Goal: Task Accomplishment & Management: Manage account settings

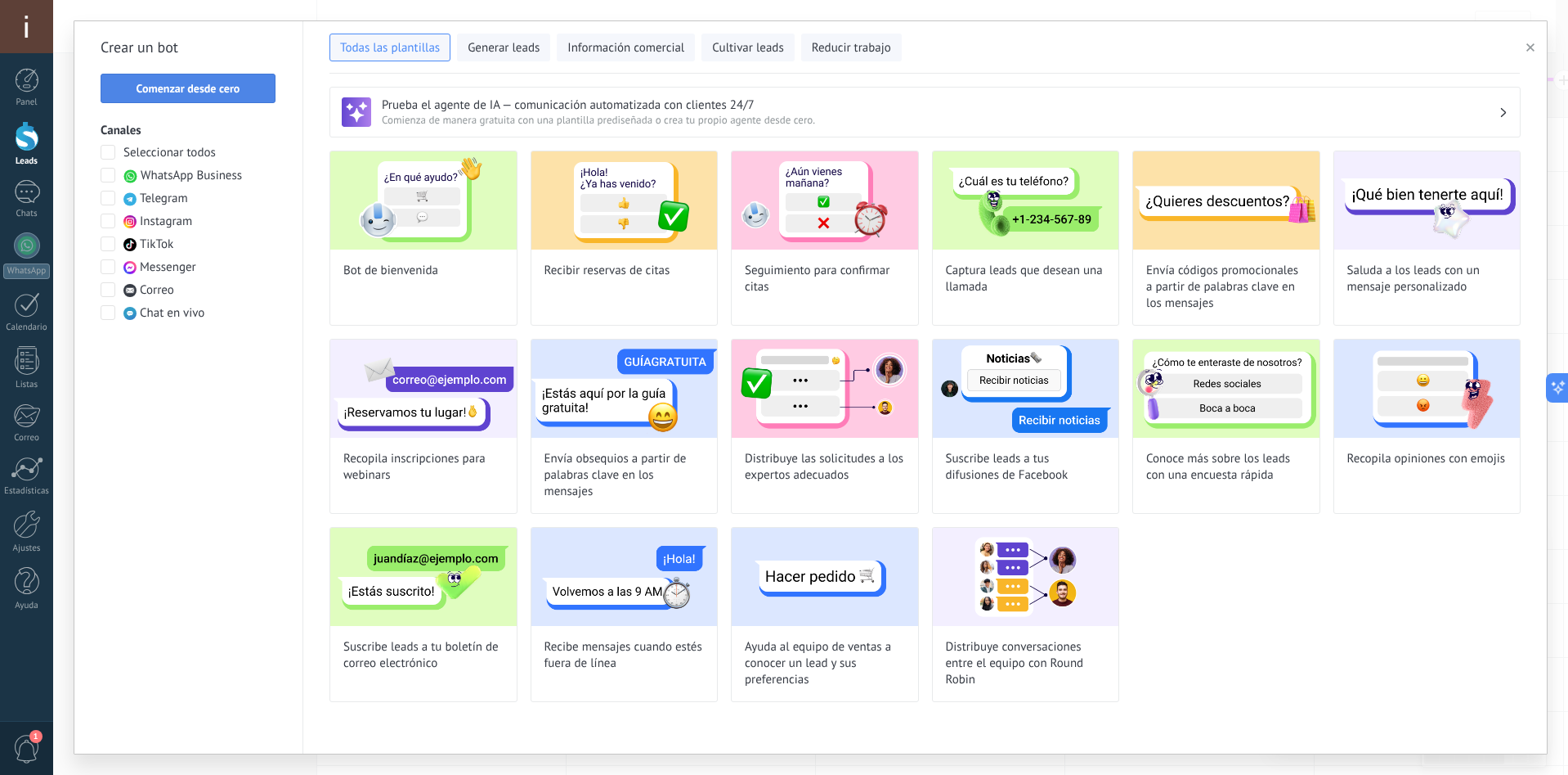
click at [216, 87] on span "Comenzar desde cero" at bounding box center [188, 88] width 104 height 11
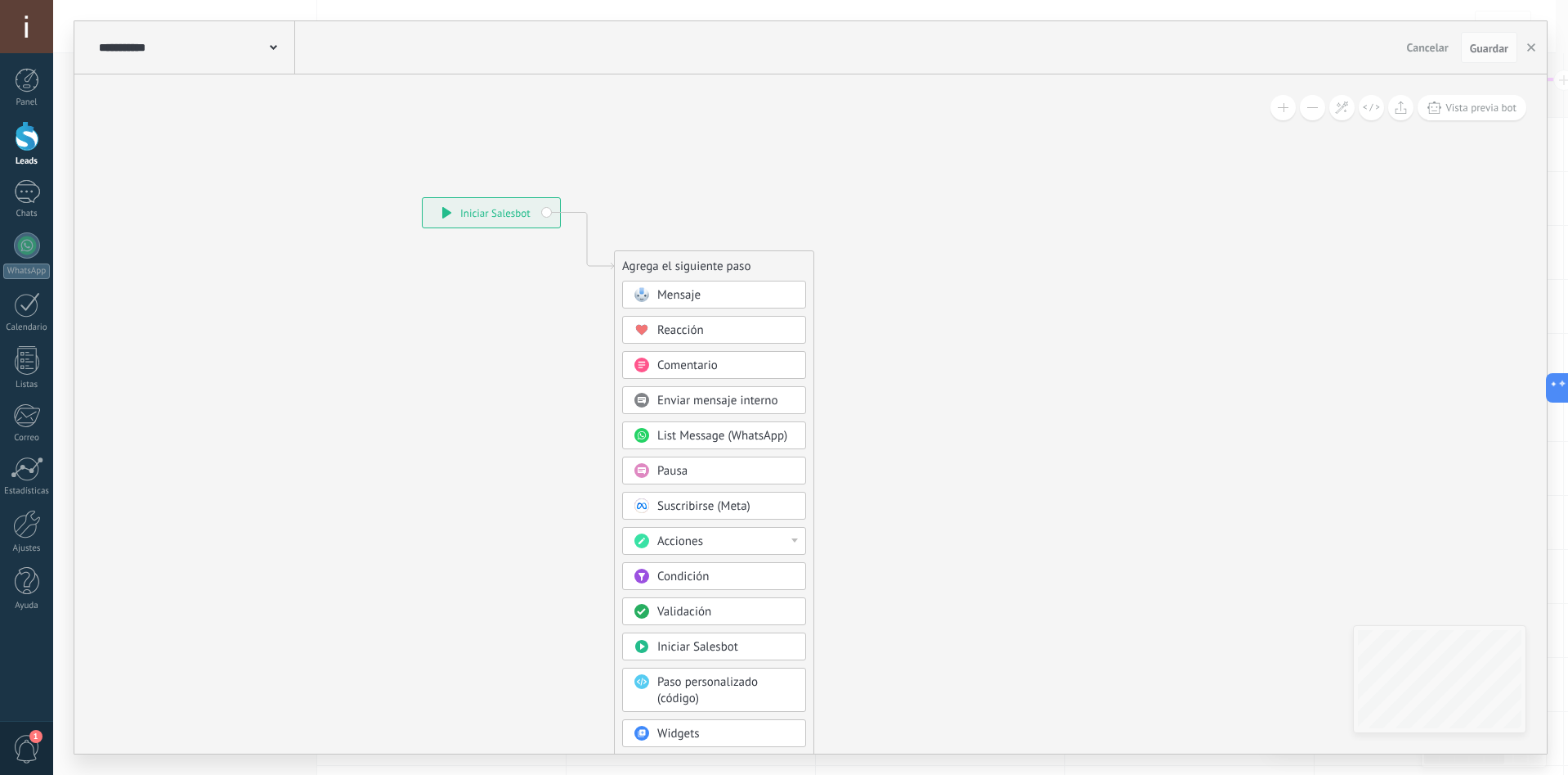
click at [674, 284] on div "Mensaje" at bounding box center [714, 294] width 183 height 28
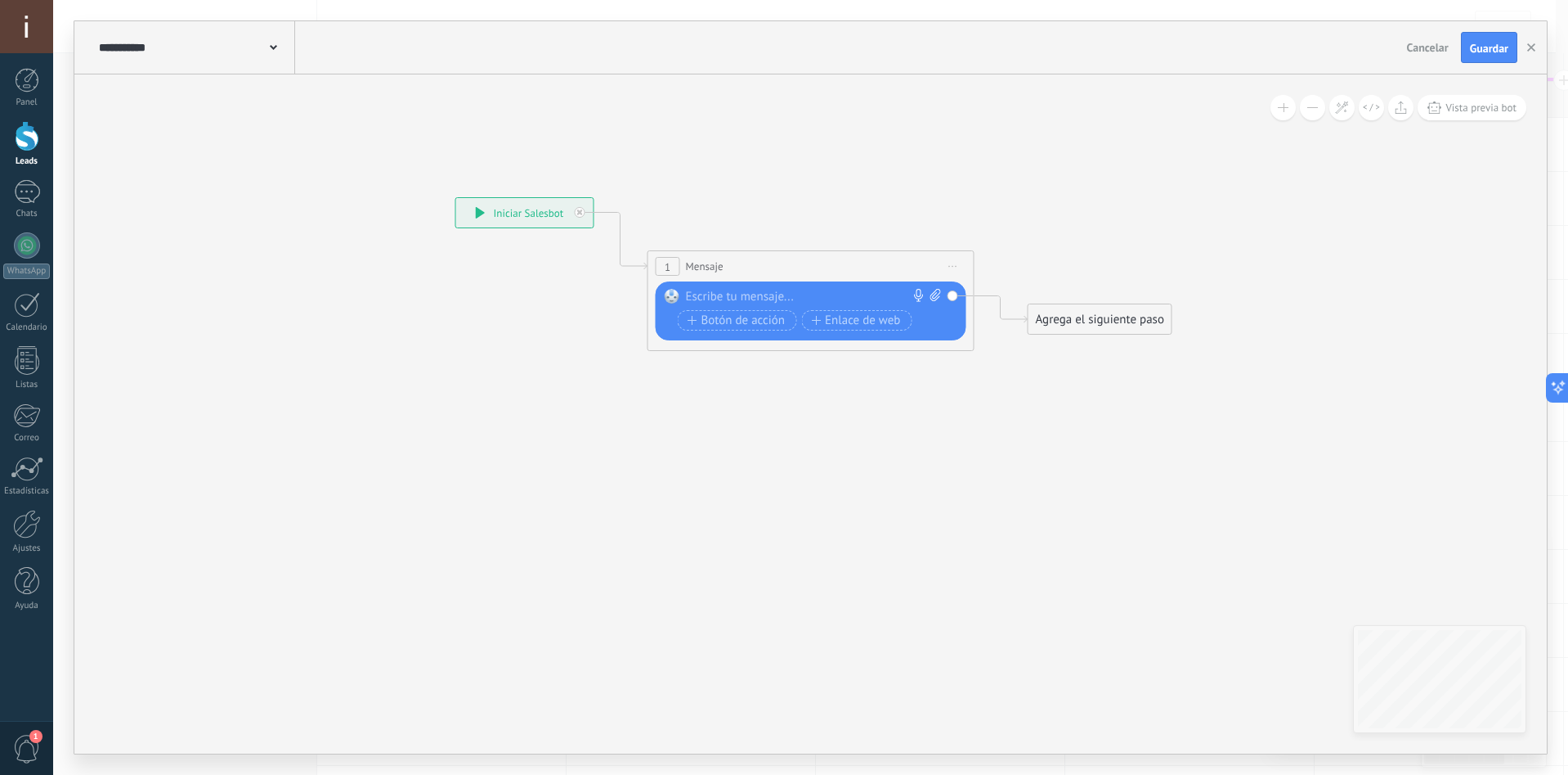
click at [802, 297] on div at bounding box center [807, 296] width 243 height 16
paste div
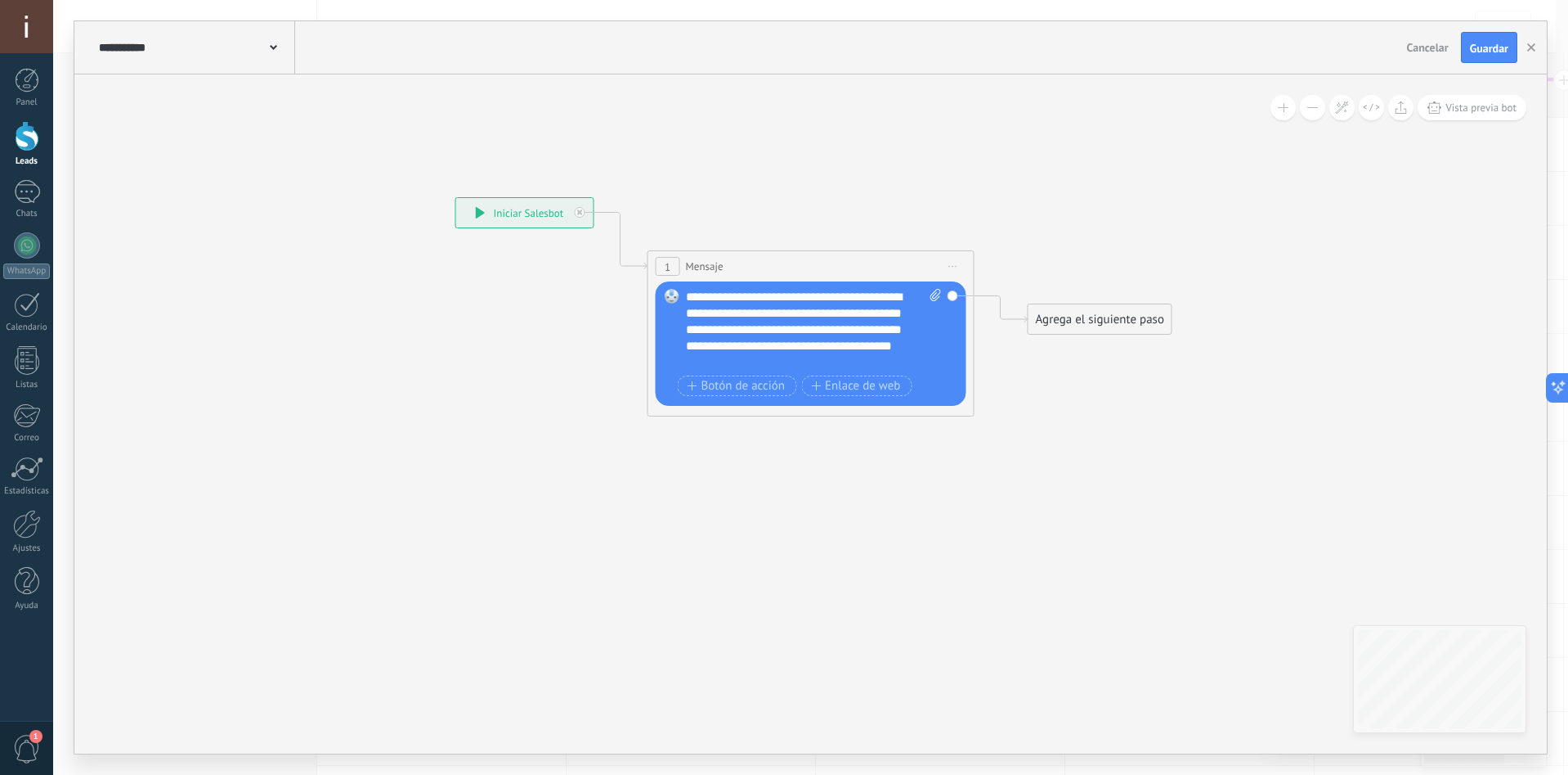
click at [779, 291] on div "**********" at bounding box center [813, 329] width 256 height 82
click at [1486, 44] on span "Guardar" at bounding box center [1488, 48] width 39 height 11
click at [1532, 48] on use "button" at bounding box center [1531, 47] width 8 height 8
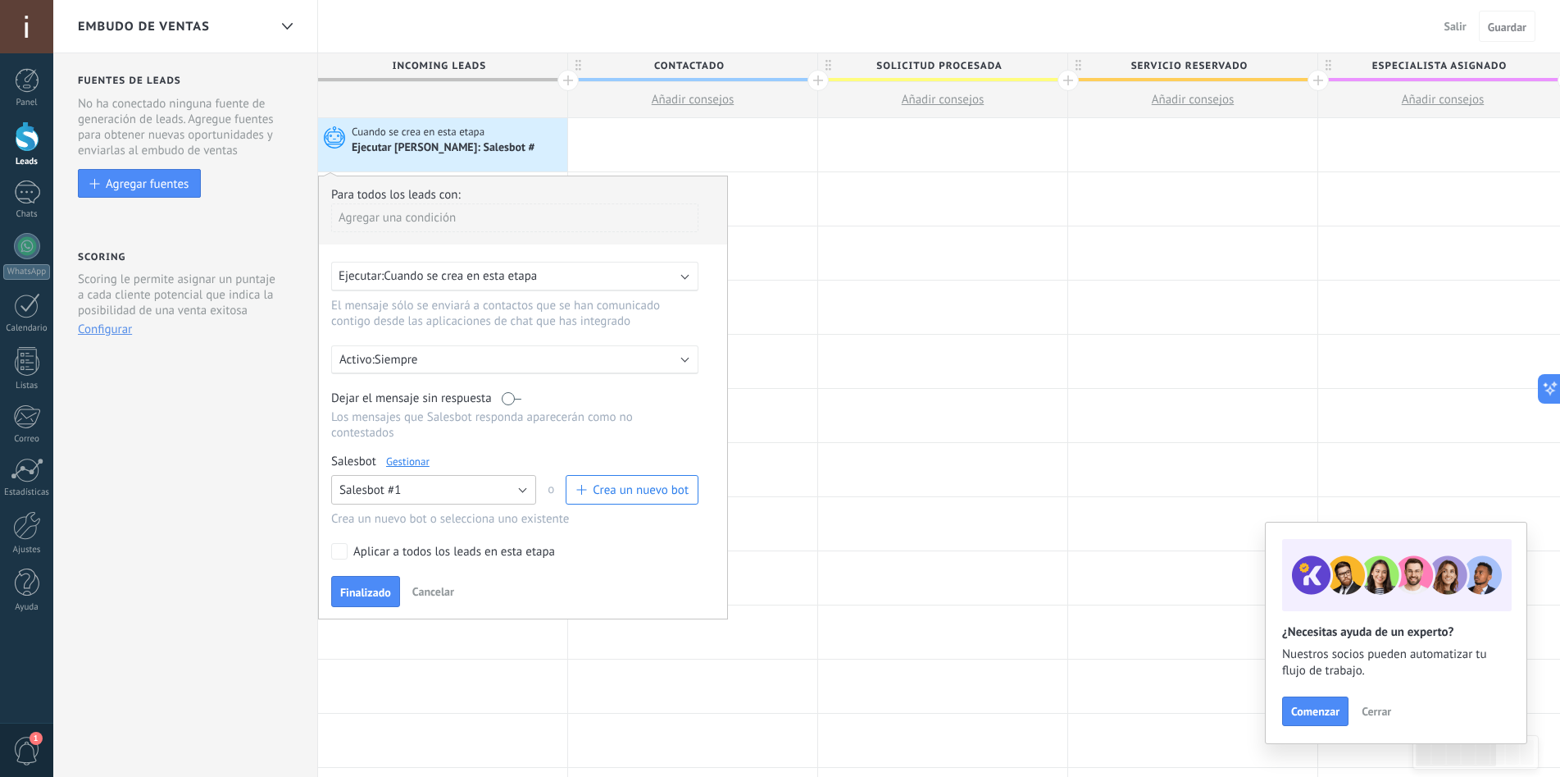
click at [490, 489] on button "Salesbot #1" at bounding box center [433, 490] width 205 height 30
click at [386, 515] on span "Salesbot #1" at bounding box center [425, 518] width 209 height 16
click at [415, 462] on link "Gestionar" at bounding box center [407, 461] width 43 height 14
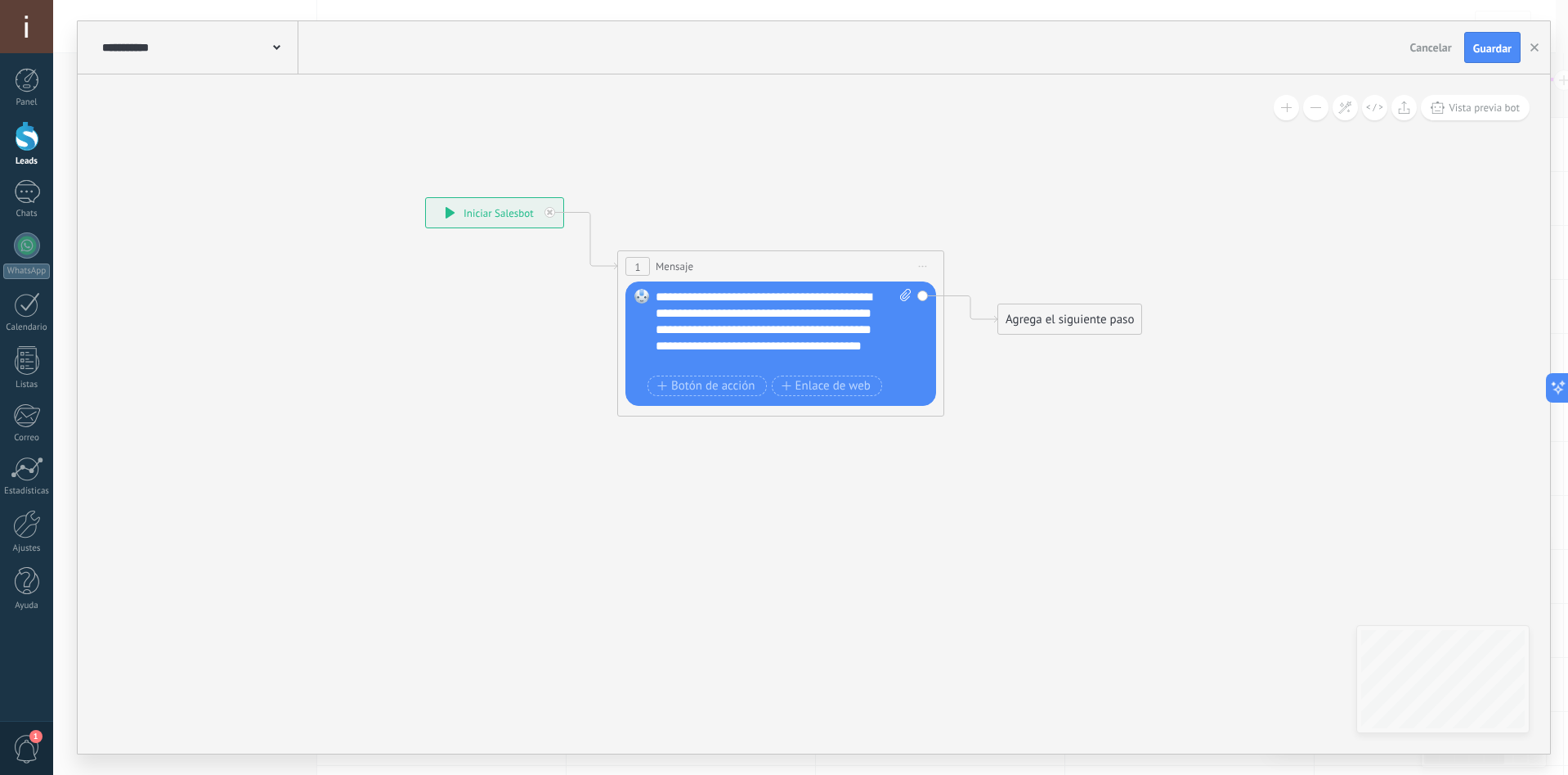
click at [276, 48] on icon at bounding box center [276, 47] width 7 height 5
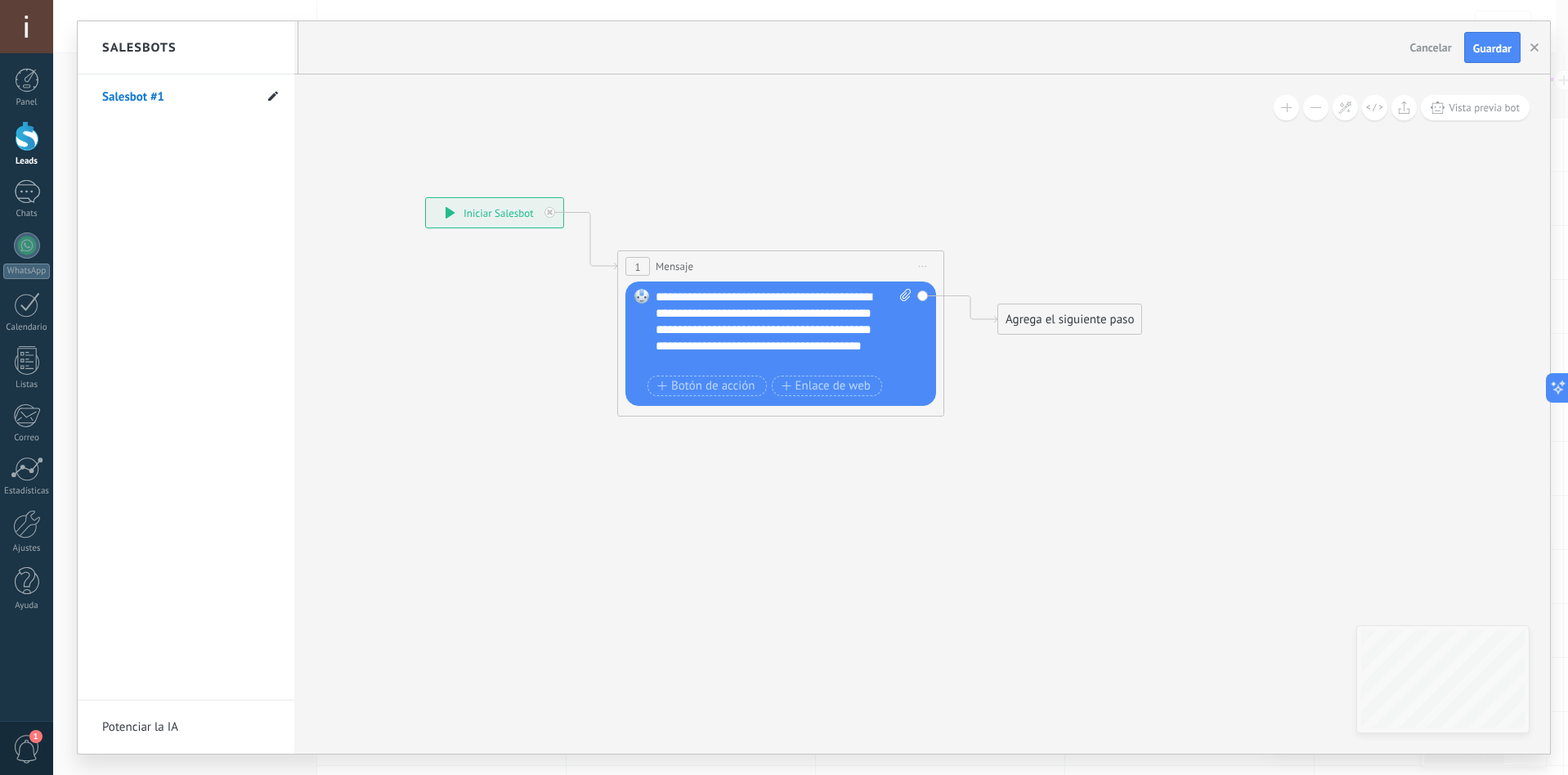
click at [270, 98] on icon at bounding box center [273, 96] width 10 height 10
drag, startPoint x: 102, startPoint y: 112, endPoint x: 55, endPoint y: 119, distance: 47.5
click at [55, 119] on div "**********" at bounding box center [809, 387] width 1514 height 775
type input "**********"
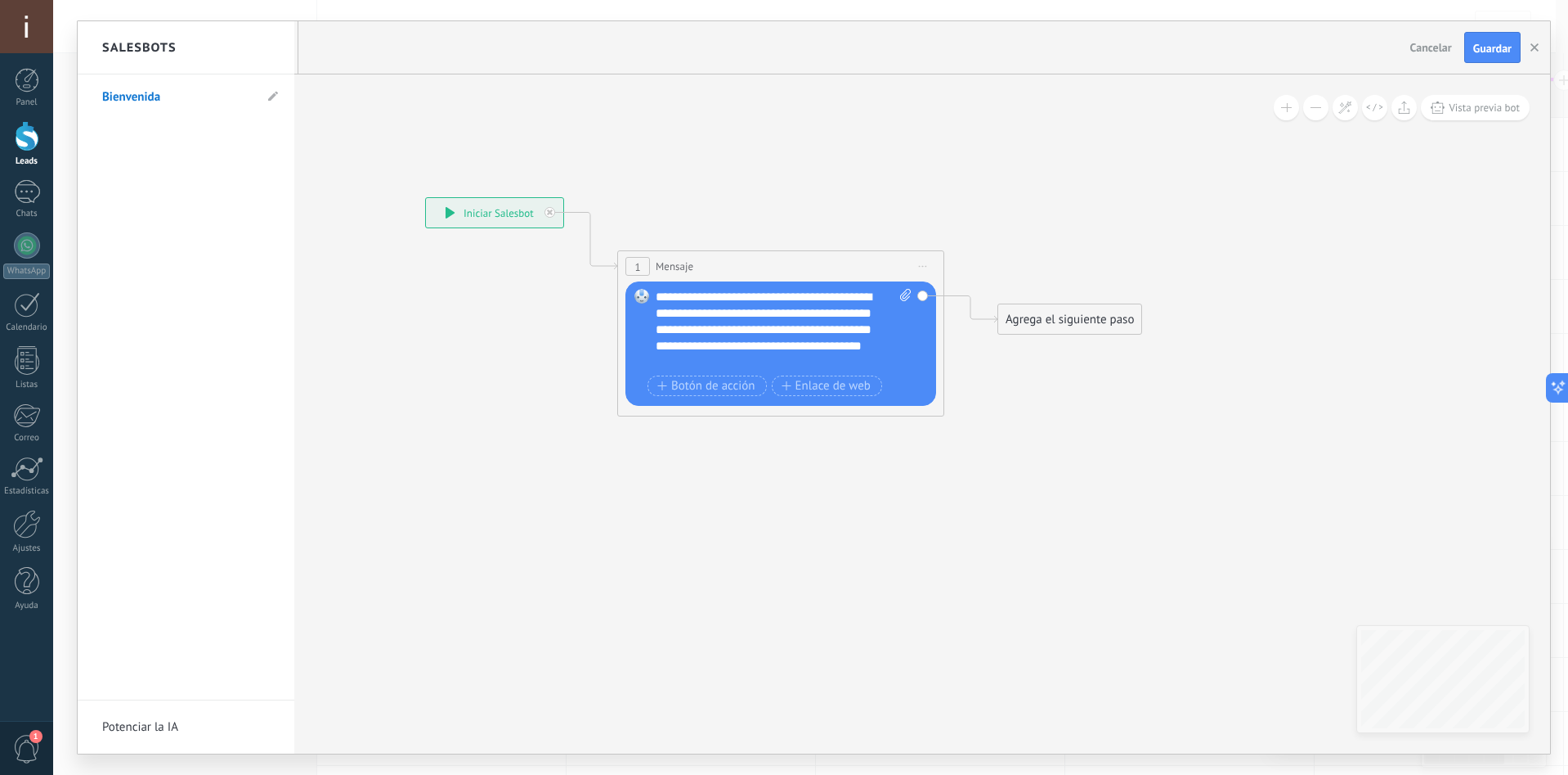
click at [1494, 49] on div at bounding box center [813, 387] width 1472 height 732
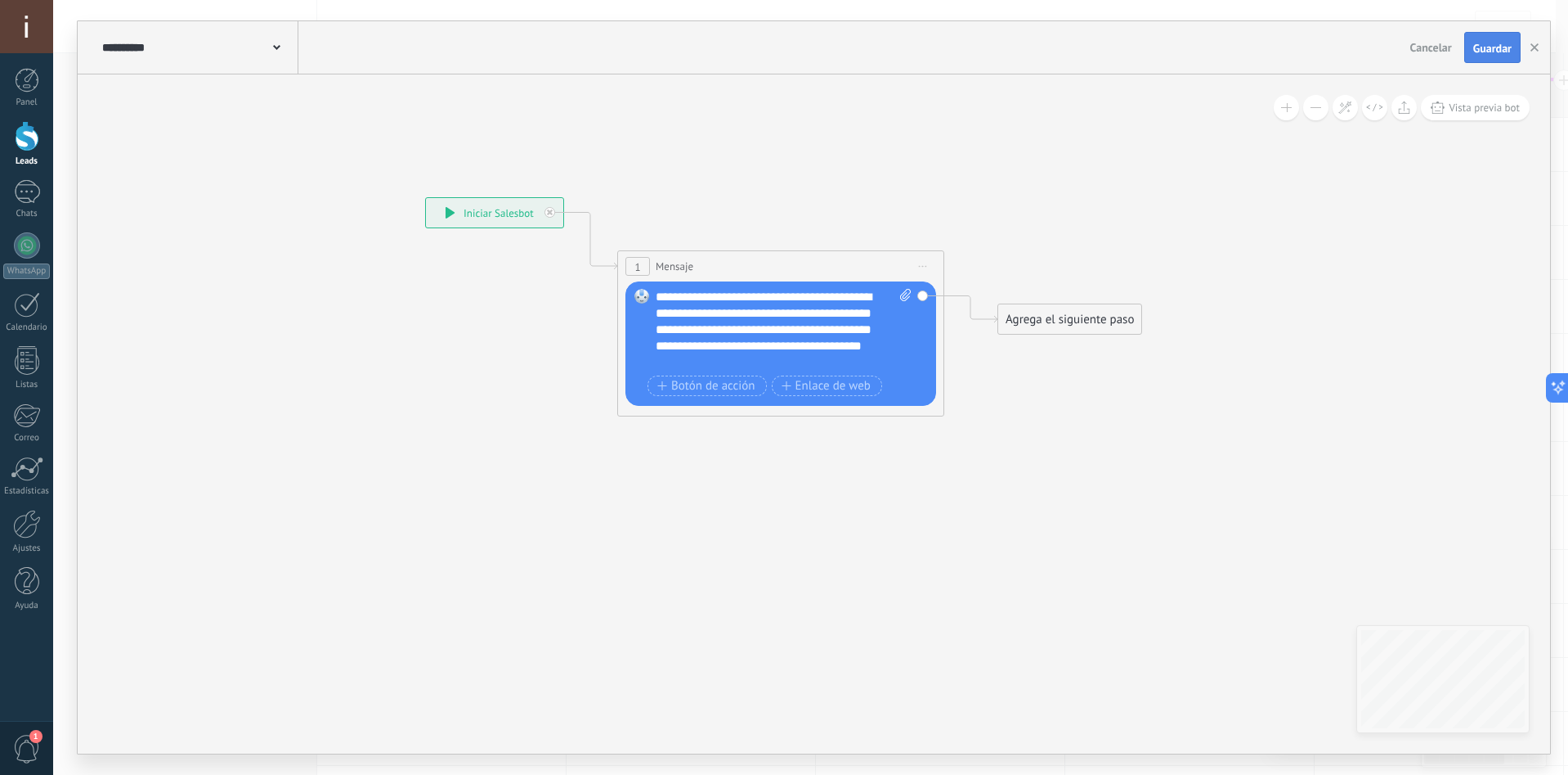
click at [1487, 59] on button "Guardar" at bounding box center [1492, 47] width 57 height 31
click at [1537, 43] on icon "button" at bounding box center [1534, 47] width 8 height 8
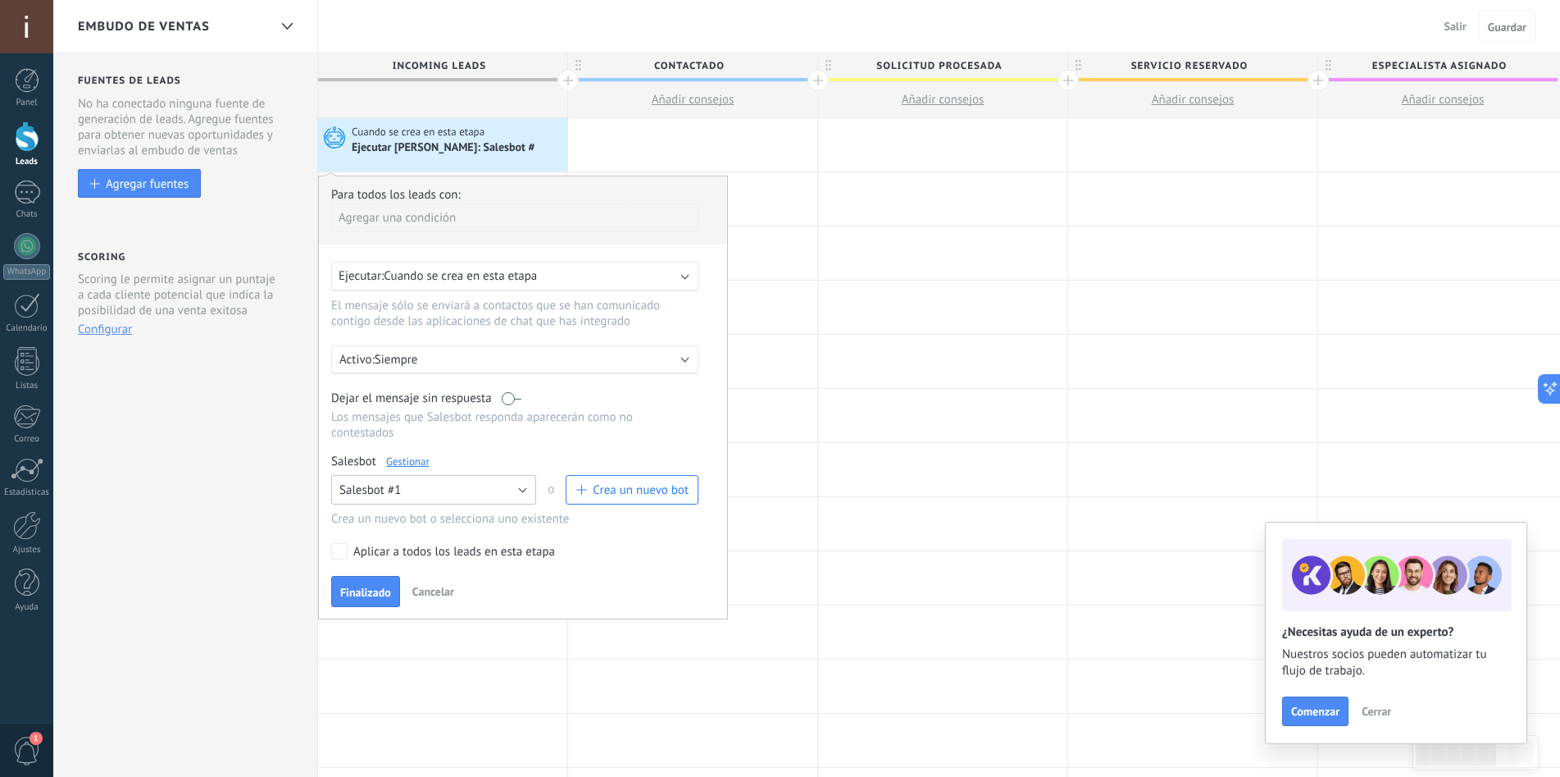
click at [459, 496] on button "Salesbot #1" at bounding box center [433, 490] width 205 height 30
click at [368, 508] on li "Salesbot #1" at bounding box center [428, 517] width 214 height 28
click at [468, 278] on span "Cuando se crea en esta etapa" at bounding box center [460, 276] width 153 height 16
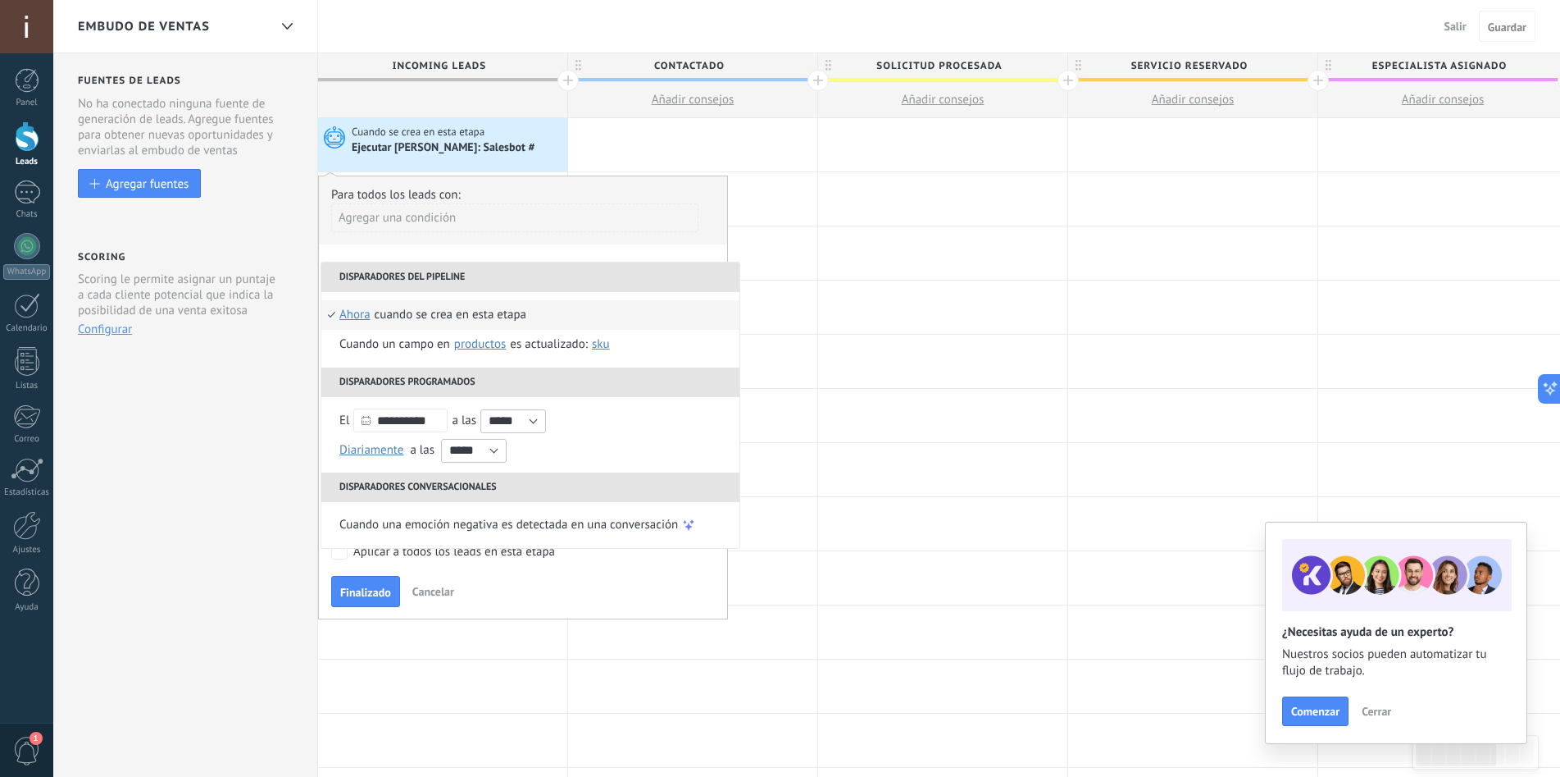
click at [468, 278] on li "Disparadores del pipeline" at bounding box center [530, 277] width 418 height 30
click at [371, 601] on button "Finalizado" at bounding box center [365, 591] width 69 height 31
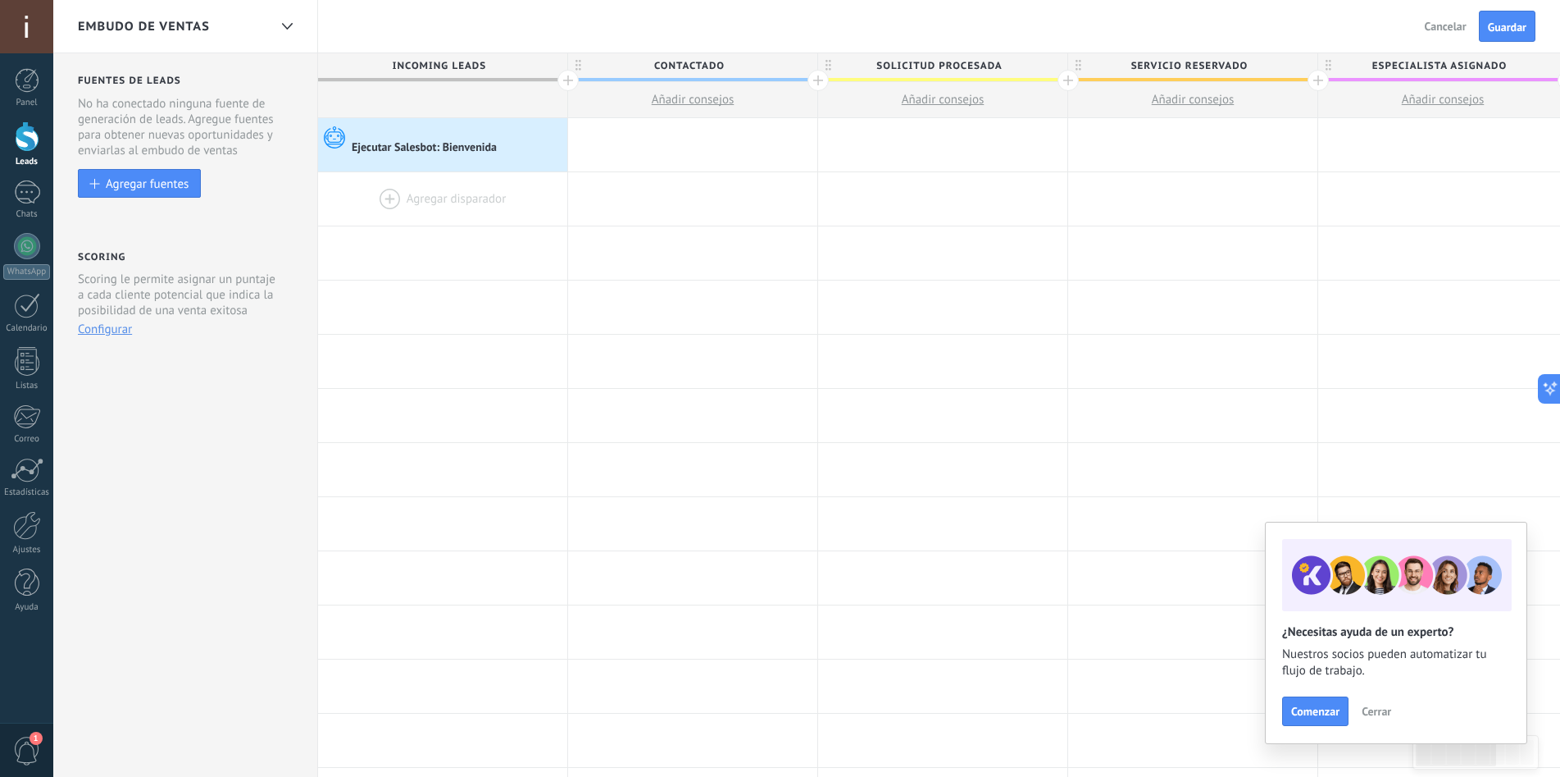
click at [412, 199] on div at bounding box center [442, 198] width 249 height 53
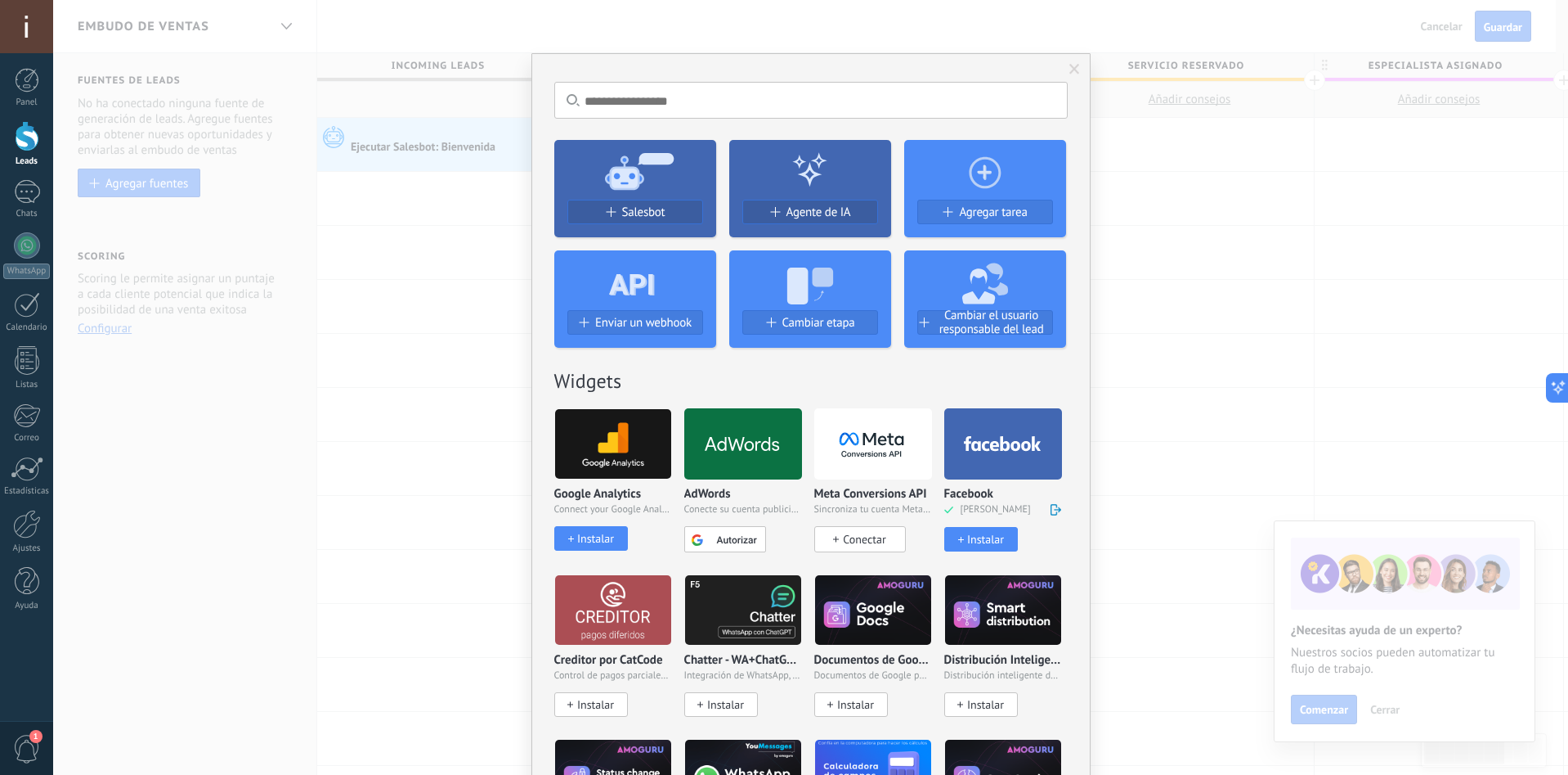
click at [634, 180] on use at bounding box center [639, 171] width 69 height 37
click at [635, 202] on button "Salesbot" at bounding box center [635, 211] width 136 height 25
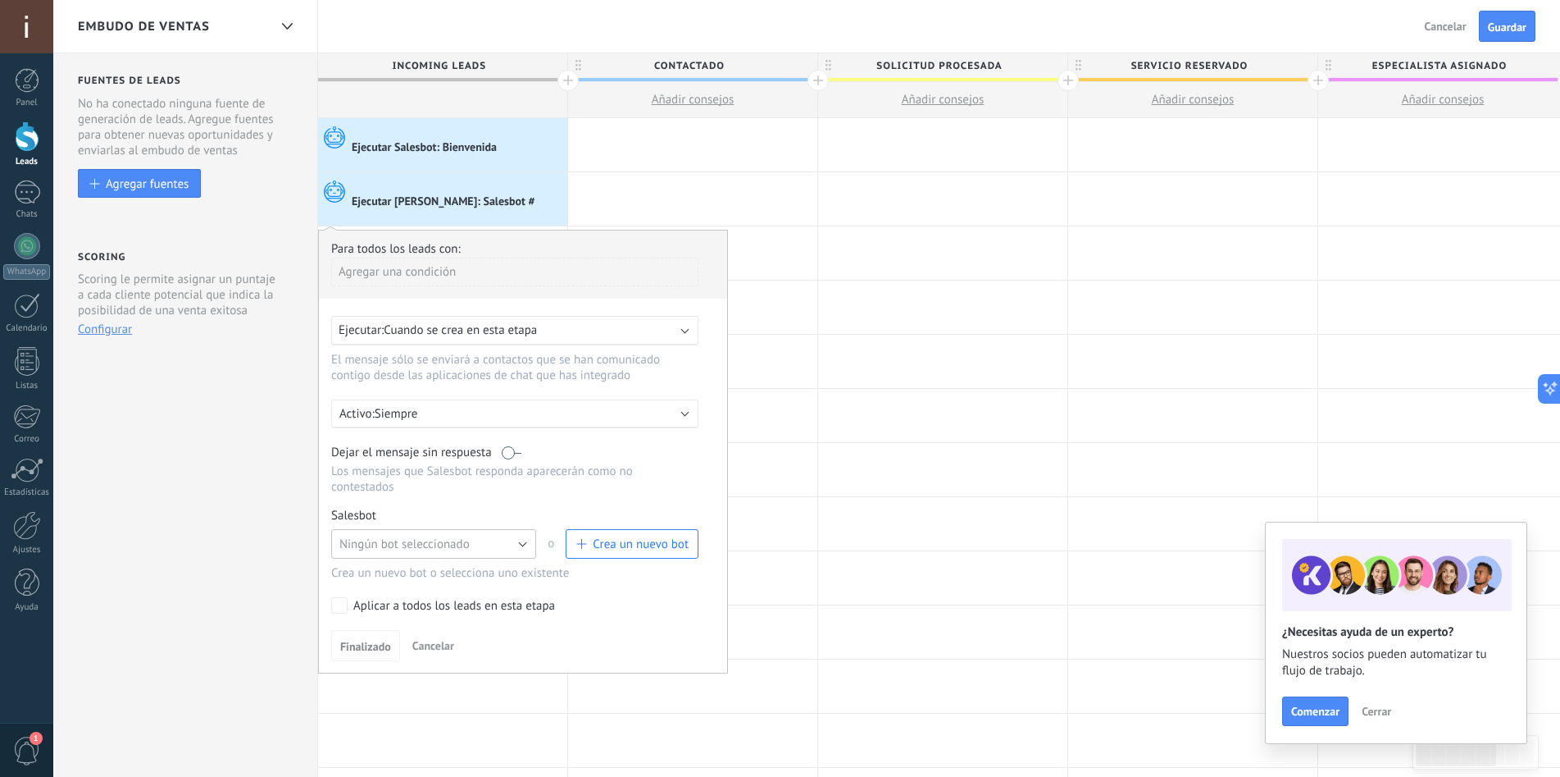
click at [492, 532] on button "Ningún bot seleccionado" at bounding box center [433, 544] width 205 height 30
click at [599, 544] on span "Crea un nuevo bot" at bounding box center [641, 544] width 96 height 16
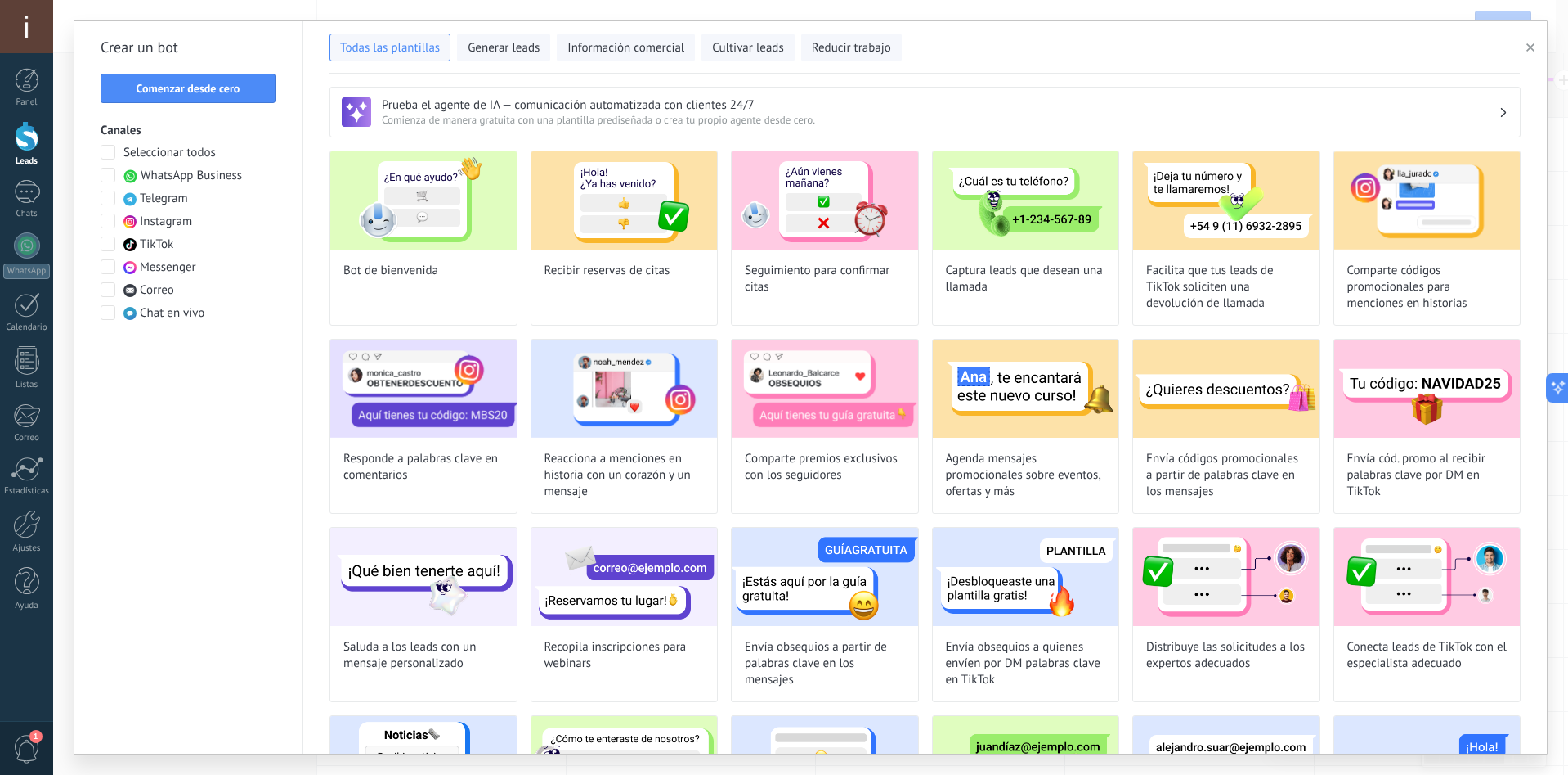
type input "**********"
click at [211, 96] on button "Comenzar desde cero" at bounding box center [187, 89] width 174 height 30
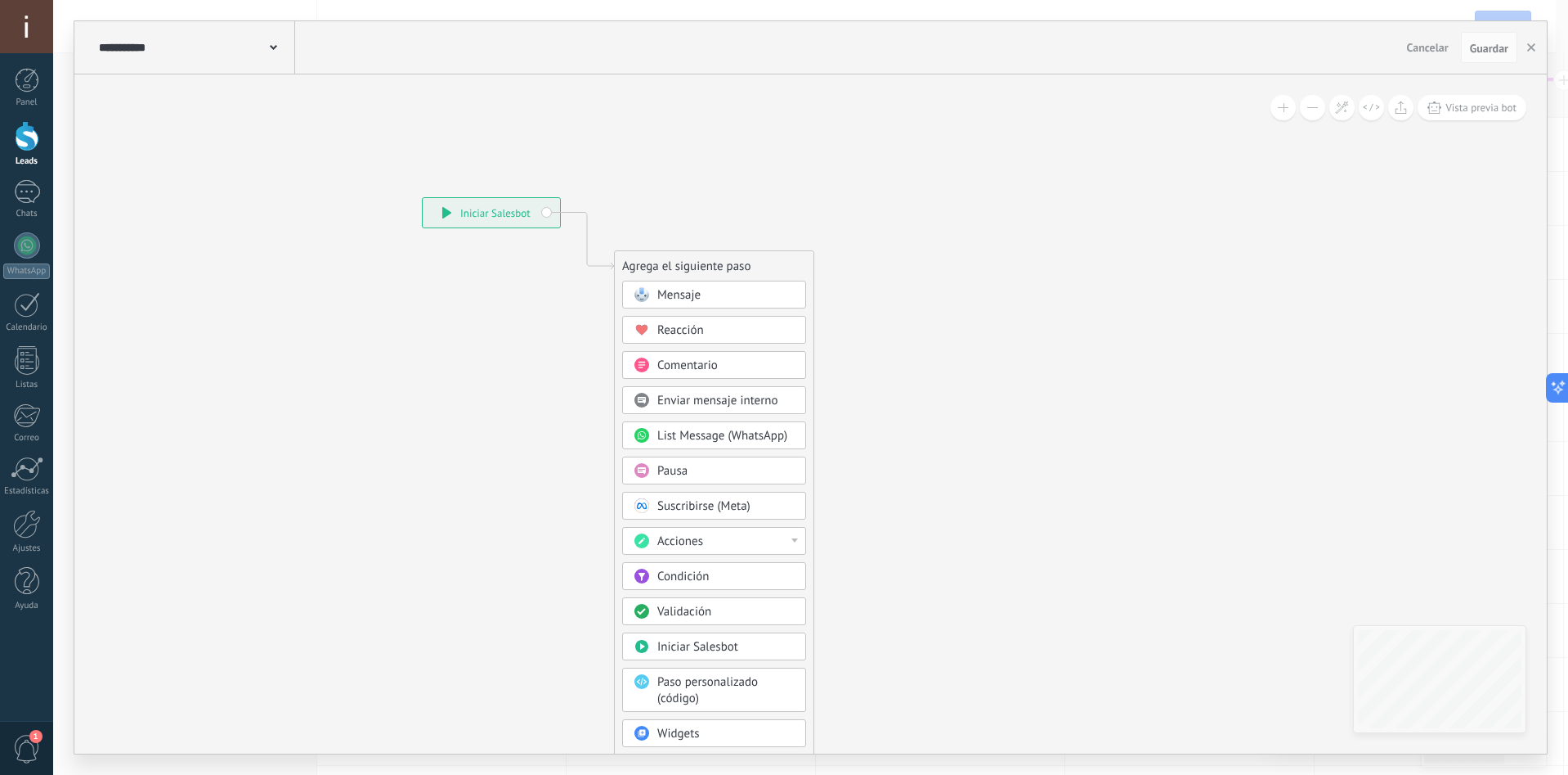
click at [246, 39] on div "**********" at bounding box center [194, 47] width 200 height 52
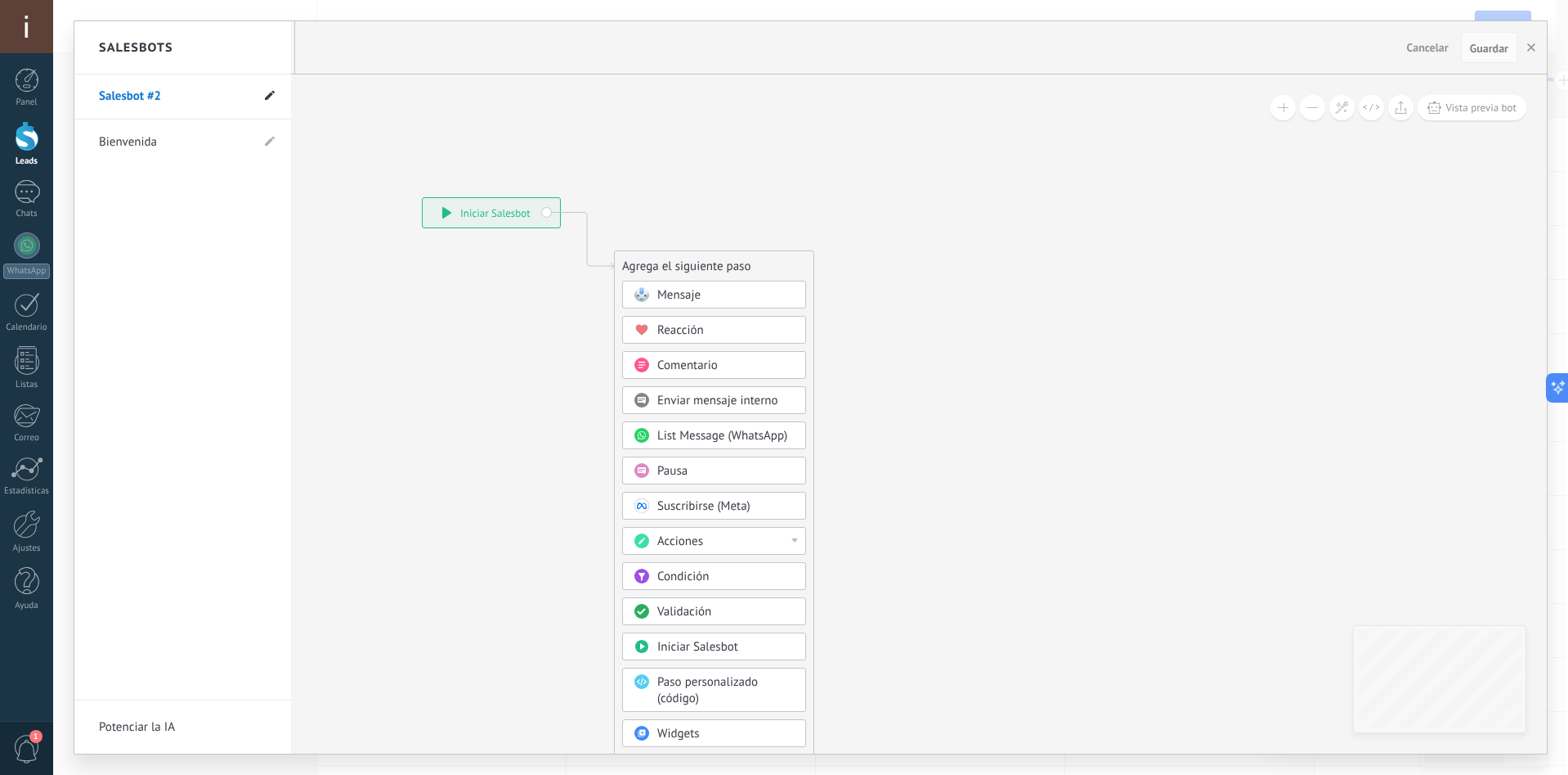
click at [265, 93] on icon at bounding box center [270, 96] width 10 height 10
drag, startPoint x: 172, startPoint y: 92, endPoint x: 75, endPoint y: 96, distance: 97.1
click at [75, 96] on li "**********" at bounding box center [182, 97] width 216 height 45
click at [124, 96] on input "**********" at bounding box center [157, 97] width 117 height 26
type input "**********"
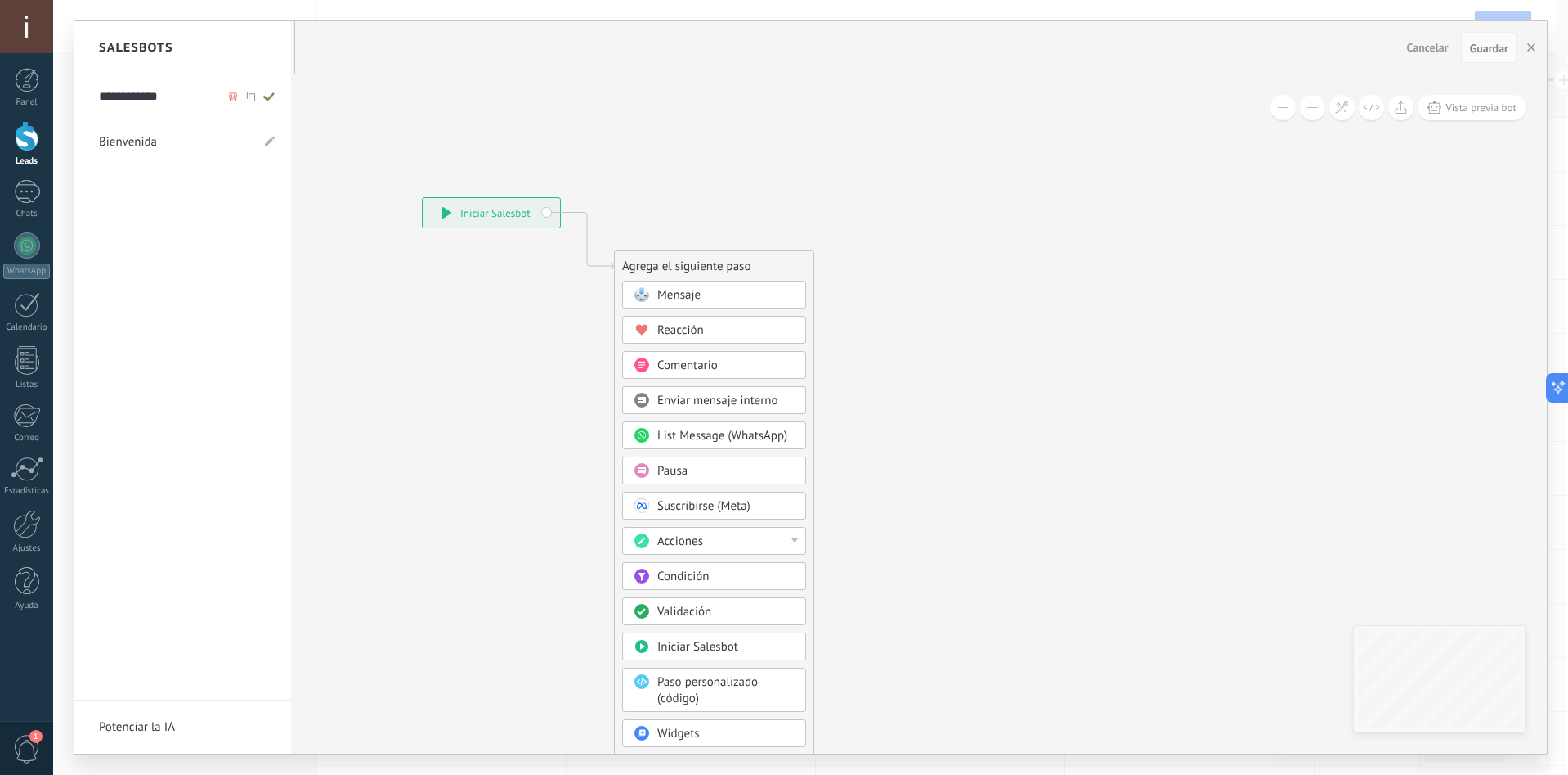
drag, startPoint x: 743, startPoint y: 288, endPoint x: 753, endPoint y: 293, distance: 11.2
click at [744, 288] on div at bounding box center [810, 387] width 1472 height 732
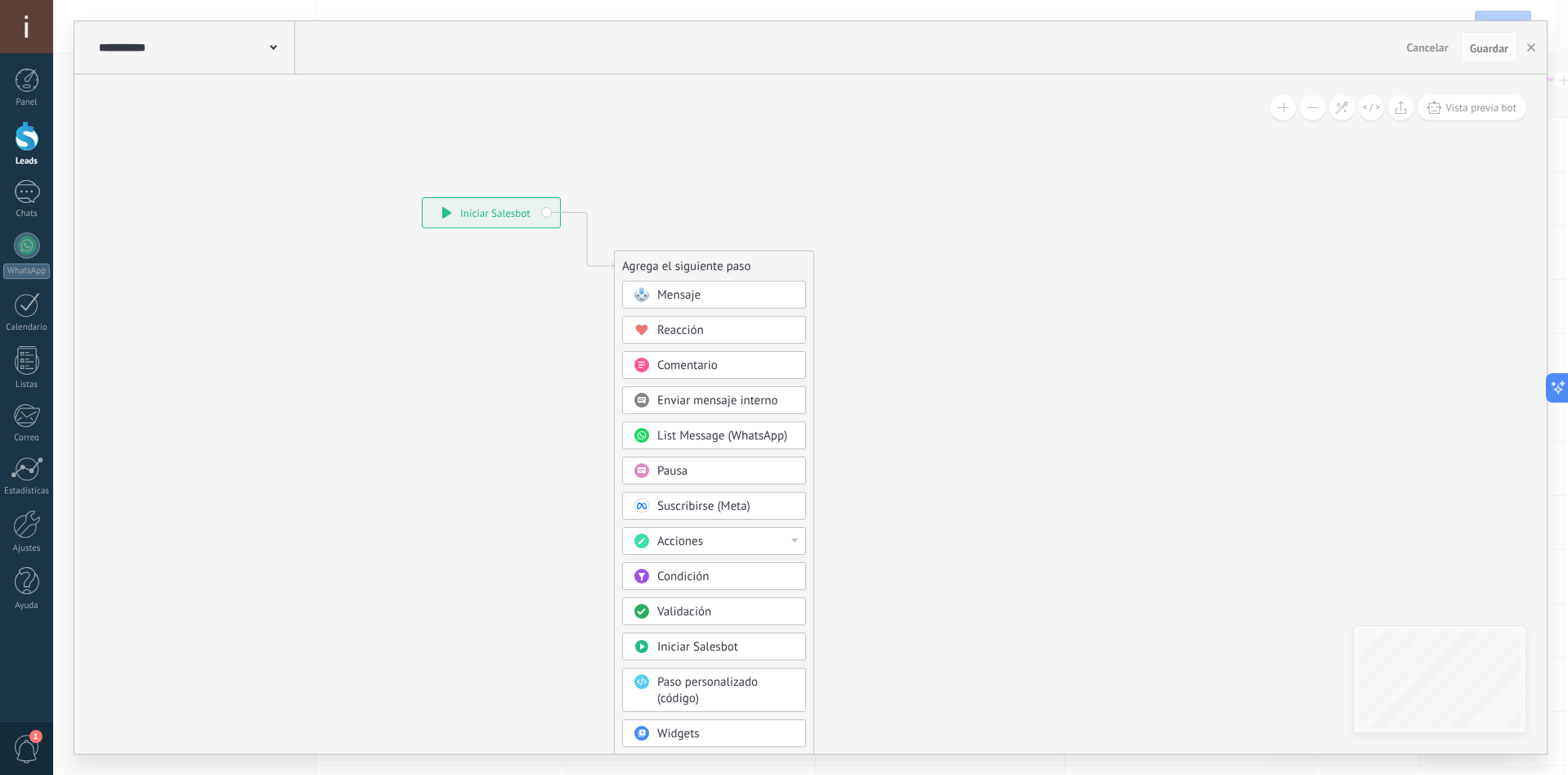
click at [772, 297] on div "Mensaje" at bounding box center [726, 295] width 138 height 16
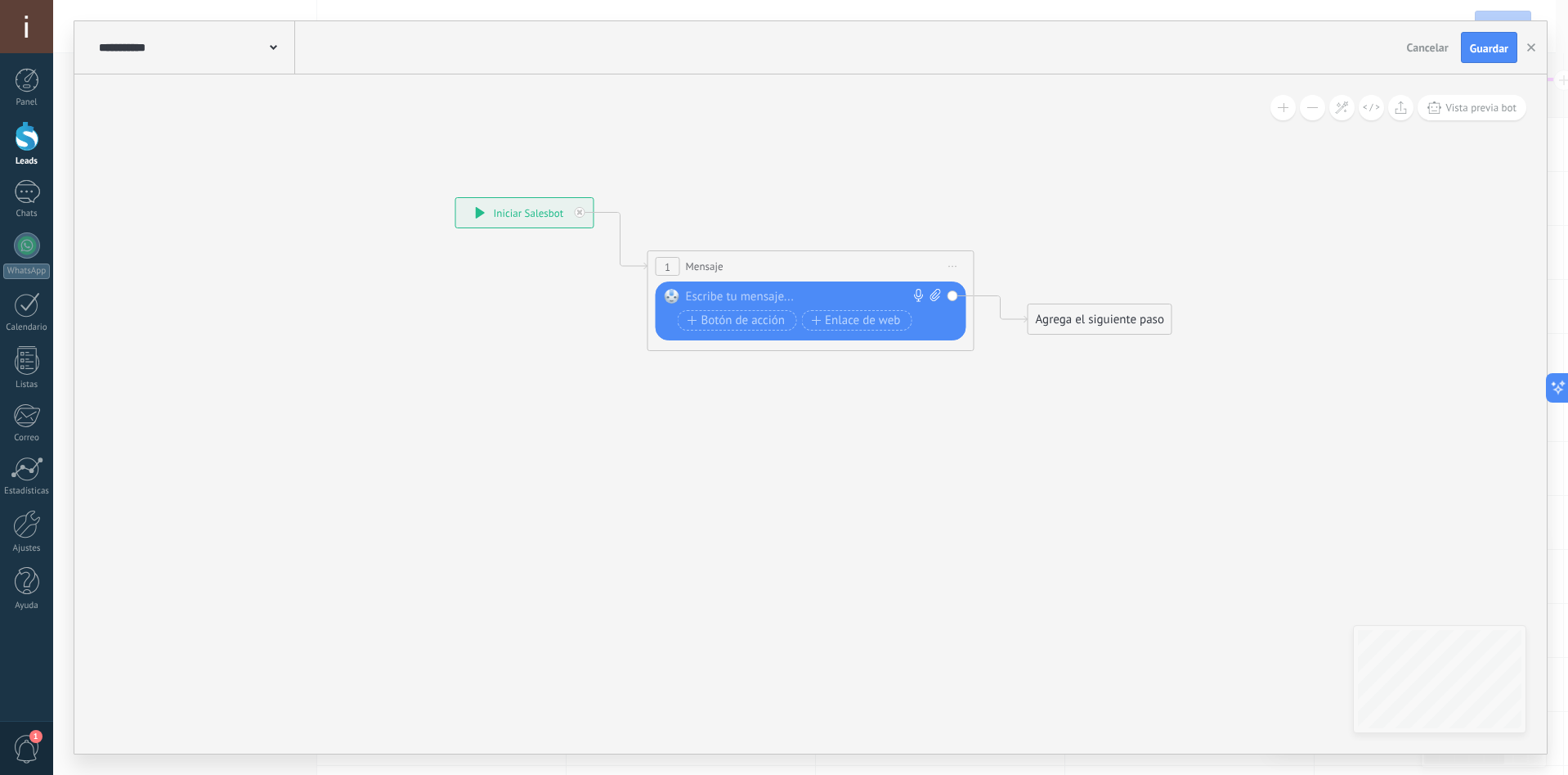
click at [792, 302] on div at bounding box center [807, 296] width 243 height 16
click at [741, 298] on div at bounding box center [807, 296] width 243 height 16
paste div
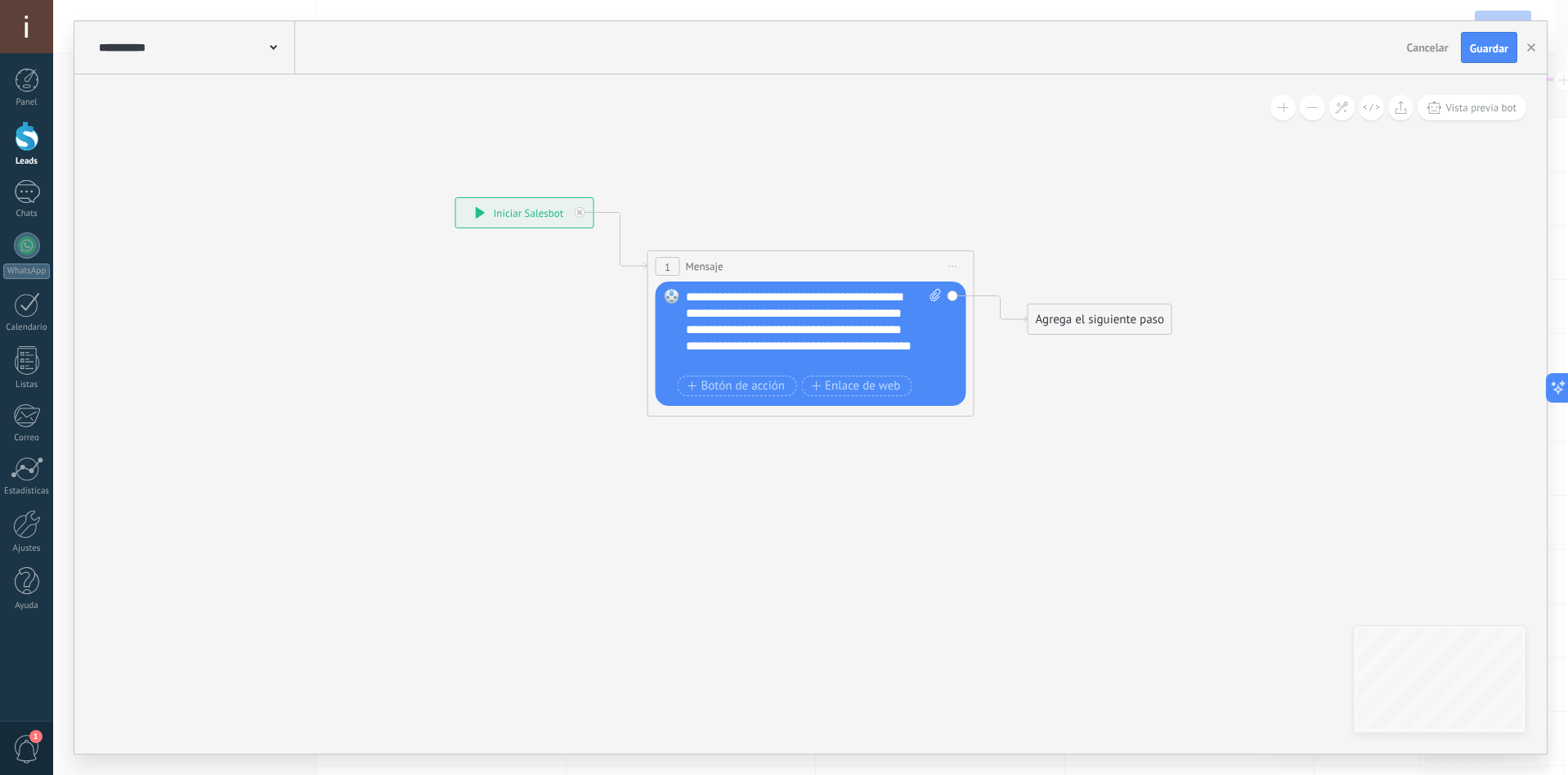
click at [781, 331] on div "**********" at bounding box center [813, 329] width 256 height 82
click at [249, 56] on div "**********" at bounding box center [194, 47] width 200 height 52
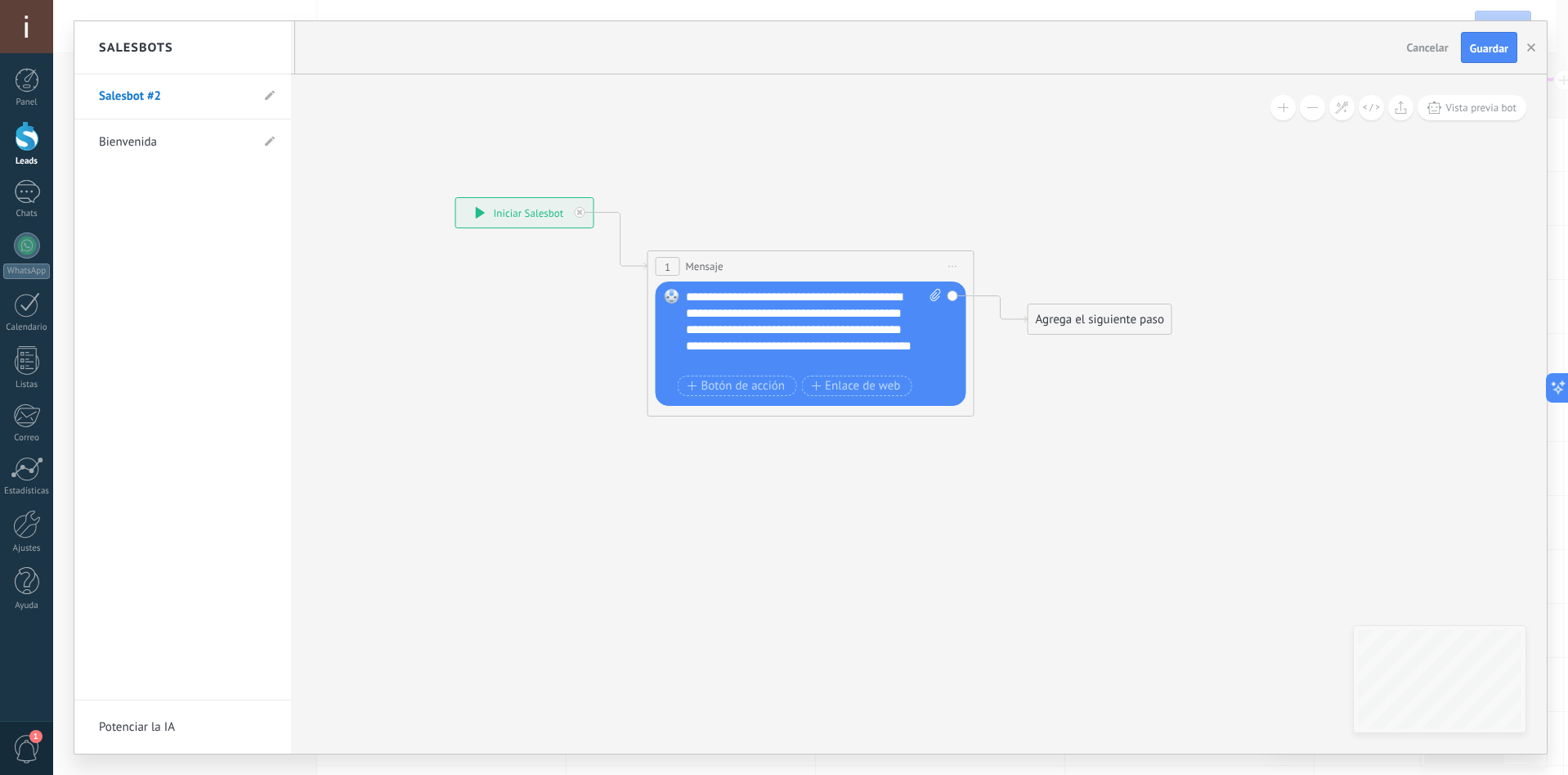
drag, startPoint x: 275, startPoint y: 93, endPoint x: 263, endPoint y: 94, distance: 12.0
click at [275, 93] on li "Salesbot #2" at bounding box center [182, 97] width 216 height 45
click at [260, 95] on li "Salesbot #2" at bounding box center [182, 97] width 216 height 45
click at [269, 96] on use at bounding box center [270, 96] width 10 height 10
drag, startPoint x: 221, startPoint y: 96, endPoint x: 158, endPoint y: 96, distance: 63.0
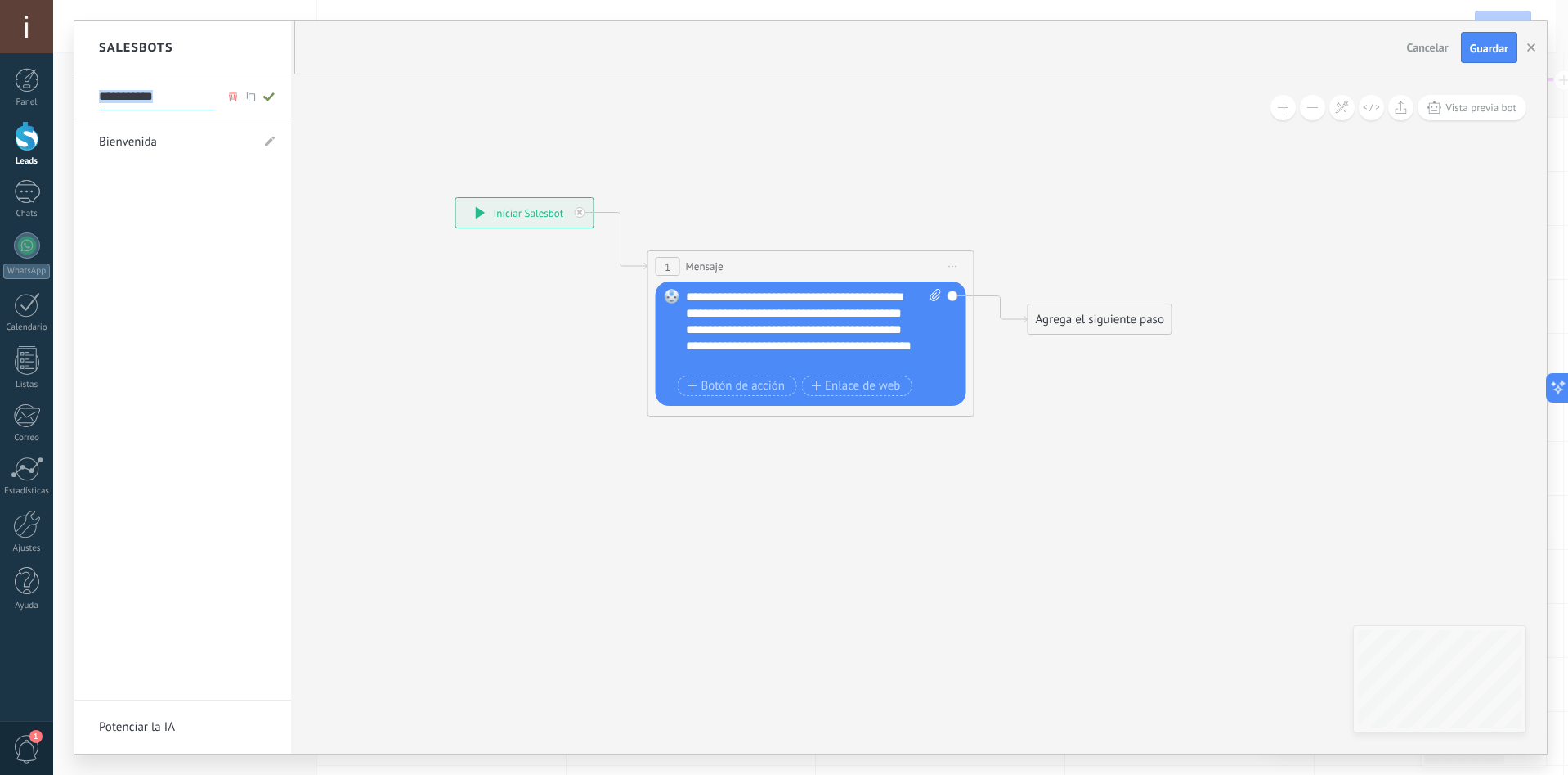
click at [158, 96] on li "**********" at bounding box center [182, 97] width 216 height 45
drag, startPoint x: 136, startPoint y: 98, endPoint x: 50, endPoint y: 98, distance: 86.0
click at [50, 98] on body ".abccls-1,.abccls-2{fill-rule:evenodd}.abccls-2{fill:#fff} .abfcls-1{fill:none}…" at bounding box center [784, 387] width 1568 height 775
type input "**********"
click at [1498, 37] on div at bounding box center [810, 387] width 1472 height 732
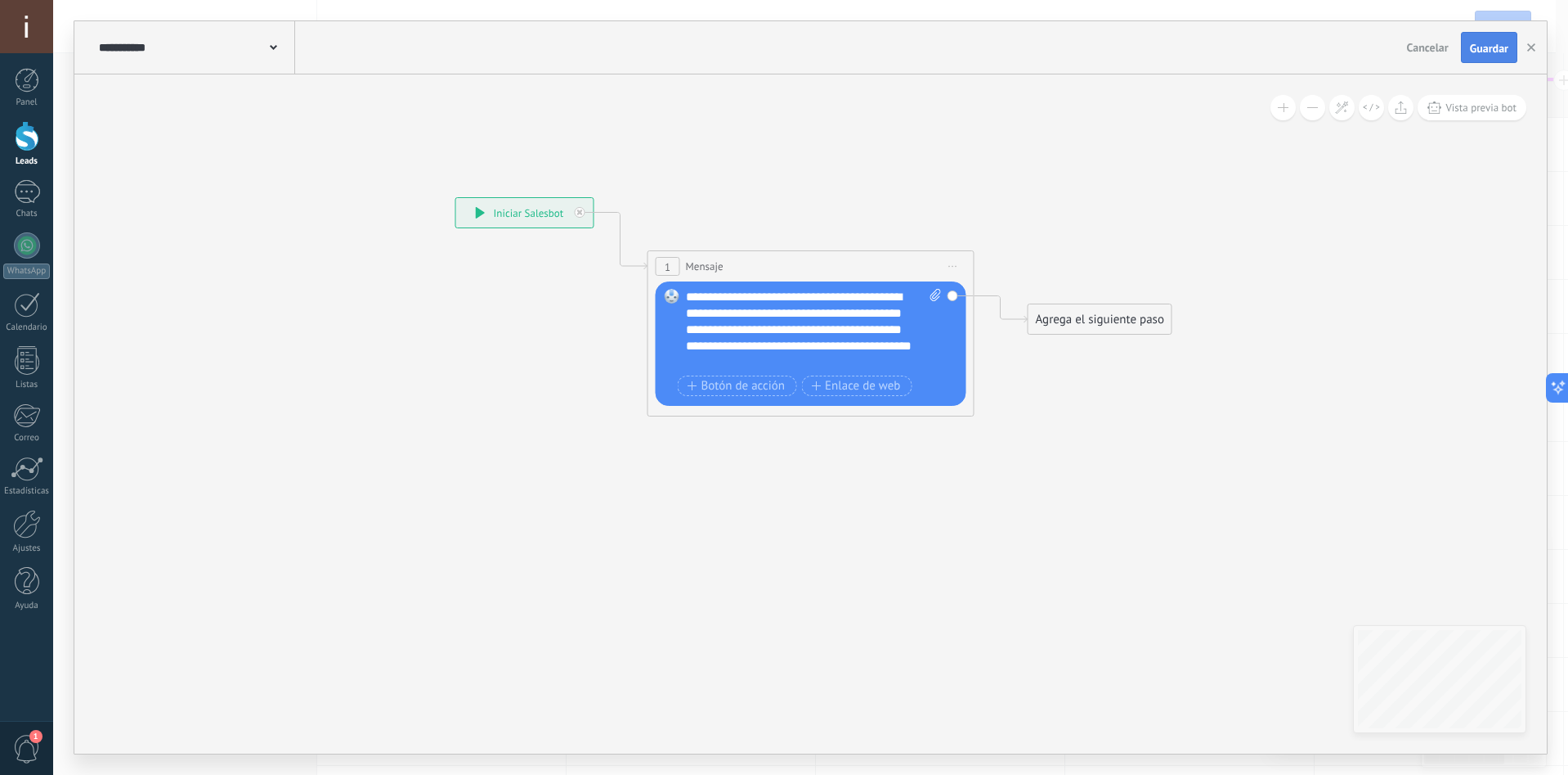
click at [1483, 45] on span "Guardar" at bounding box center [1488, 48] width 39 height 11
click at [1533, 44] on icon "button" at bounding box center [1531, 47] width 8 height 8
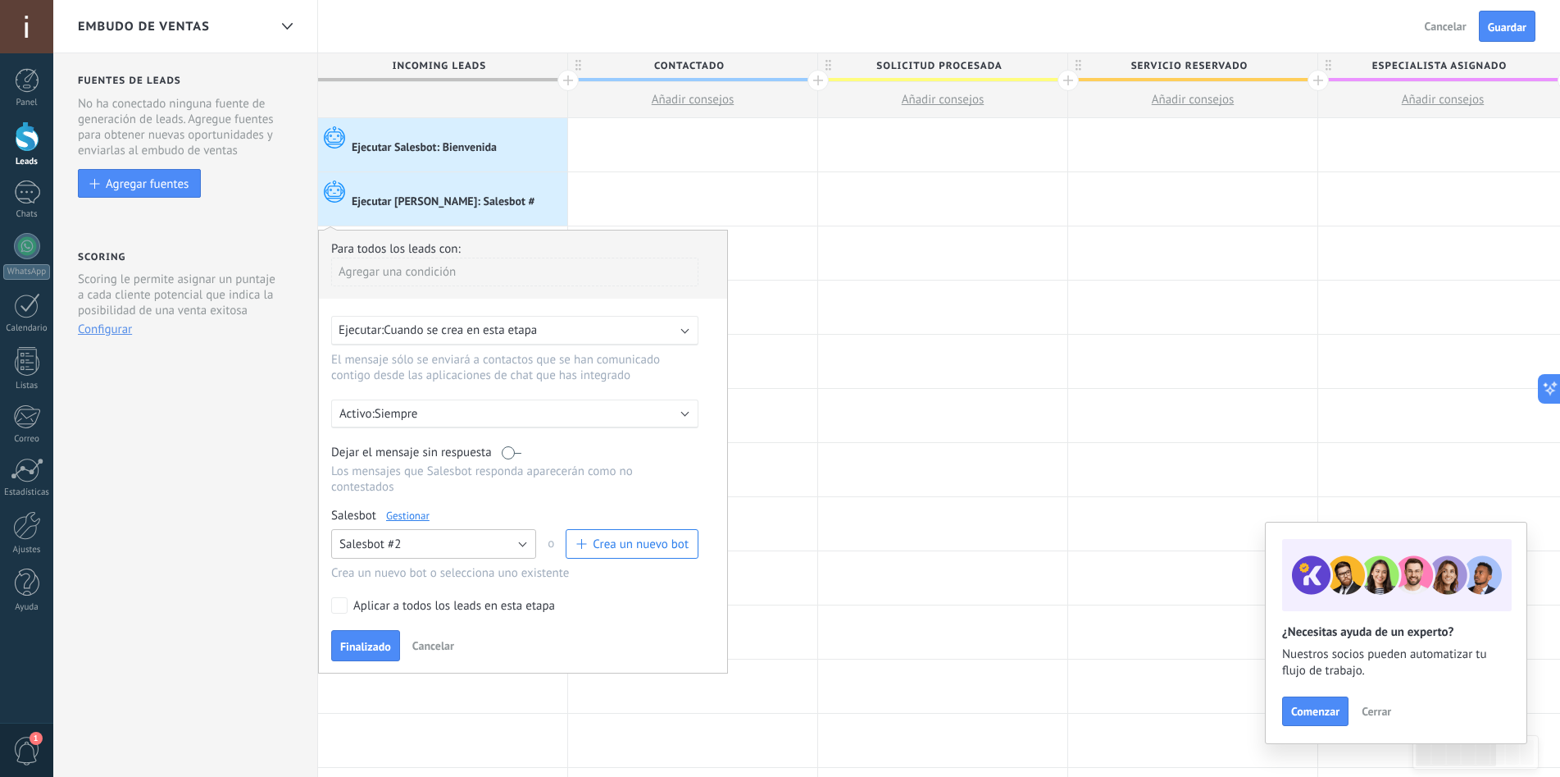
click at [445, 546] on button "Salesbot #2" at bounding box center [433, 544] width 205 height 30
click at [522, 503] on div "Para todos los leads con: Agregar una condición Ejecutar: Cuando se crea en est…" at bounding box center [523, 452] width 410 height 444
click at [525, 331] on span "Cuando se crea en esta etapa" at bounding box center [460, 330] width 153 height 16
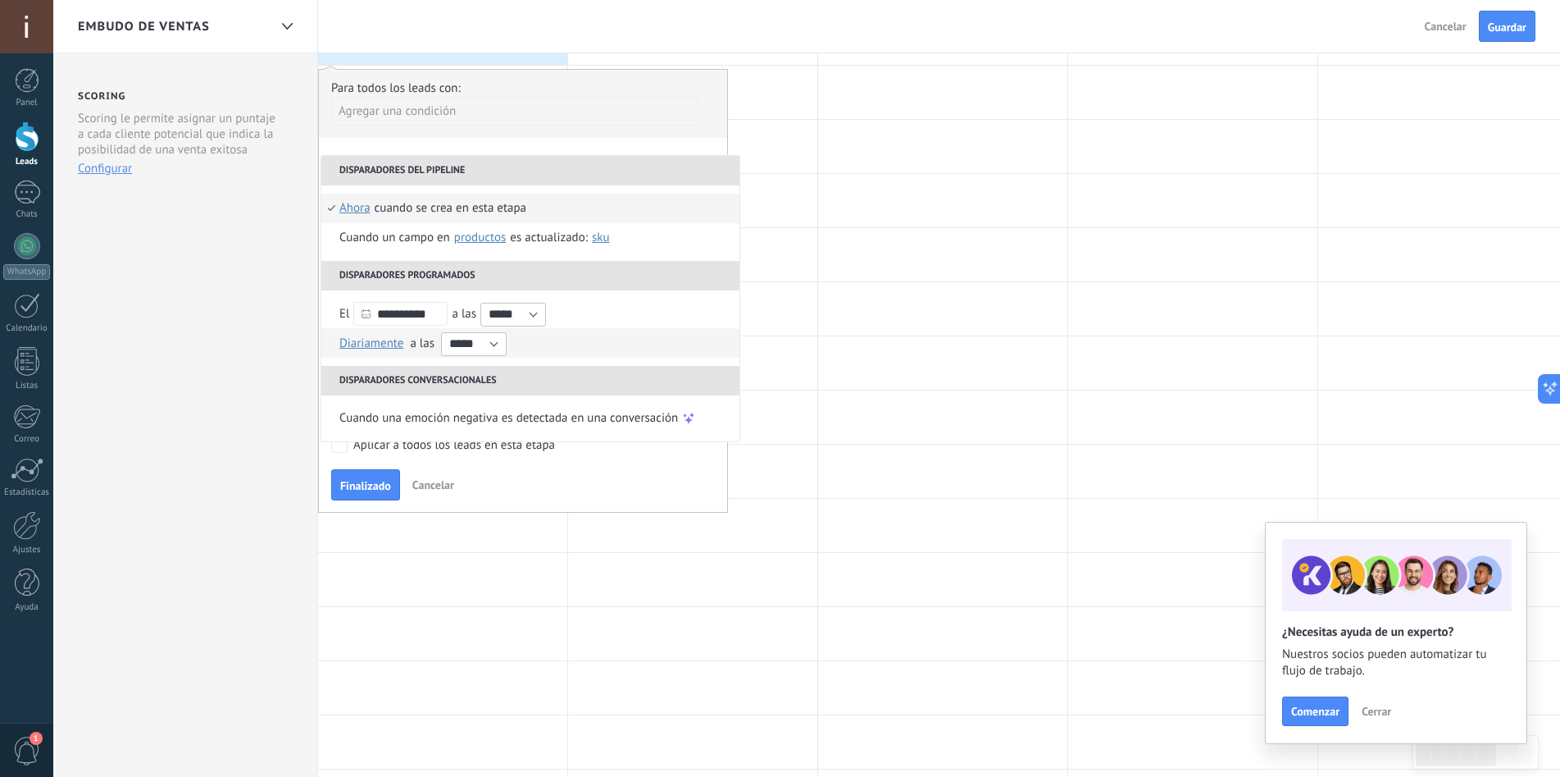
scroll to position [164, 0]
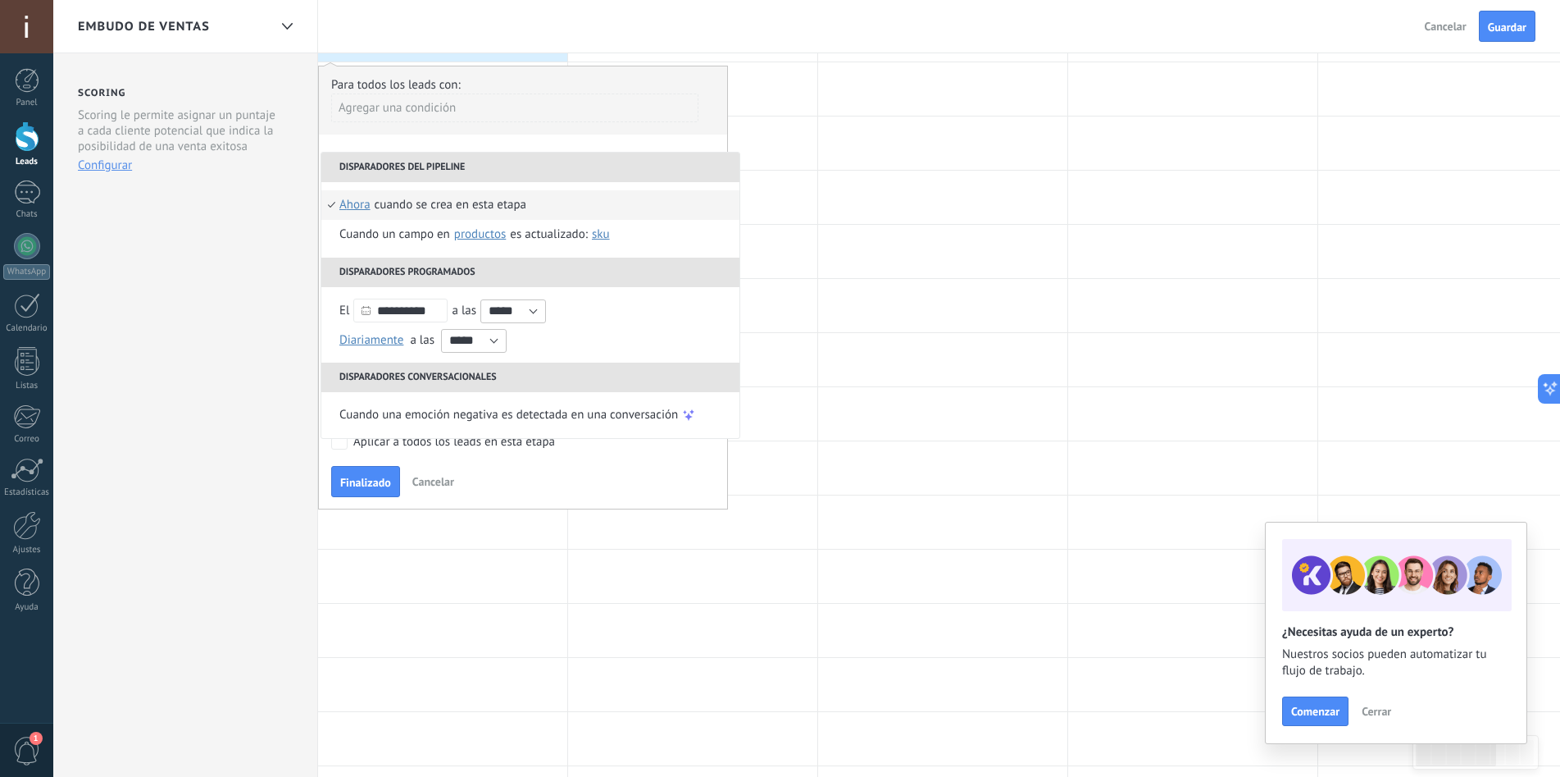
click at [522, 163] on li "Disparadores del pipeline" at bounding box center [530, 168] width 418 height 30
click at [563, 161] on li "Disparadores del pipeline" at bounding box center [530, 168] width 418 height 30
click at [572, 474] on div "Finalizado Cancelar" at bounding box center [523, 481] width 384 height 30
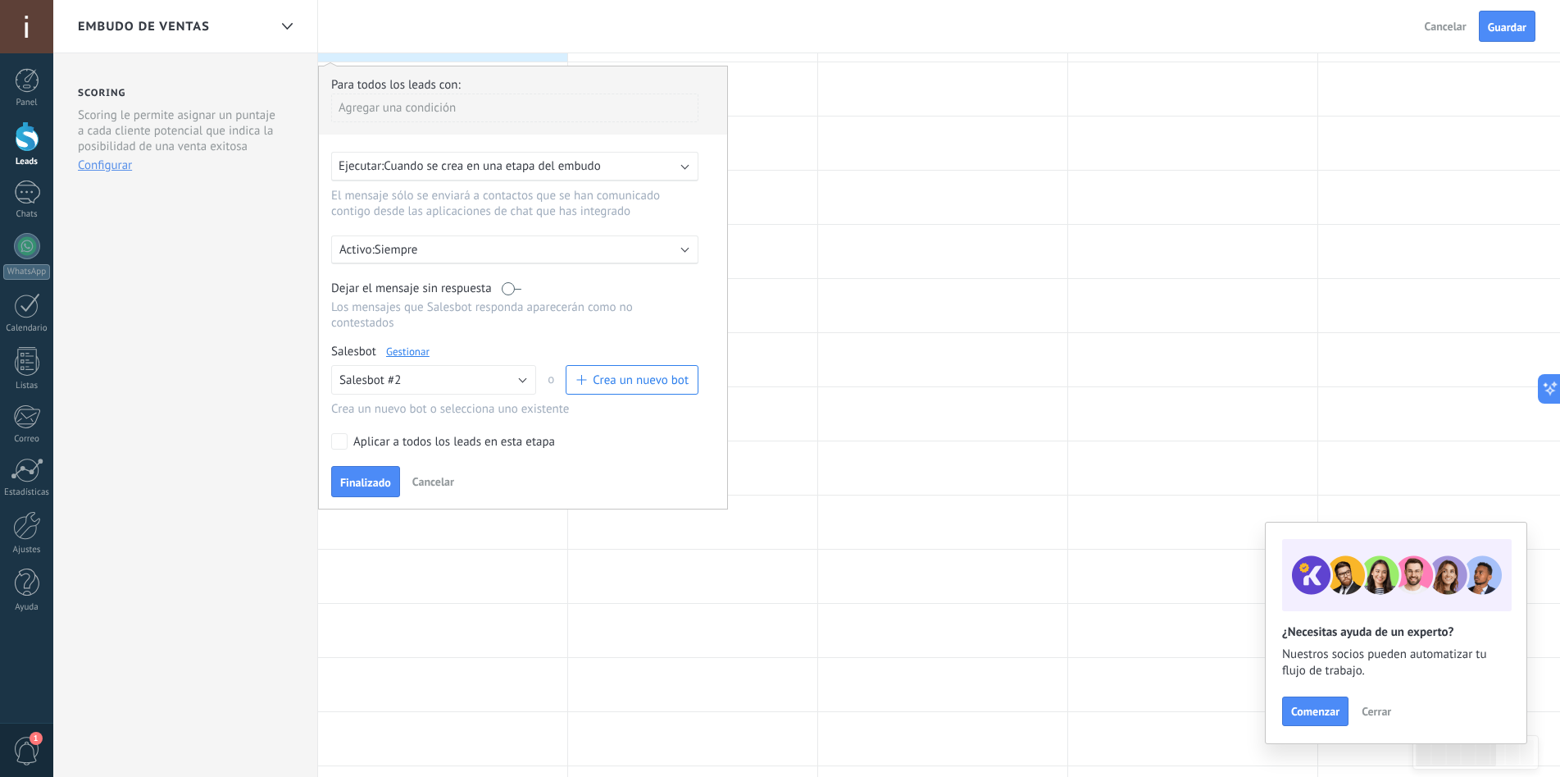
click at [493, 244] on p "Siempre" at bounding box center [518, 250] width 287 height 16
click at [553, 166] on div at bounding box center [523, 287] width 408 height 442
click at [557, 168] on span "Cuando se crea en una etapa del embudo" at bounding box center [492, 166] width 216 height 16
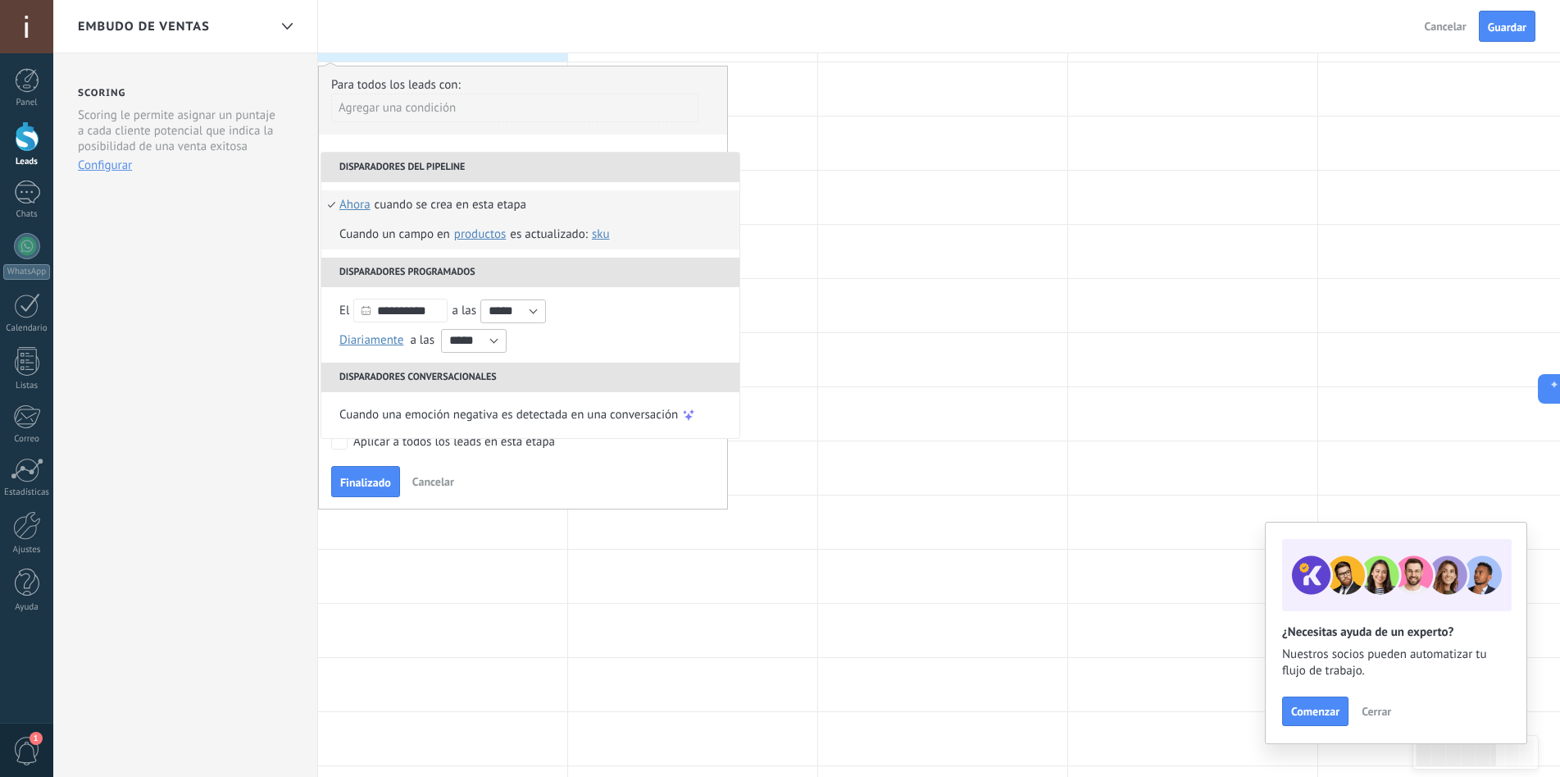
click at [408, 237] on div "Cuando un campo en Productos contacto compañía lead Productos es actualizado: S…" at bounding box center [476, 235] width 275 height 30
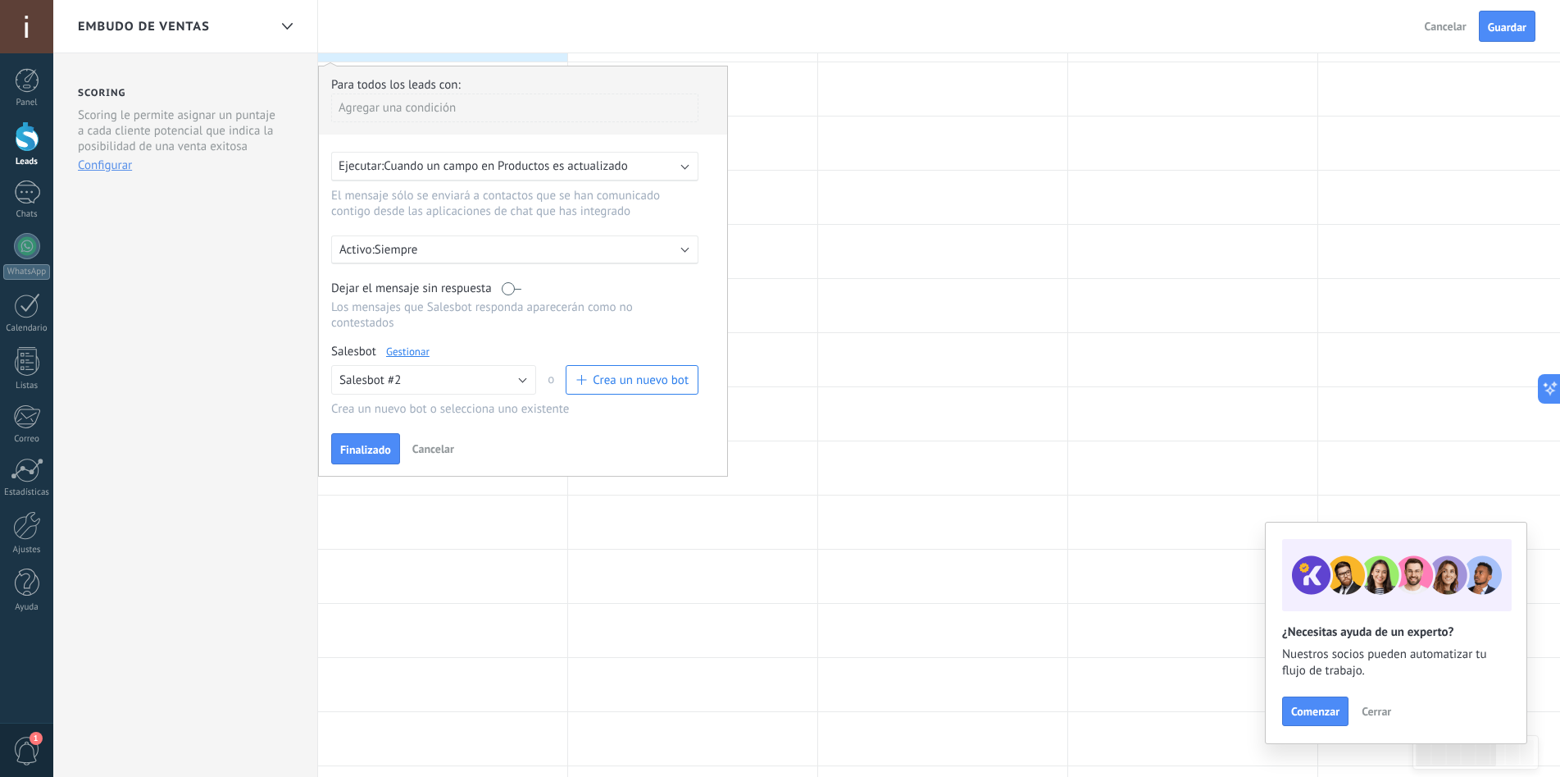
click at [535, 169] on span "Cuando un campo en Productos es actualizado" at bounding box center [506, 166] width 244 height 16
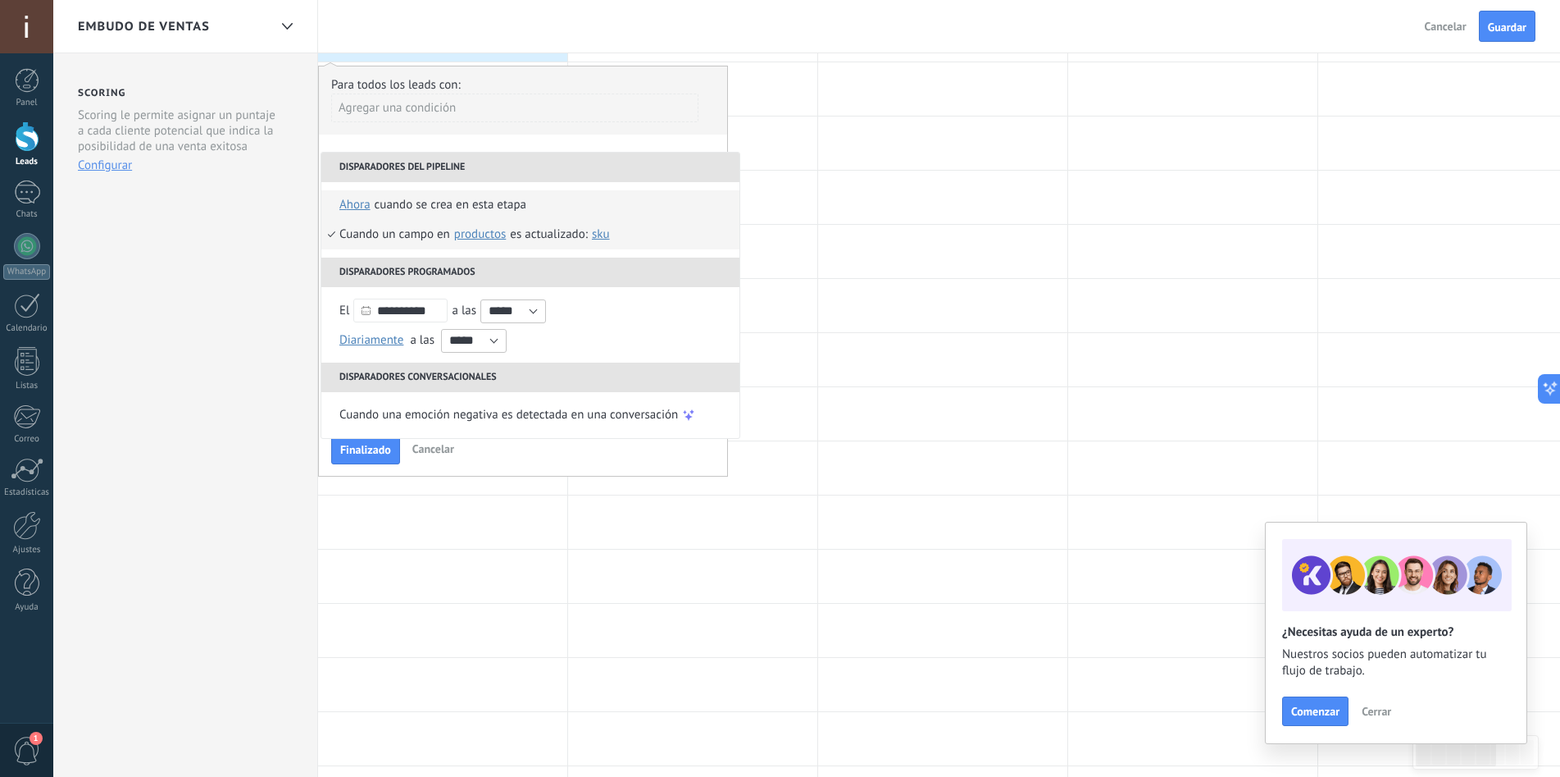
click at [432, 204] on div "Cuando se crea en esta etapa" at bounding box center [451, 205] width 152 height 30
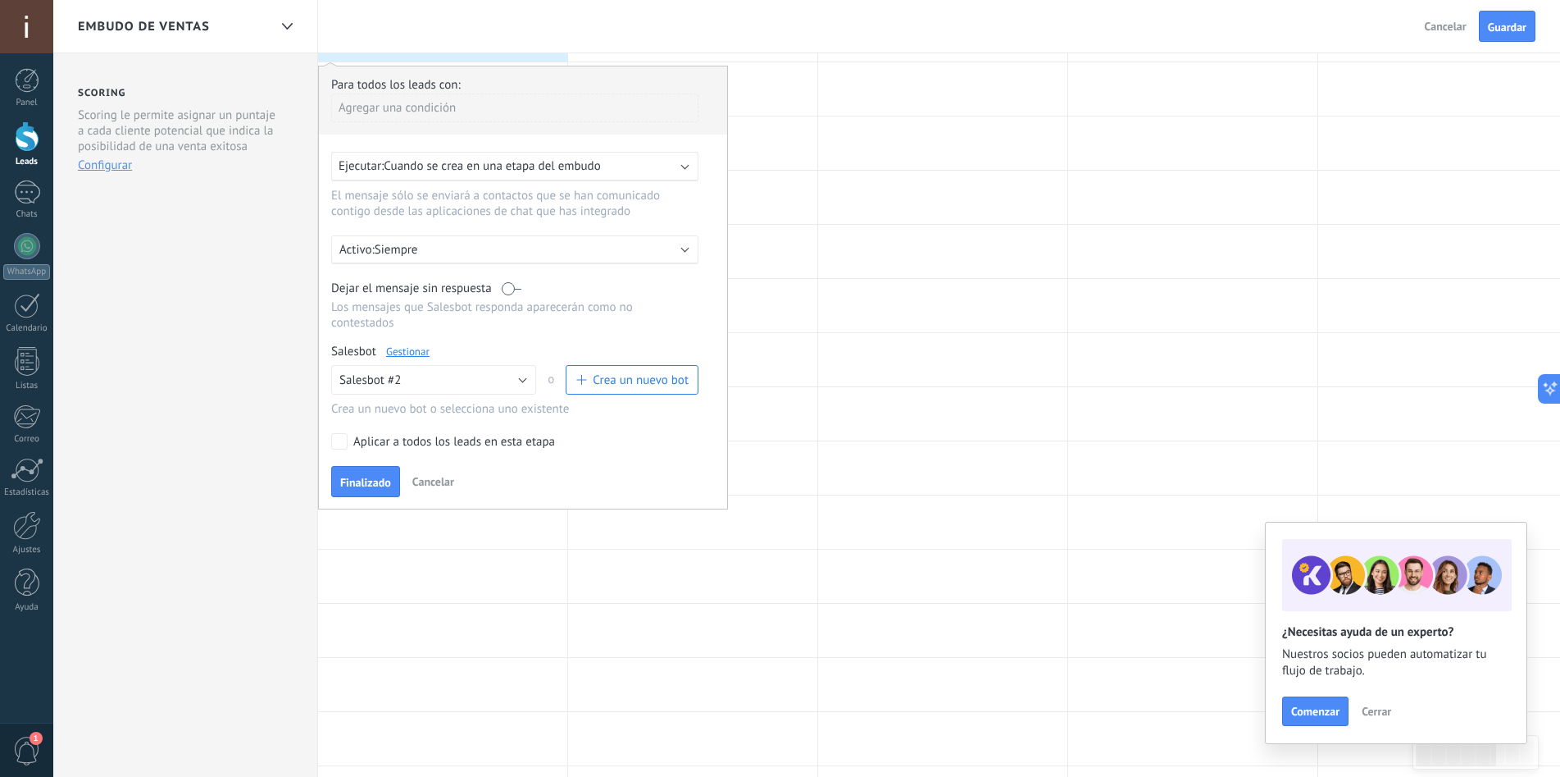
click at [489, 253] on p "Siempre" at bounding box center [518, 250] width 287 height 16
click at [436, 326] on div at bounding box center [523, 287] width 408 height 442
click at [512, 288] on label at bounding box center [512, 288] width 20 height 16
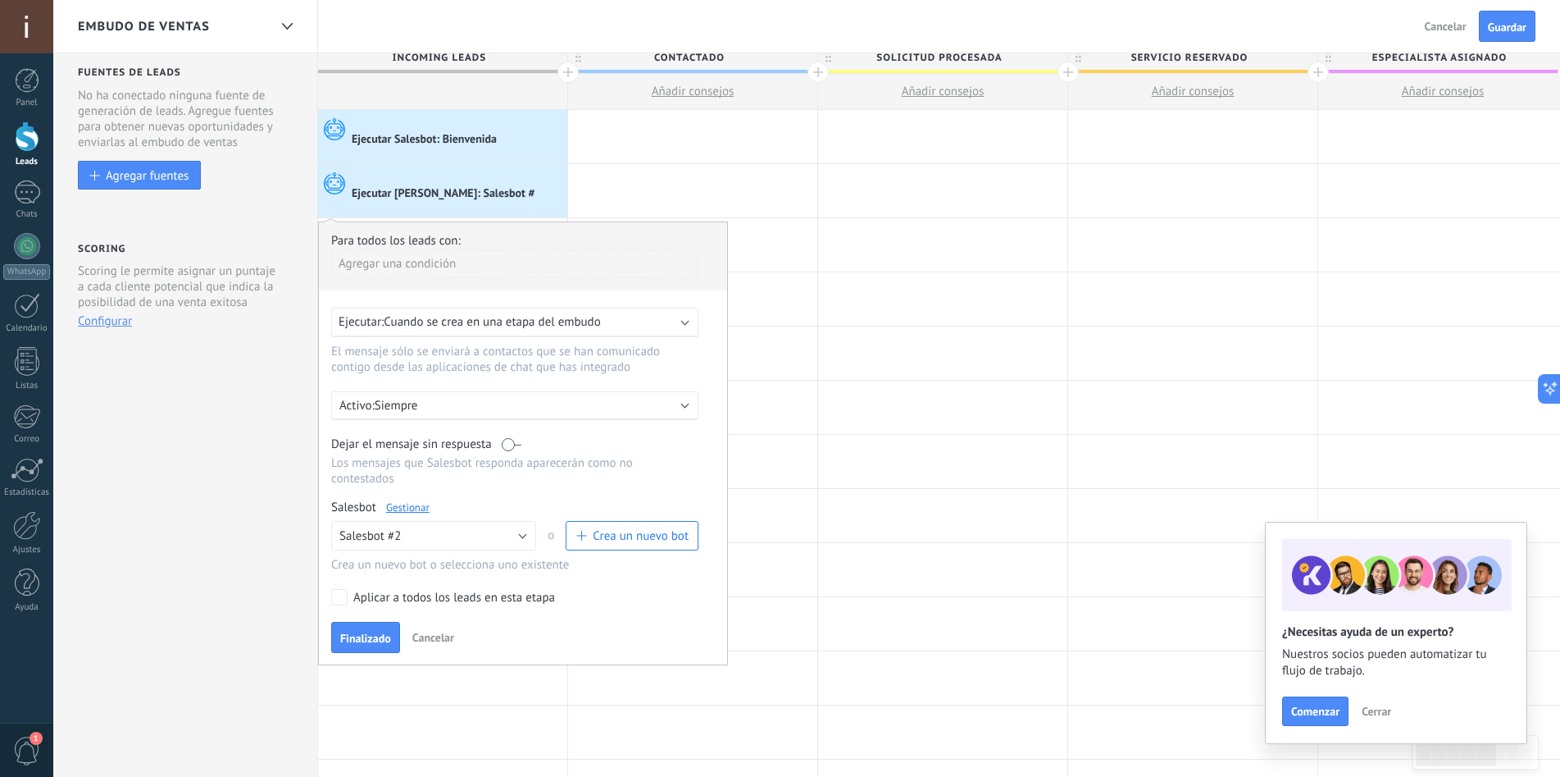
scroll to position [0, 0]
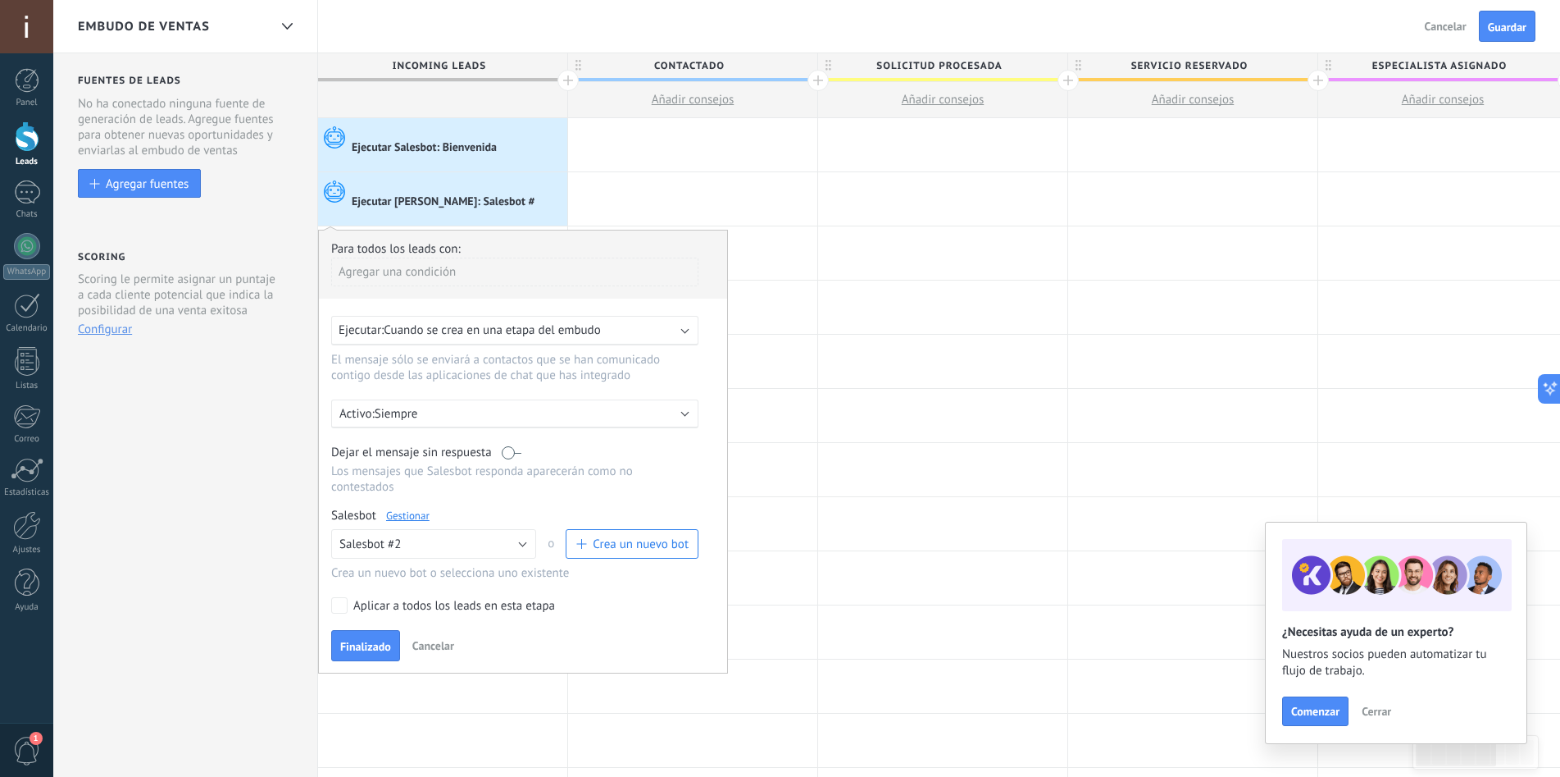
click at [540, 410] on p "Siempre" at bounding box center [518, 414] width 287 height 16
click at [540, 410] on li "Siempre" at bounding box center [546, 413] width 450 height 29
click at [569, 339] on div "Ejecutar: Cuando se crea en una etapa del embudo" at bounding box center [514, 331] width 367 height 30
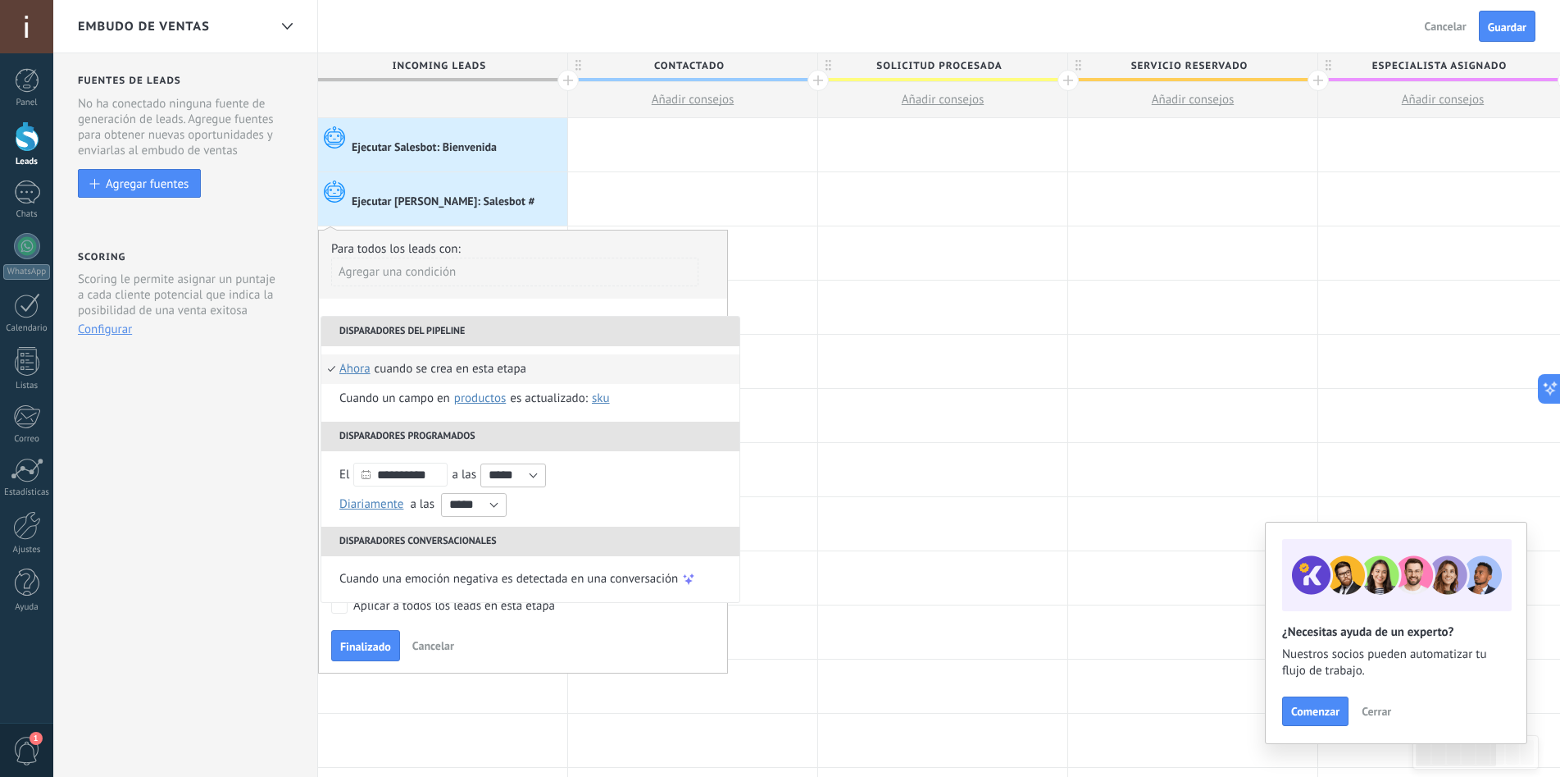
click at [576, 303] on div "**********" at bounding box center [523, 452] width 410 height 444
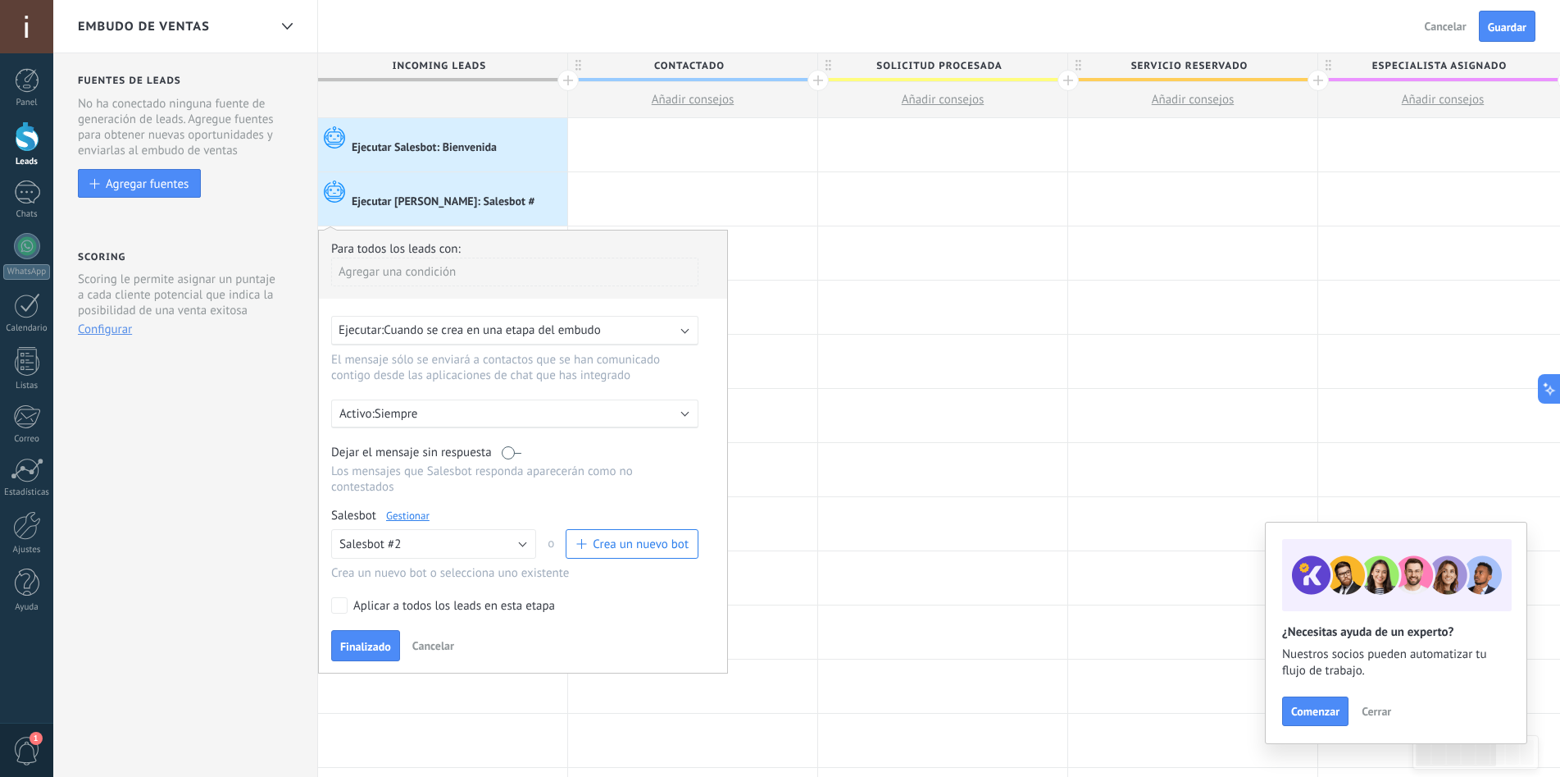
click at [416, 416] on p "Siempre" at bounding box center [518, 414] width 287 height 16
click at [416, 416] on li "Siempre" at bounding box center [546, 413] width 450 height 29
click at [351, 612] on label "Aplicar a todos los leads en esta etapa" at bounding box center [512, 605] width 362 height 16
click at [350, 612] on label "Aplicar a todos los leads en esta etapa" at bounding box center [512, 605] width 362 height 16
click at [436, 644] on span "Cancelar" at bounding box center [433, 645] width 42 height 15
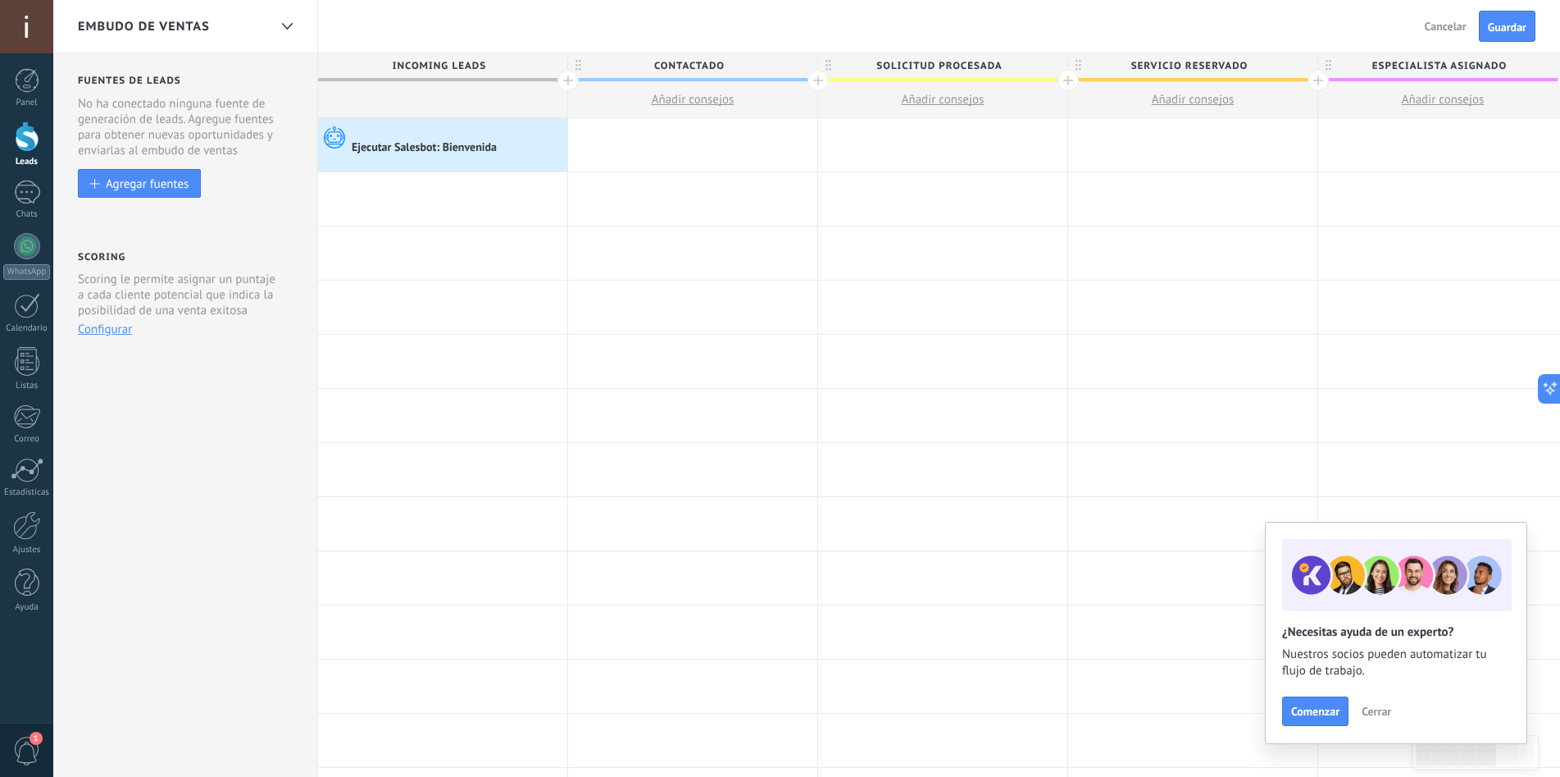
click at [464, 202] on div at bounding box center [442, 198] width 249 height 53
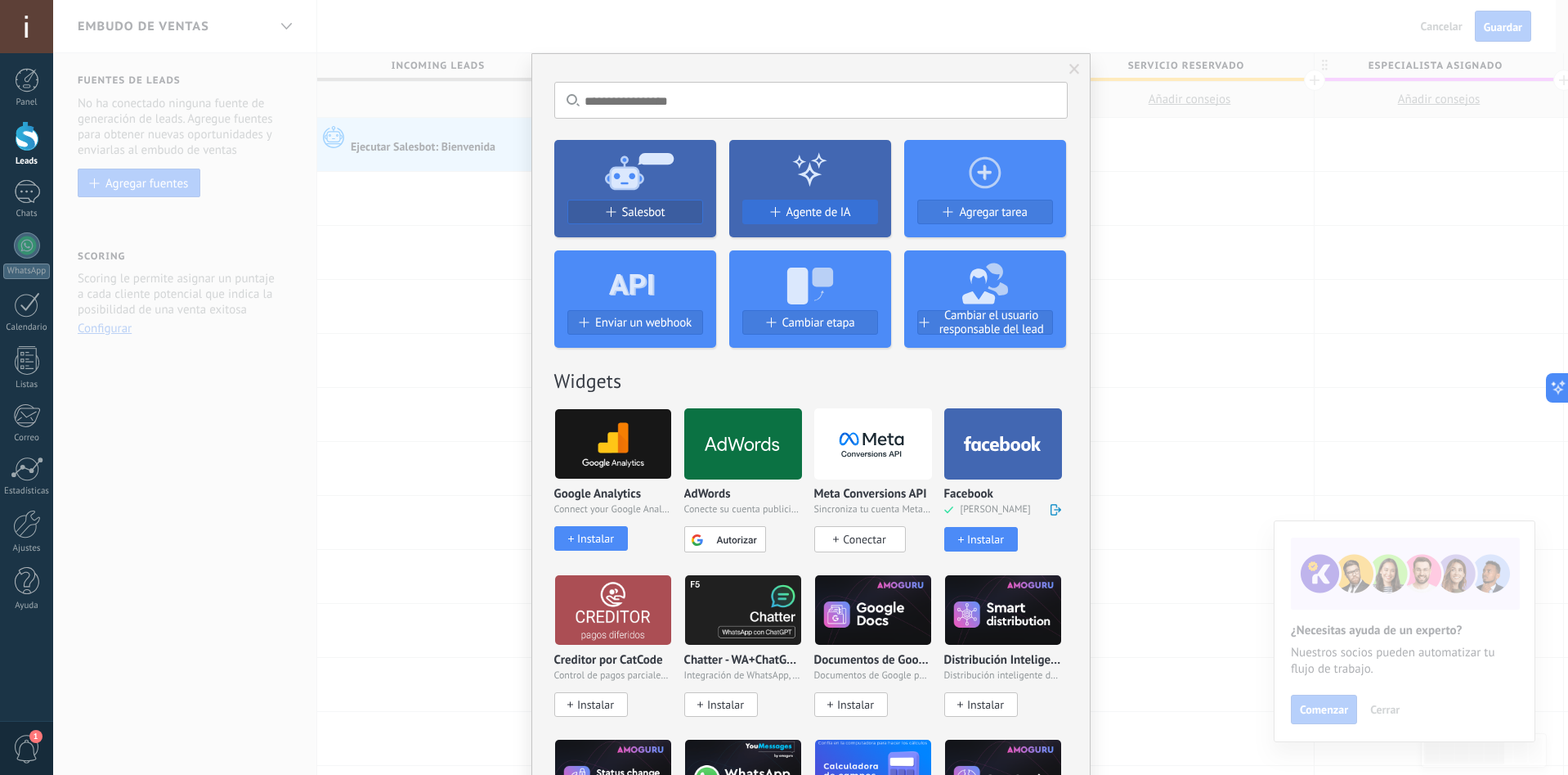
click at [810, 204] on button "Agente de IA" at bounding box center [810, 211] width 136 height 25
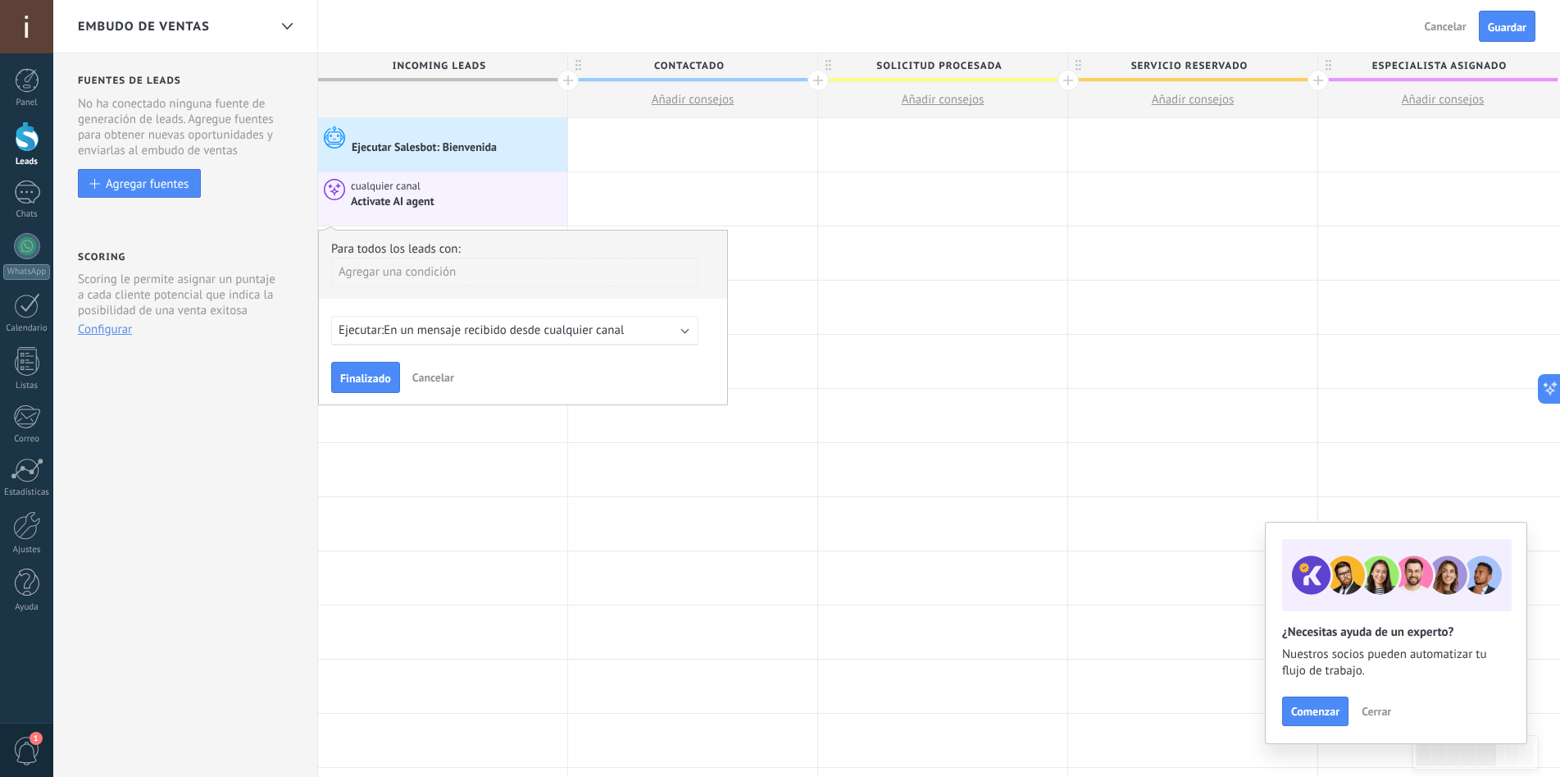
click at [435, 197] on div "Activate AI agent" at bounding box center [394, 201] width 86 height 15
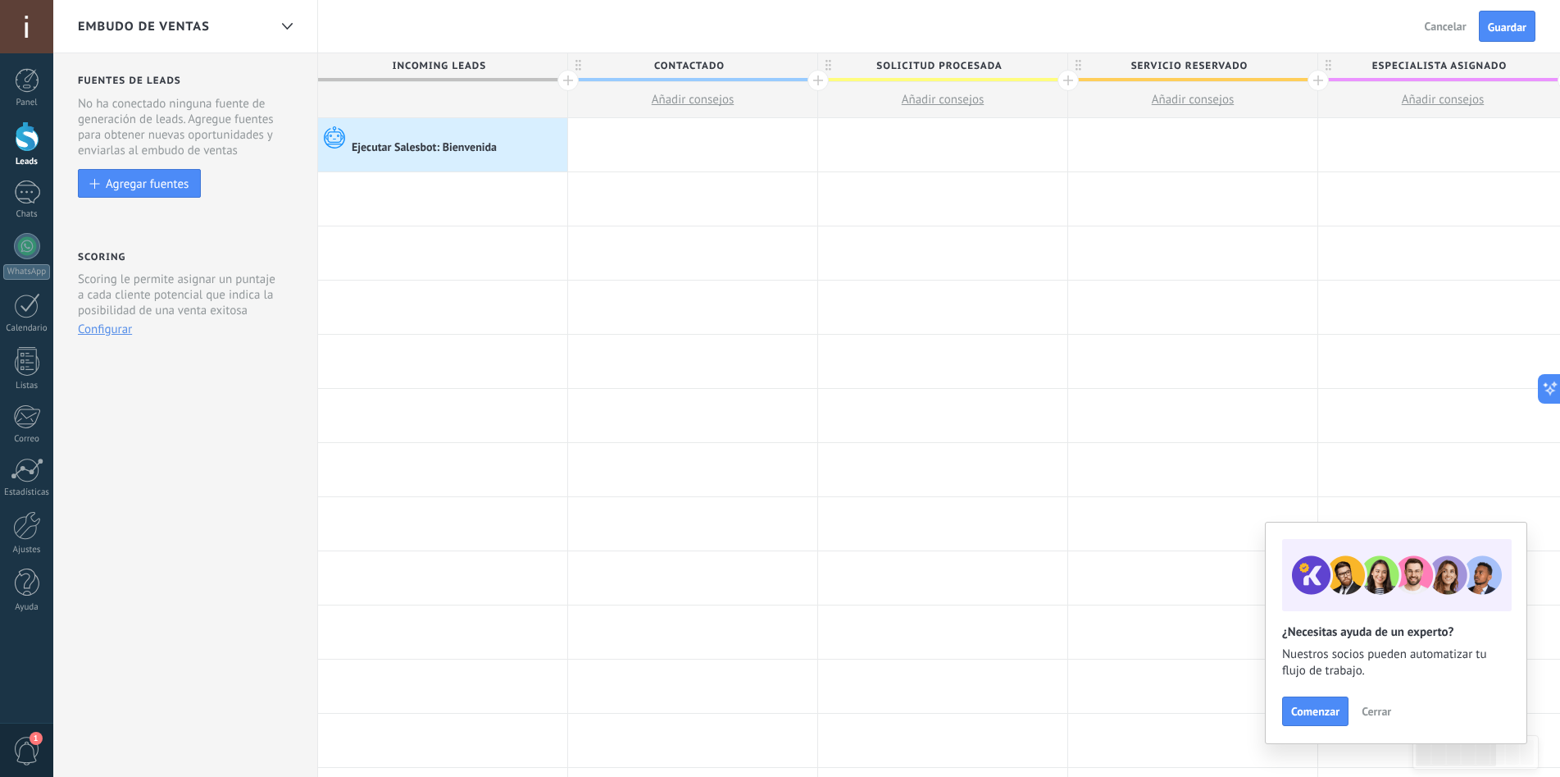
click at [435, 197] on div at bounding box center [442, 198] width 249 height 53
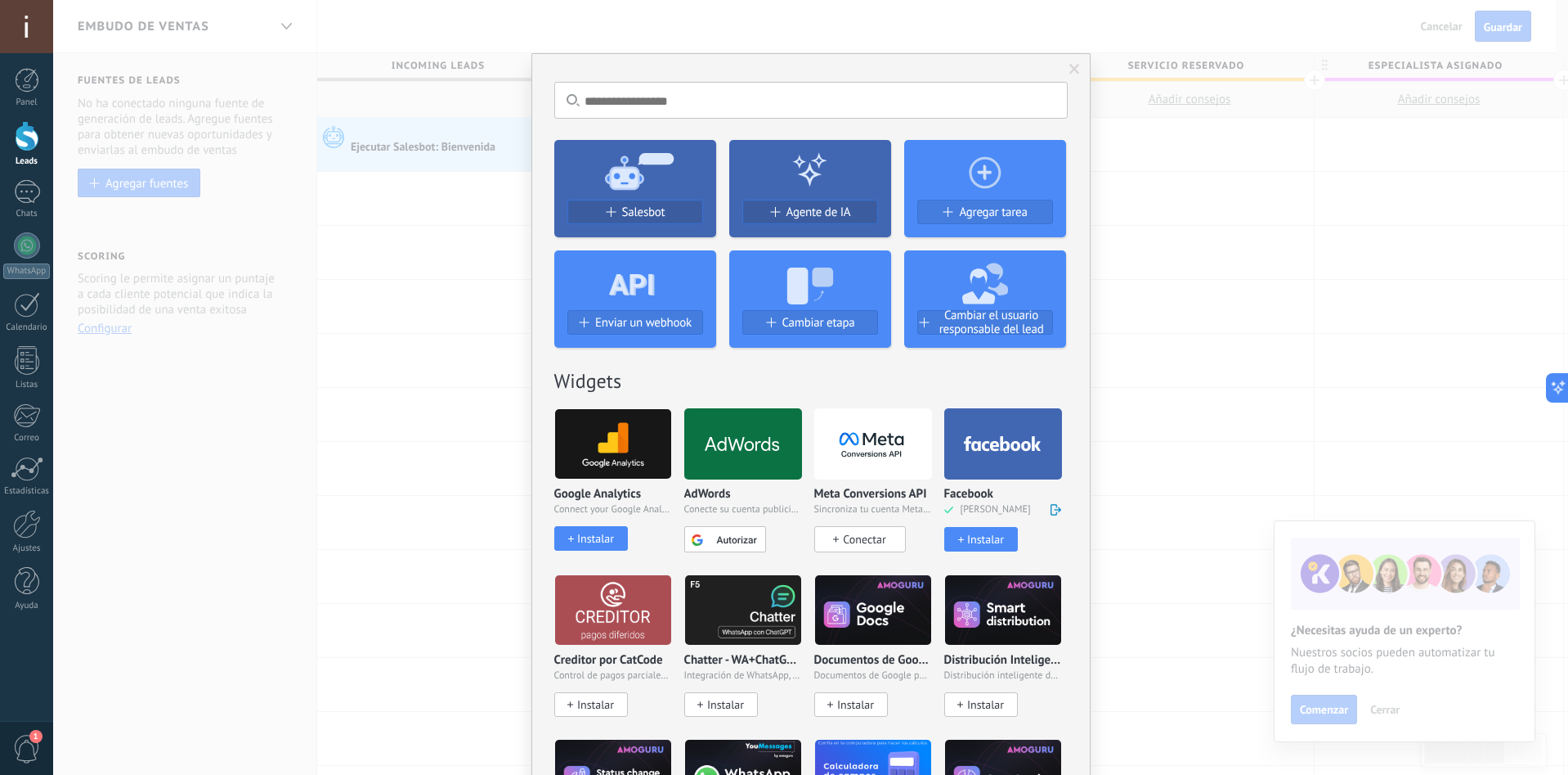
click at [786, 175] on div at bounding box center [809, 170] width 161 height 60
click at [786, 211] on span "Agente de IA" at bounding box center [818, 212] width 65 height 14
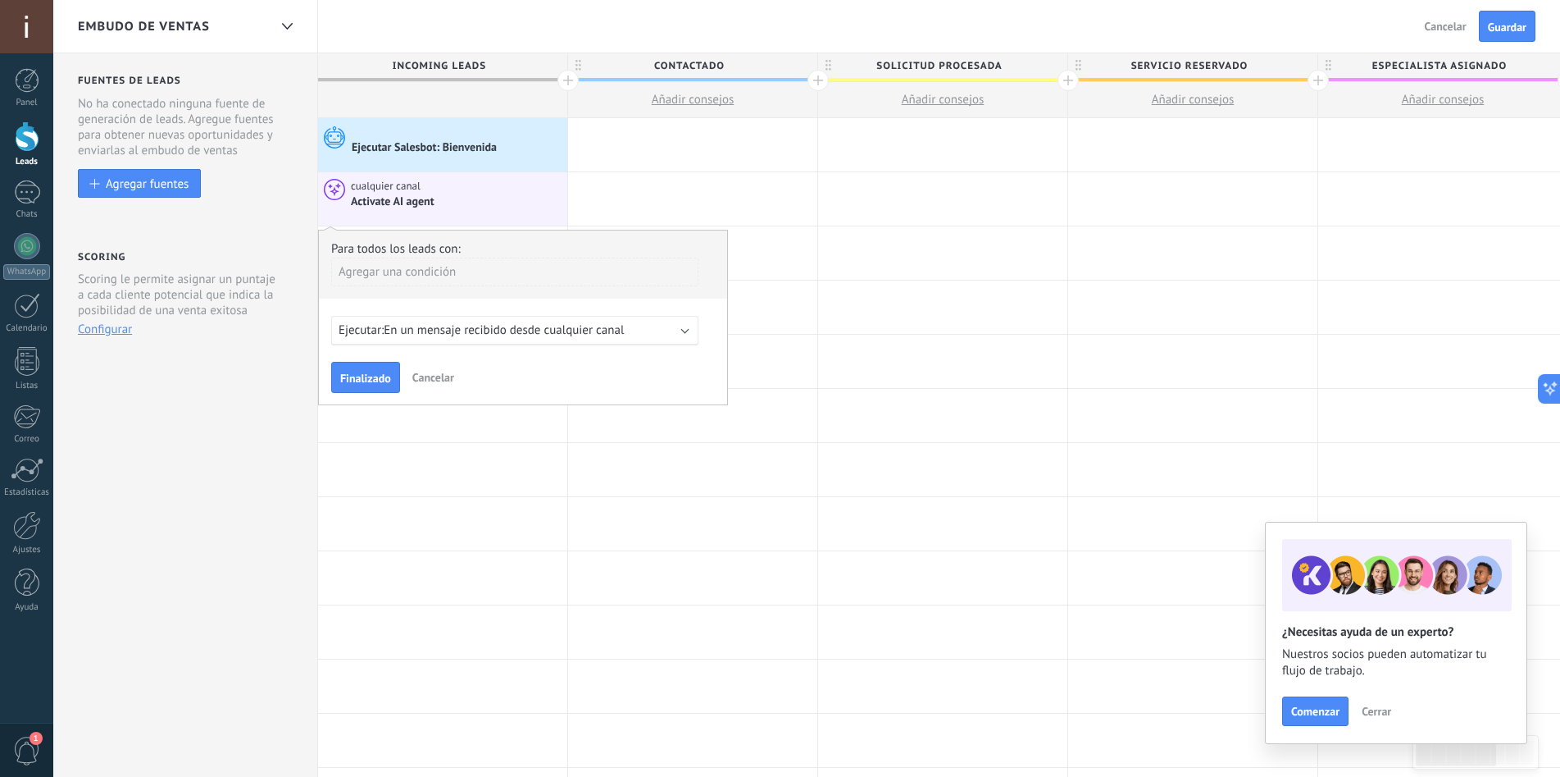
click at [456, 322] on span "En un mensaje recibido desde cualquier canal" at bounding box center [504, 330] width 240 height 16
click at [416, 379] on span "Cancelar" at bounding box center [433, 377] width 42 height 15
click at [435, 373] on span "Cancelar" at bounding box center [433, 377] width 42 height 15
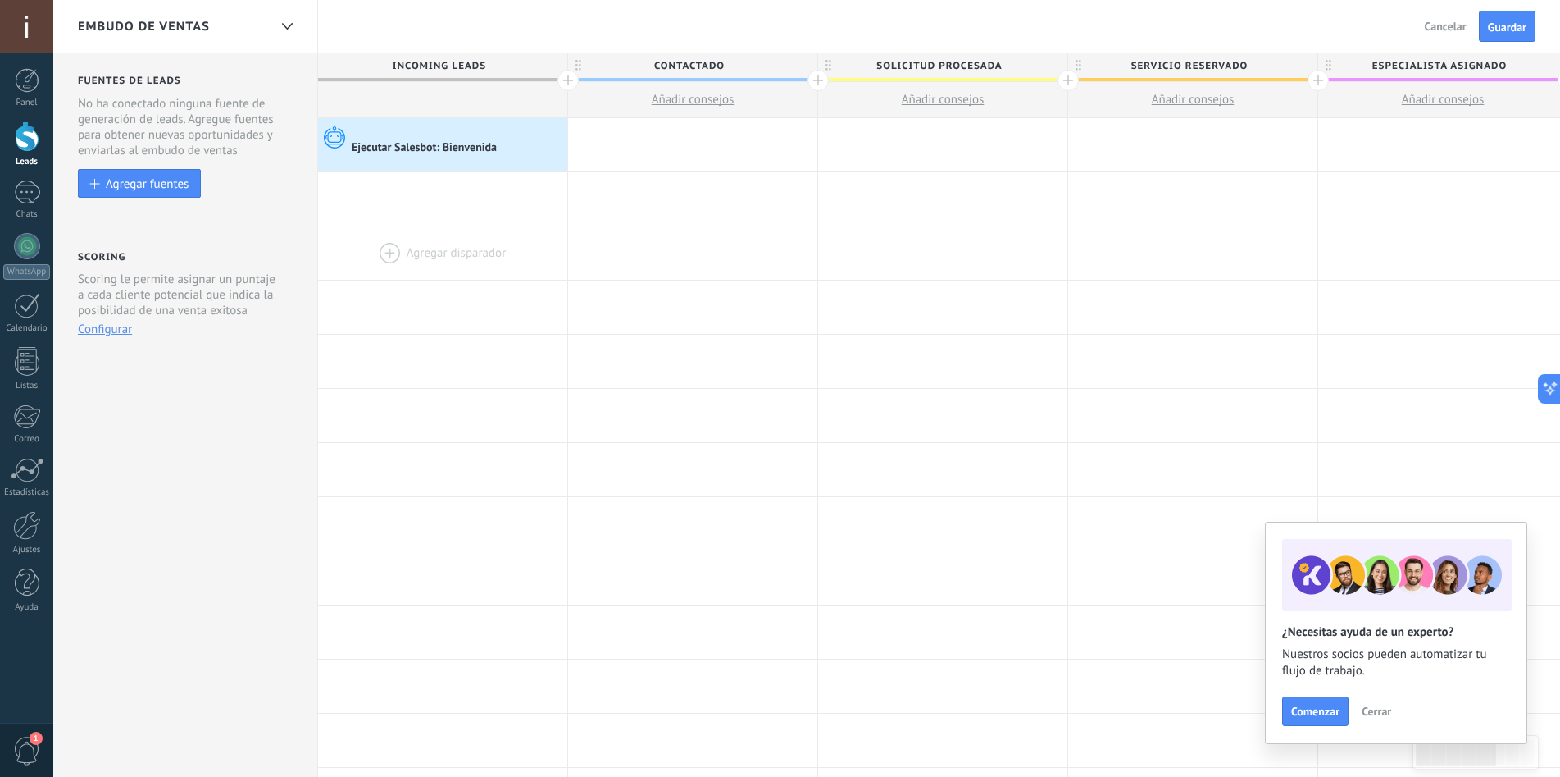
click at [404, 248] on div at bounding box center [442, 252] width 249 height 53
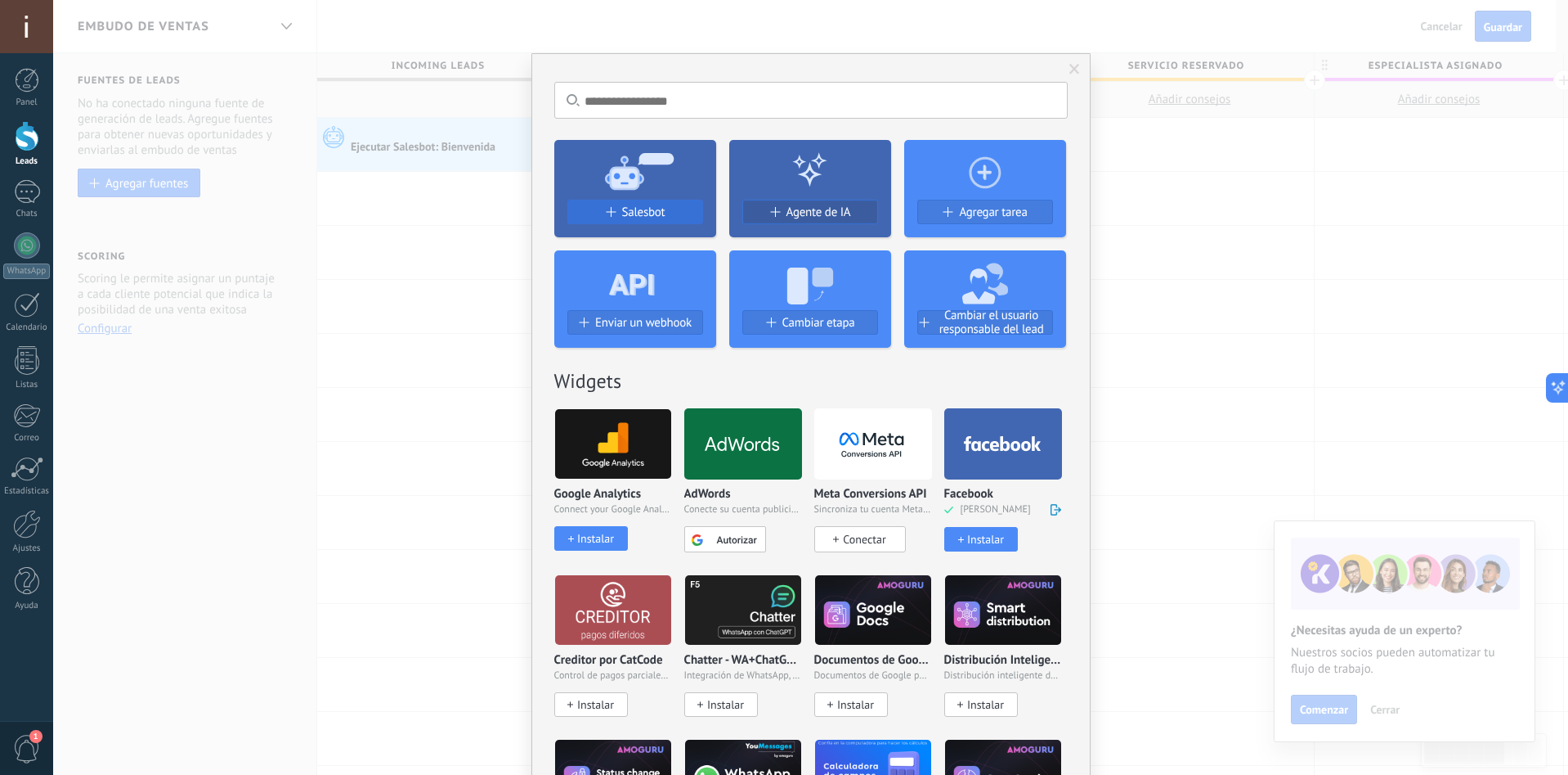
click at [664, 208] on div "Salesbot" at bounding box center [635, 212] width 134 height 14
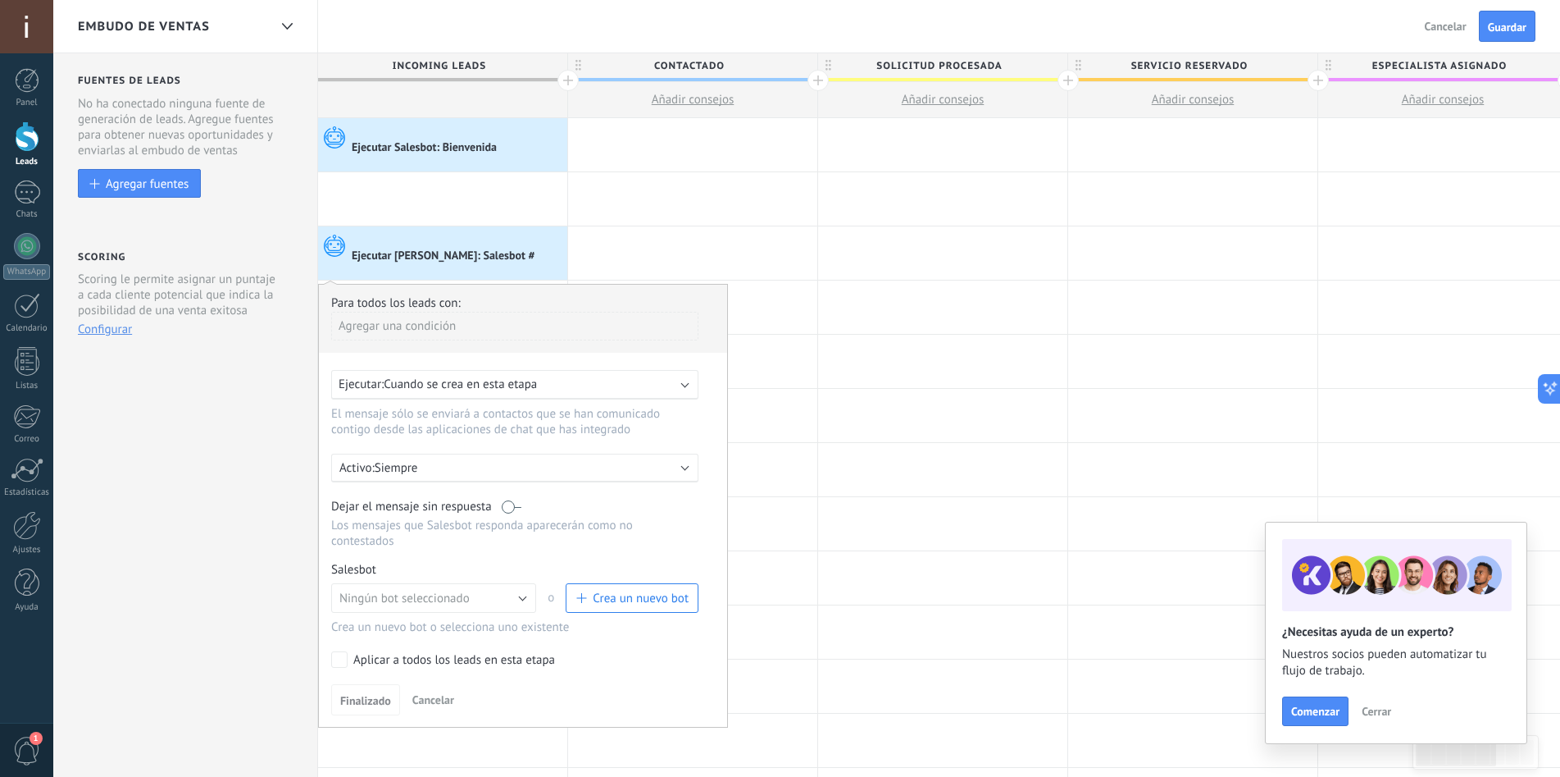
click at [468, 381] on span "Cuando se crea en esta etapa" at bounding box center [460, 384] width 153 height 16
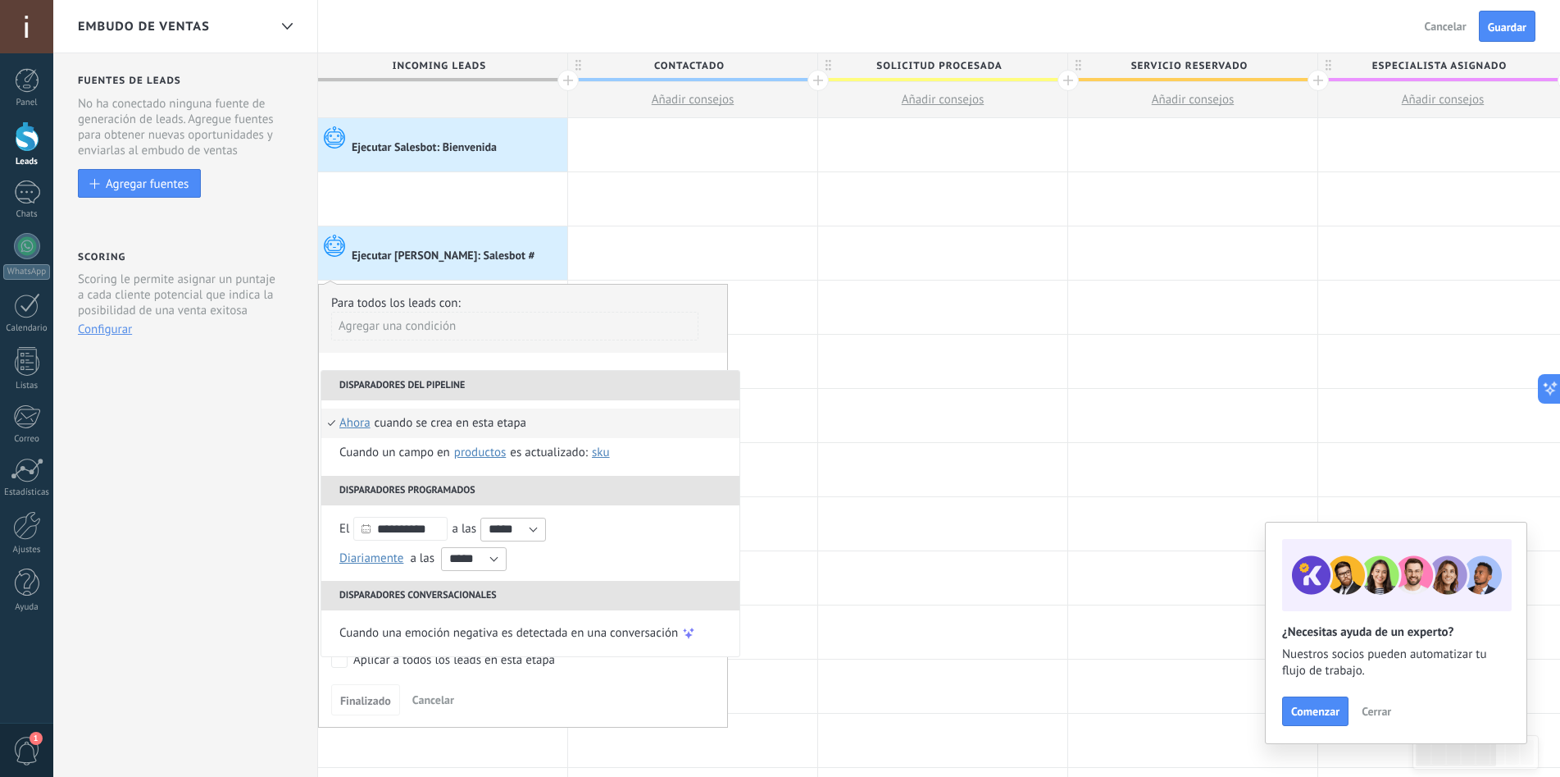
click at [393, 385] on li "Disparadores del pipeline" at bounding box center [530, 386] width 418 height 30
click at [365, 478] on li "Disparadores programados" at bounding box center [530, 491] width 418 height 30
click at [377, 586] on li "Disparadores conversacionales" at bounding box center [530, 596] width 418 height 30
click at [445, 493] on li "Disparadores programados" at bounding box center [530, 491] width 418 height 30
click at [377, 567] on button "Diariamente" at bounding box center [374, 558] width 71 height 30
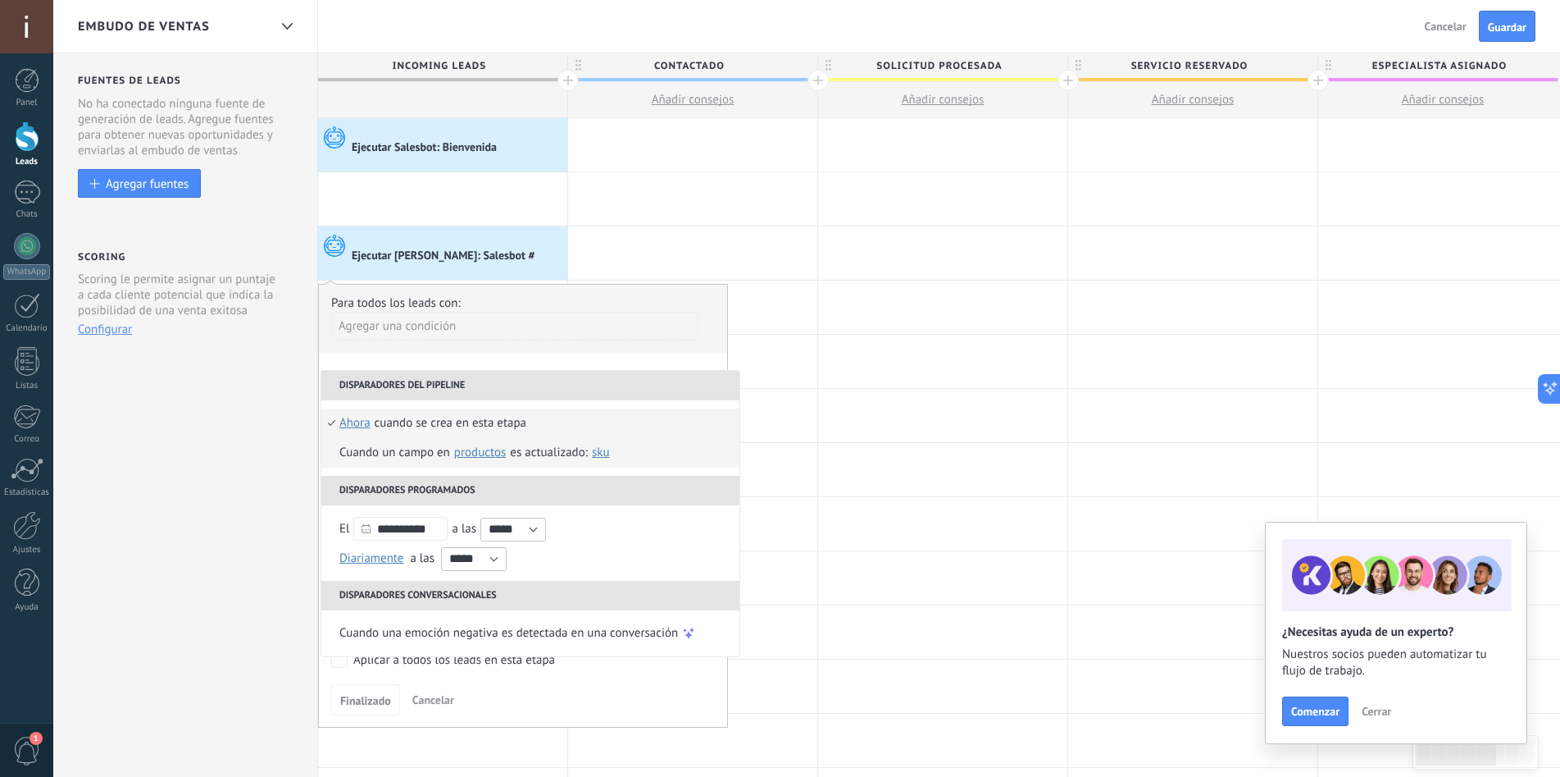
click at [468, 450] on span "Productos" at bounding box center [480, 452] width 52 height 16
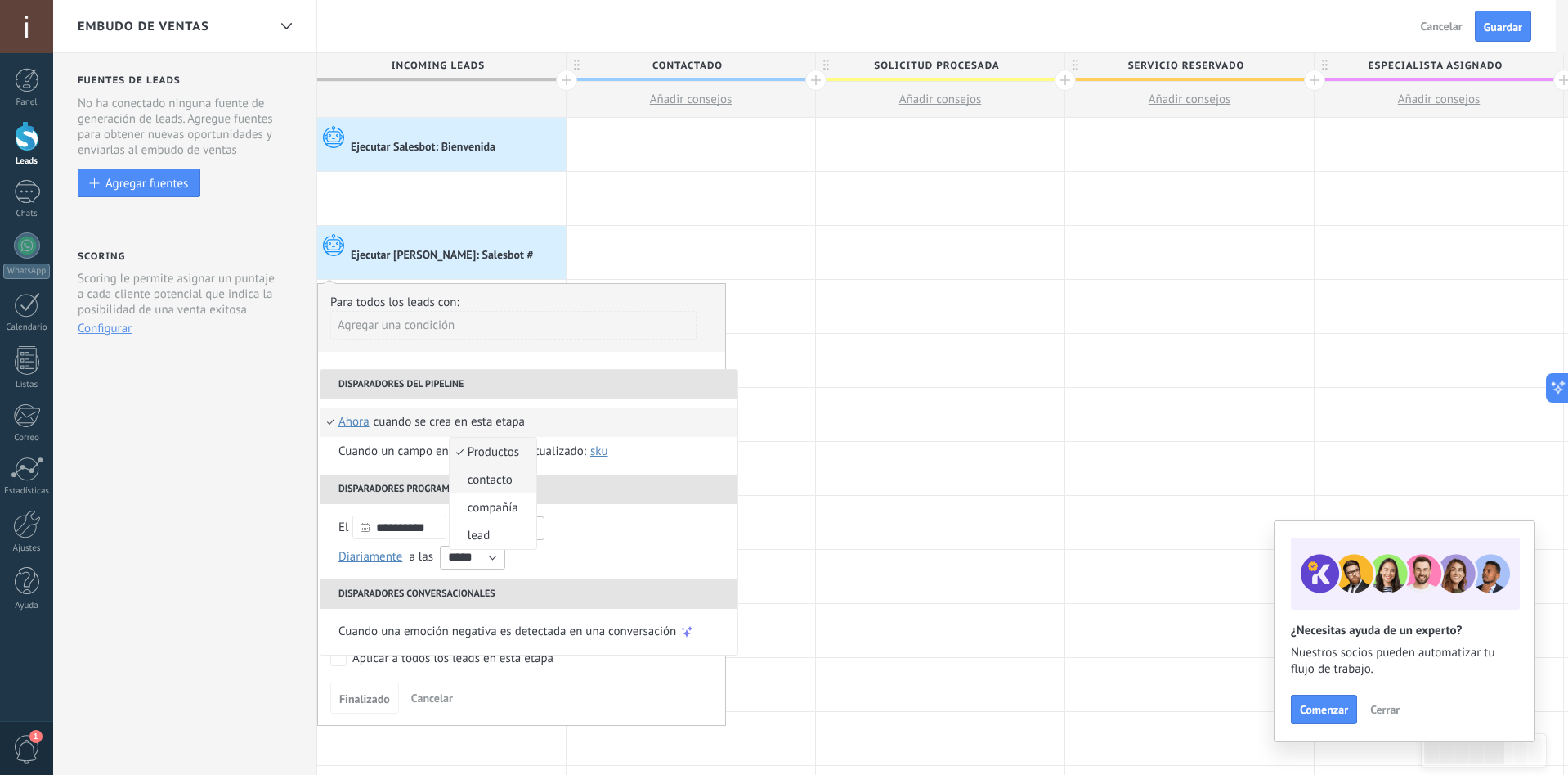
click at [520, 486] on li "contacto" at bounding box center [492, 480] width 87 height 28
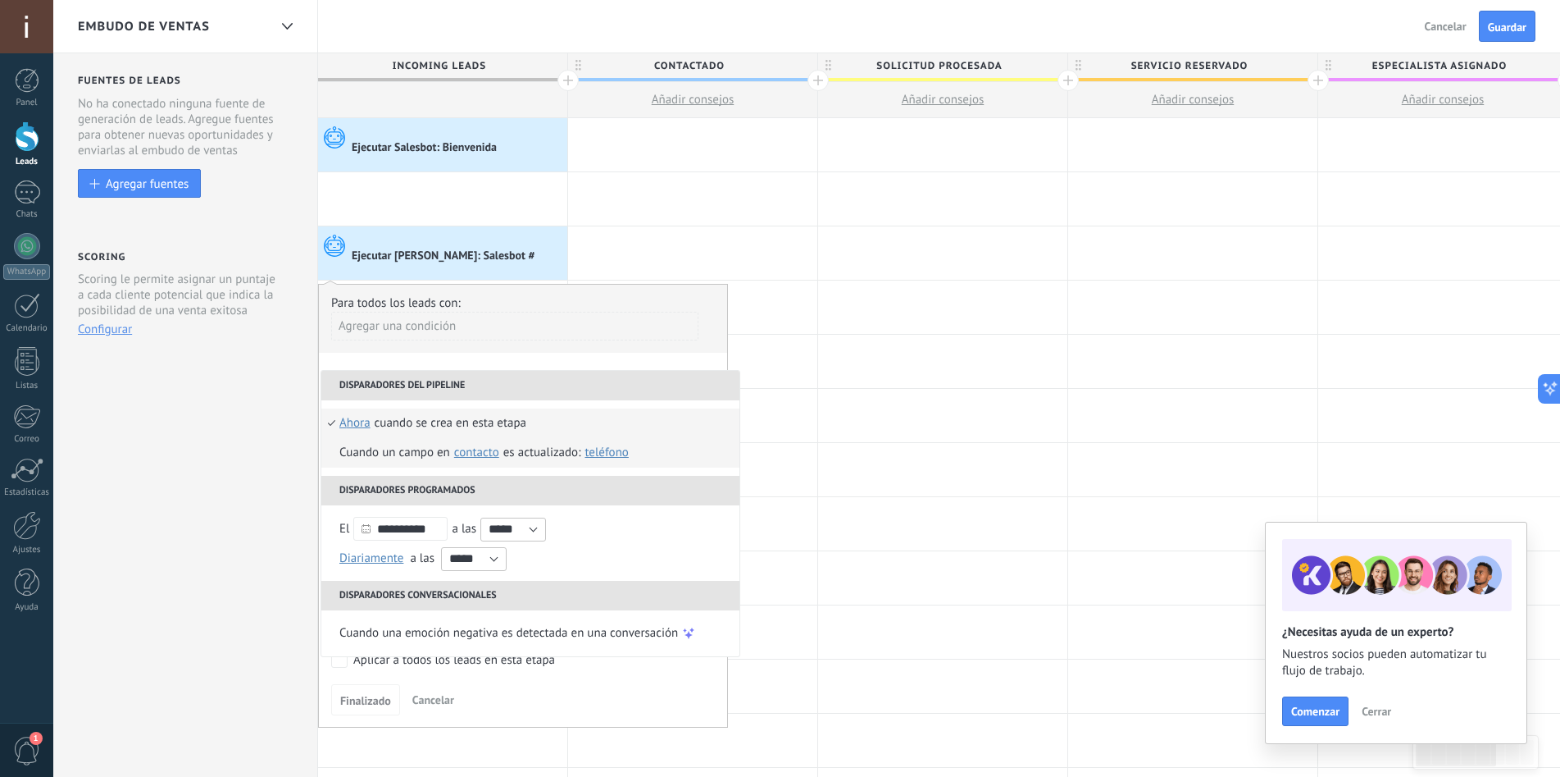
click at [607, 451] on span "Teléfono" at bounding box center [606, 452] width 43 height 16
click at [344, 422] on span "ahora" at bounding box center [354, 423] width 31 height 30
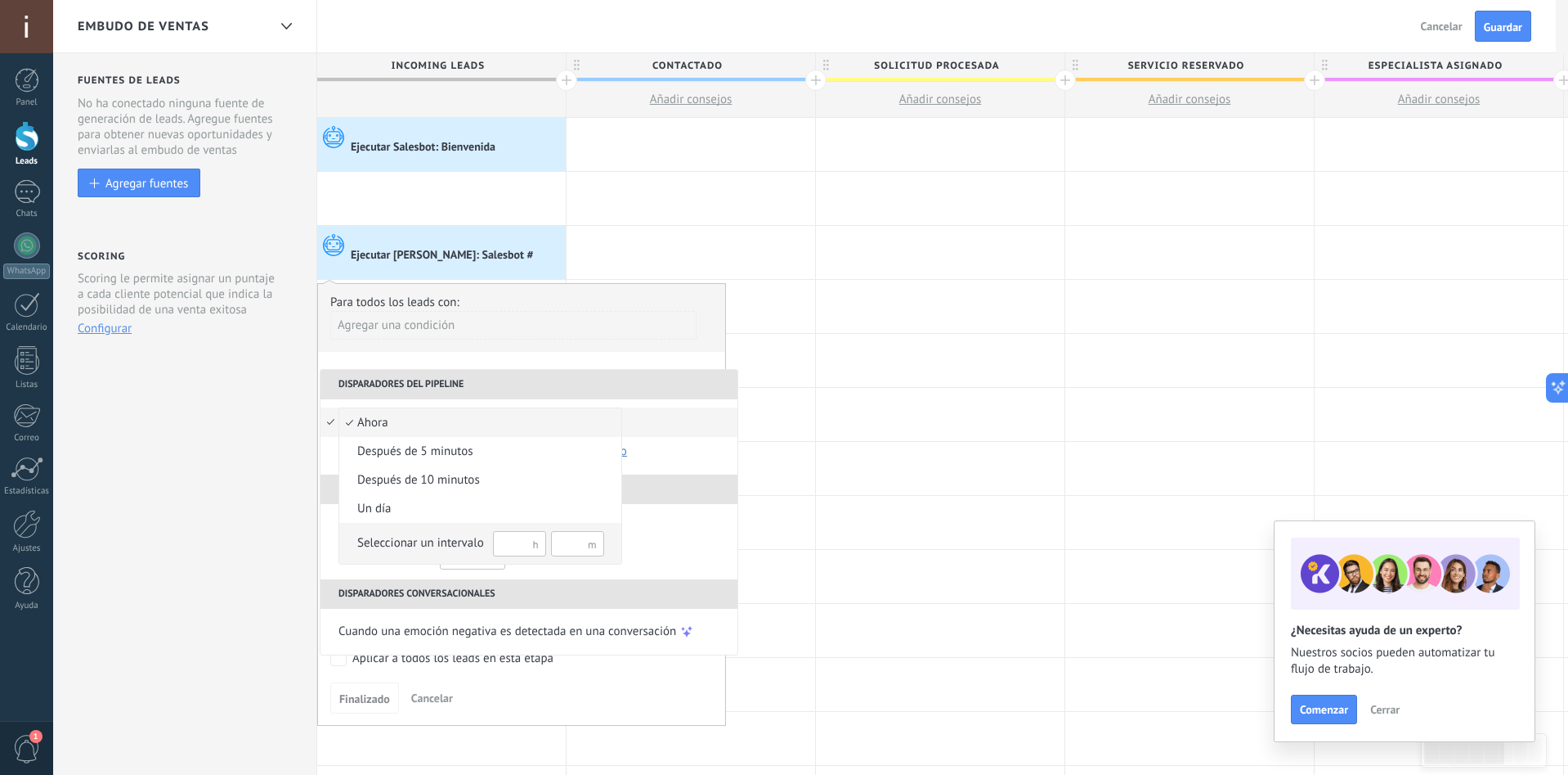
click at [520, 543] on input "text" at bounding box center [518, 543] width 53 height 25
type input "*"
click at [401, 539] on div "Seleccionar un intervalo" at bounding box center [420, 543] width 127 height 16
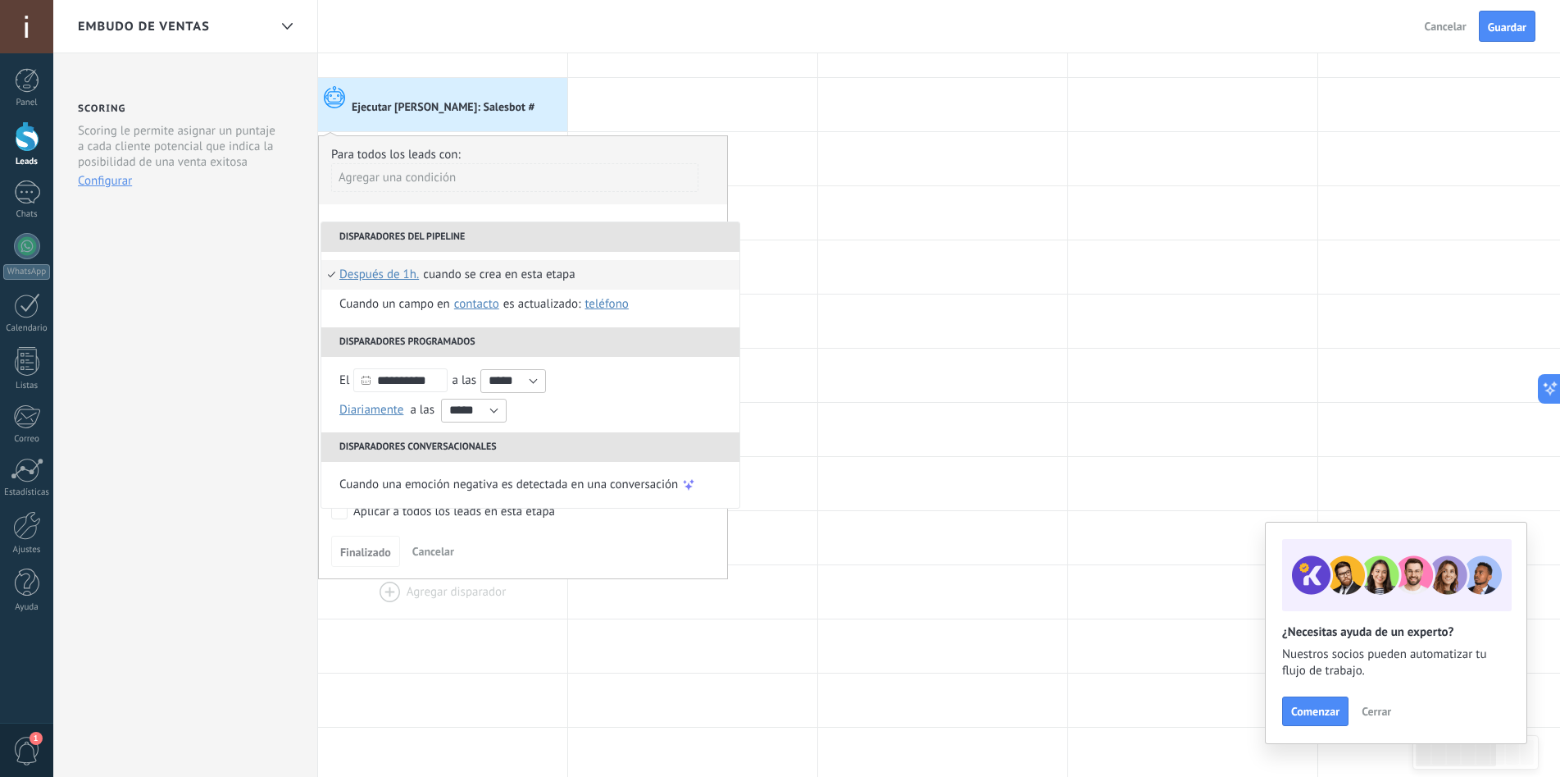
scroll to position [164, 0]
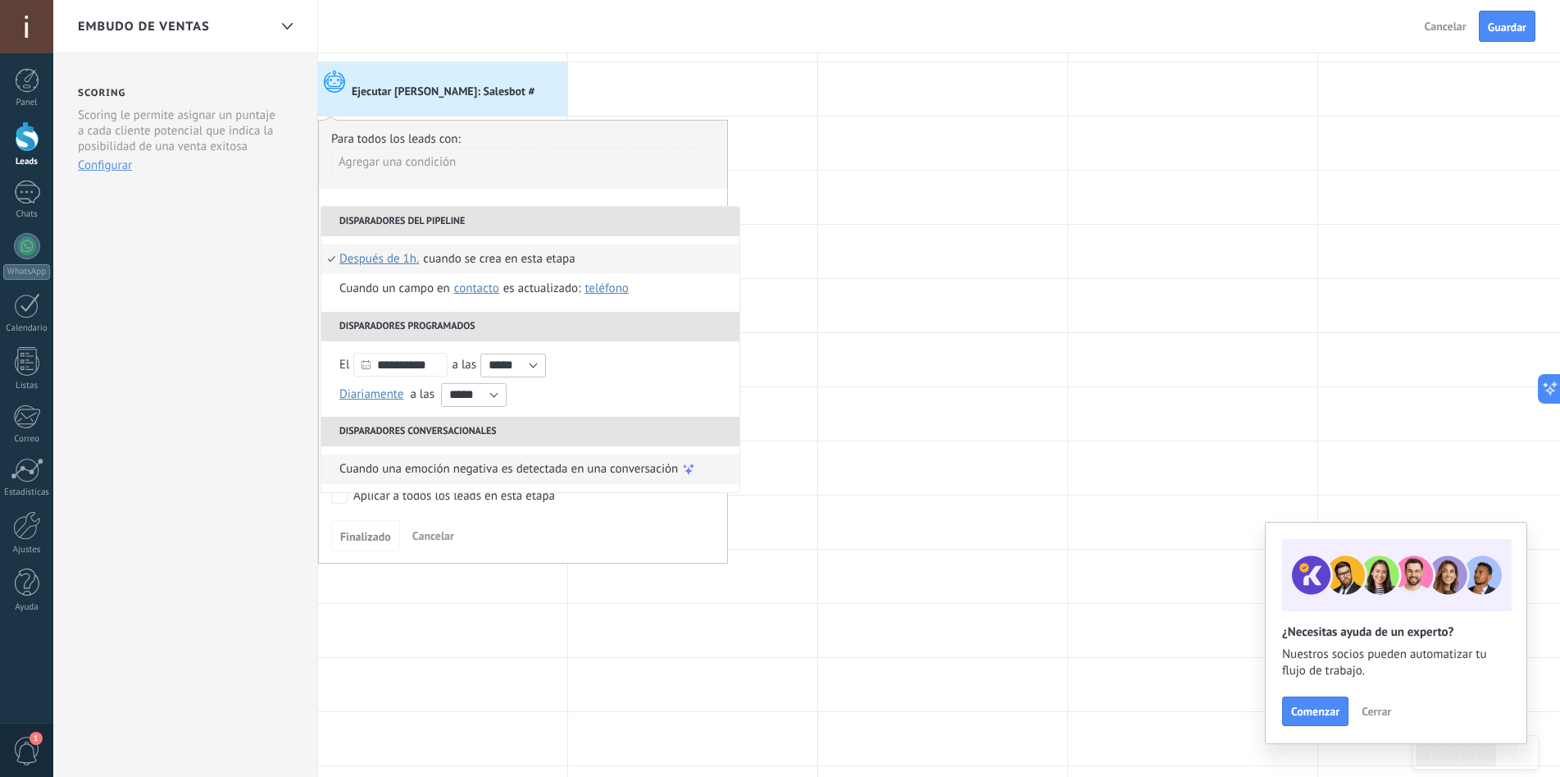
click at [423, 481] on span "Cuando una emoción negativa es detectada en una conversación" at bounding box center [508, 469] width 339 height 30
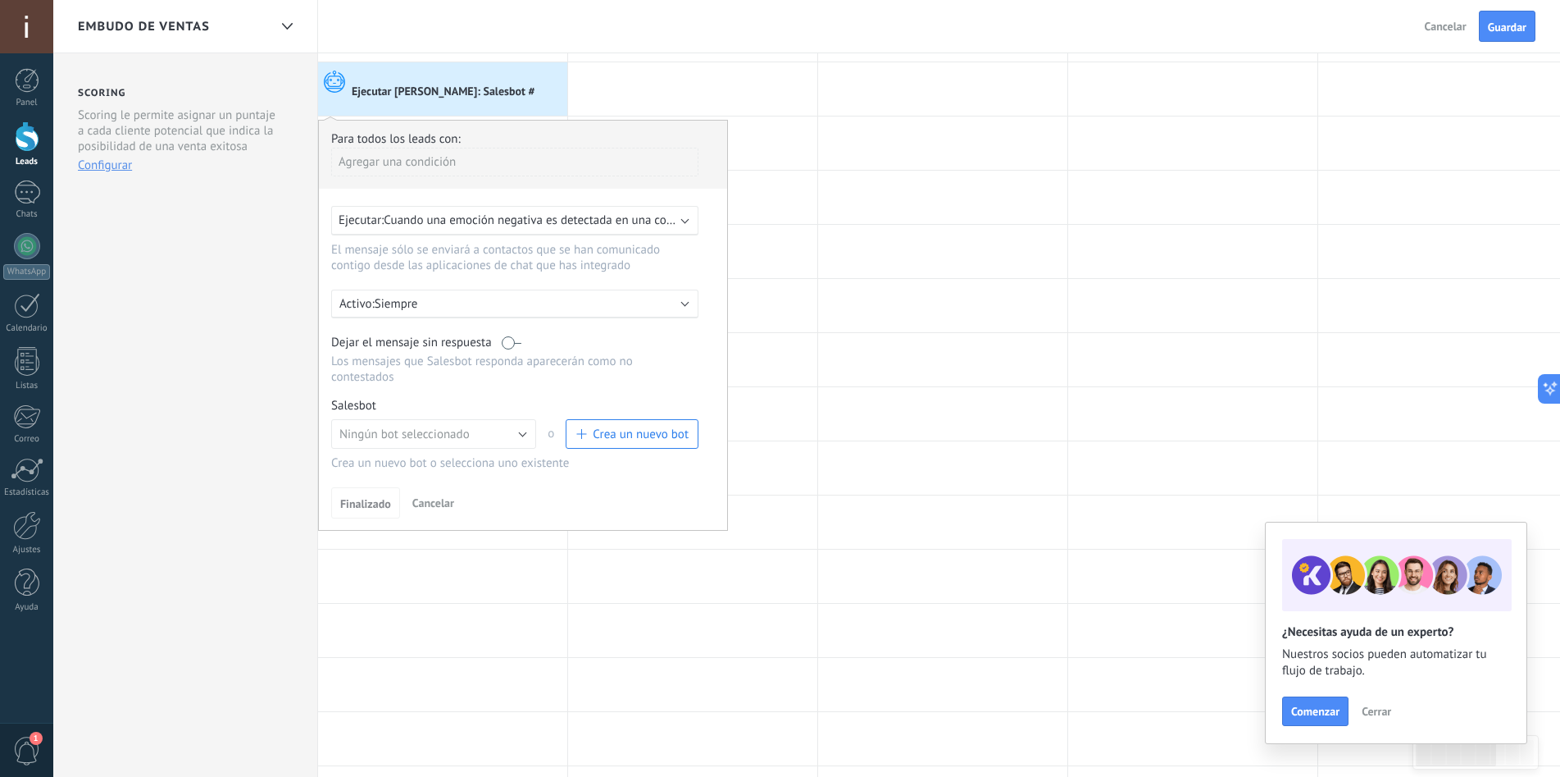
click at [617, 230] on div "Ejecutar: Cuando una emoción negativa es detectada en una conversación" at bounding box center [514, 221] width 367 height 30
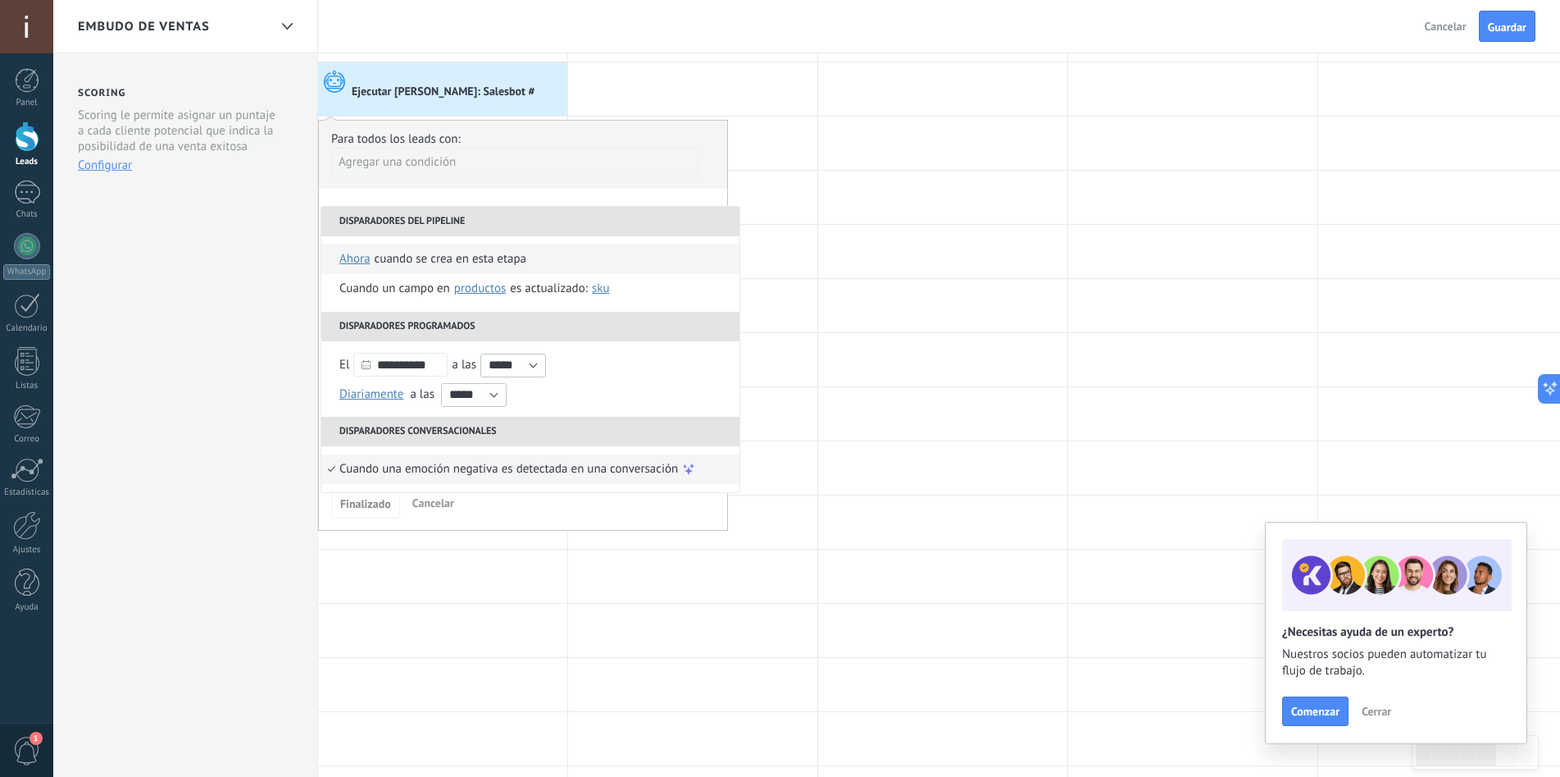
click at [498, 260] on div "Cuando se crea en esta etapa" at bounding box center [451, 259] width 152 height 30
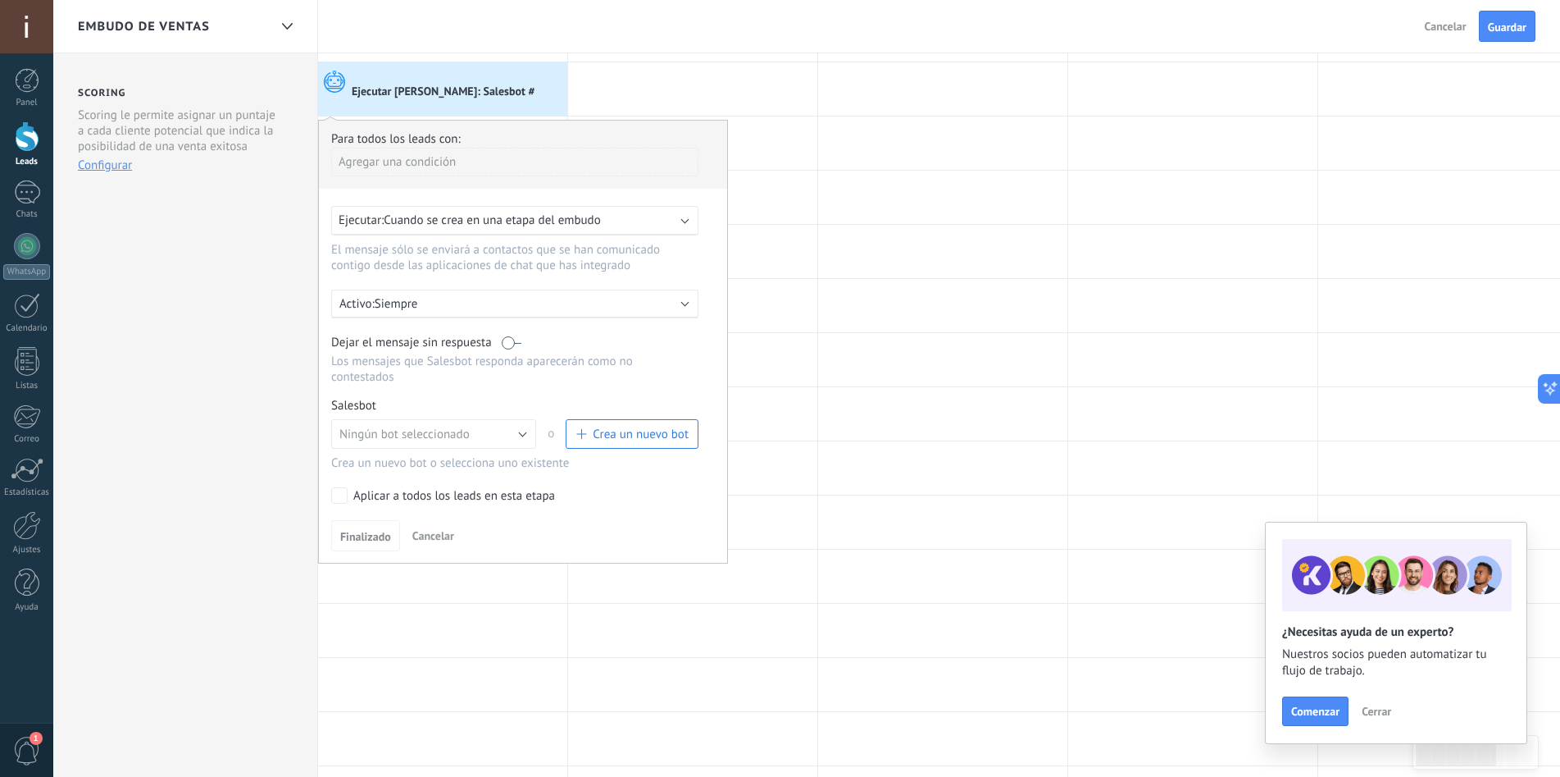
click at [409, 217] on span "Cuando se crea en una etapa del embudo" at bounding box center [492, 220] width 216 height 16
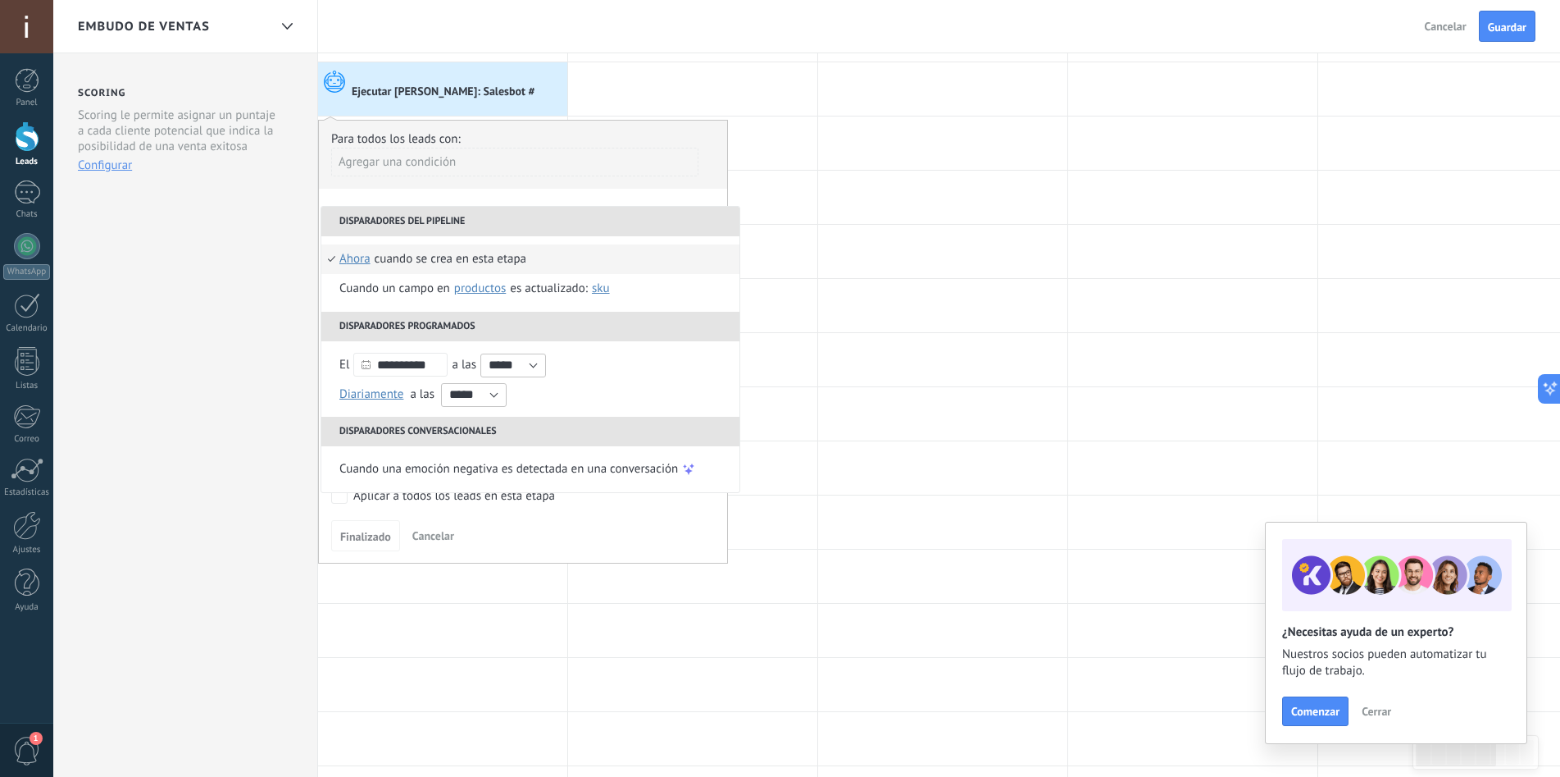
click at [348, 259] on span "ahora" at bounding box center [354, 259] width 31 height 30
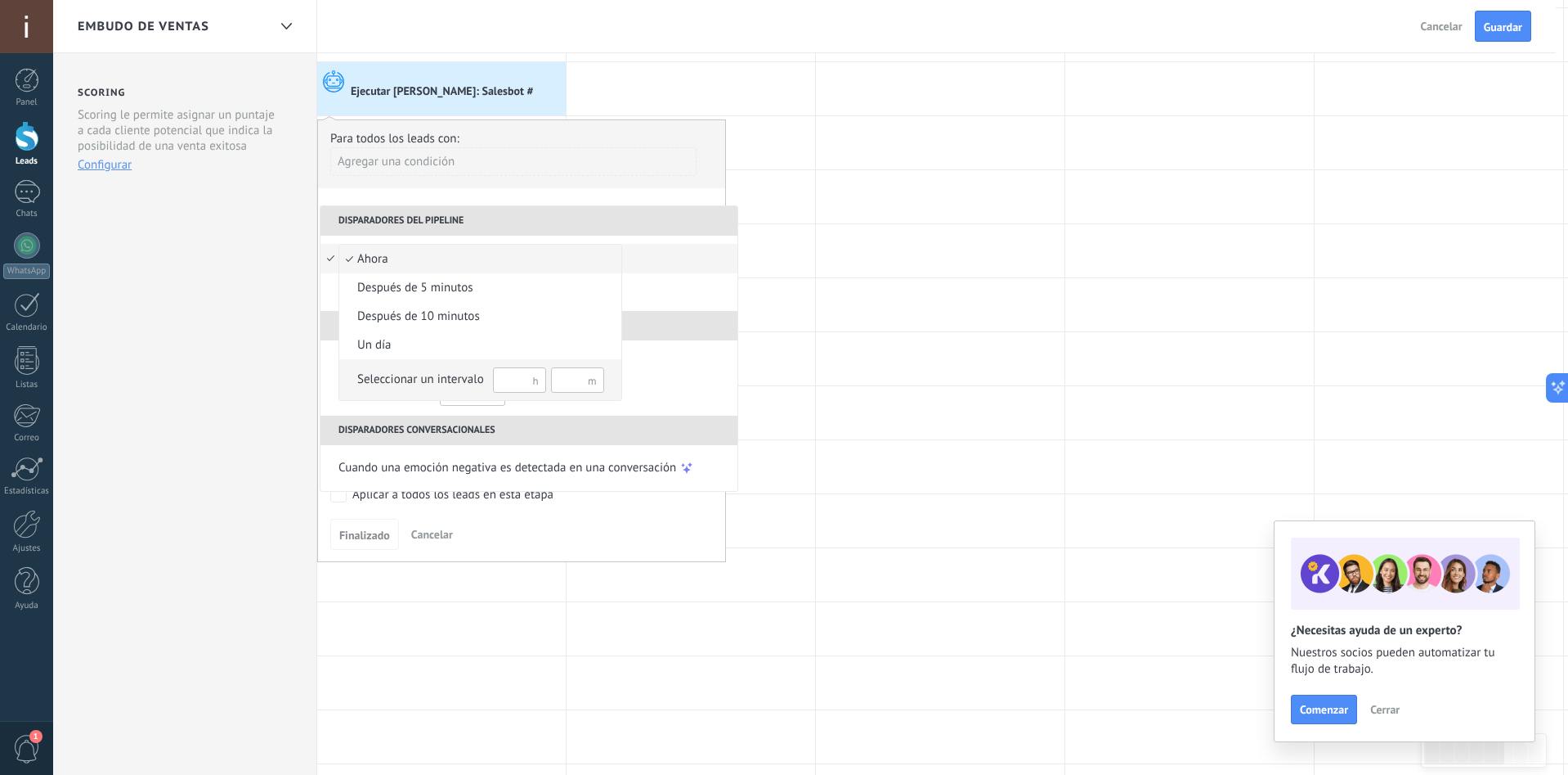
click at [504, 380] on input "text" at bounding box center [518, 379] width 53 height 25
type input "*"
click at [408, 388] on div "Seleccionar un intervalo *" at bounding box center [480, 379] width 247 height 27
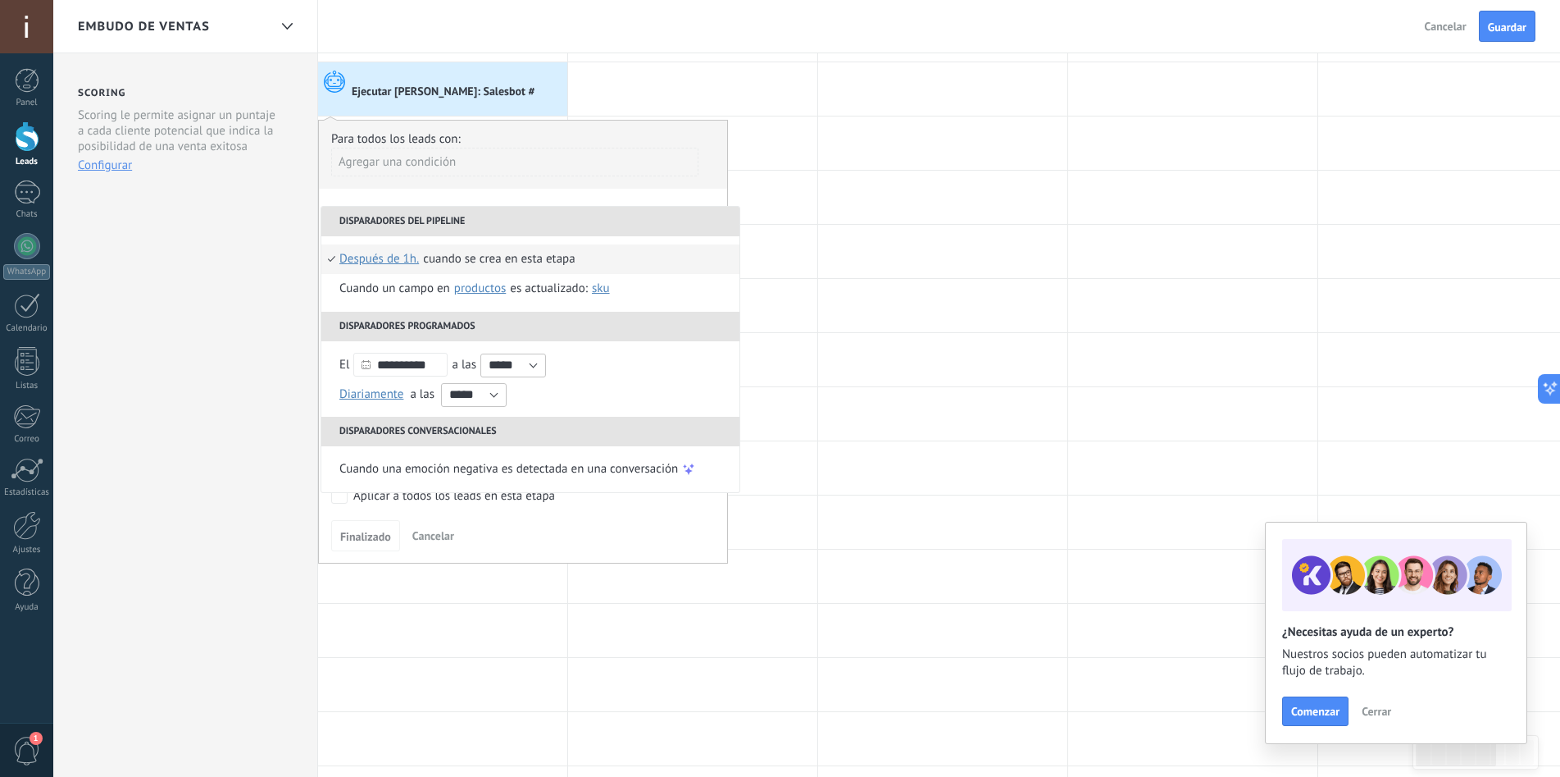
click at [515, 258] on div "Cuando se crea en esta etapa" at bounding box center [499, 259] width 152 height 30
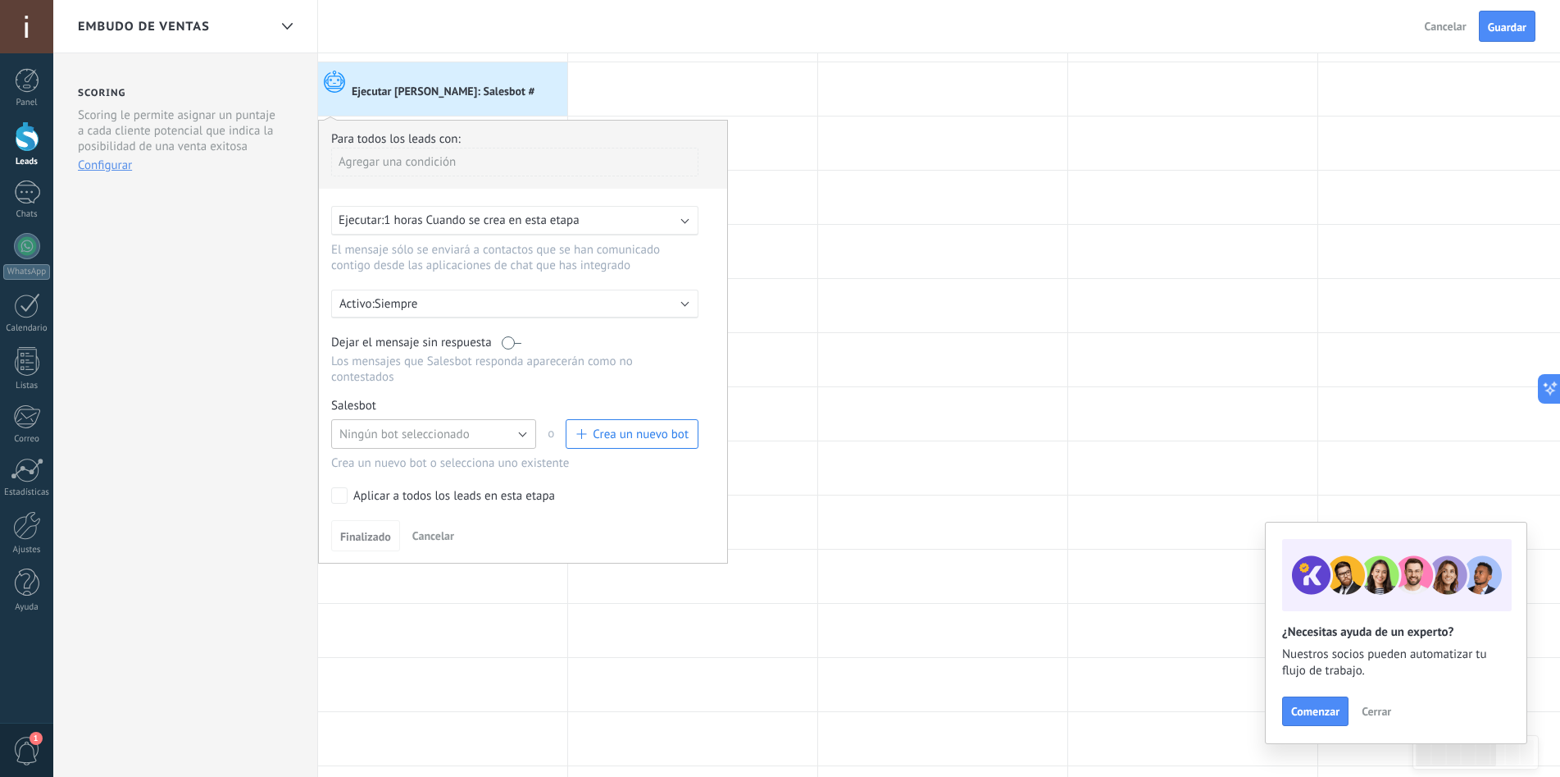
click at [455, 433] on span "Ningún bot seleccionado" at bounding box center [404, 434] width 130 height 16
click at [412, 457] on span "Salesbot #2" at bounding box center [425, 462] width 209 height 16
click at [363, 531] on span "Finalizado" at bounding box center [365, 536] width 51 height 11
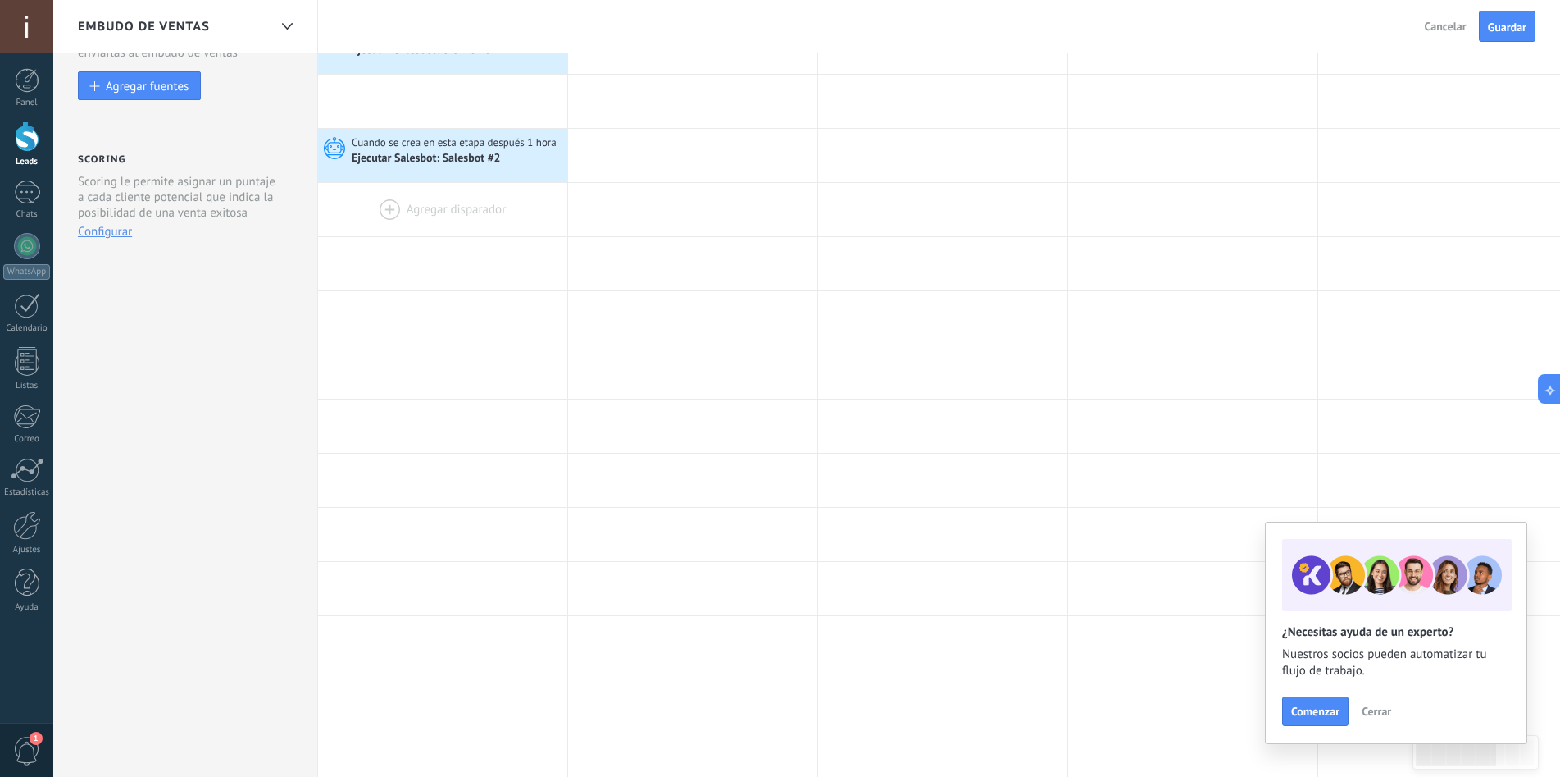
scroll to position [0, 0]
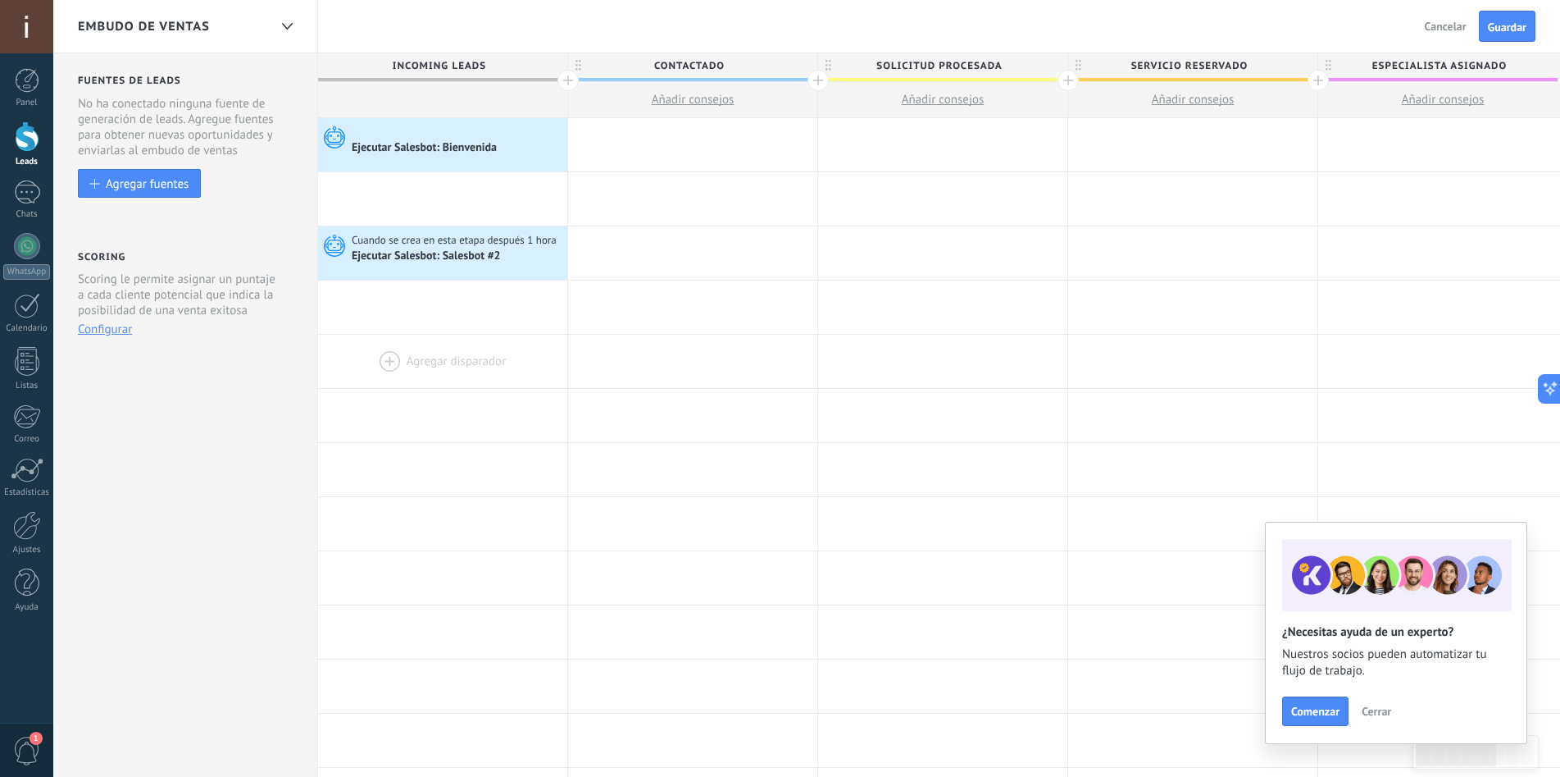
click at [449, 358] on div at bounding box center [442, 361] width 249 height 53
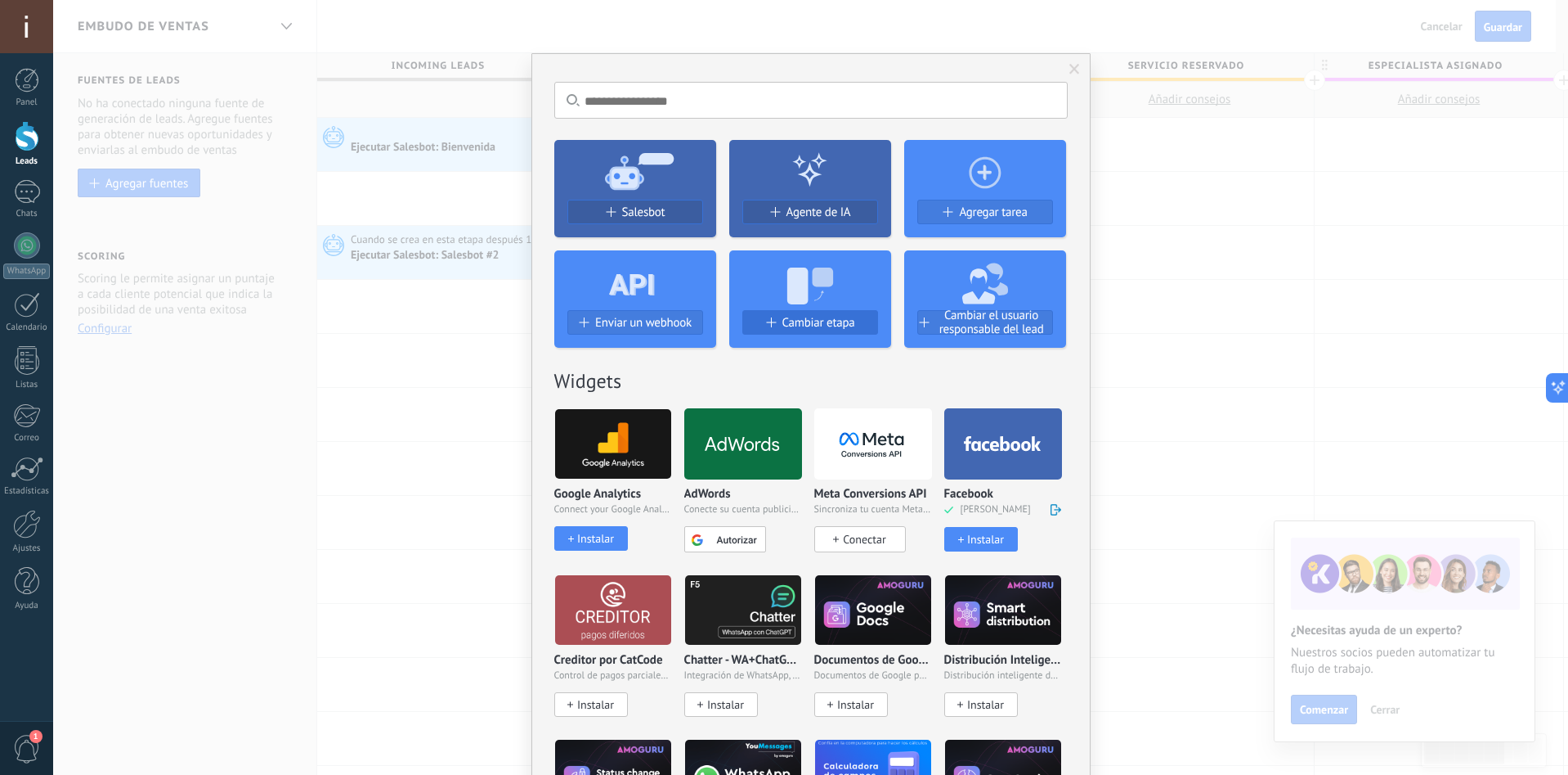
click at [806, 317] on span "Cambiar etapa" at bounding box center [818, 323] width 73 height 14
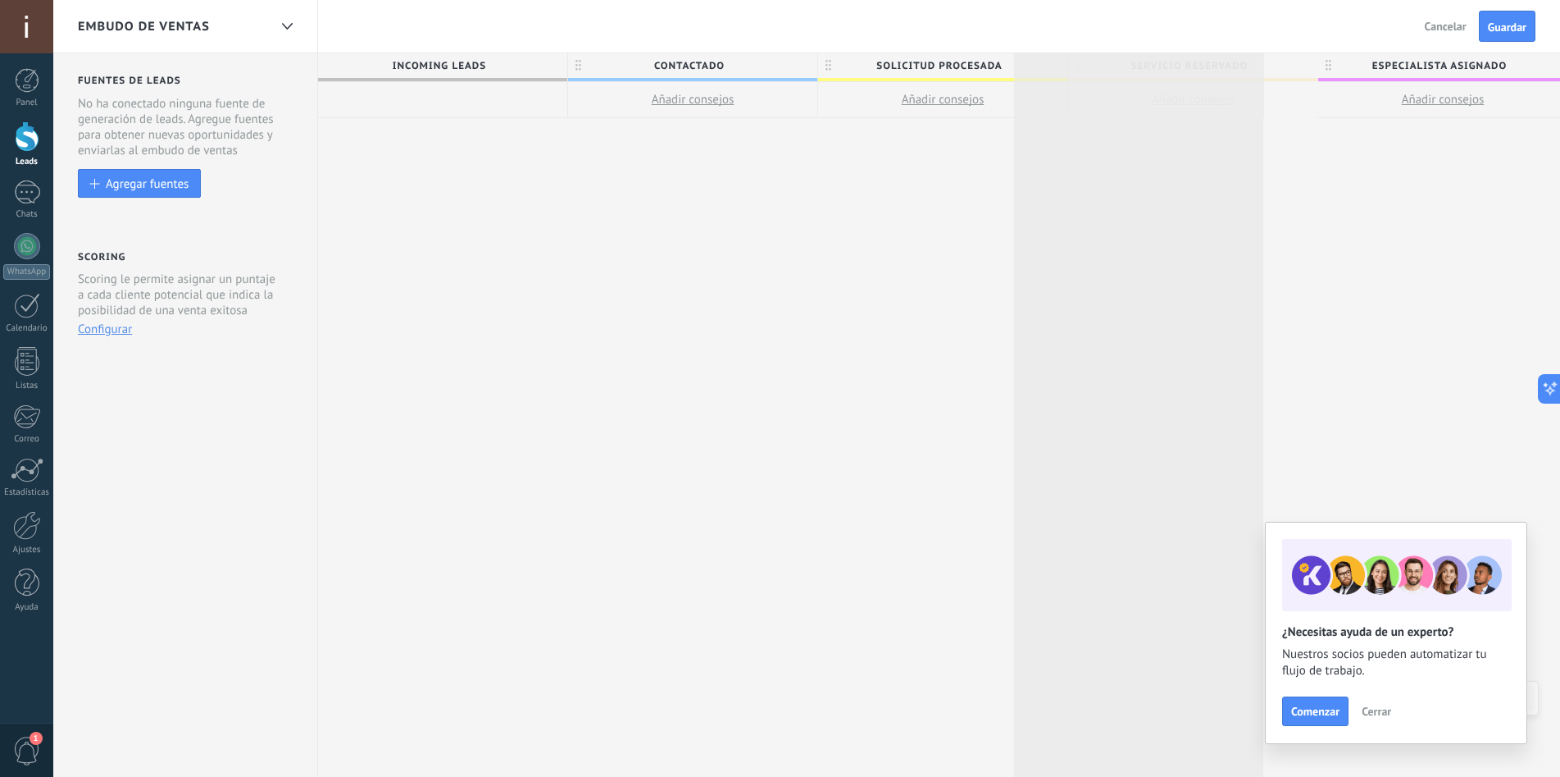
scroll to position [0, 1]
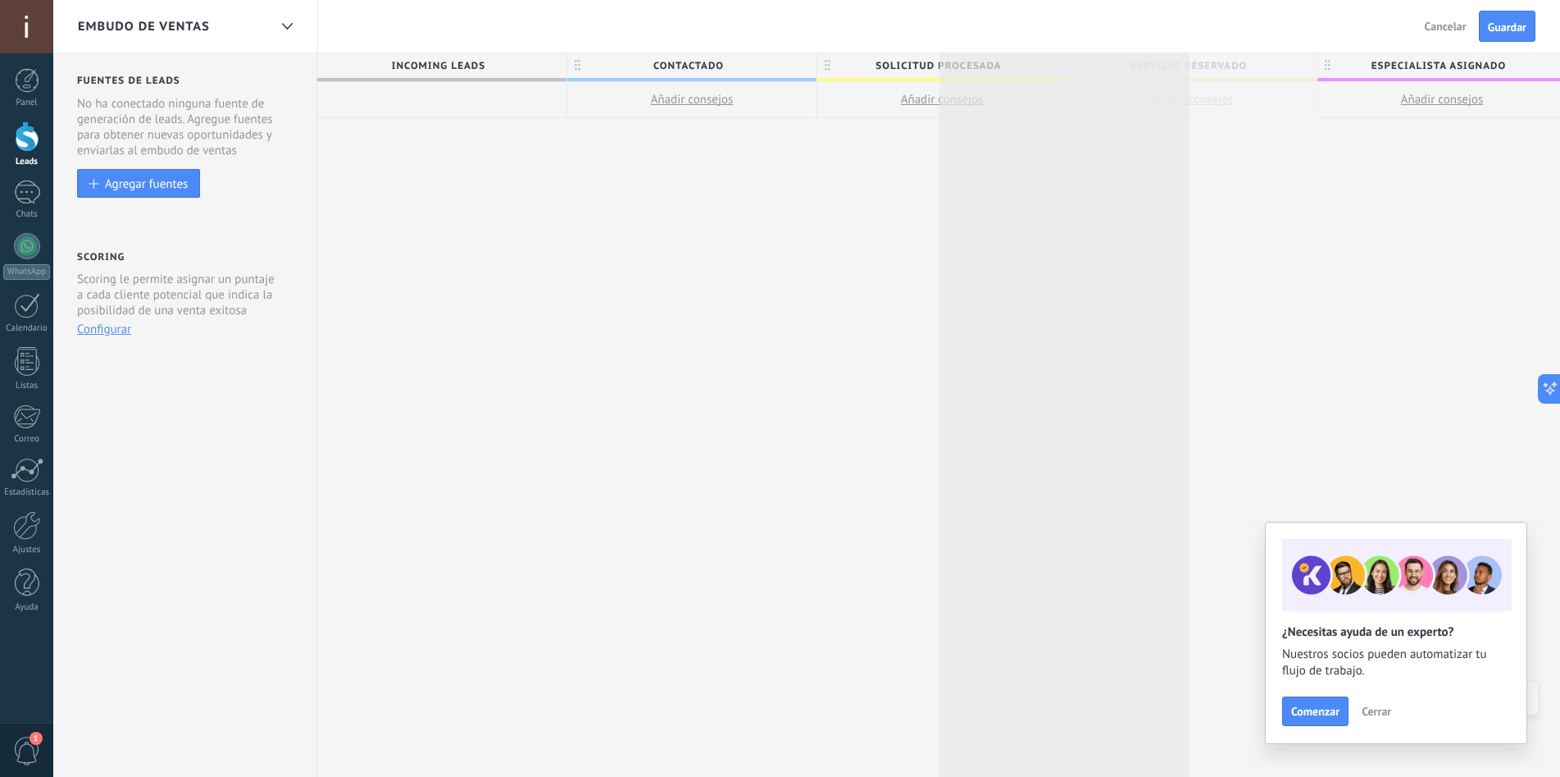
drag, startPoint x: 1255, startPoint y: 62, endPoint x: 1177, endPoint y: 72, distance: 79.3
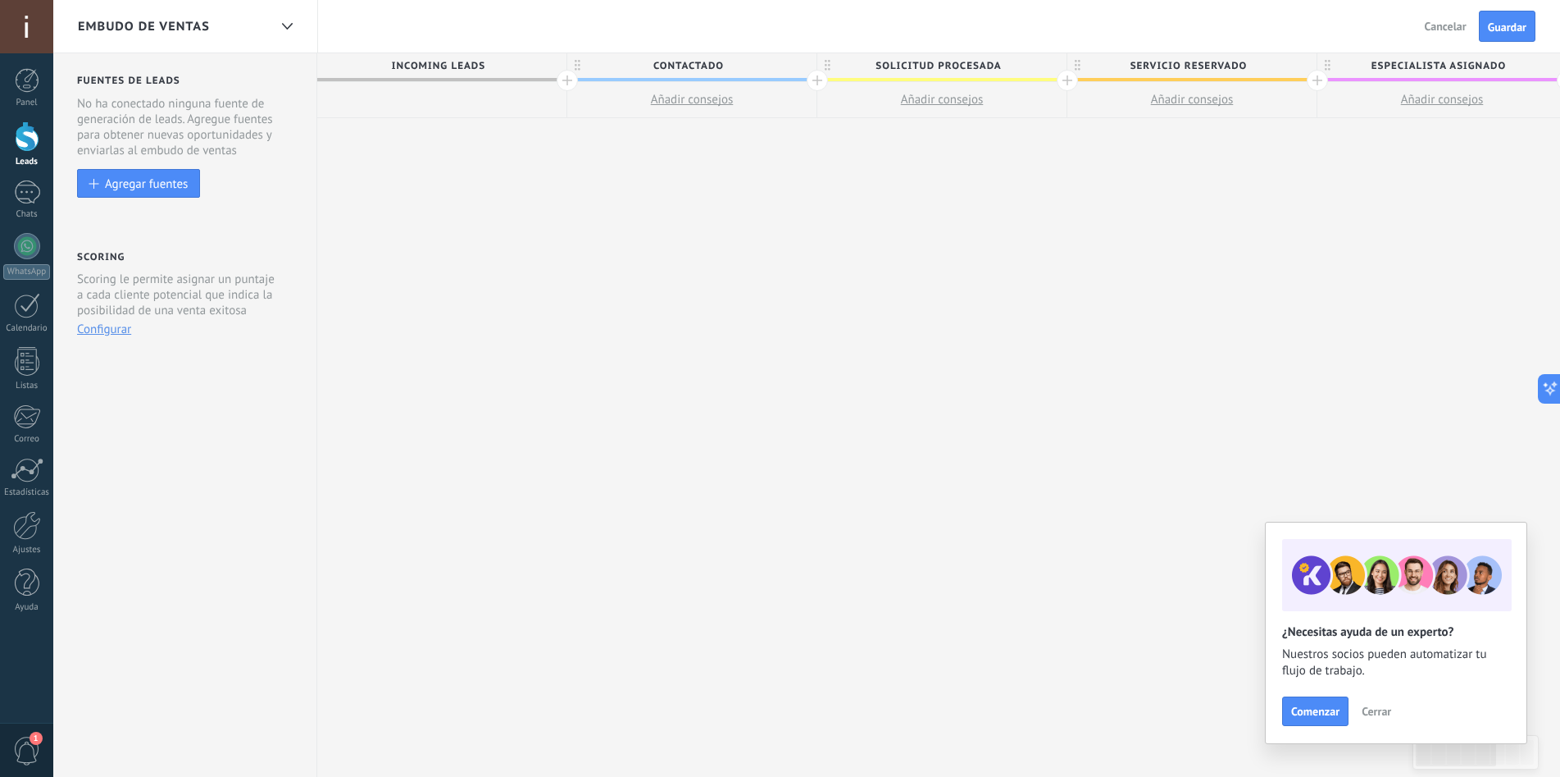
click at [426, 143] on div "Incoming leads Contactado Añadir consejos Solicitud procesada Añadir consejos S…" at bounding box center [1317, 415] width 2001 height 724
click at [1448, 30] on span "Cancelar" at bounding box center [1446, 26] width 42 height 15
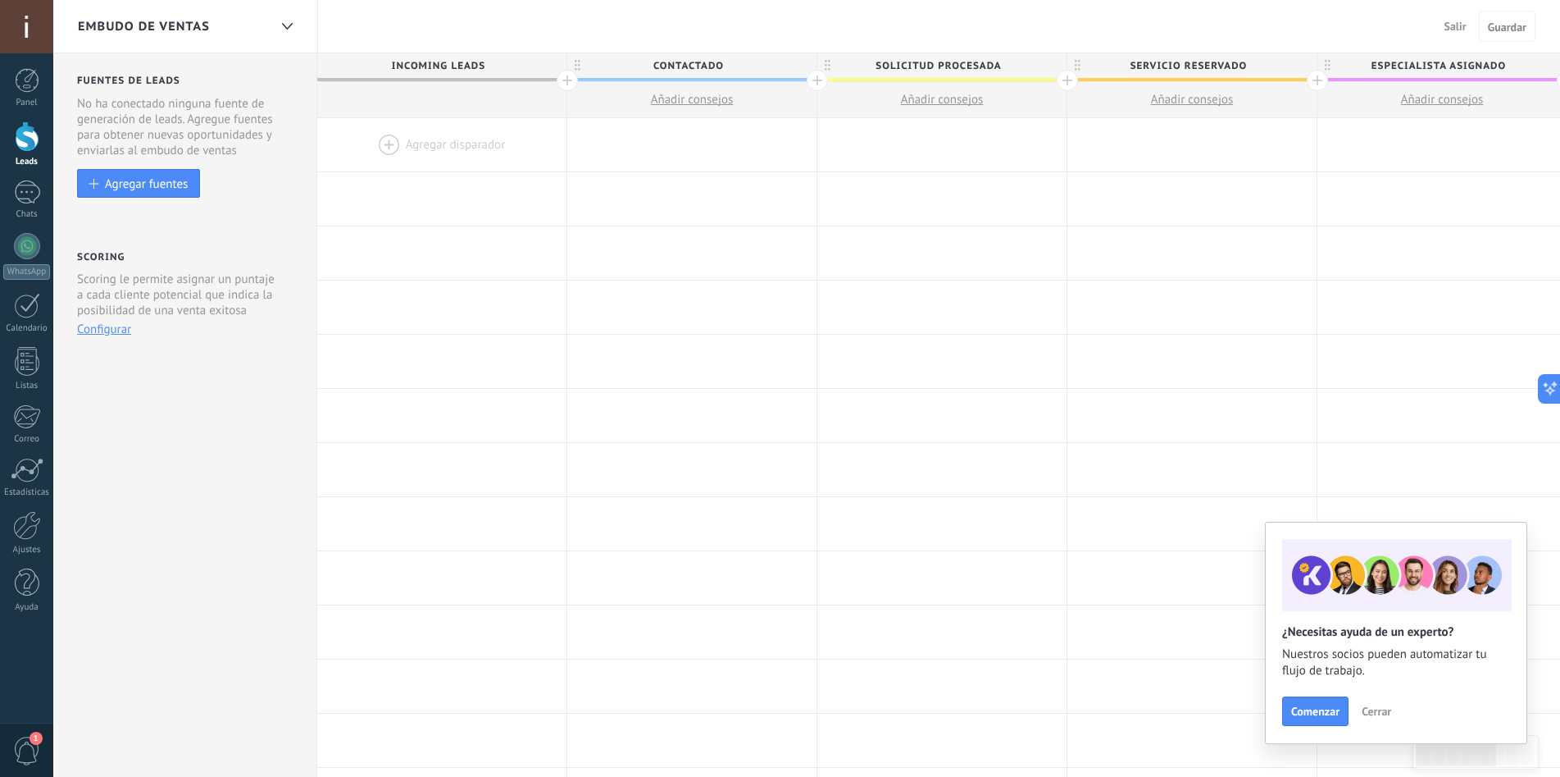
click at [406, 144] on div at bounding box center [441, 144] width 249 height 53
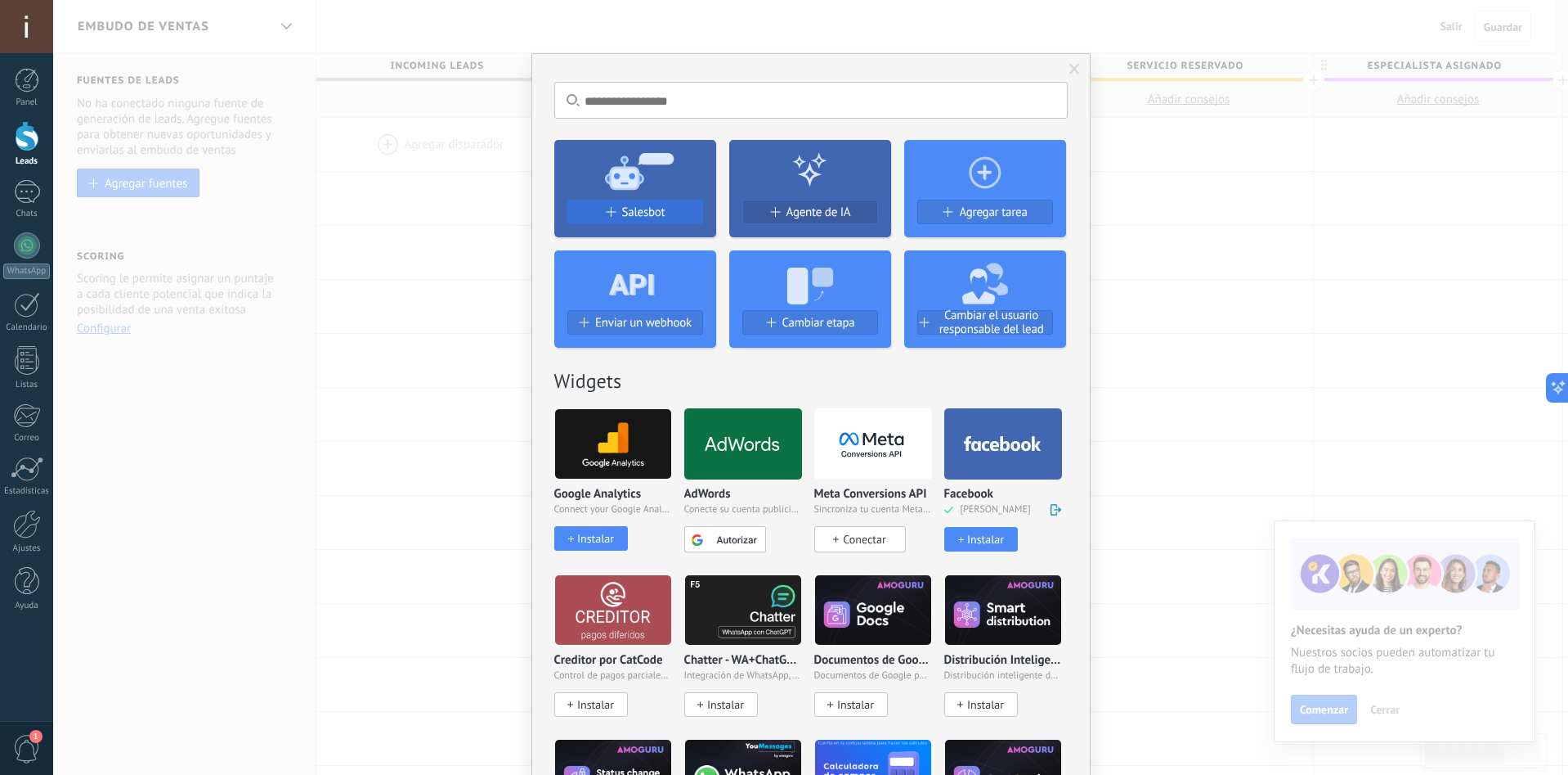
click at [636, 216] on span "Salesbot" at bounding box center [643, 212] width 43 height 14
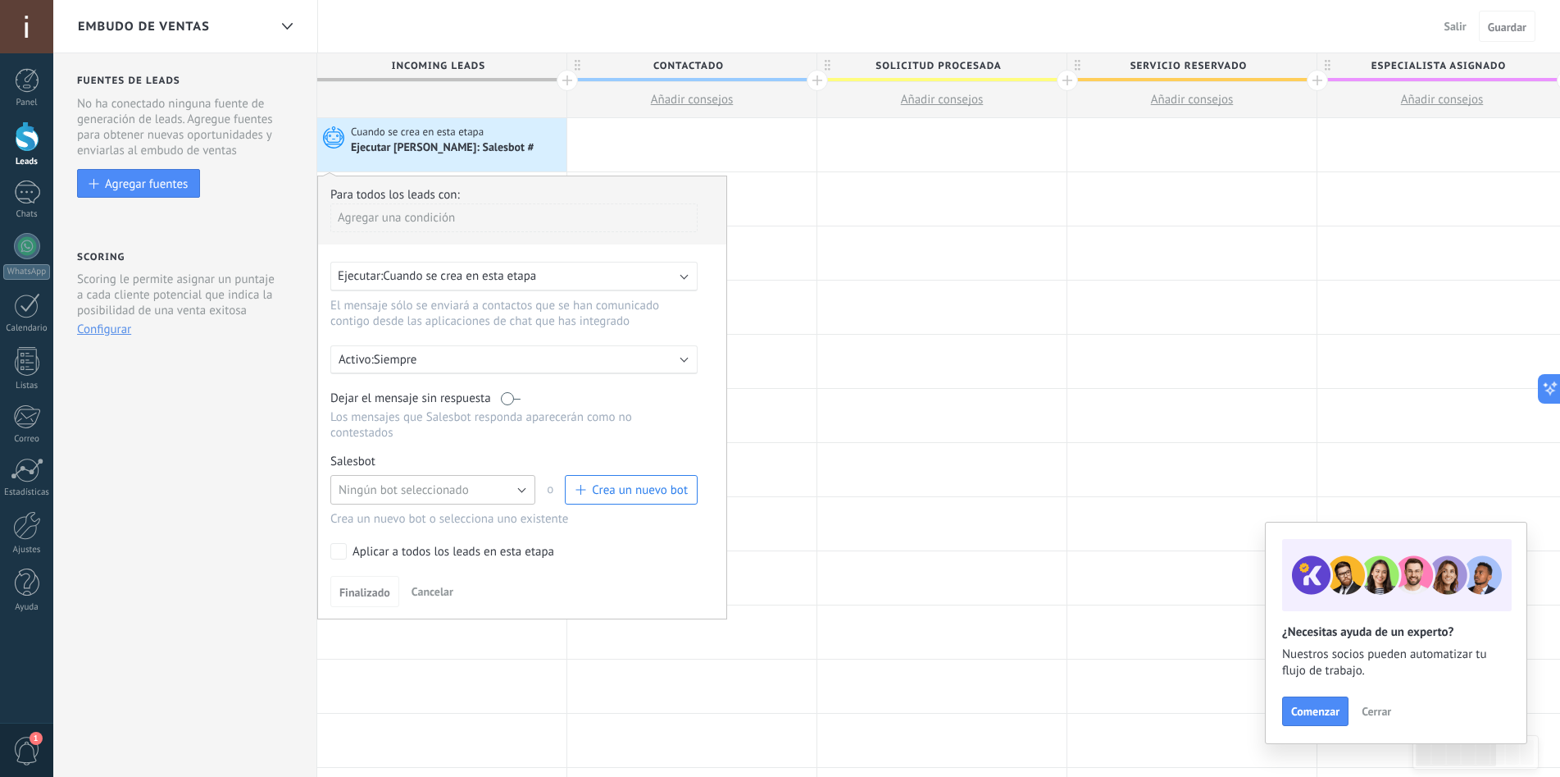
click at [463, 485] on span "Ningún bot seleccionado" at bounding box center [404, 490] width 130 height 16
click at [430, 540] on span "Bienvenida" at bounding box center [425, 546] width 209 height 16
click at [367, 600] on button "Finalizado" at bounding box center [364, 591] width 69 height 31
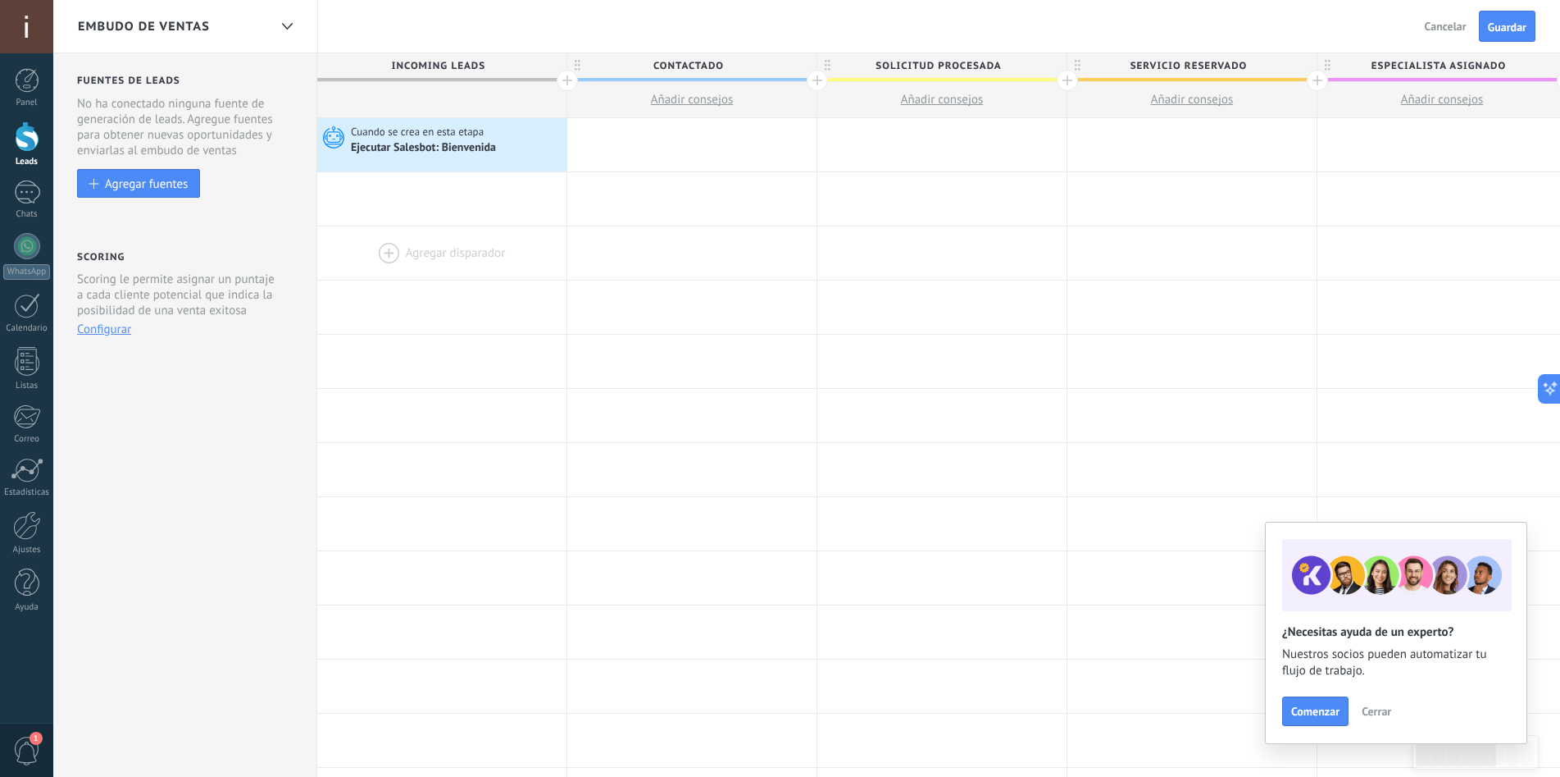
click at [414, 241] on div at bounding box center [441, 252] width 249 height 53
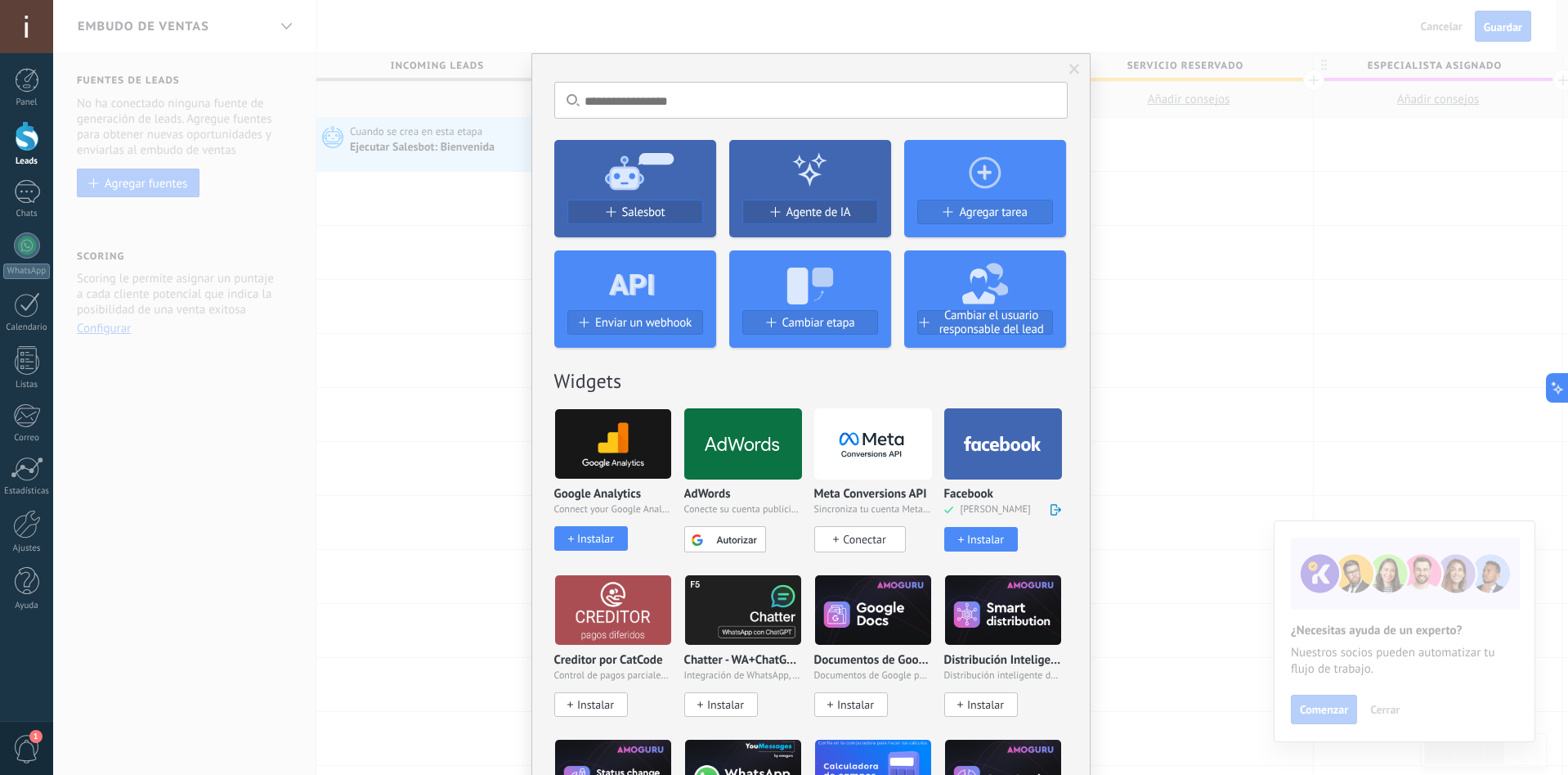
click at [646, 172] on icon at bounding box center [635, 170] width 161 height 59
click at [630, 216] on span "Salesbot" at bounding box center [643, 212] width 43 height 14
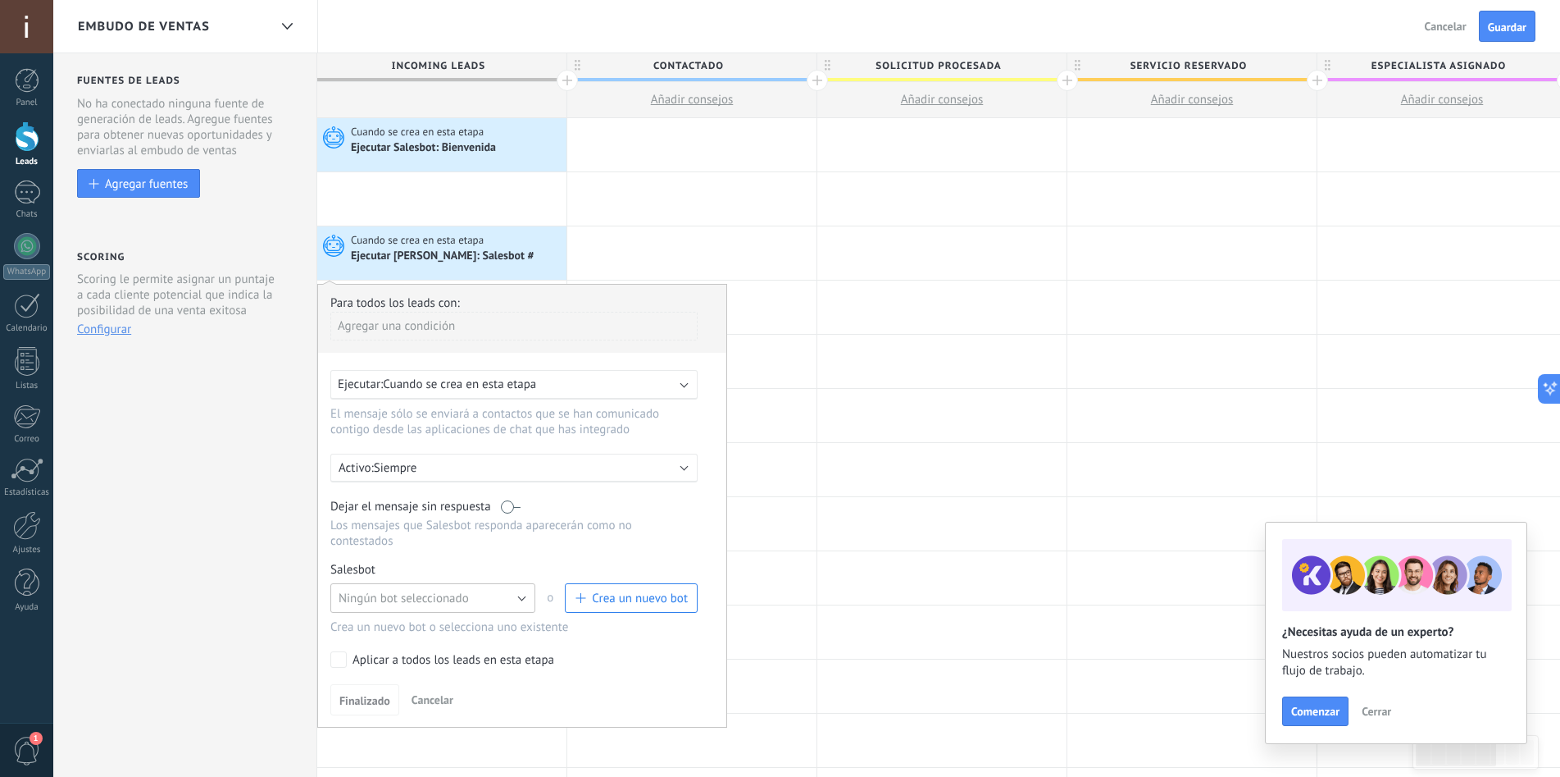
click at [465, 601] on span "Ningún bot seleccionado" at bounding box center [404, 598] width 130 height 16
click at [404, 631] on span "Salesbot #2" at bounding box center [425, 626] width 209 height 16
click at [462, 383] on span "Cuando se crea en esta etapa" at bounding box center [459, 384] width 153 height 16
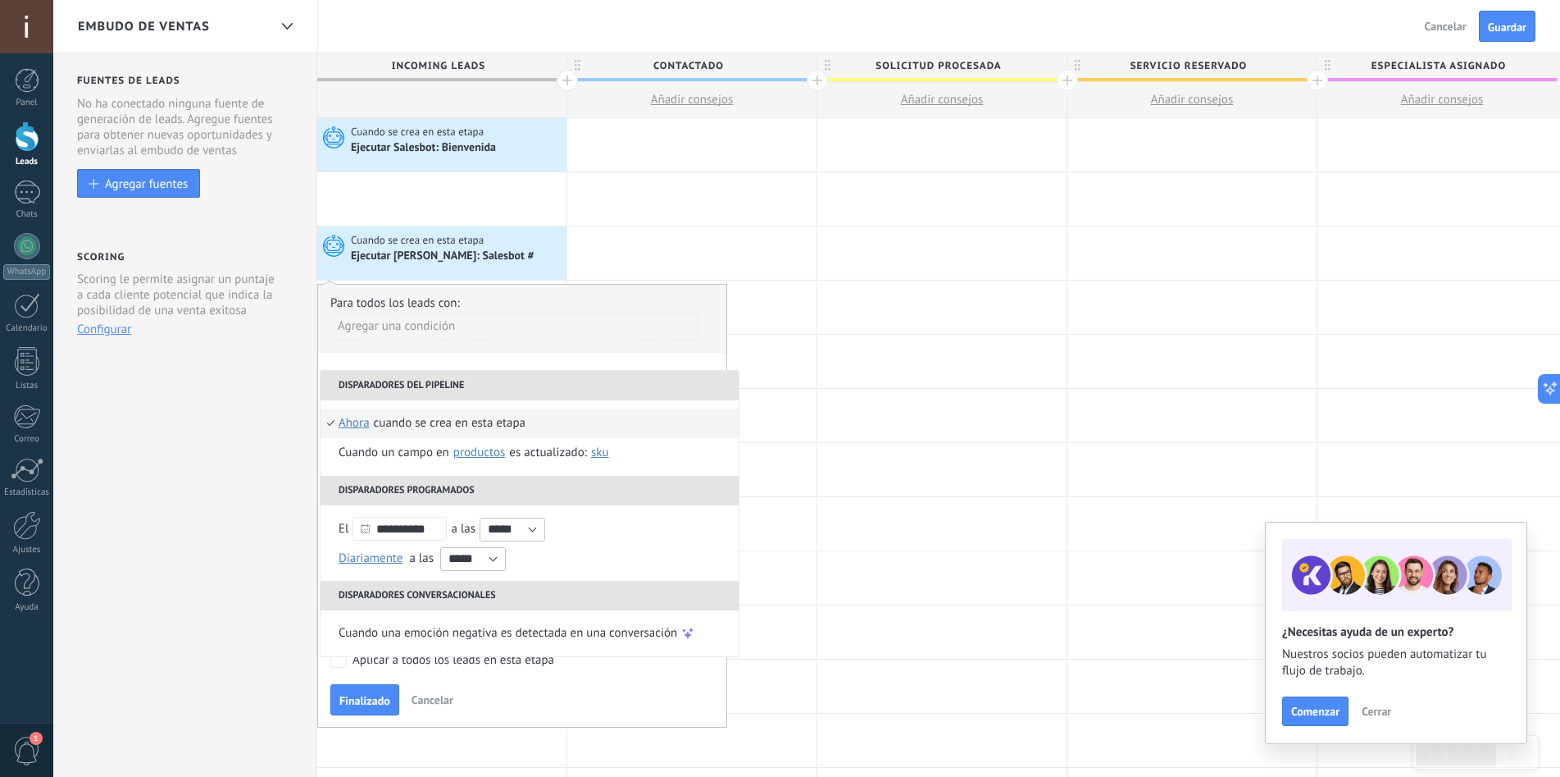
click at [356, 419] on span "ahora" at bounding box center [354, 423] width 31 height 30
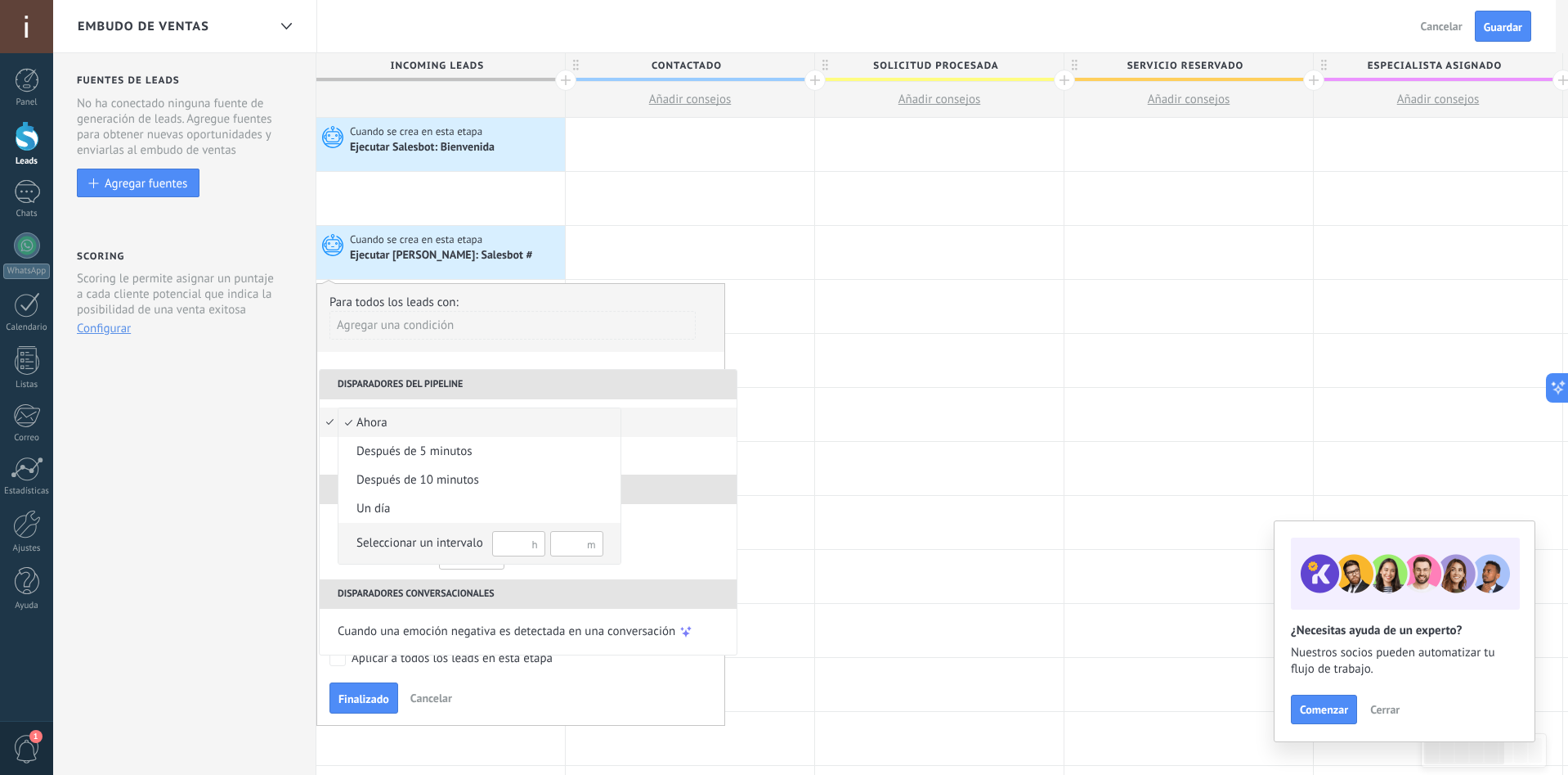
click at [512, 541] on input "text" at bounding box center [518, 543] width 53 height 25
type input "*"
click at [449, 537] on div "Seleccionar un intervalo" at bounding box center [420, 543] width 127 height 16
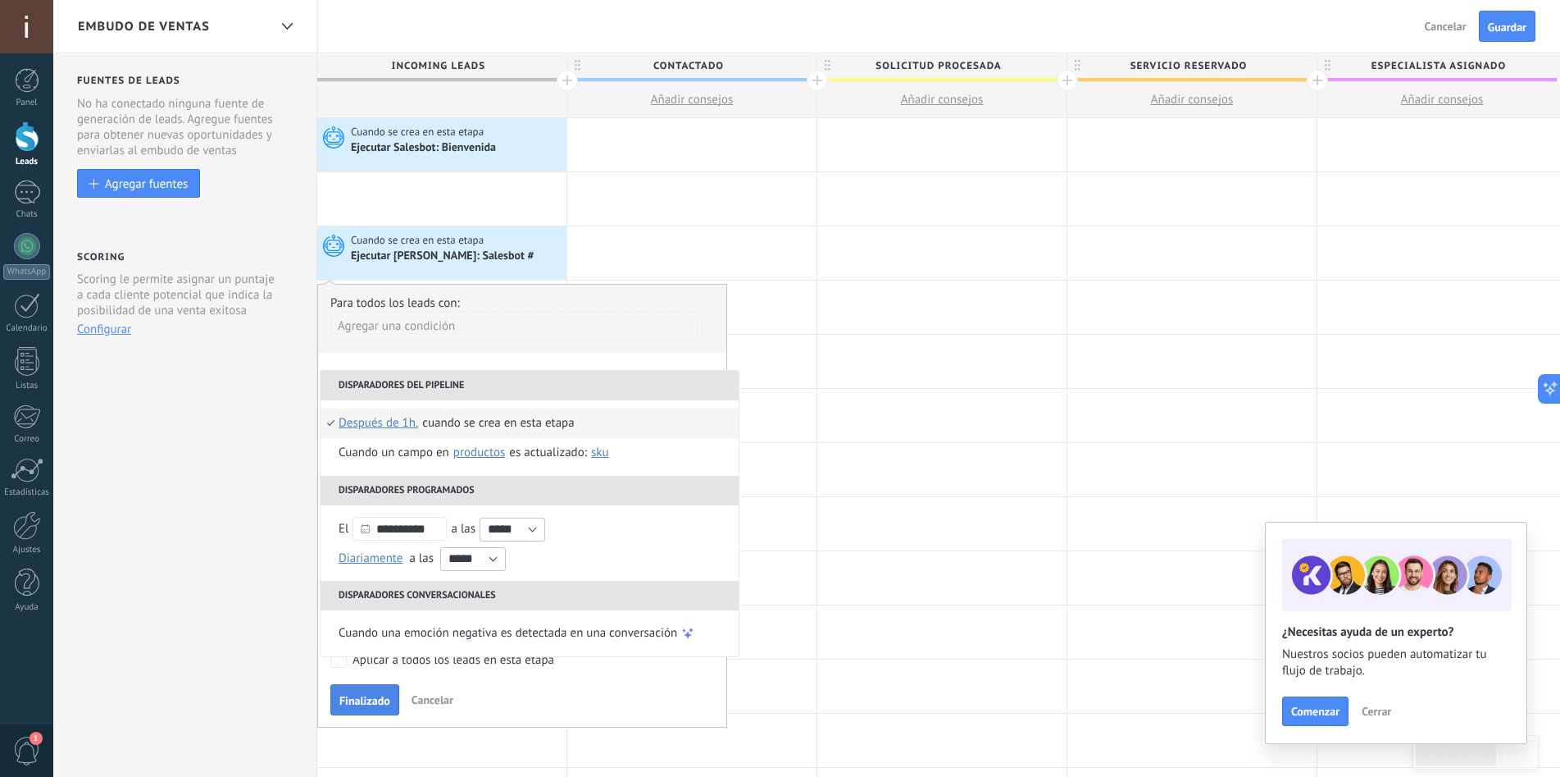
click at [378, 704] on span "Finalizado" at bounding box center [364, 700] width 51 height 11
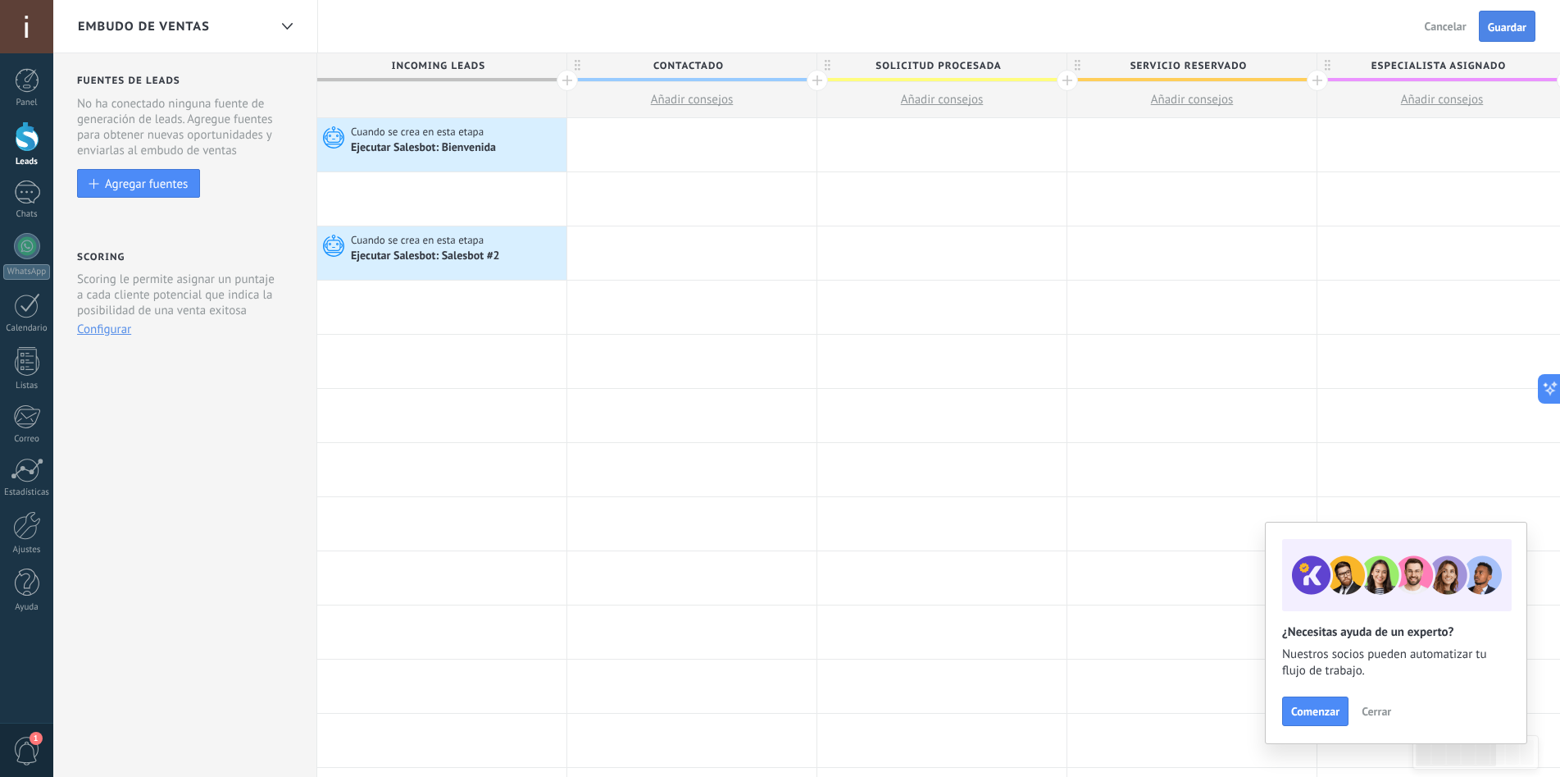
click at [1503, 31] on span "Guardar" at bounding box center [1507, 26] width 39 height 11
click at [694, 66] on span "Contactado" at bounding box center [687, 65] width 241 height 25
click at [694, 66] on input "**********" at bounding box center [688, 65] width 217 height 25
click at [720, 66] on input "**********" at bounding box center [688, 65] width 217 height 25
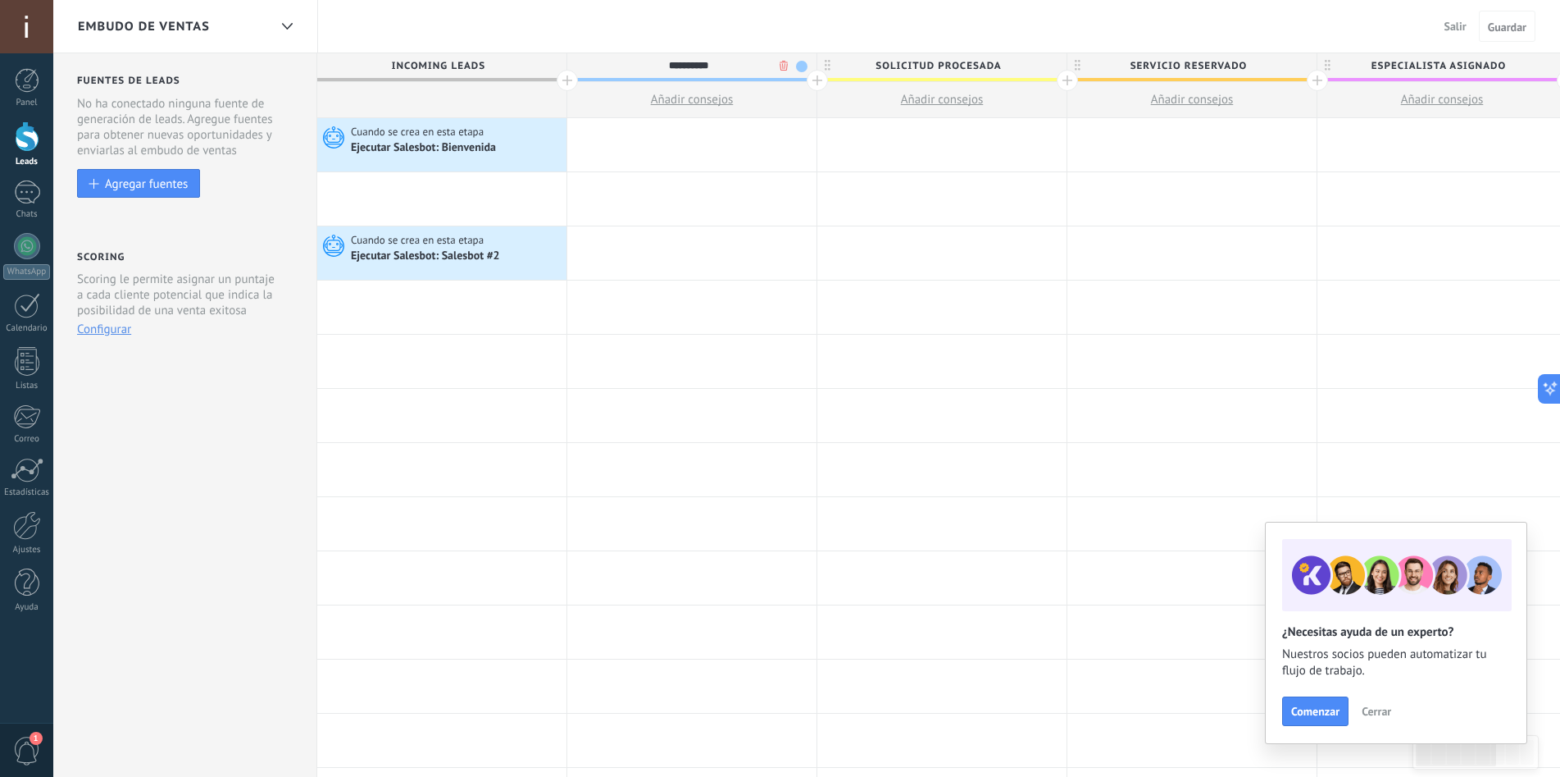
click at [720, 66] on input "**********" at bounding box center [688, 65] width 217 height 25
click at [435, 361] on div at bounding box center [441, 361] width 249 height 53
click at [383, 356] on div at bounding box center [441, 361] width 249 height 53
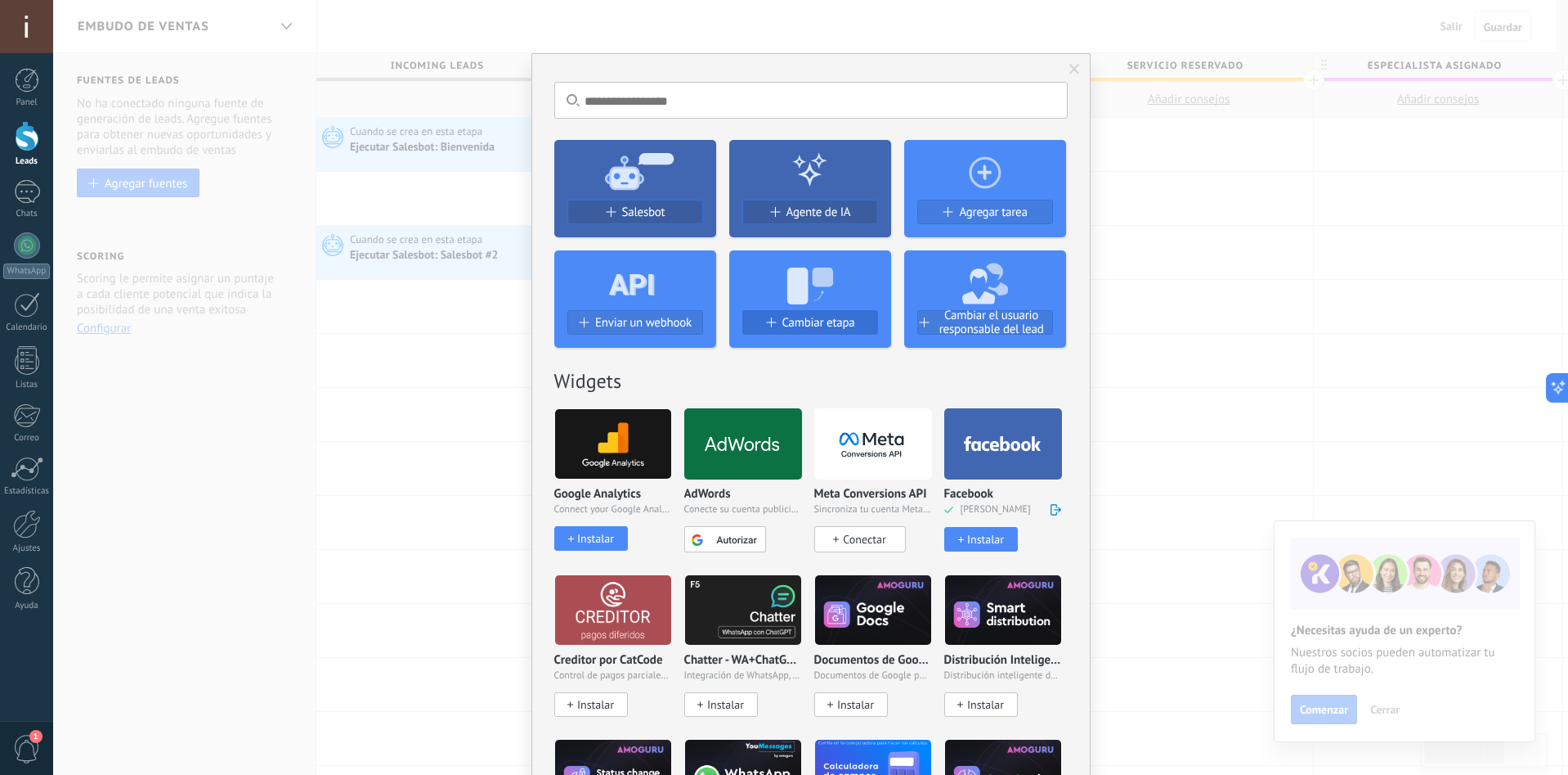
click at [824, 315] on button "Cambiar etapa" at bounding box center [810, 322] width 136 height 25
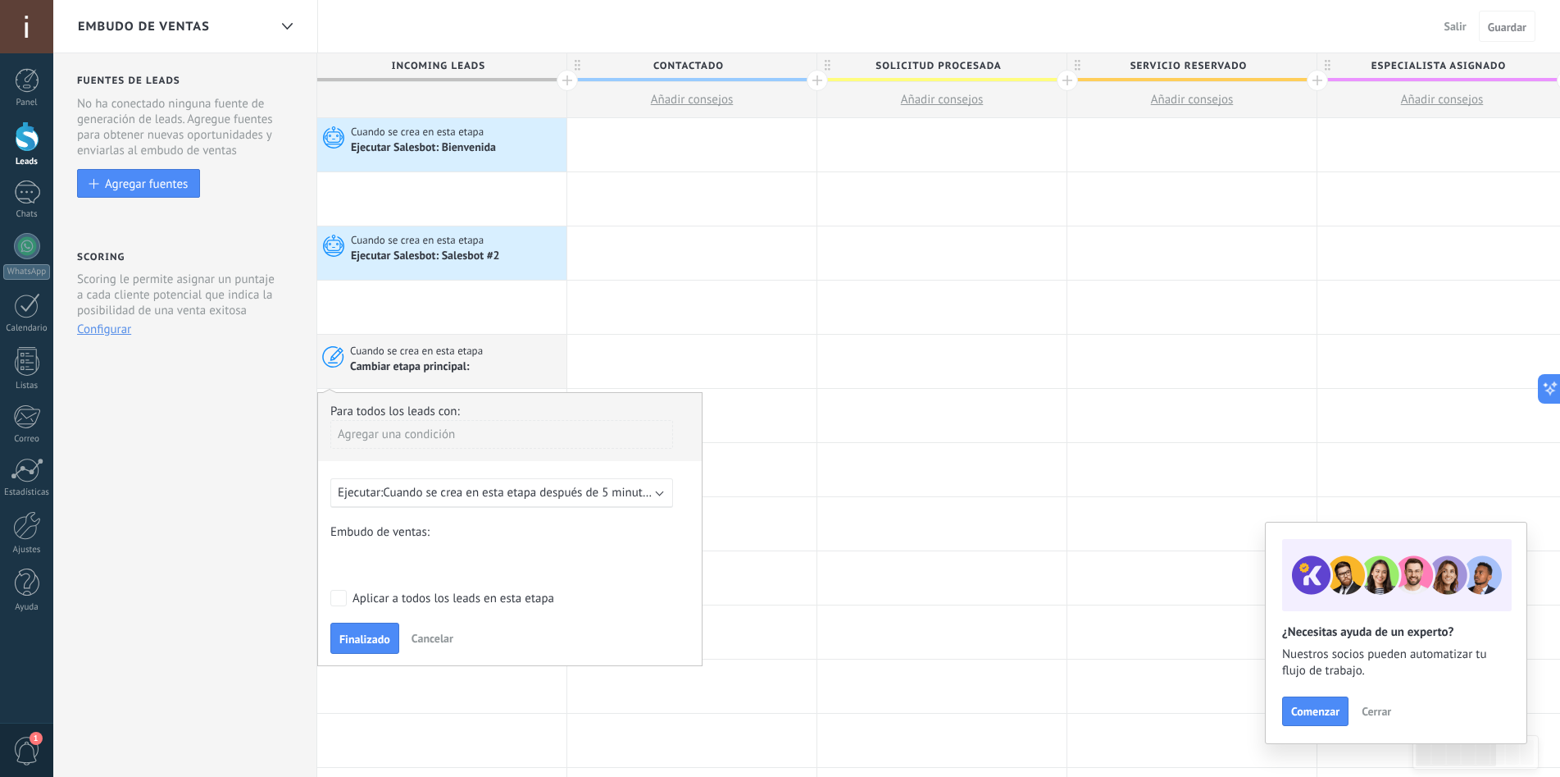
click at [441, 490] on span "Cuando se crea en esta etapa después de 5 minutos" at bounding box center [518, 493] width 271 height 16
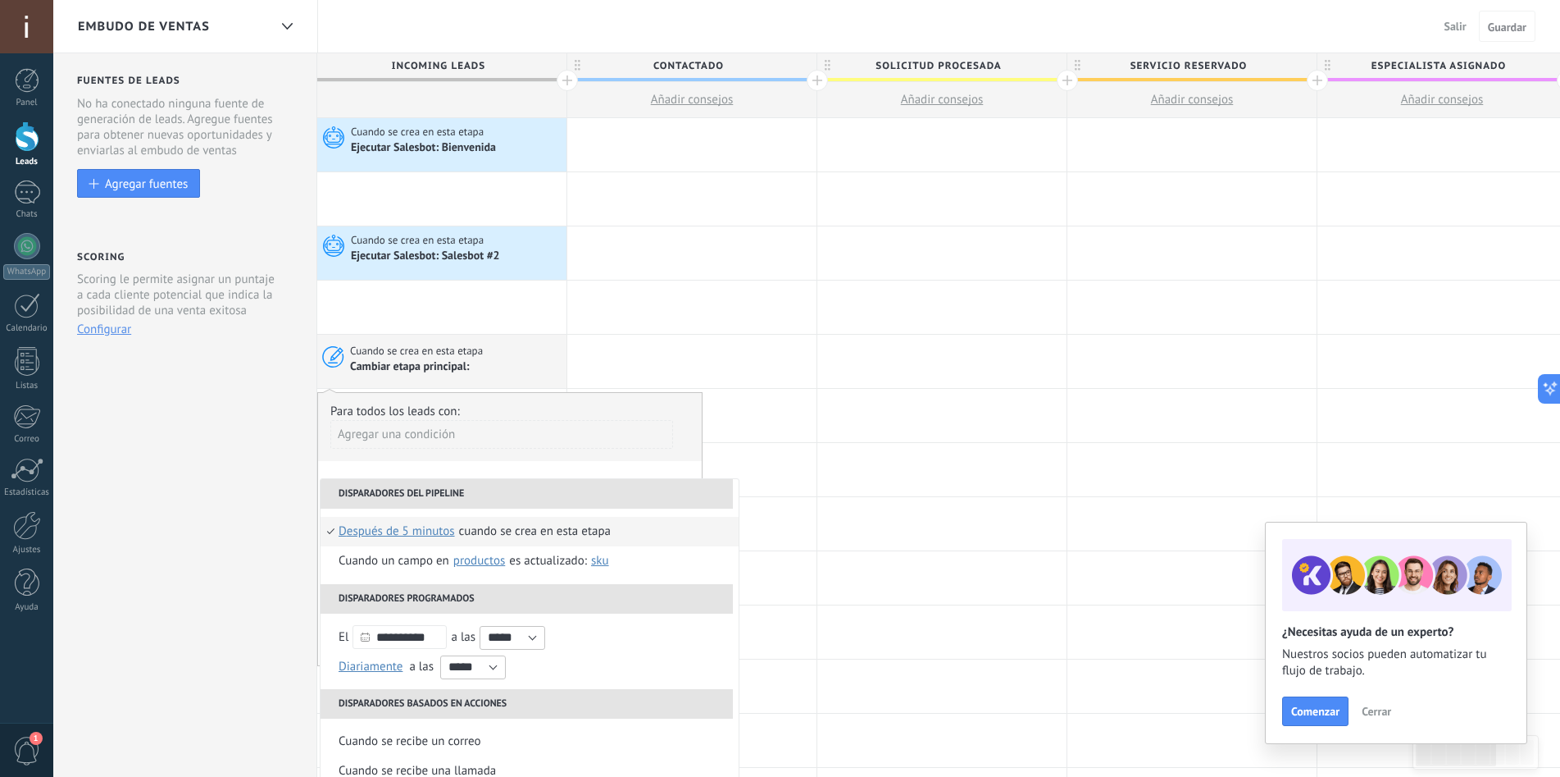
click at [399, 529] on span "después de 5 minutos" at bounding box center [397, 532] width 116 height 30
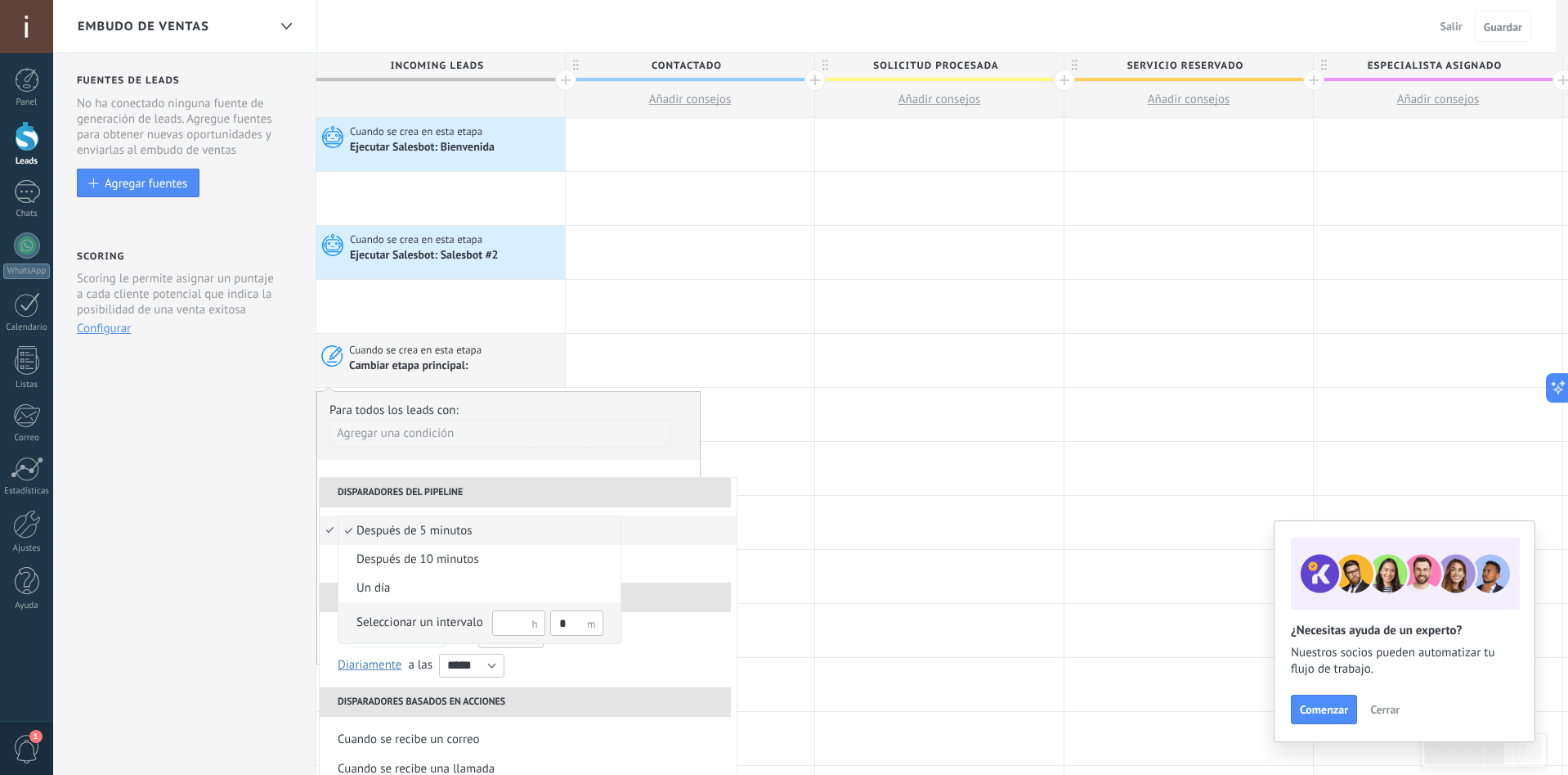
click at [499, 617] on input "text" at bounding box center [518, 622] width 53 height 25
type input "*"
drag, startPoint x: 572, startPoint y: 620, endPoint x: 558, endPoint y: 625, distance: 14.9
click at [558, 625] on input "*" at bounding box center [576, 622] width 53 height 25
type input "**"
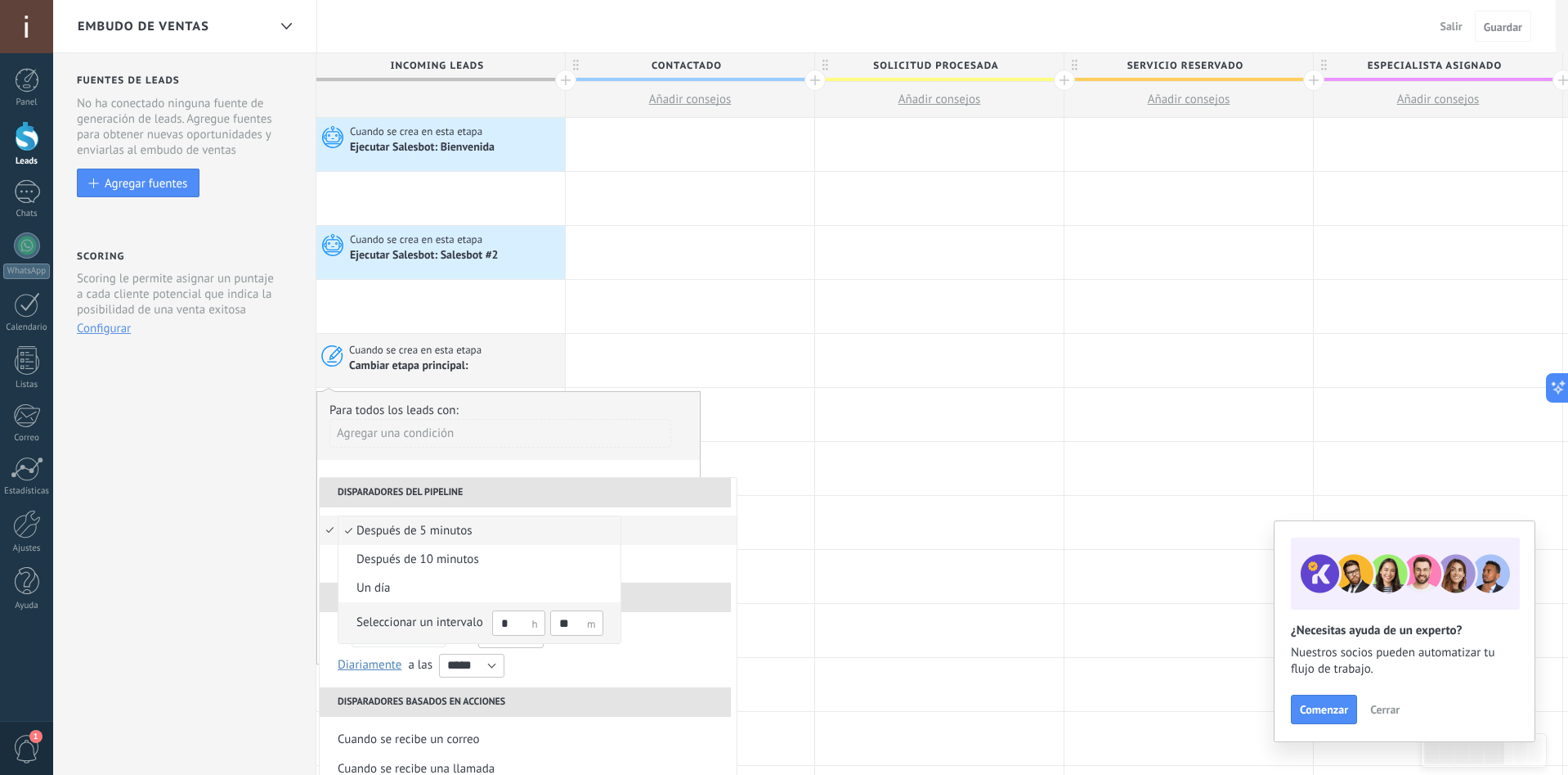
click at [394, 625] on div "Seleccionar un intervalo" at bounding box center [420, 622] width 127 height 16
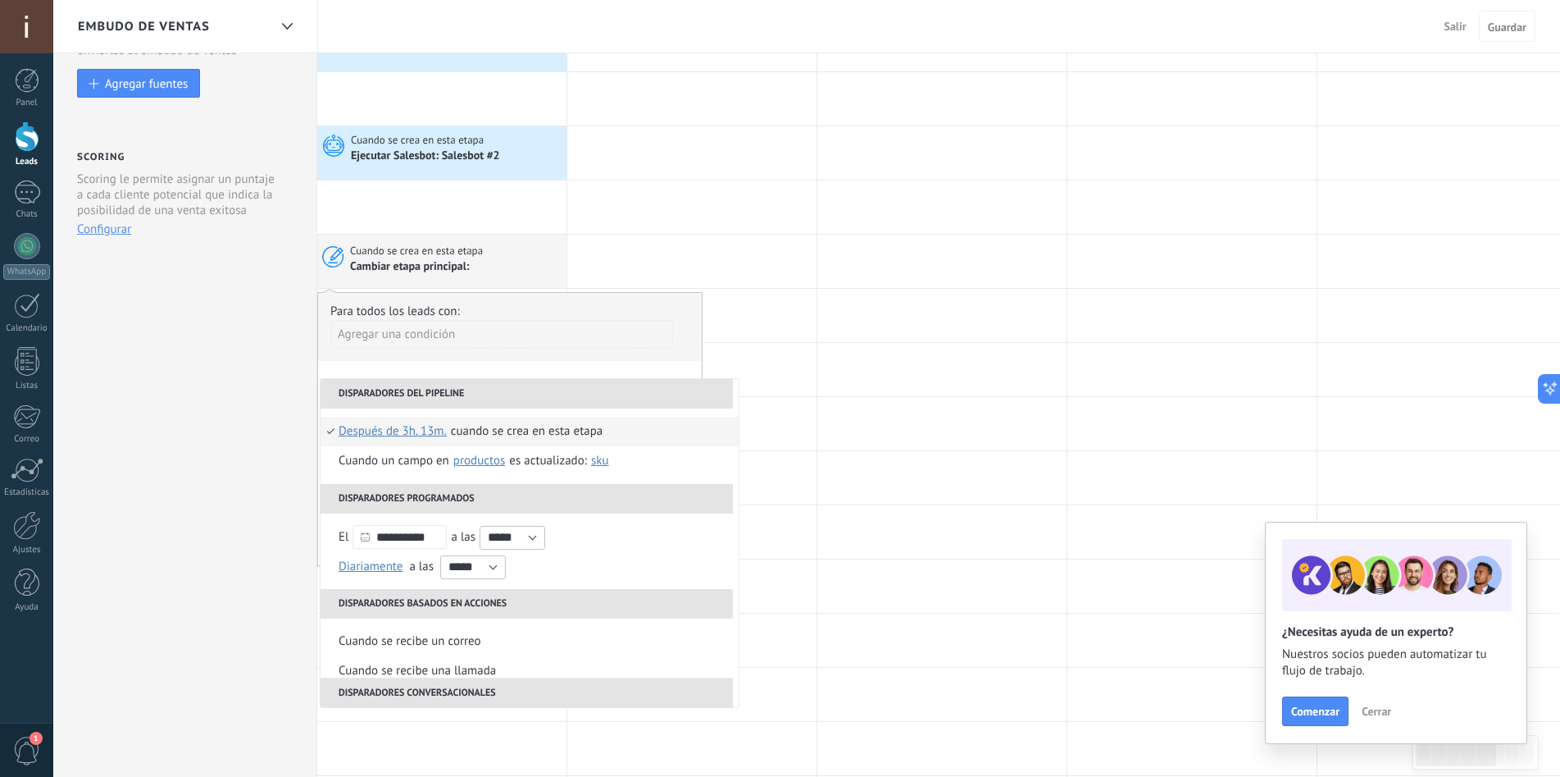
scroll to position [82, 0]
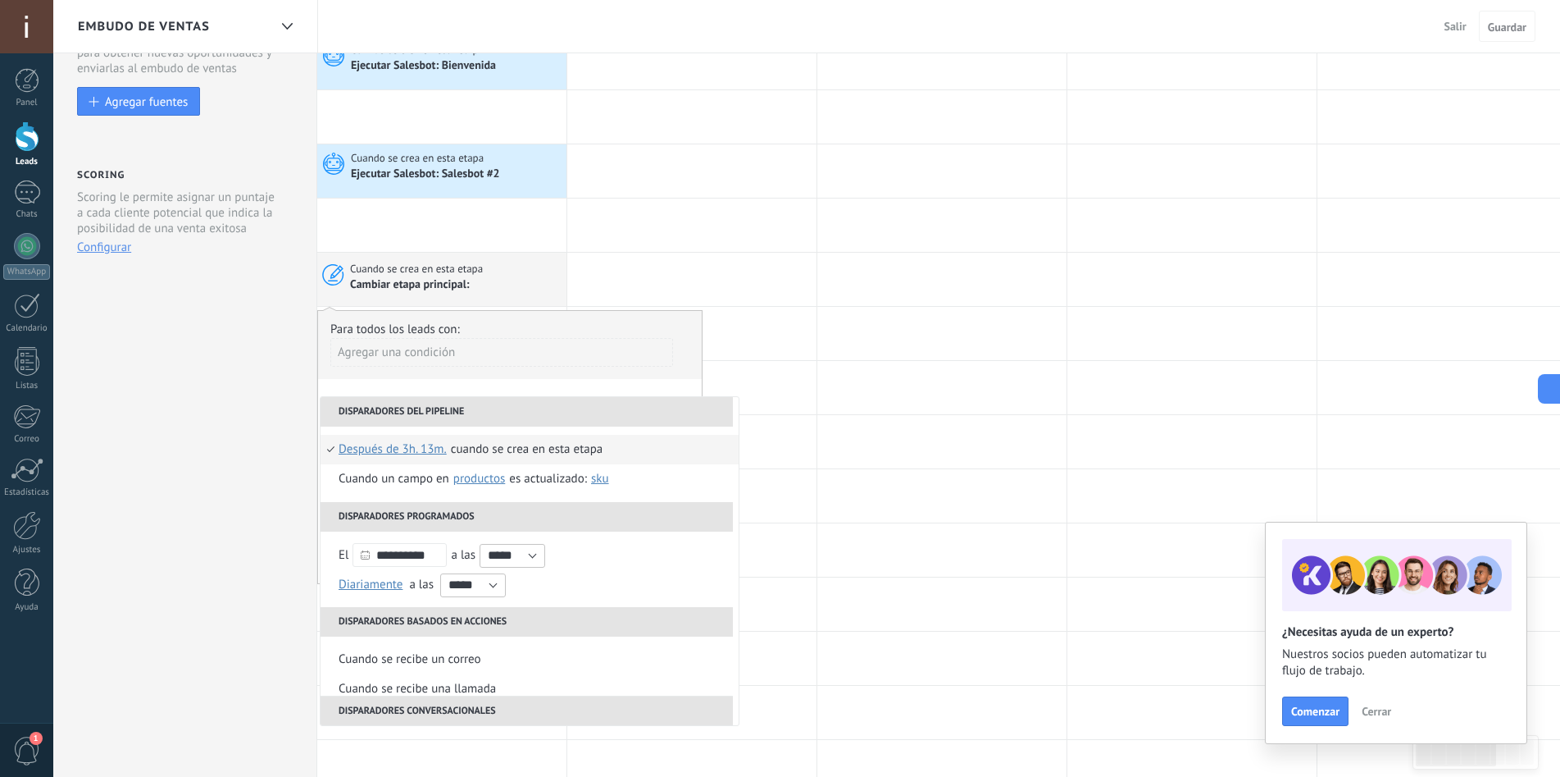
click at [490, 400] on li "Disparadores del pipeline" at bounding box center [527, 412] width 412 height 30
click at [504, 442] on div "Cuando se crea en esta etapa" at bounding box center [527, 450] width 152 height 30
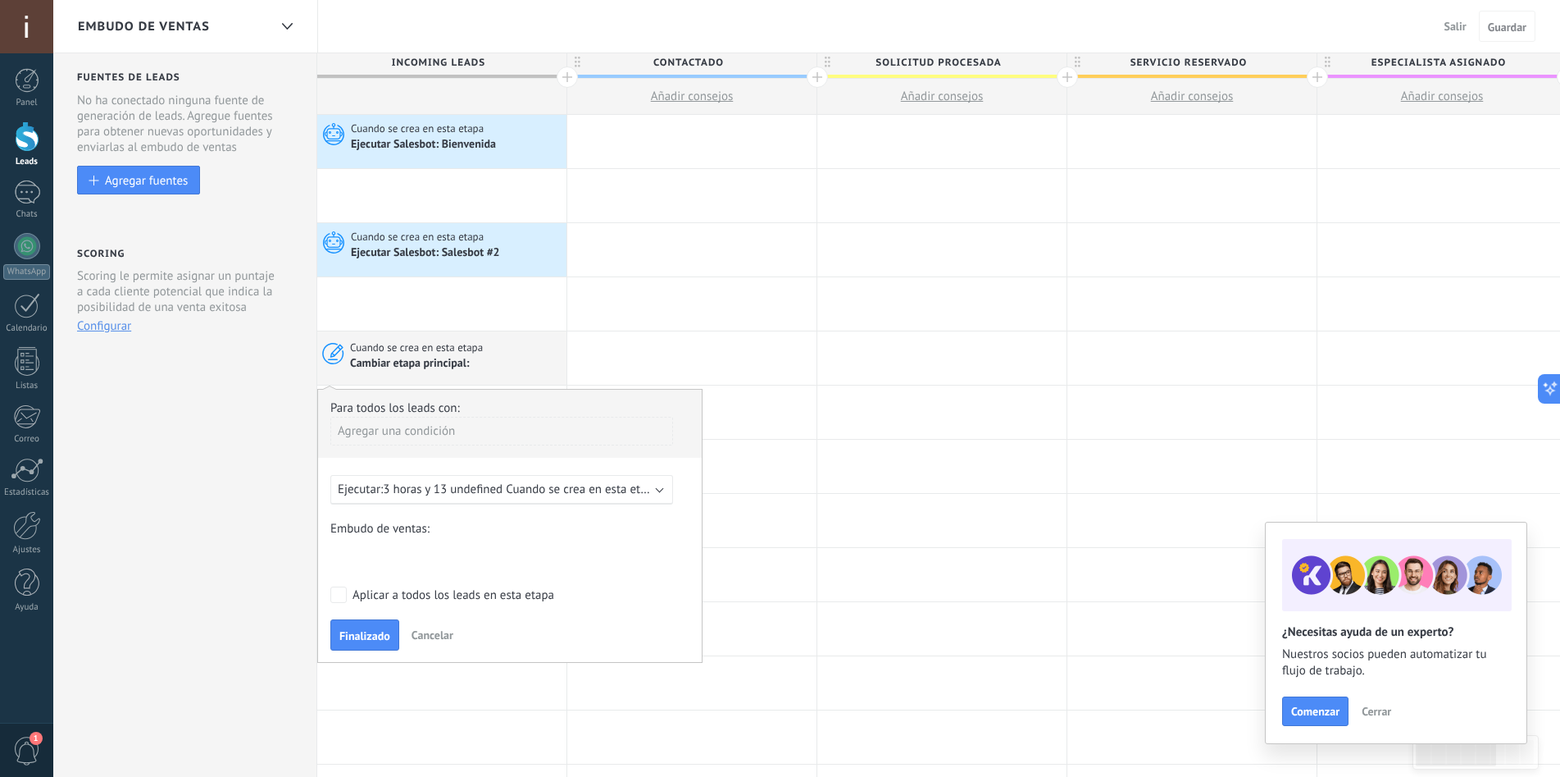
scroll to position [0, 0]
click at [0, 0] on div "Contactado Solicitud procesada Servicio reservado Especialista asignado Factura…" at bounding box center [0, 0] width 0 height 0
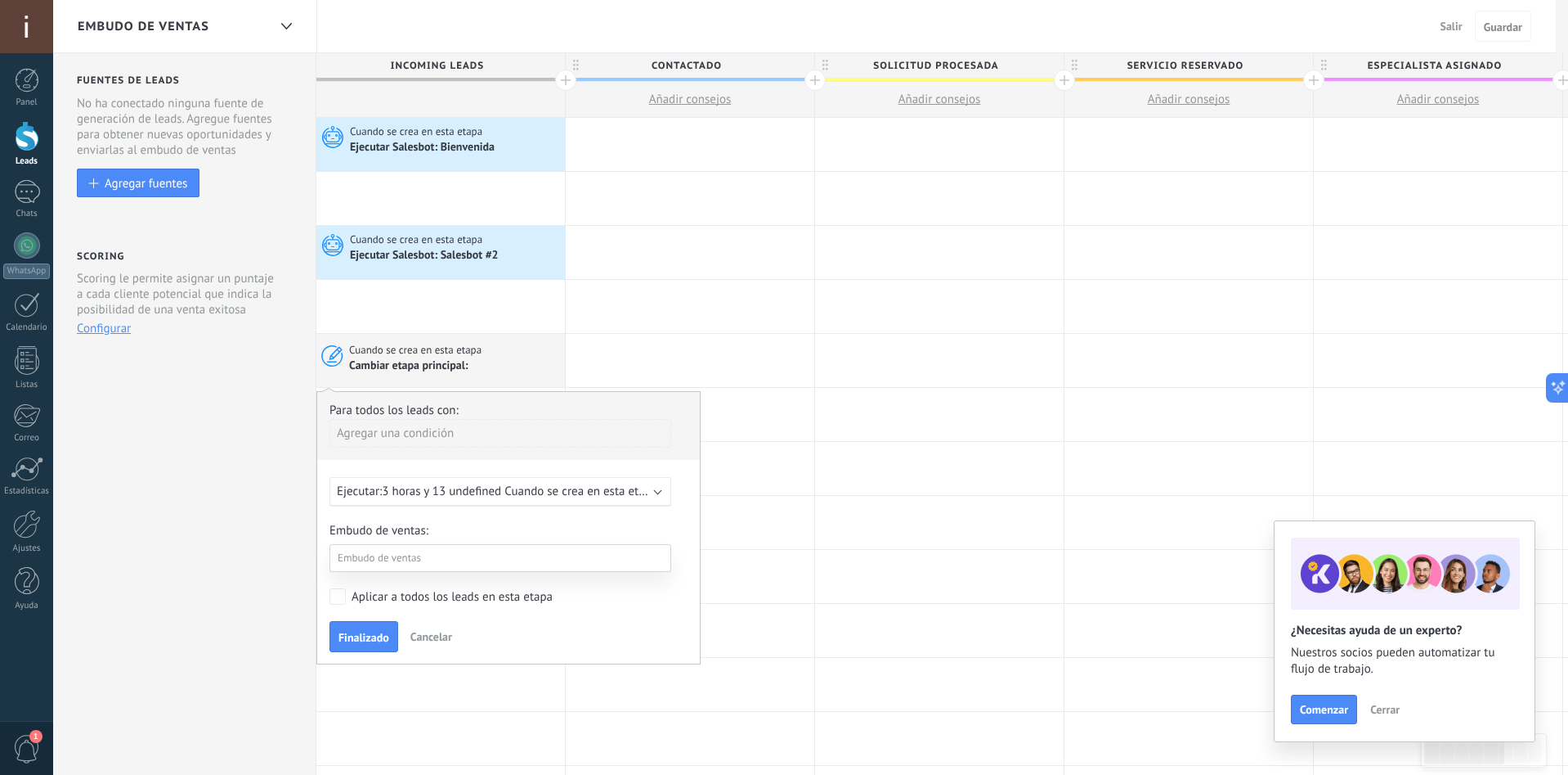
click at [0, 0] on label "Especialista asignado" at bounding box center [0, 0] width 0 height 0
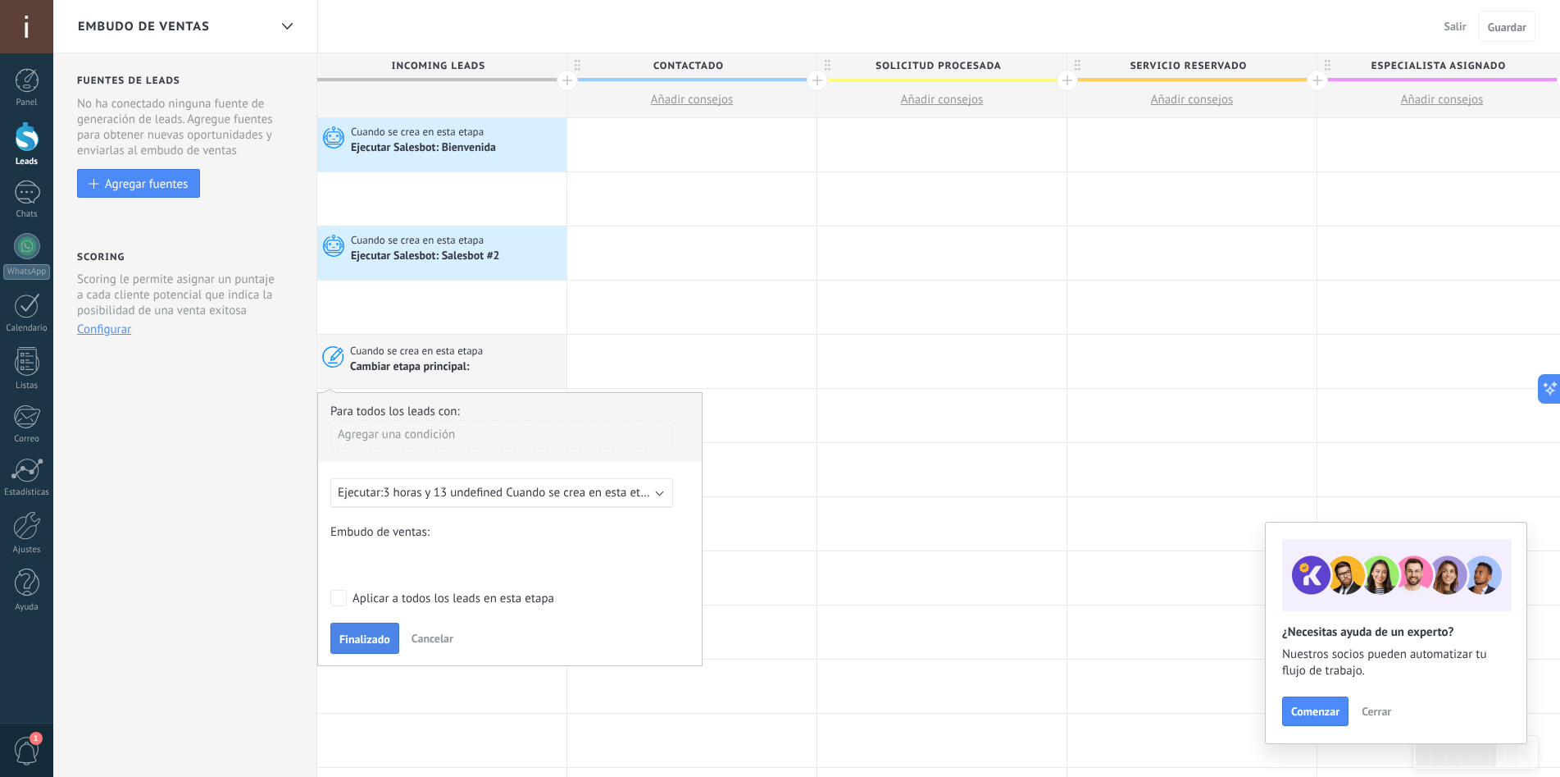
click at [359, 638] on span "Finalizado" at bounding box center [364, 638] width 51 height 11
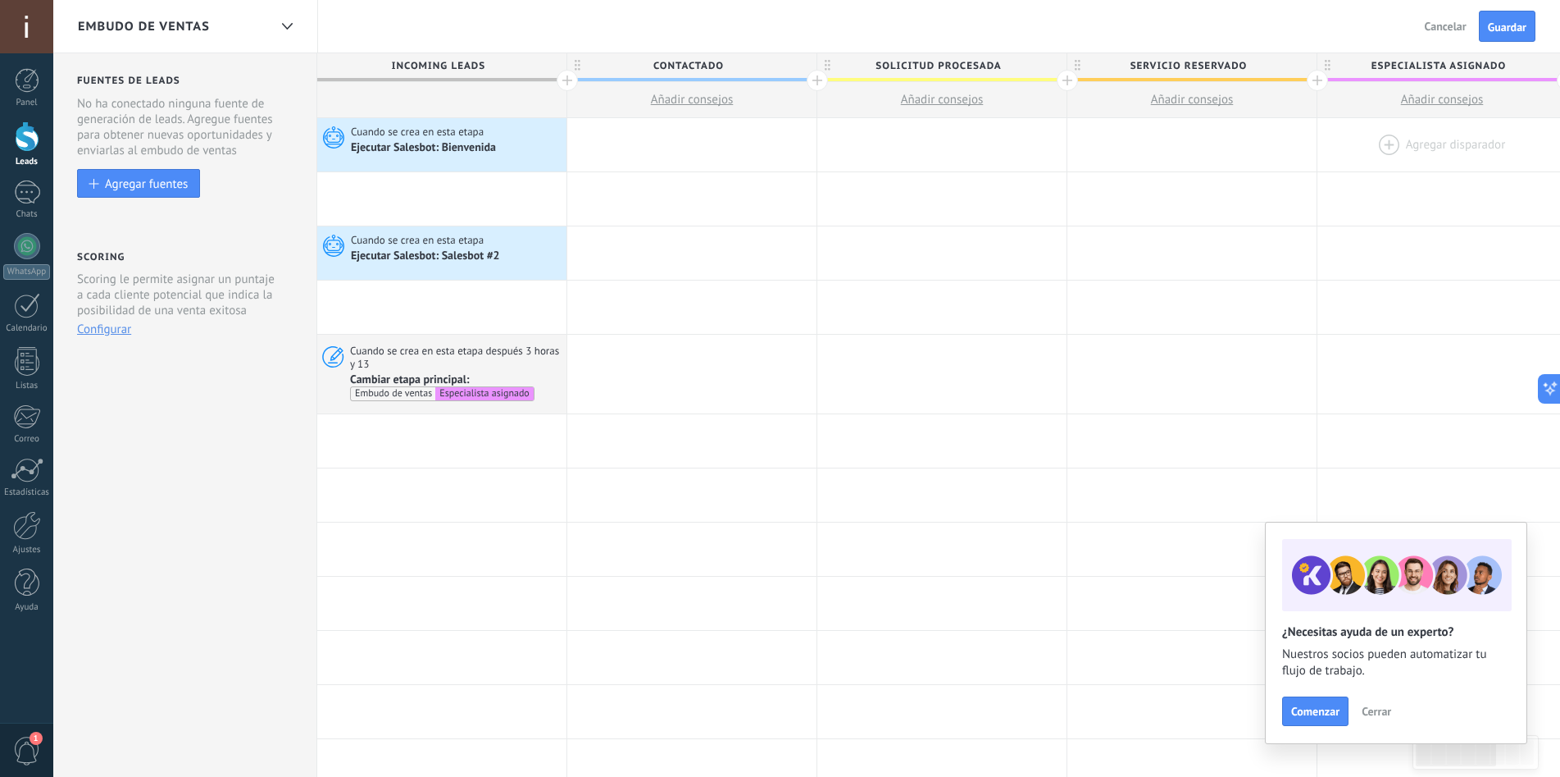
click at [1395, 143] on div at bounding box center [1442, 144] width 249 height 53
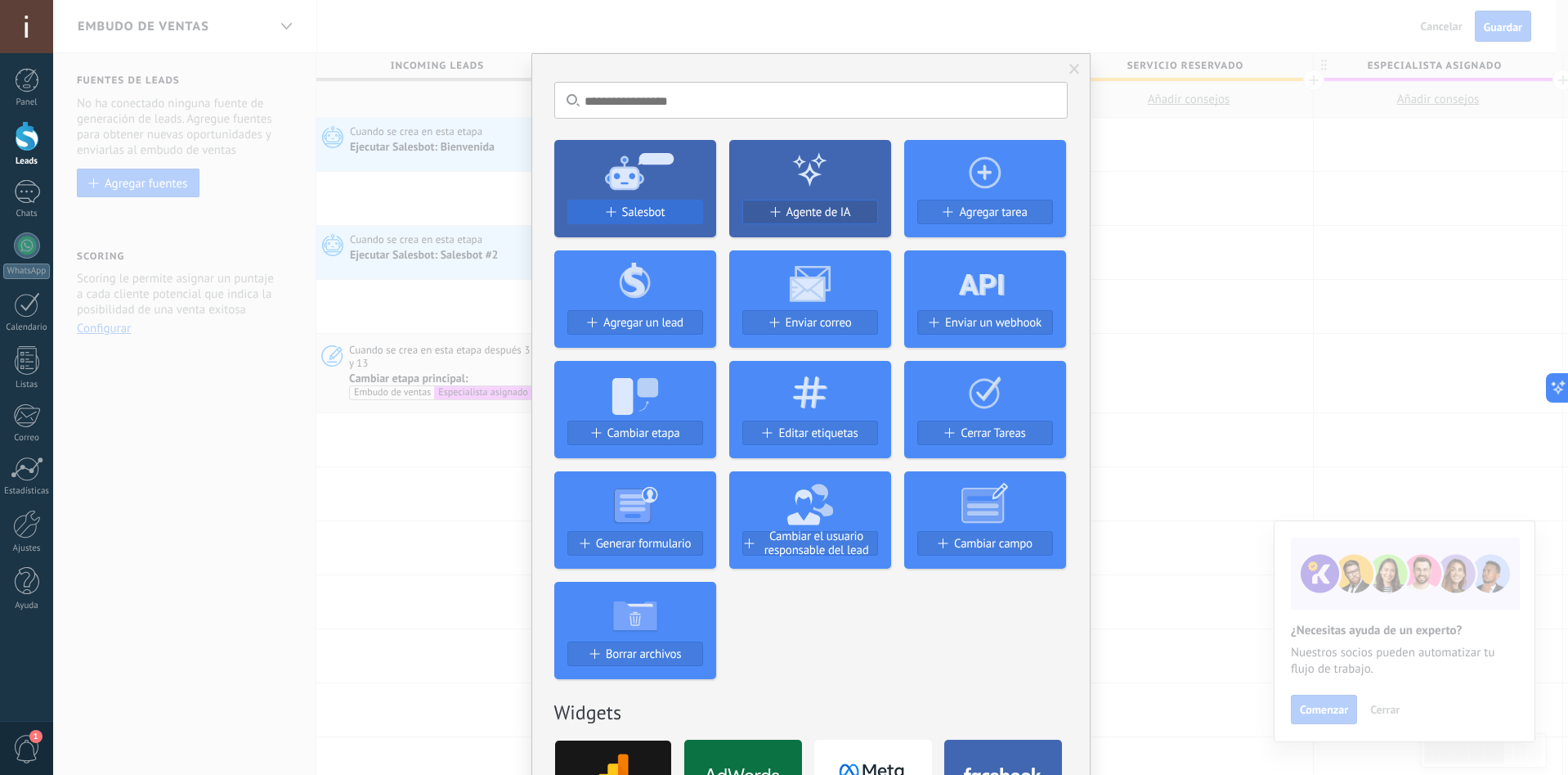
click at [594, 202] on button "Salesbot" at bounding box center [635, 211] width 136 height 25
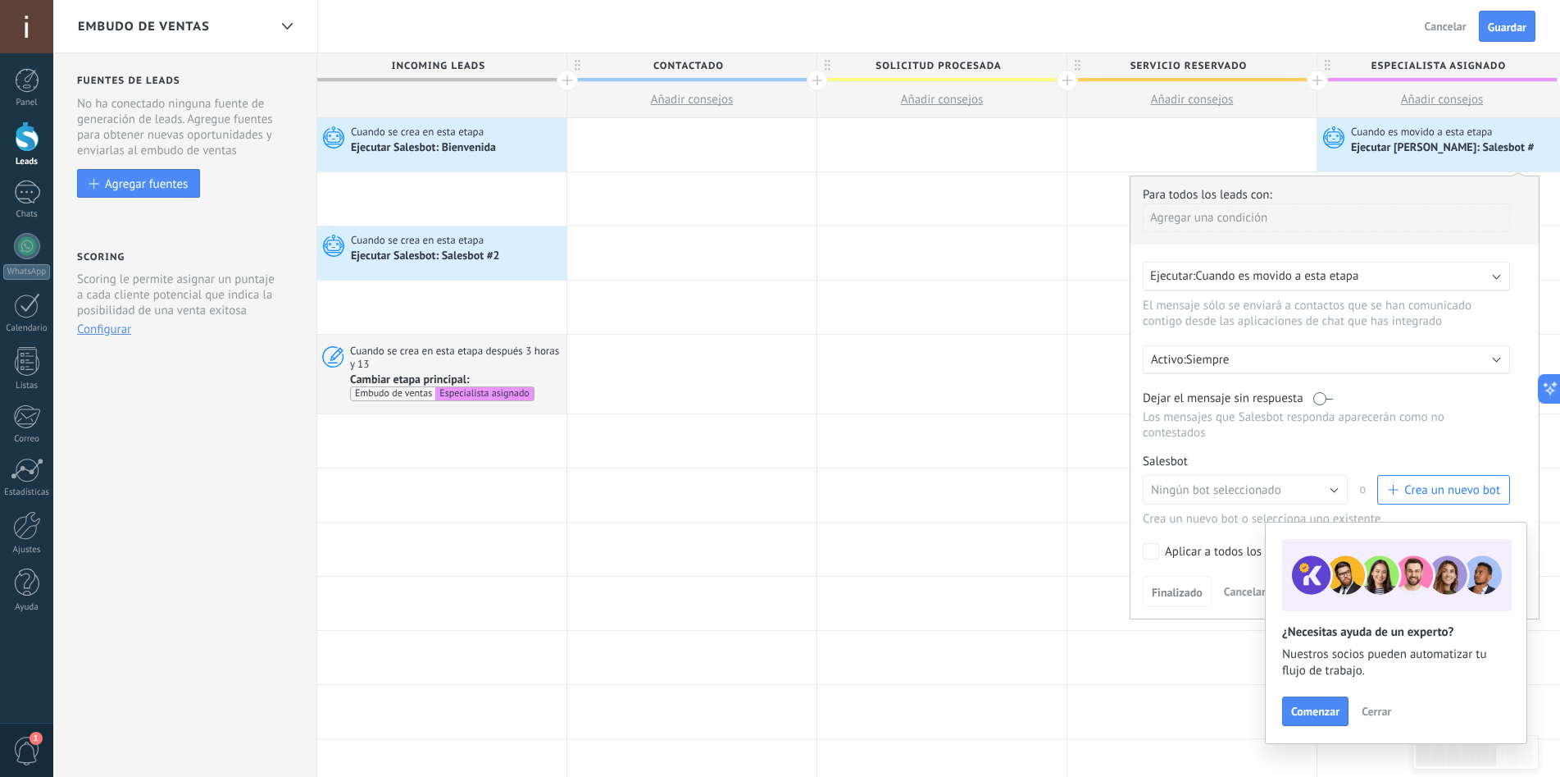
scroll to position [0, 16]
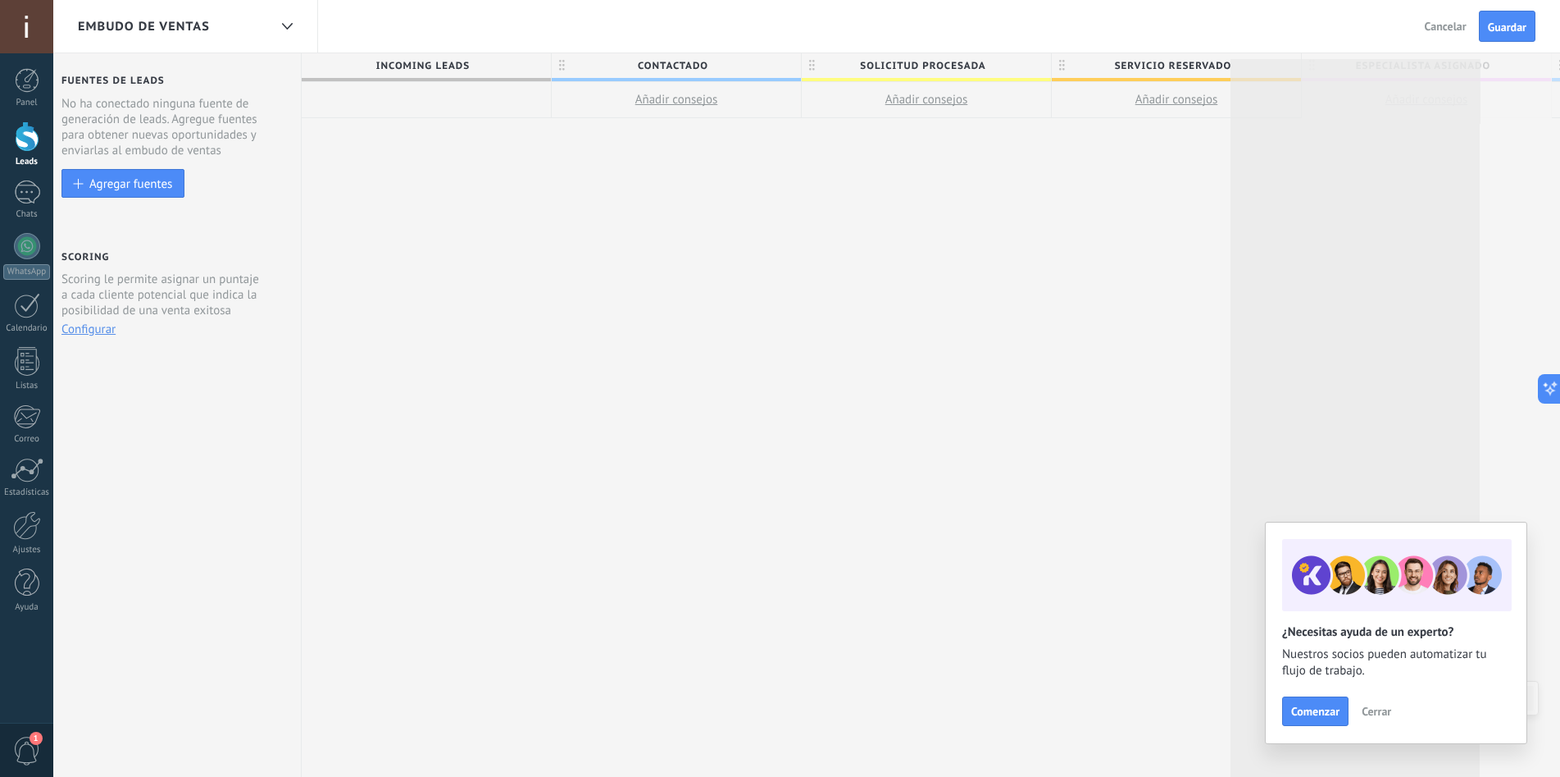
drag, startPoint x: 1510, startPoint y: 60, endPoint x: 1419, endPoint y: 65, distance: 92.0
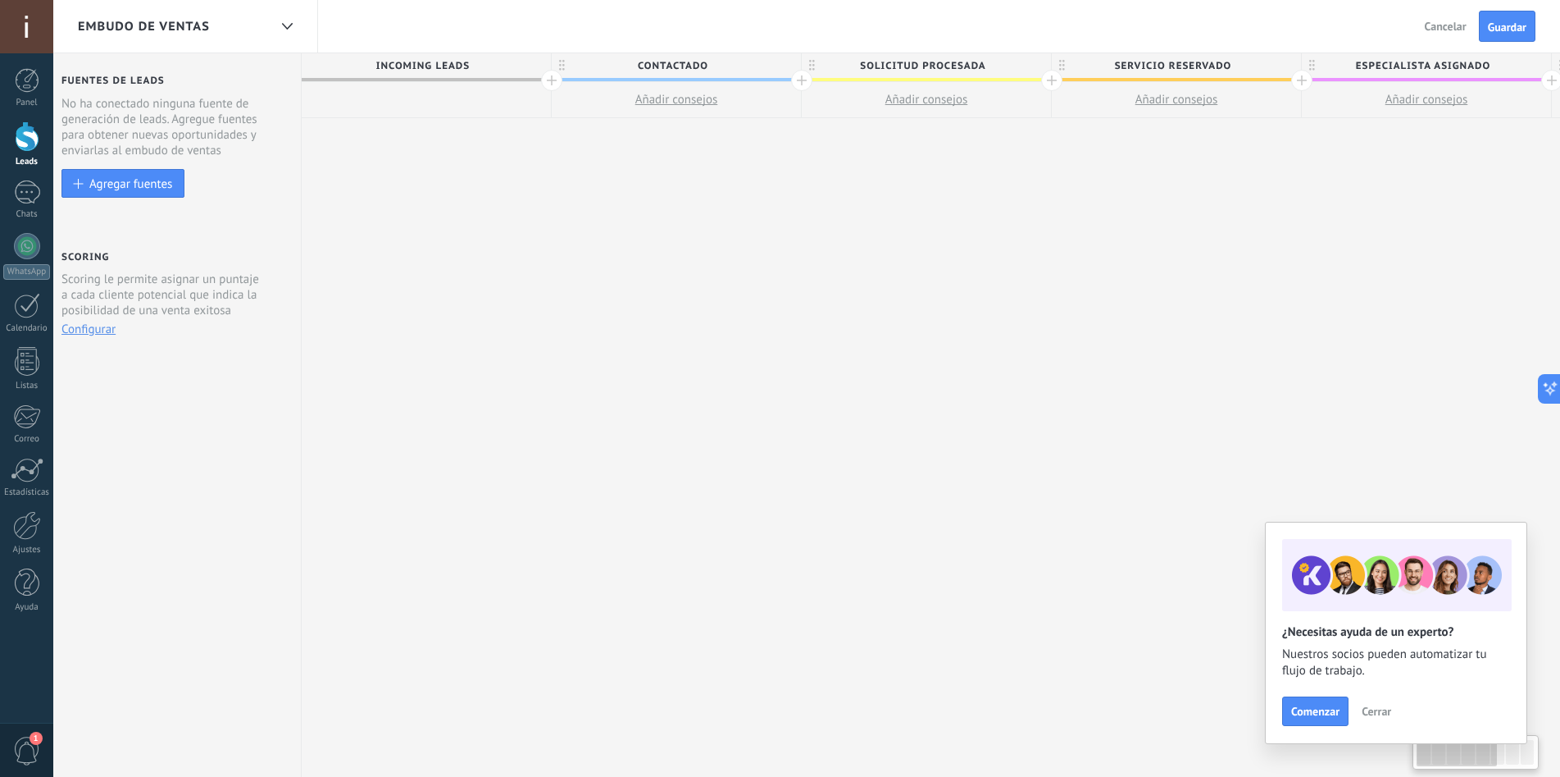
click at [1479, 66] on span "Especialista asignado" at bounding box center [1422, 65] width 241 height 25
drag, startPoint x: 1463, startPoint y: 71, endPoint x: 1352, endPoint y: 73, distance: 110.7
click at [1352, 73] on input "**********" at bounding box center [1422, 65] width 217 height 25
type input "**********"
click at [1365, 168] on div "**********" at bounding box center [1302, 415] width 2001 height 724
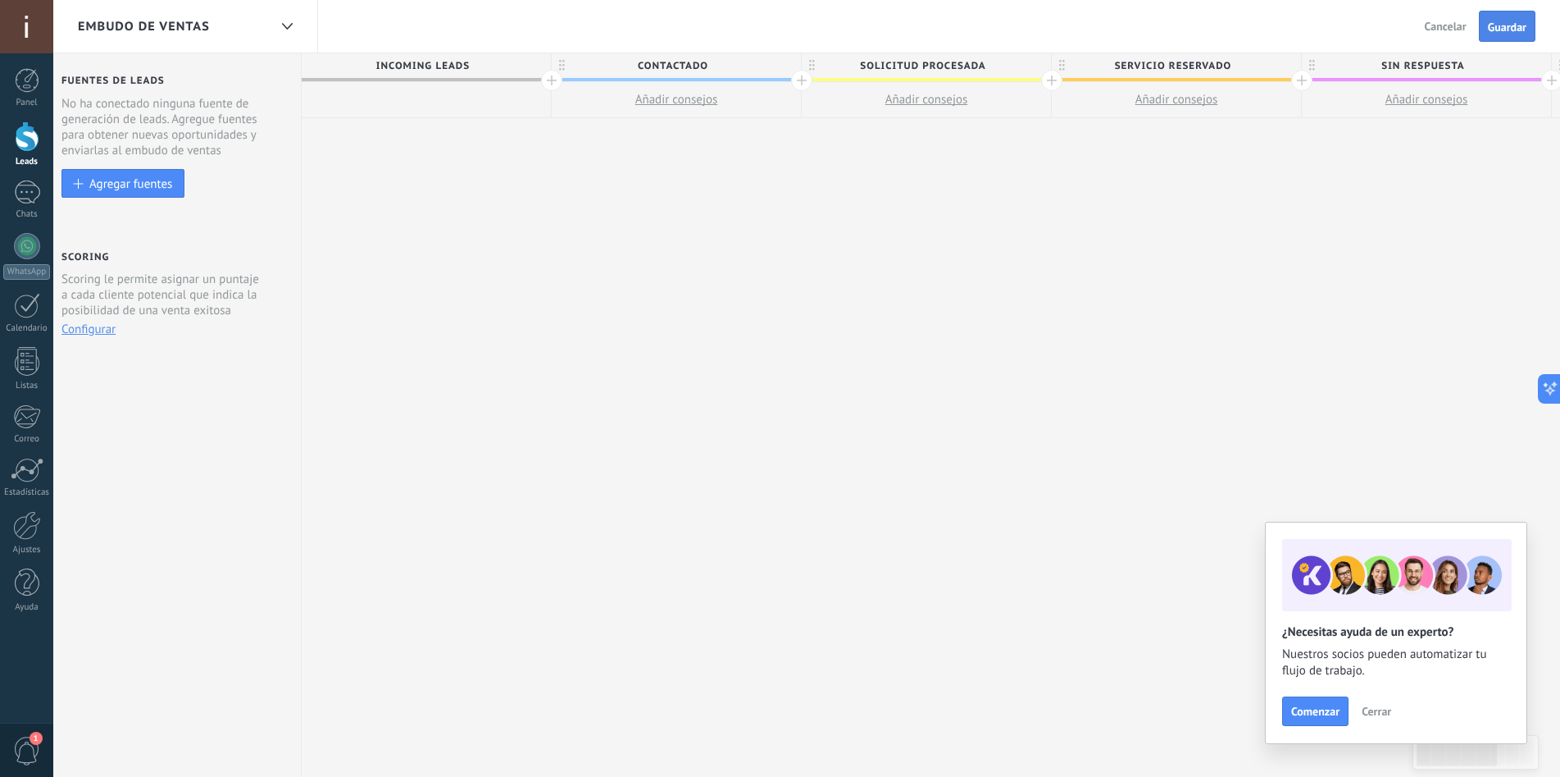
click at [1492, 39] on button "Guardar" at bounding box center [1507, 26] width 57 height 31
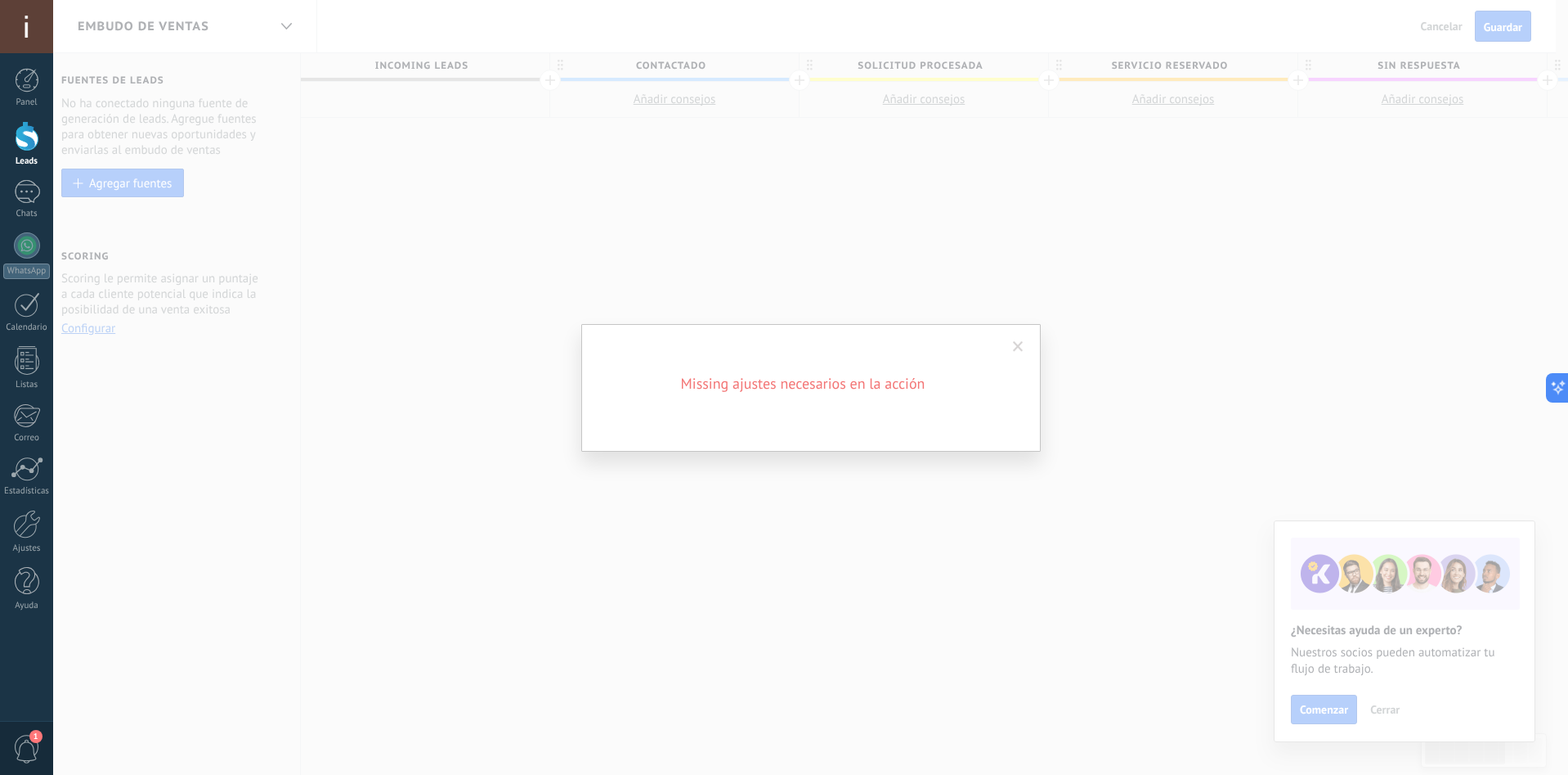
click at [1015, 340] on span at bounding box center [1018, 347] width 27 height 28
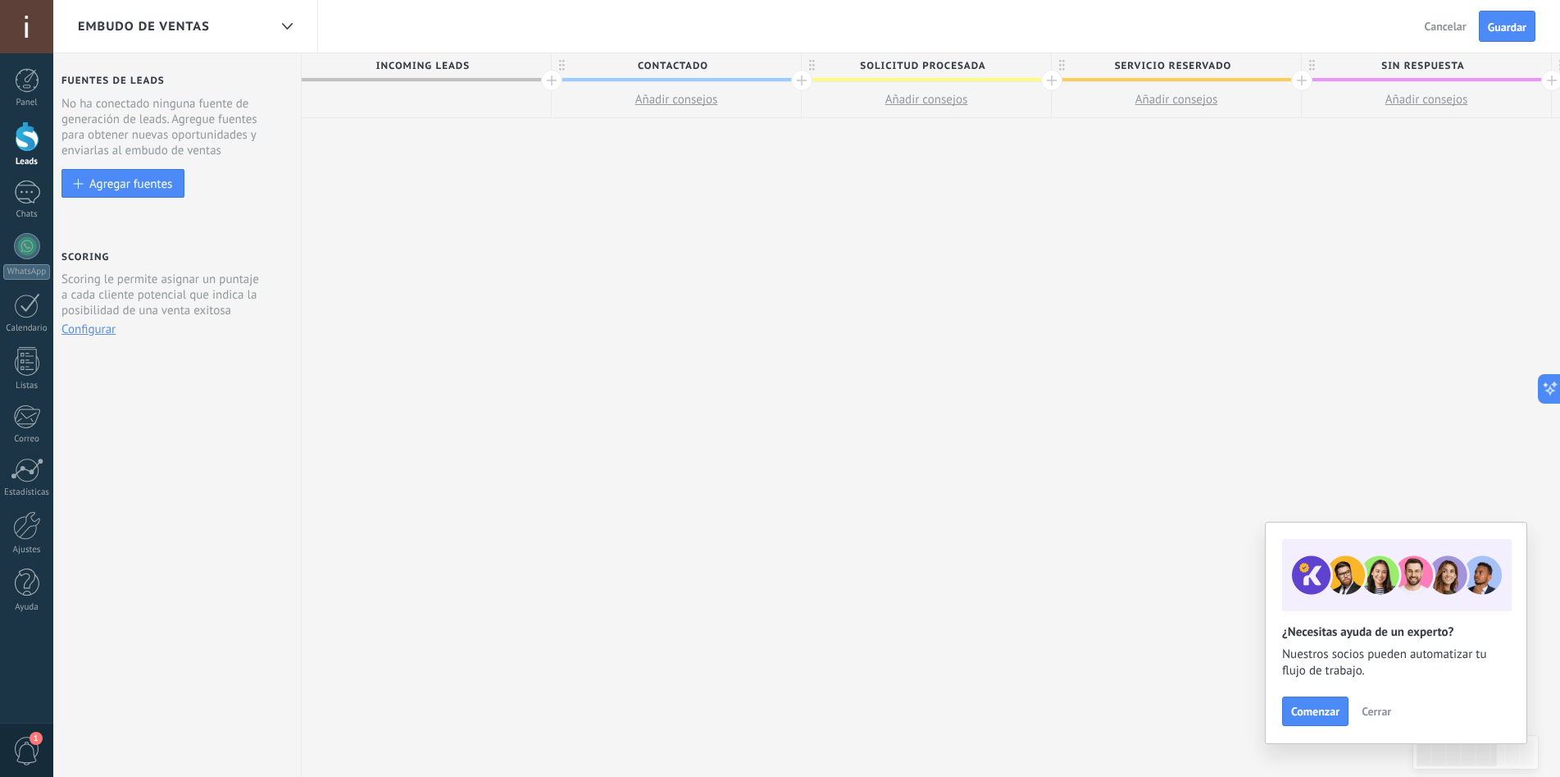
click at [1415, 166] on div "Incoming leads Contactado Añadir consejos Solicitud procesada Añadir consejos S…" at bounding box center [1302, 415] width 2001 height 724
click at [1506, 19] on button "Guardar" at bounding box center [1507, 26] width 57 height 31
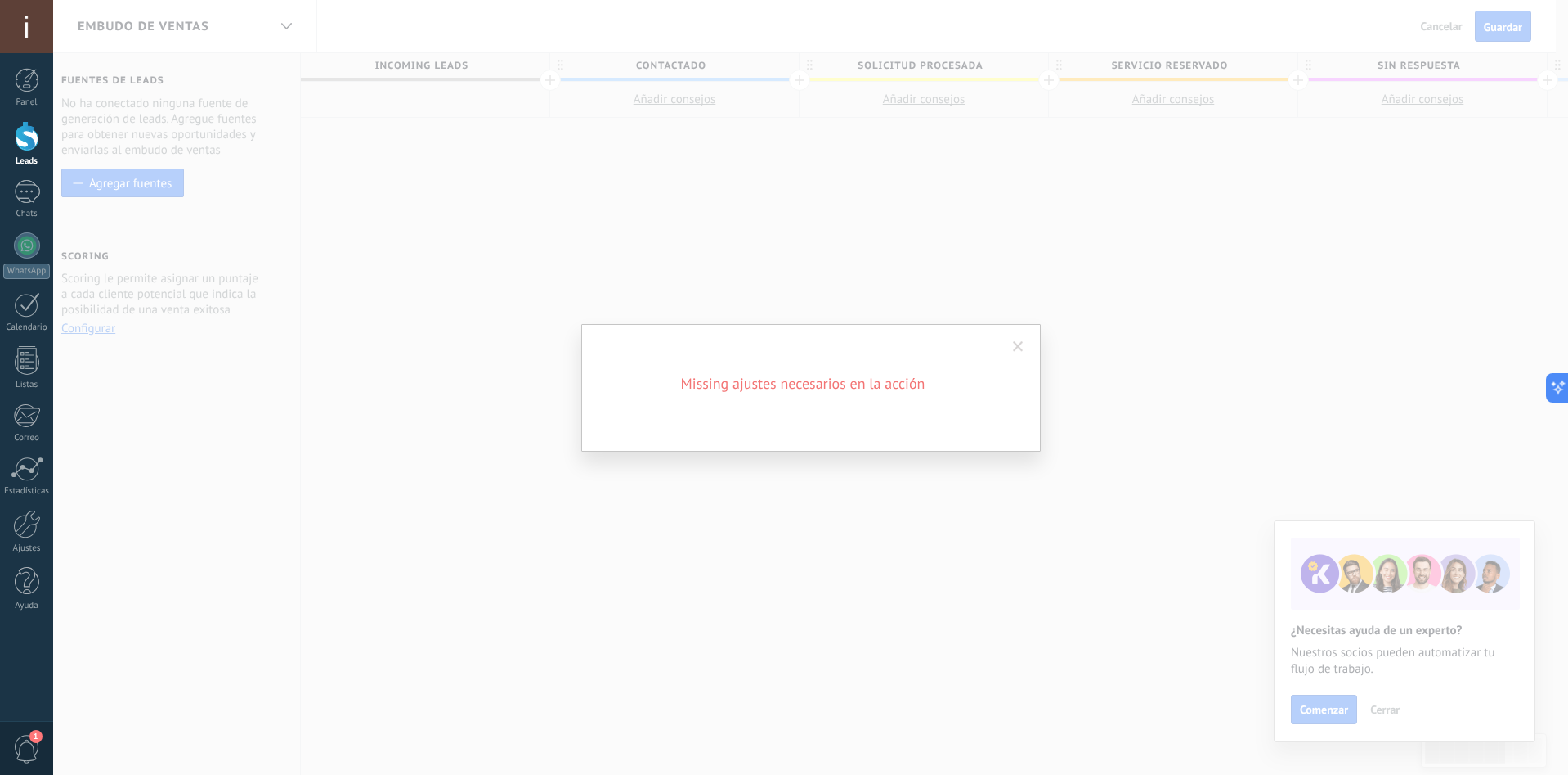
click at [1324, 317] on div "Missing ajustes necesarios en la acción" at bounding box center [809, 387] width 1514 height 775
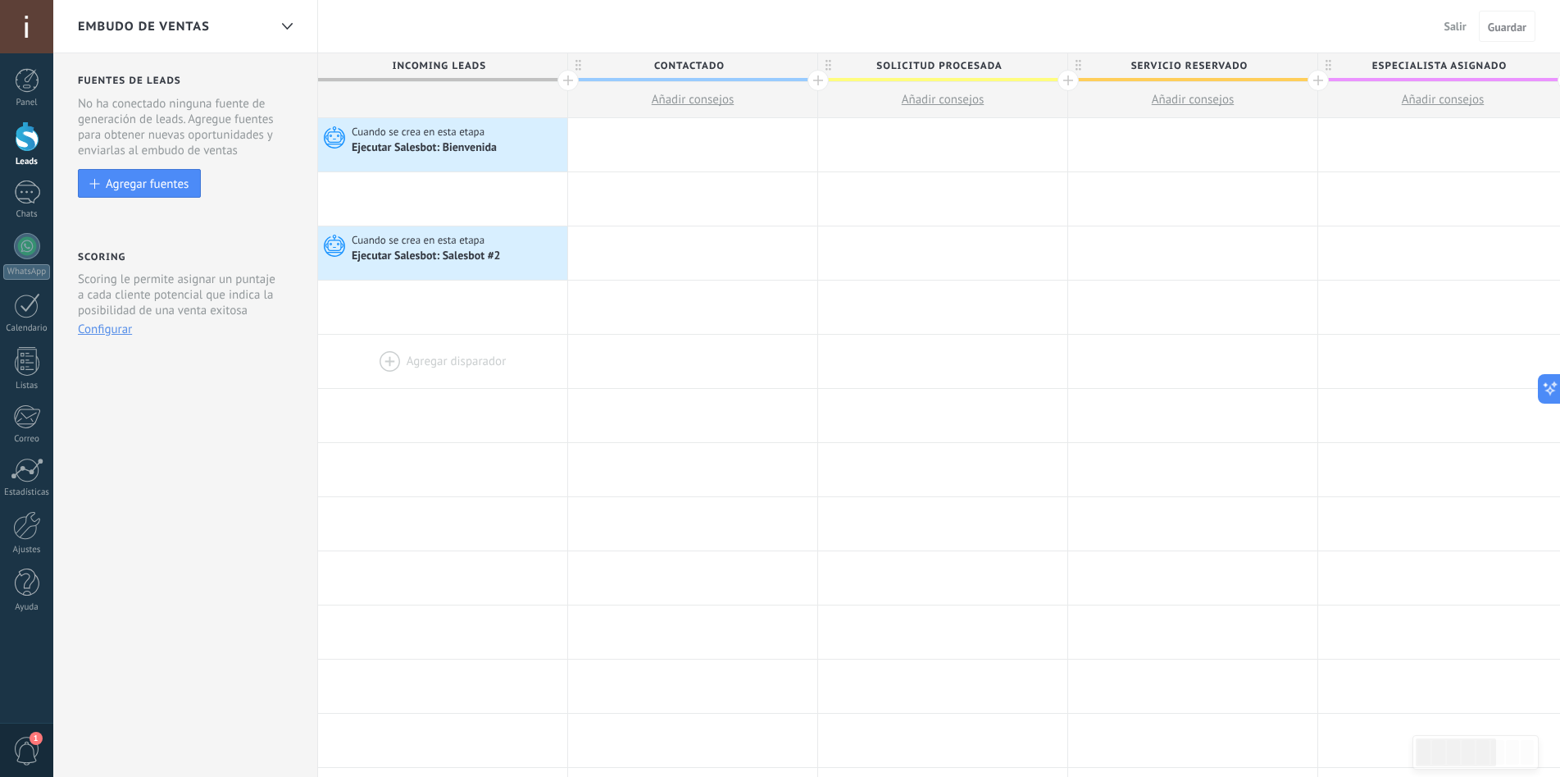
click at [403, 360] on div at bounding box center [442, 361] width 249 height 53
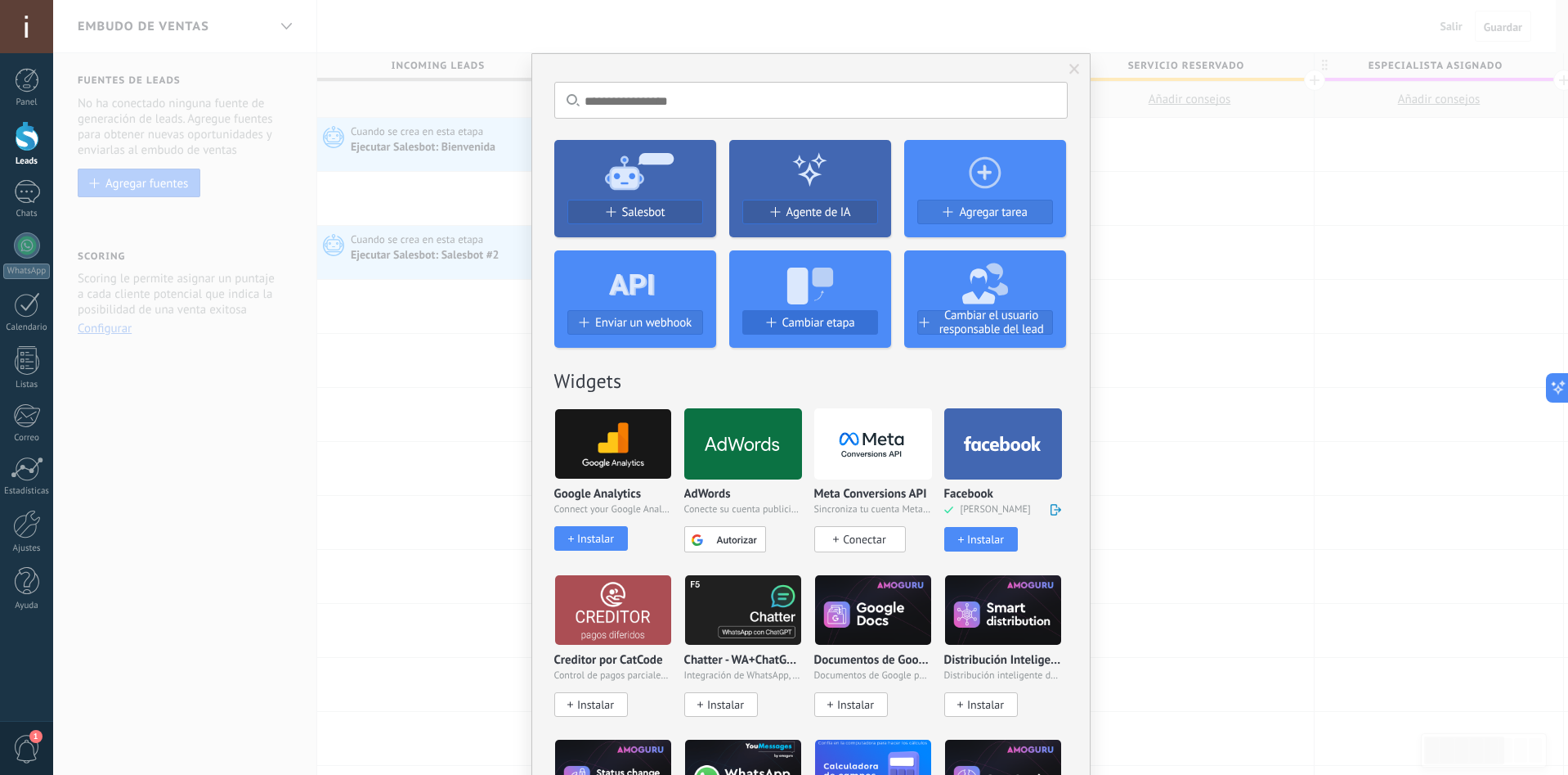
click at [775, 318] on div "Cambiar etapa" at bounding box center [809, 323] width 134 height 14
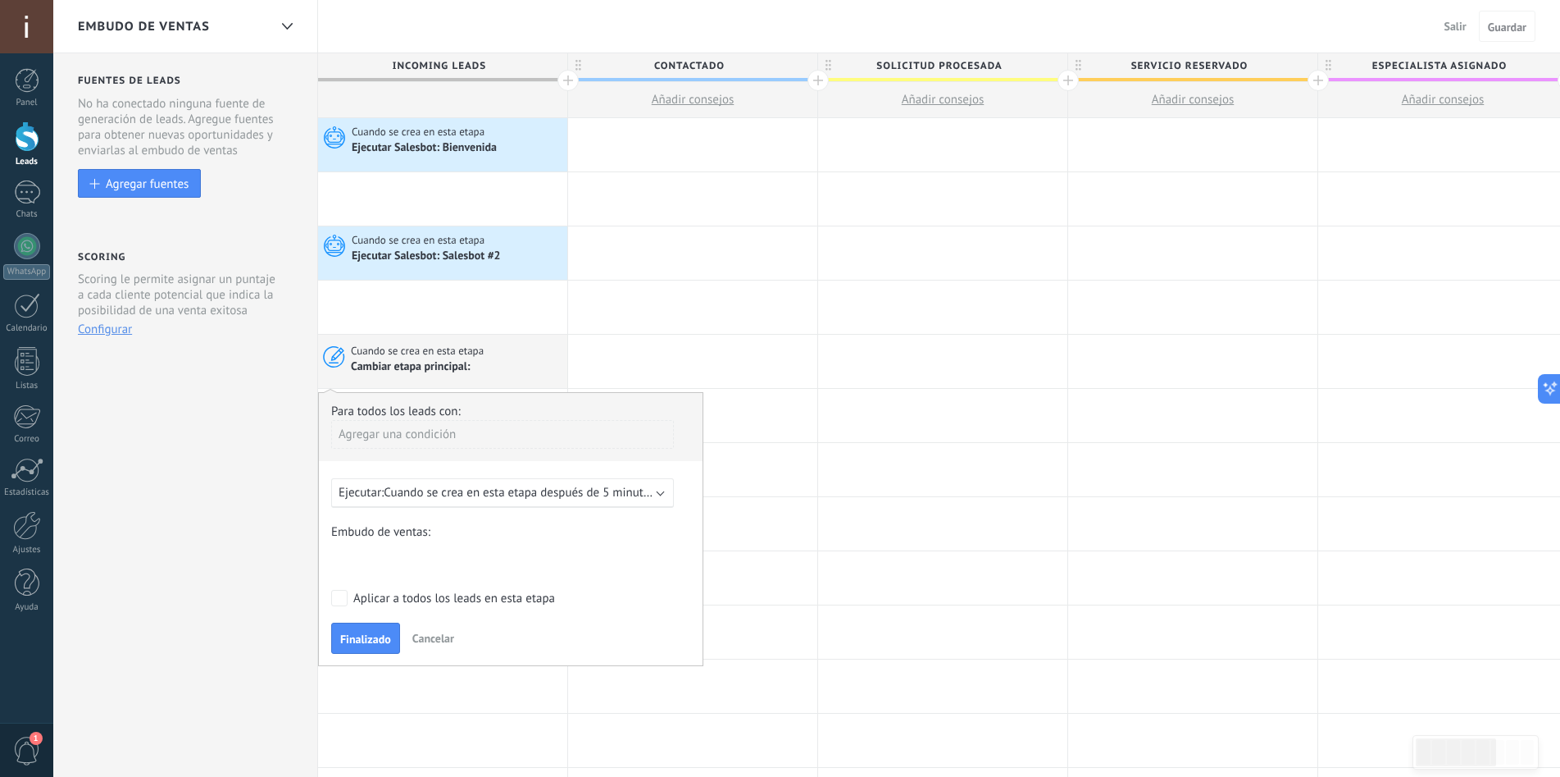
click at [452, 490] on span "Cuando se crea en esta etapa después de 5 minutos" at bounding box center [519, 493] width 271 height 16
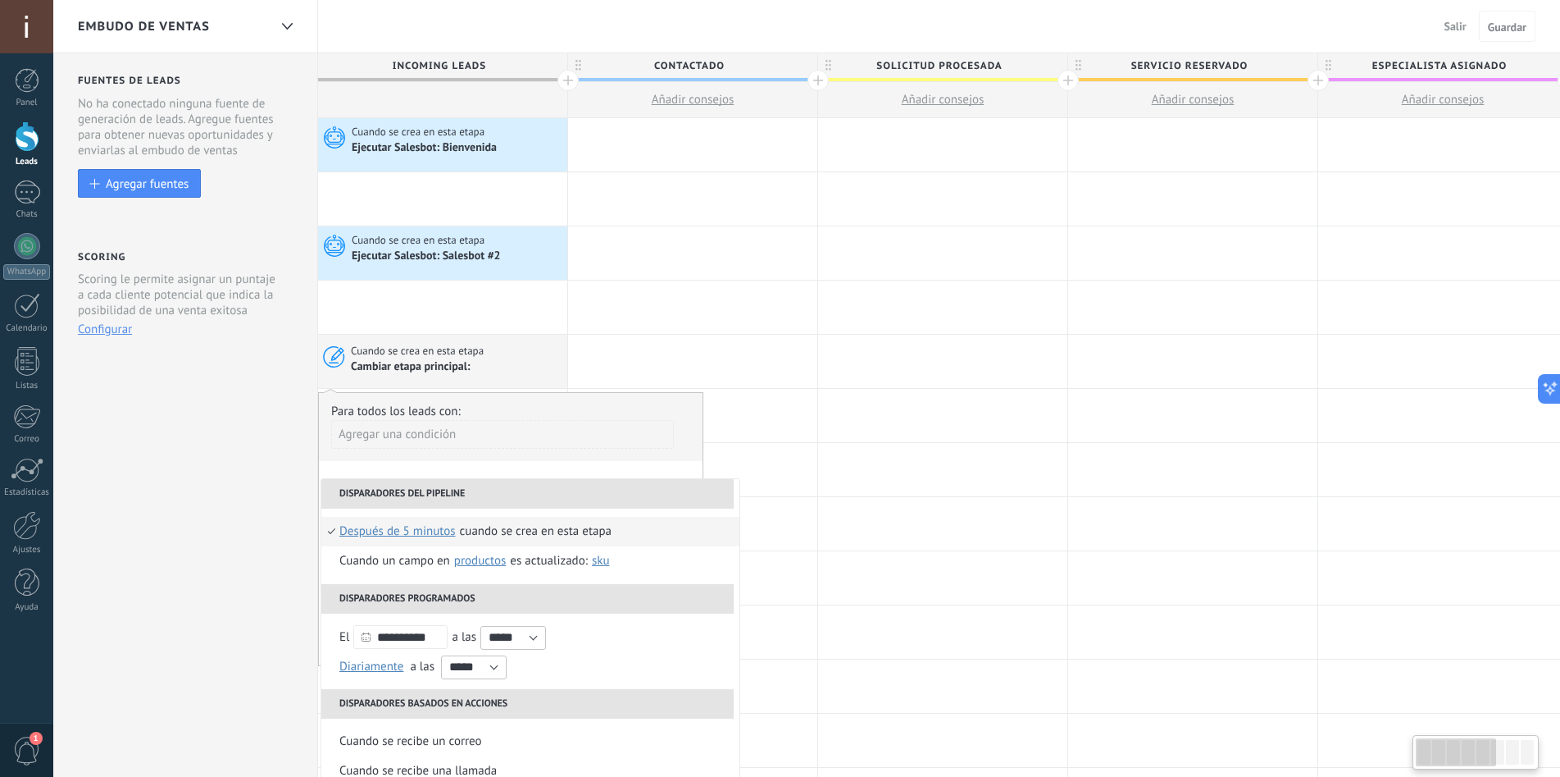
click at [392, 531] on span "después de 5 minutos" at bounding box center [397, 532] width 116 height 30
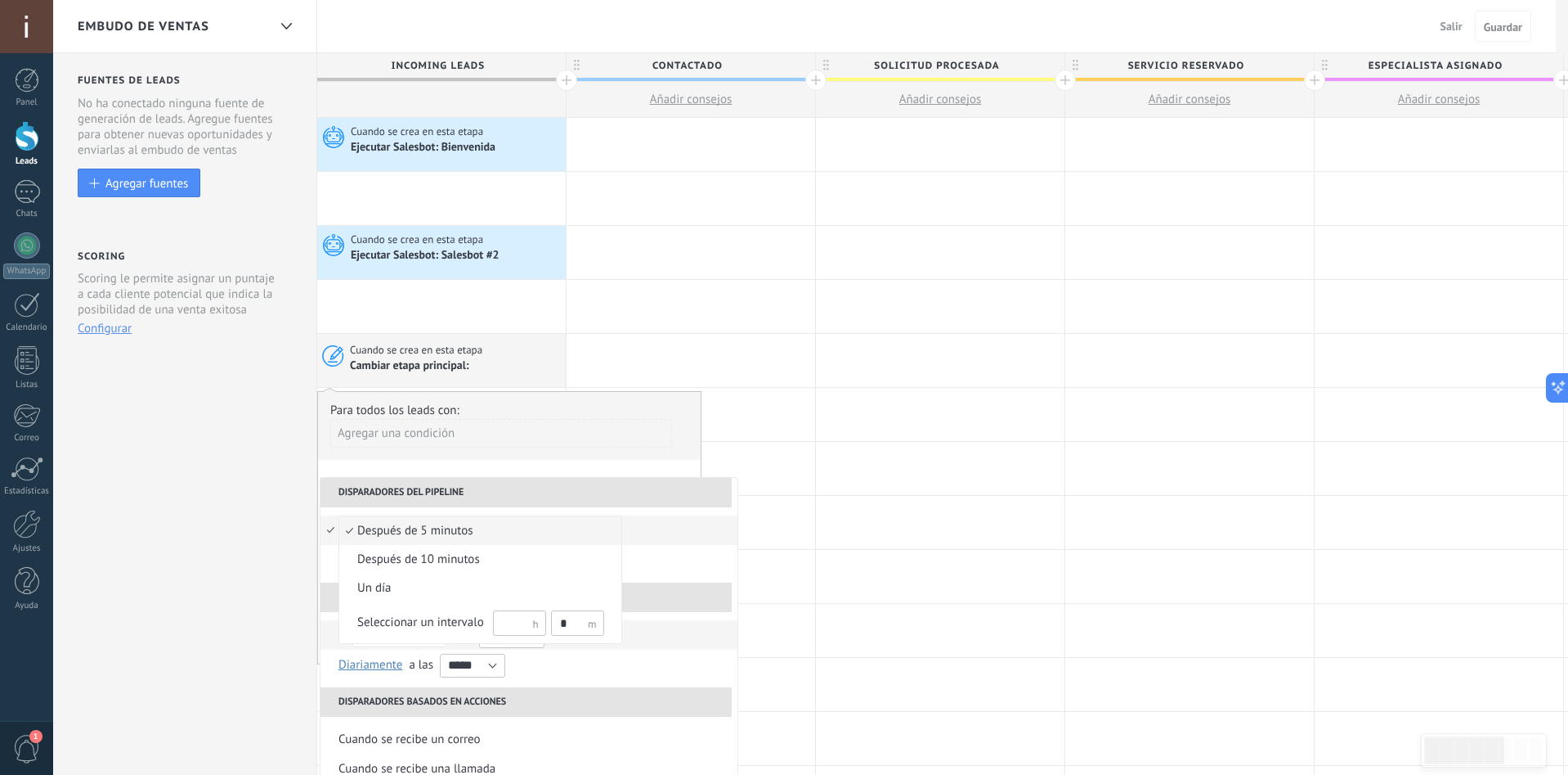
drag, startPoint x: 456, startPoint y: 624, endPoint x: 482, endPoint y: 620, distance: 26.3
click at [457, 624] on div "Seleccionar un intervalo" at bounding box center [420, 622] width 127 height 16
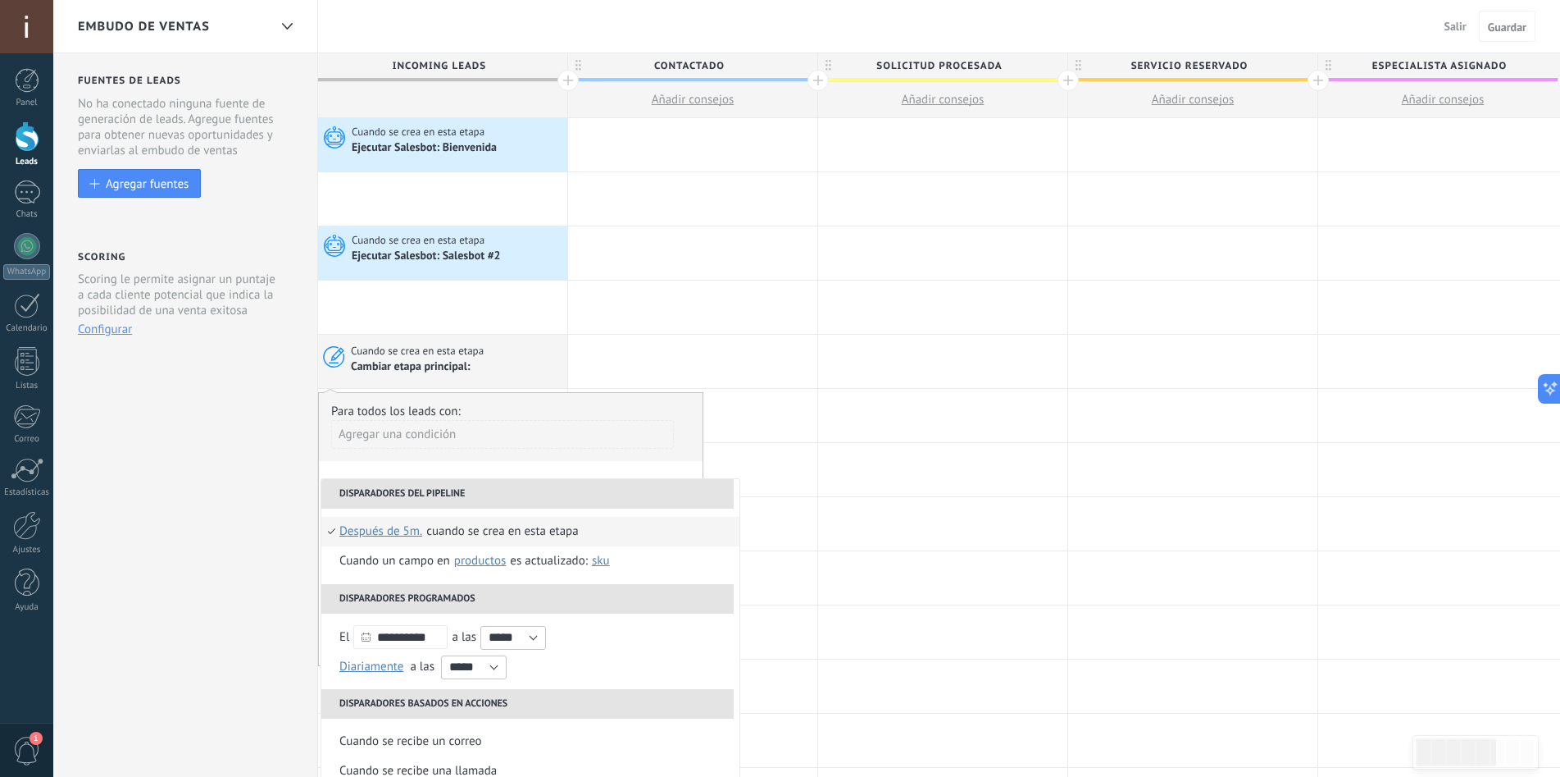
click at [399, 537] on span "Después de 5m." at bounding box center [380, 532] width 83 height 30
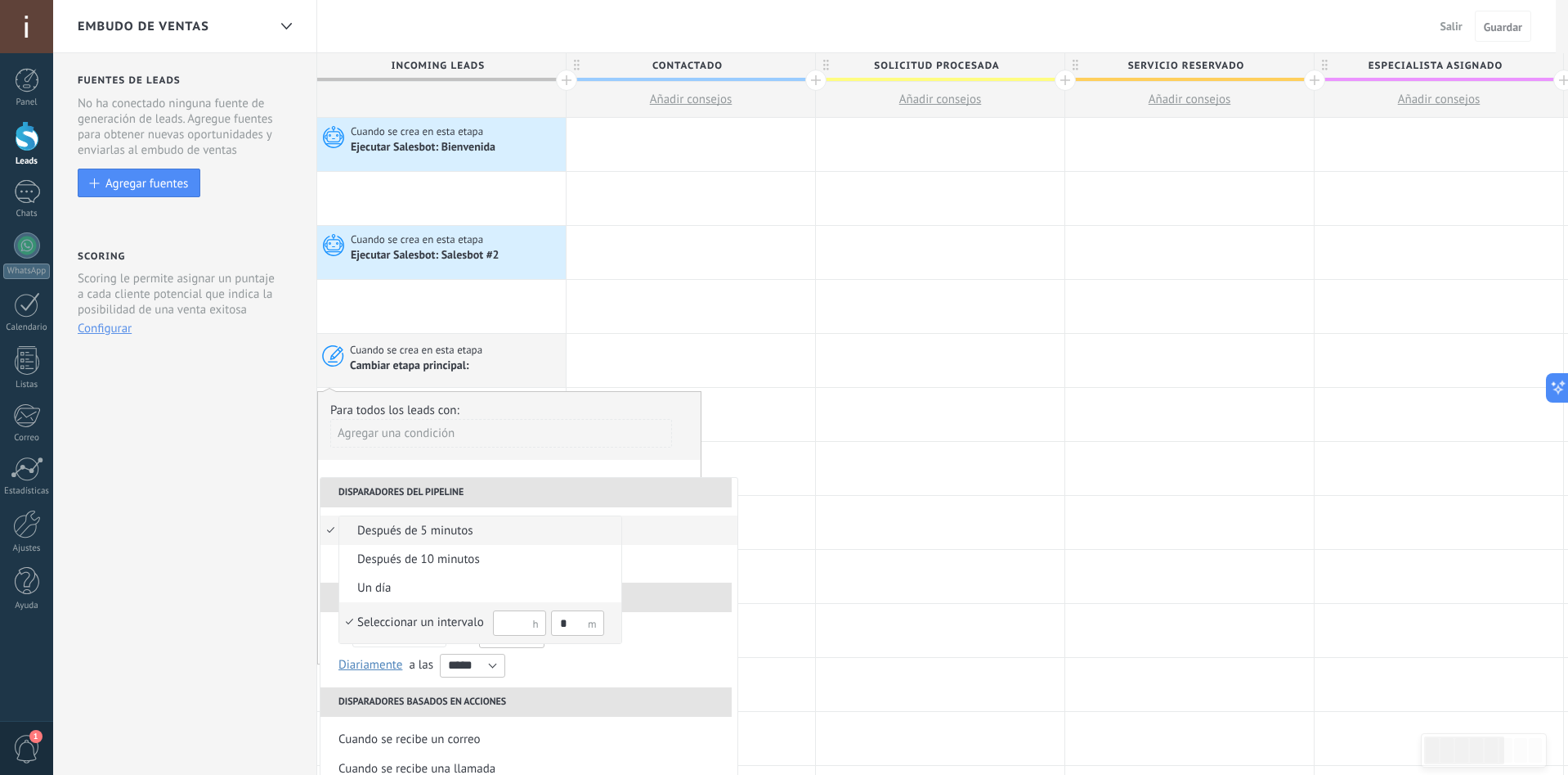
click at [510, 619] on input "text" at bounding box center [518, 622] width 53 height 25
type input "*"
click at [565, 622] on input "*" at bounding box center [577, 622] width 53 height 25
type input "**"
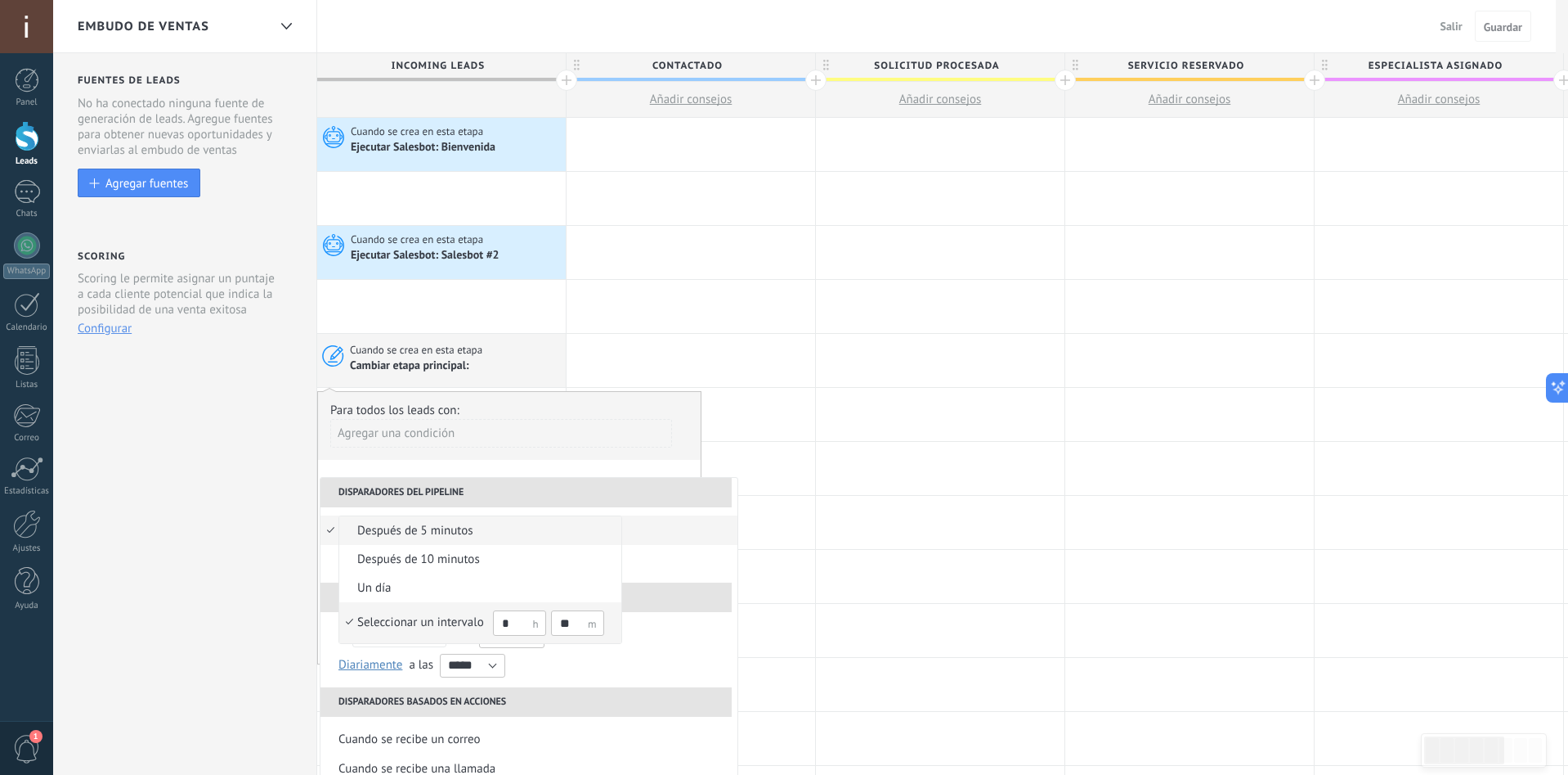
click at [404, 614] on div "Seleccionar un intervalo" at bounding box center [420, 622] width 127 height 16
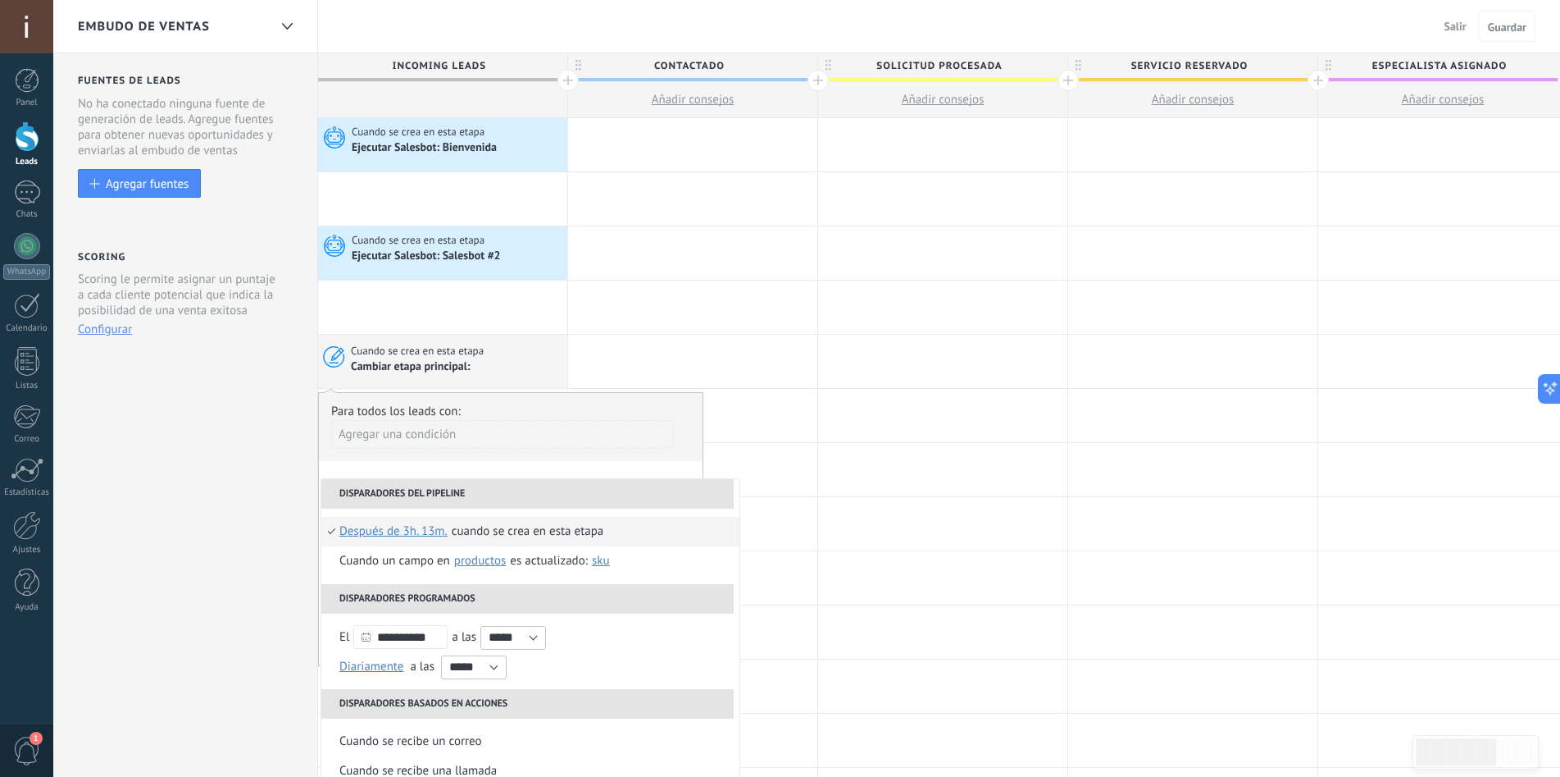
click at [572, 533] on div "Cuando se crea en esta etapa" at bounding box center [528, 532] width 152 height 30
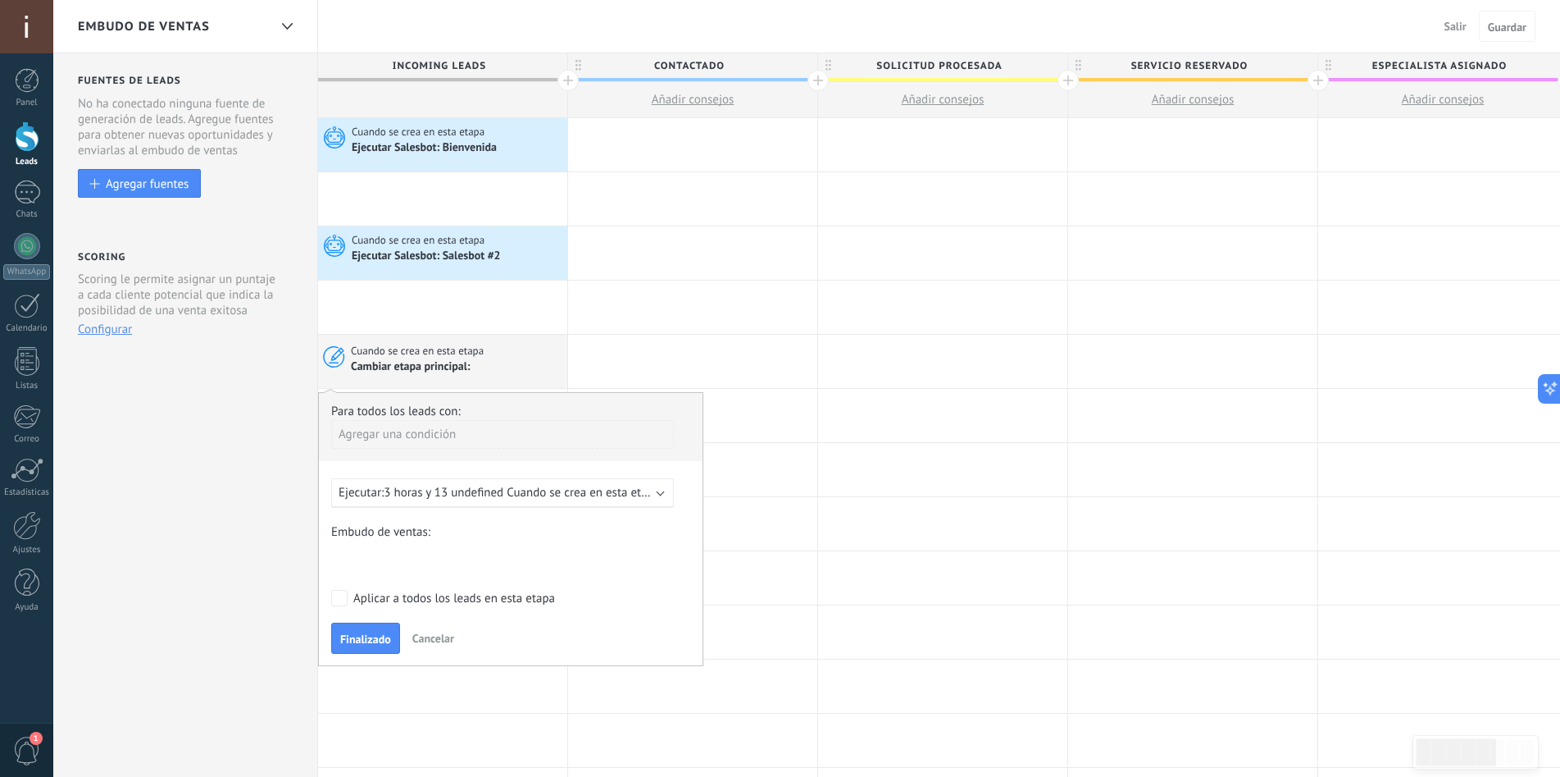
click at [0, 0] on div "Contactado Solicitud procesada Servicio reservado Especialista asignado Factura…" at bounding box center [0, 0] width 0 height 0
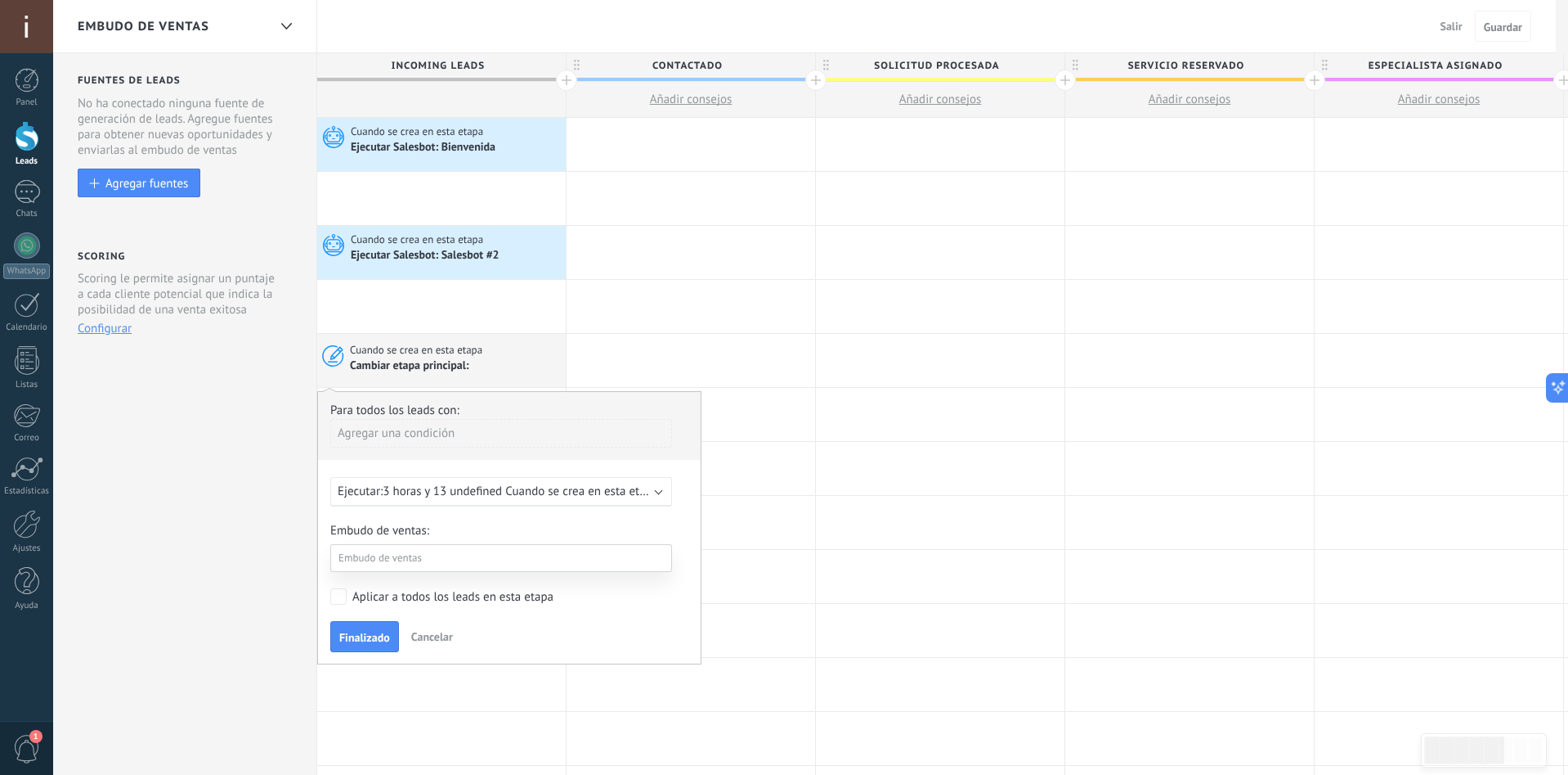
click at [0, 0] on label "Especialista asignado" at bounding box center [0, 0] width 0 height 0
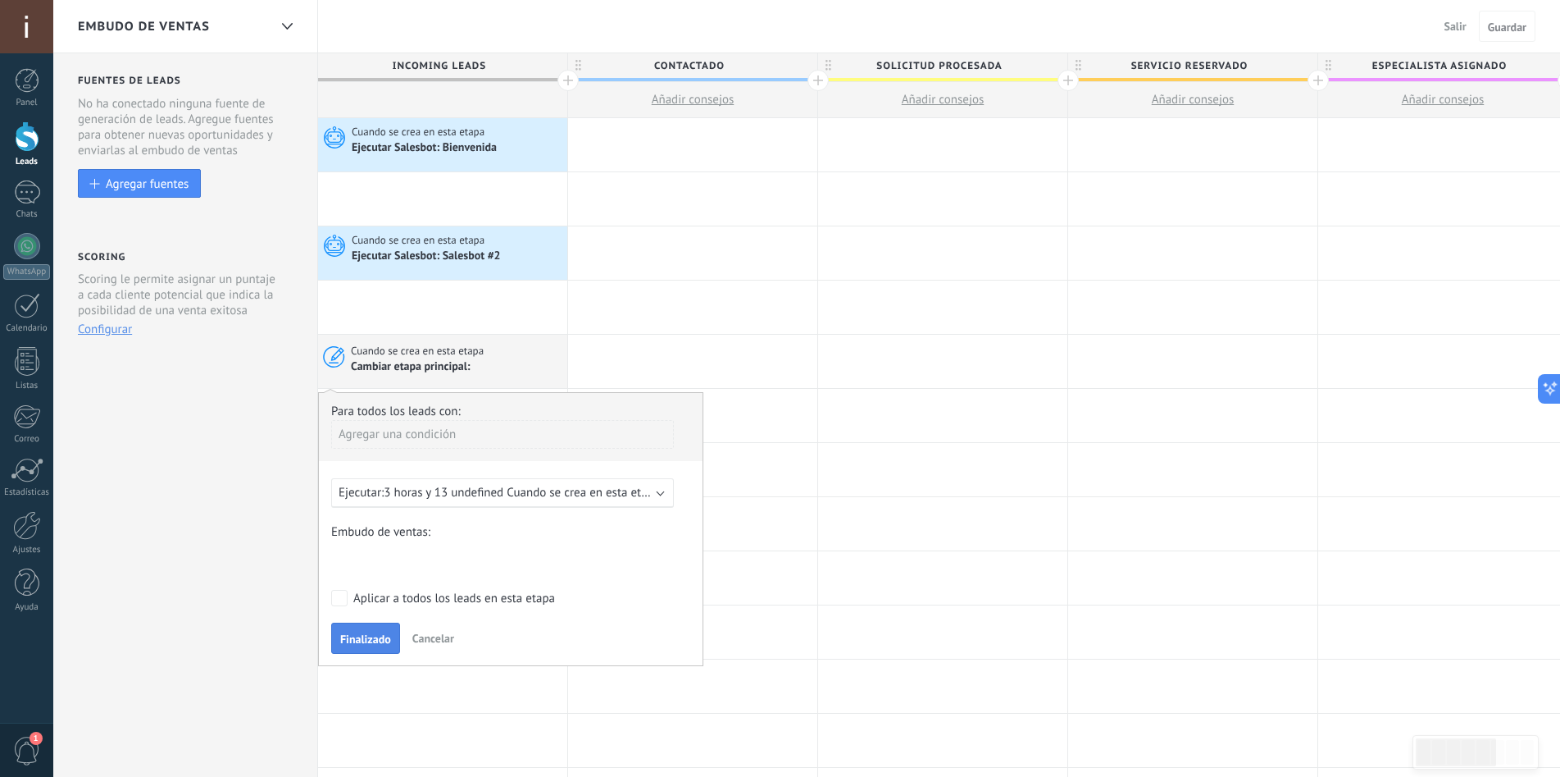
click at [366, 629] on button "Finalizado" at bounding box center [365, 637] width 69 height 31
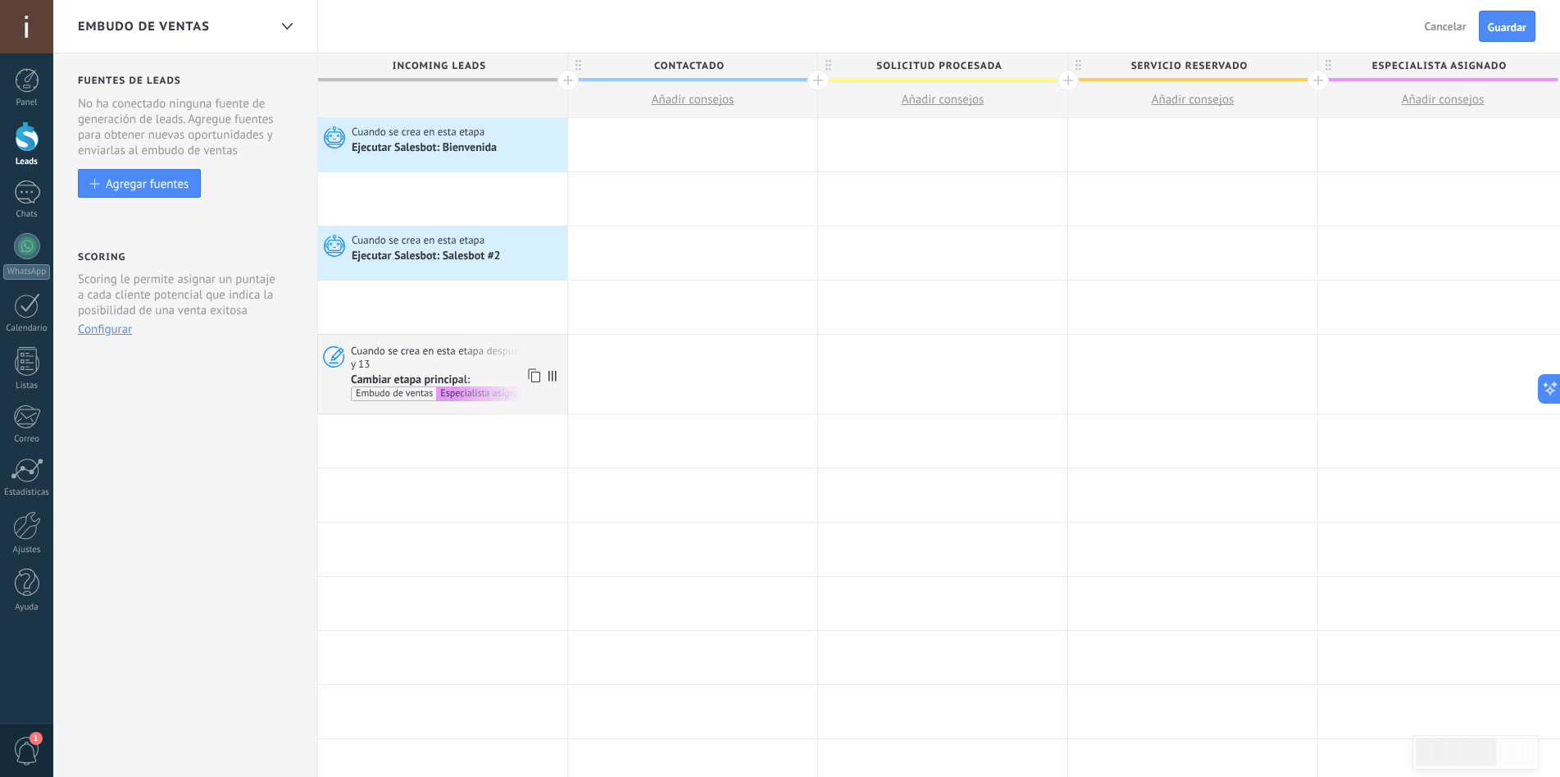
click at [442, 367] on span "Cuando se crea en esta etapa después 3 horas y 13" at bounding box center [457, 357] width 212 height 27
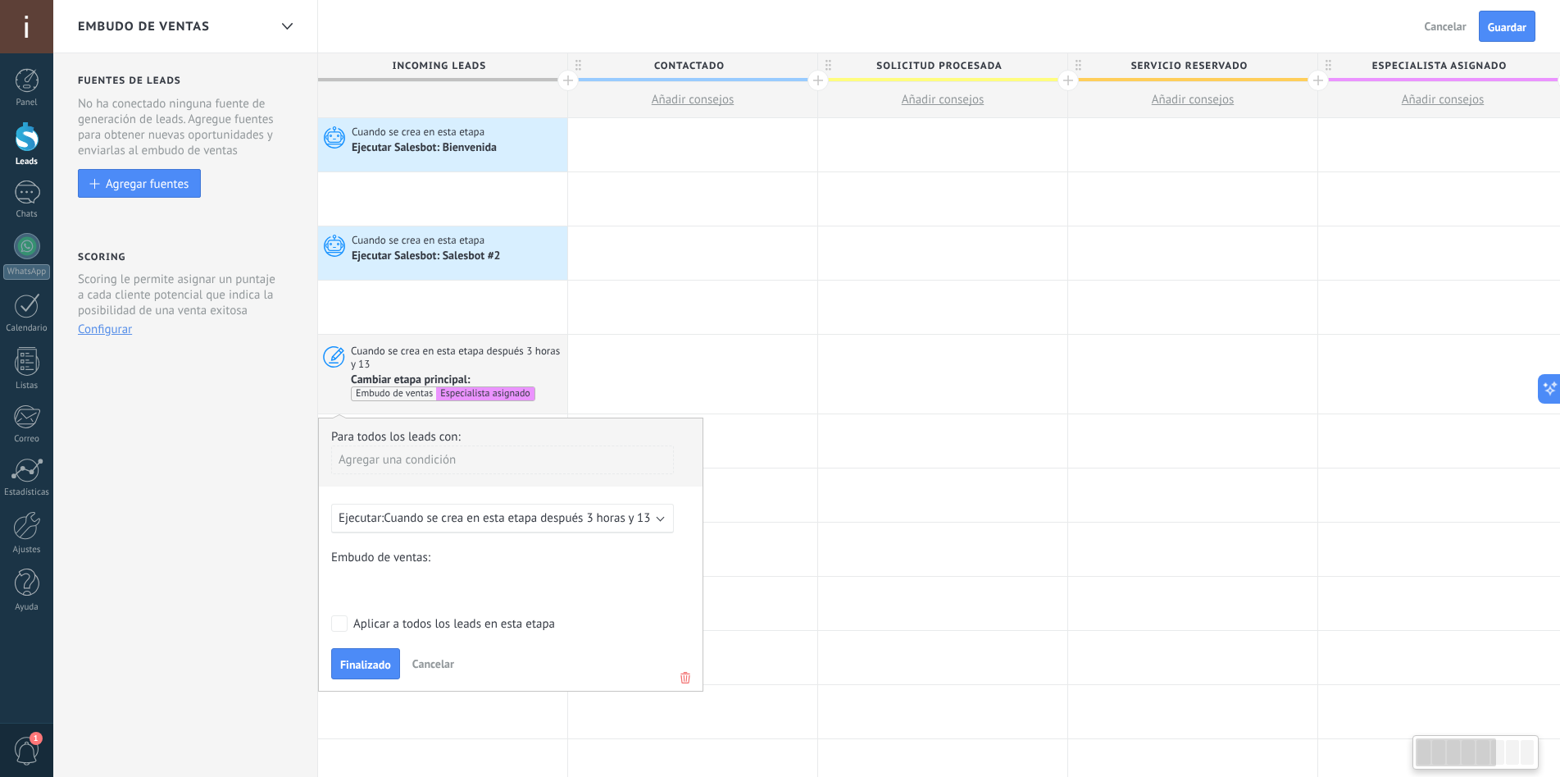
click at [357, 655] on button "Finalizado" at bounding box center [365, 663] width 69 height 31
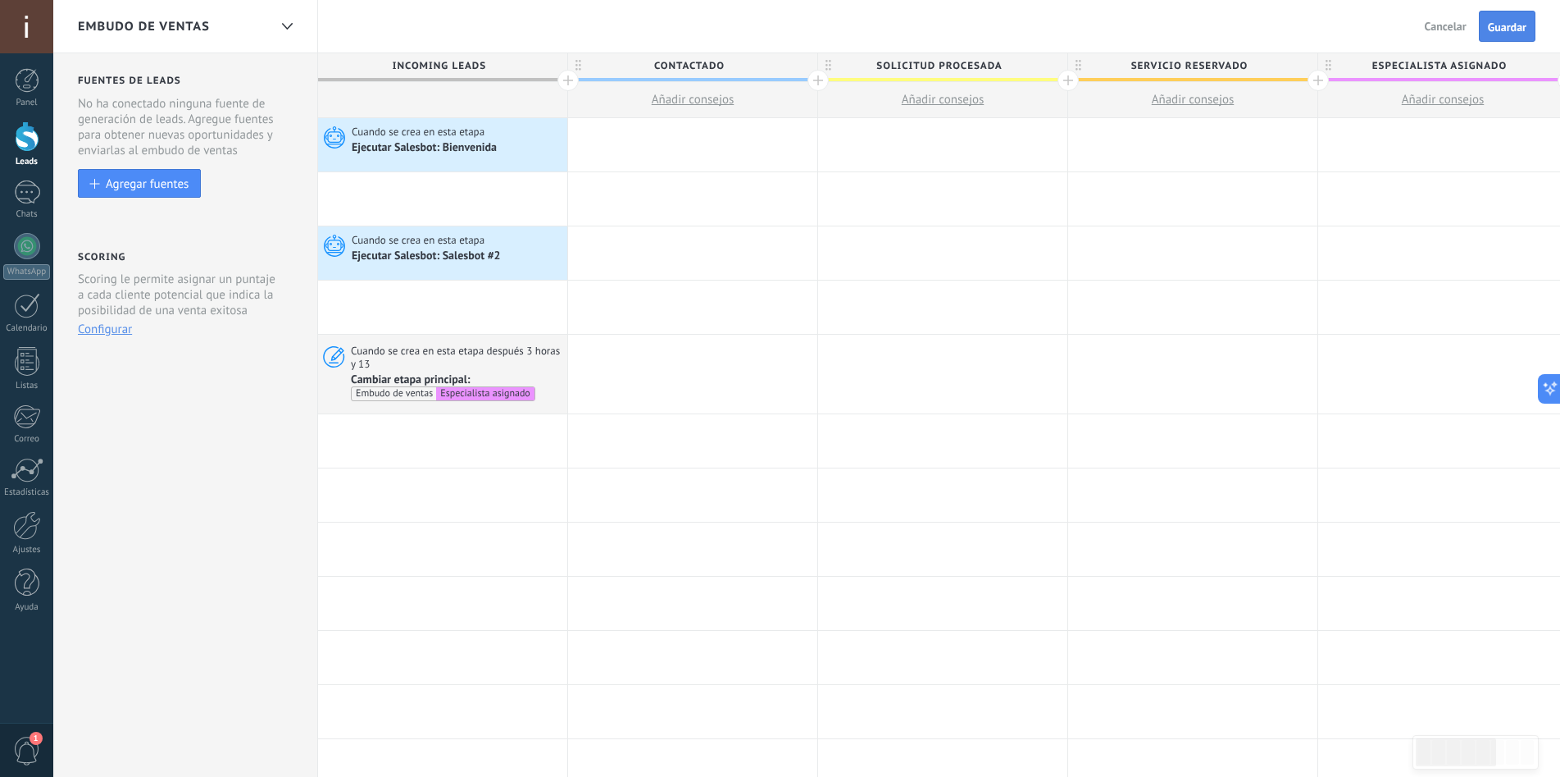
click at [1504, 25] on span "Guardar" at bounding box center [1507, 26] width 39 height 11
click at [1508, 66] on span "Especialista asignado" at bounding box center [1439, 65] width 241 height 25
click at [1508, 66] on input "**********" at bounding box center [1439, 65] width 217 height 25
type input "**********"
click at [1521, 14] on button "Guardar" at bounding box center [1507, 26] width 57 height 31
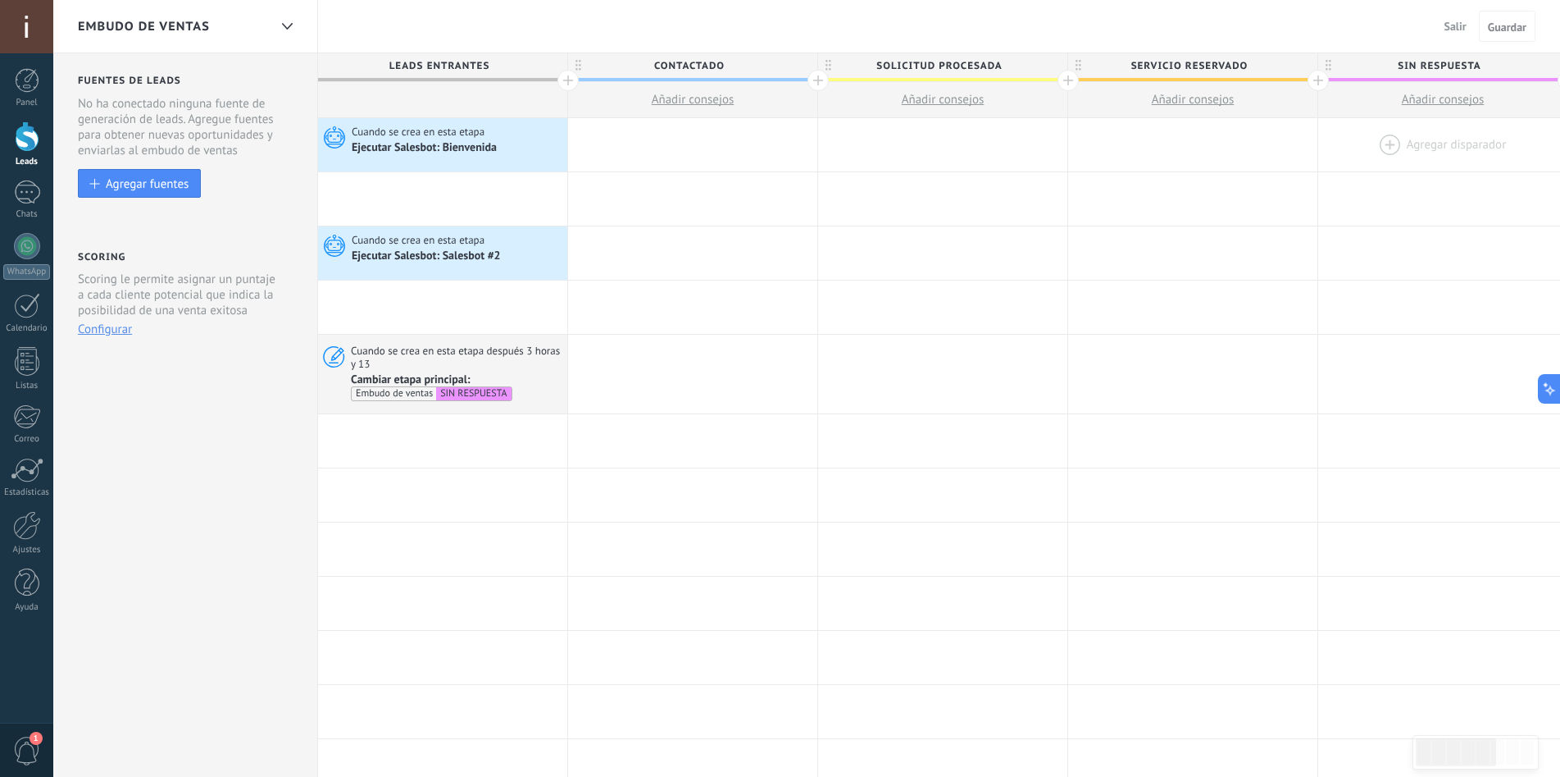
click at [1430, 139] on div at bounding box center [1443, 144] width 249 height 53
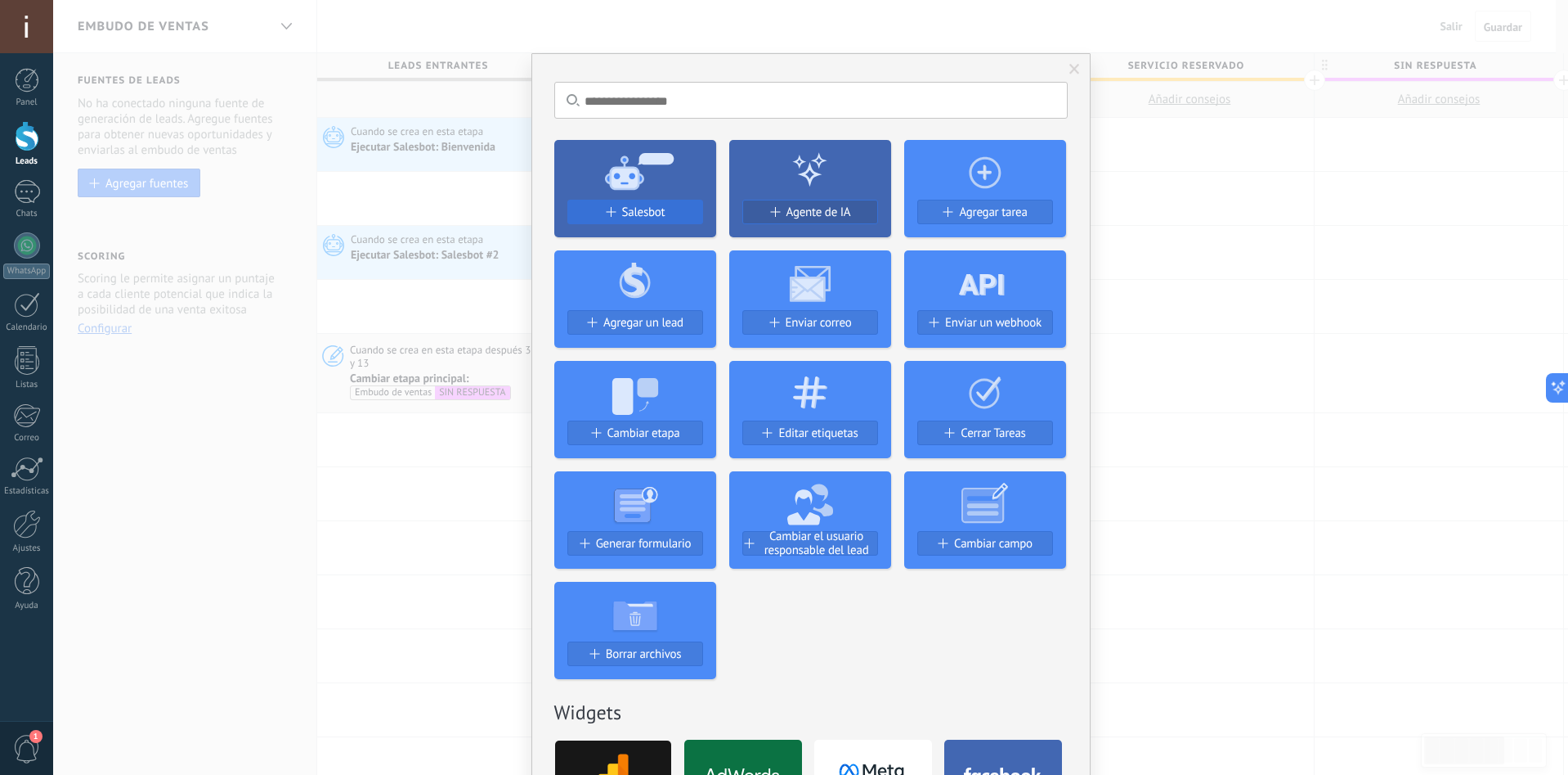
click at [652, 209] on span "Salesbot" at bounding box center [643, 212] width 43 height 14
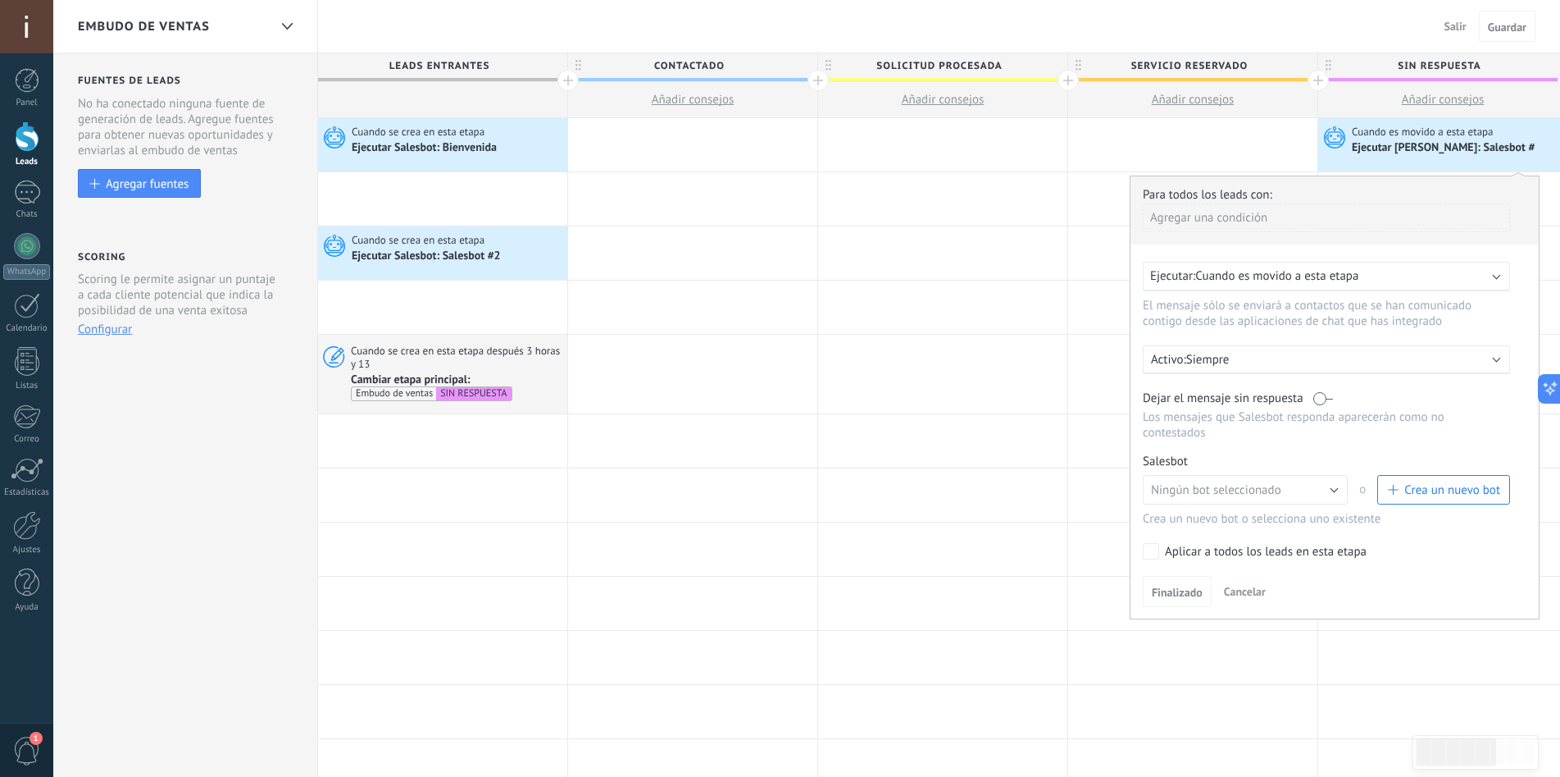
click at [1326, 280] on span "Cuando es movido a esta etapa" at bounding box center [1277, 276] width 163 height 16
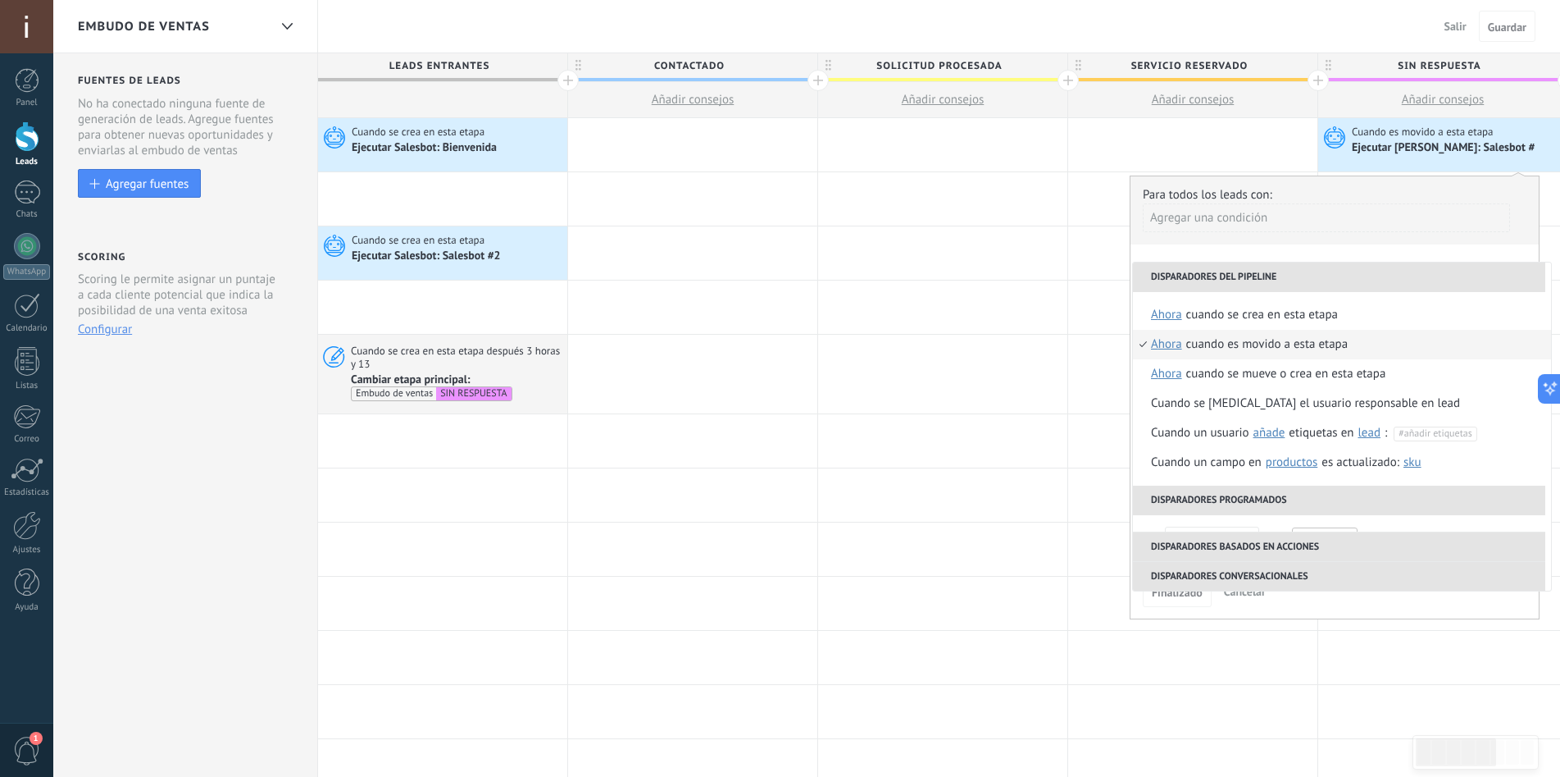
click at [1316, 340] on div "Cuando es movido a esta etapa" at bounding box center [1268, 345] width 162 height 30
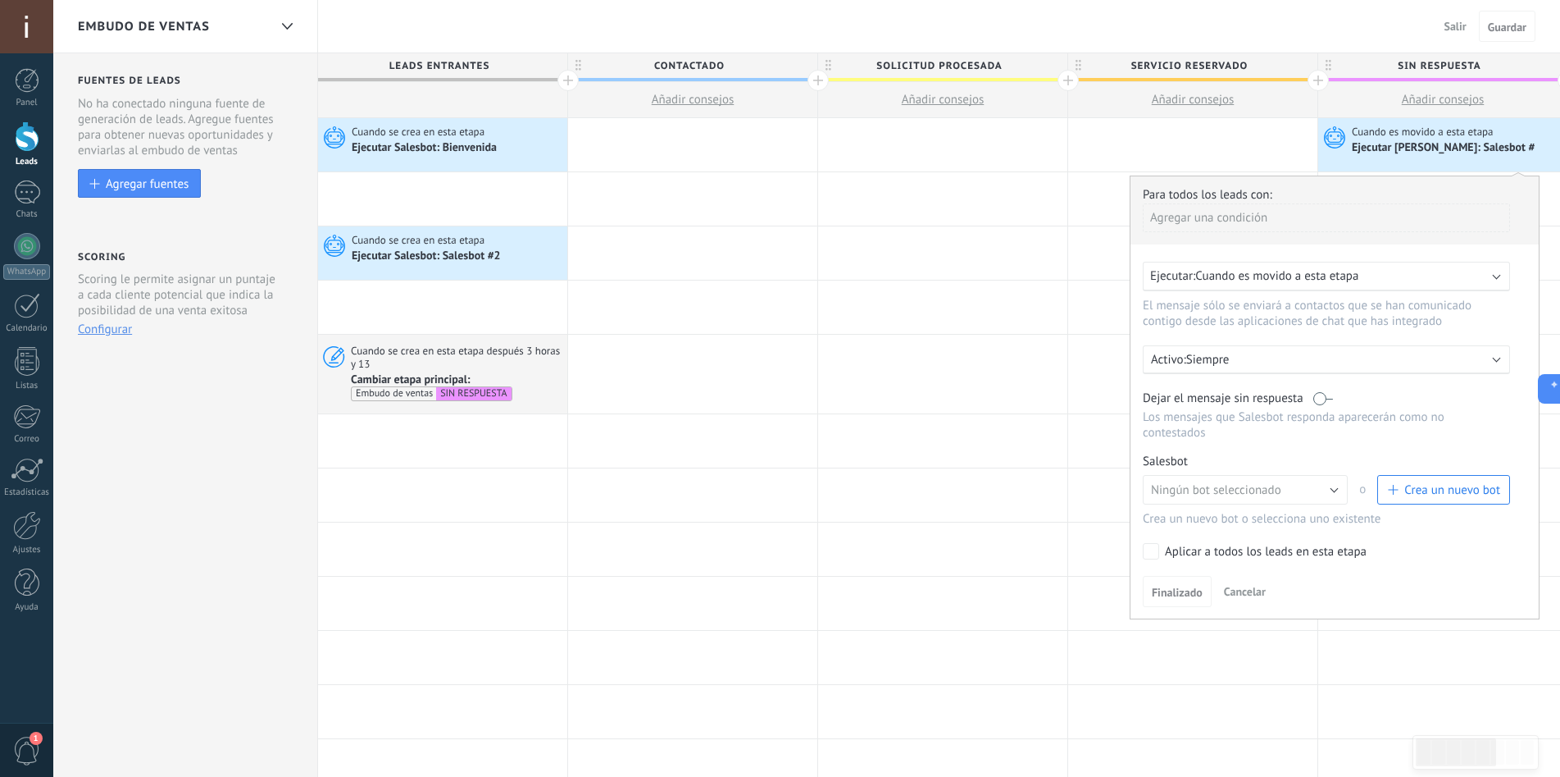
click at [1191, 358] on p "Siempre" at bounding box center [1330, 360] width 287 height 16
click at [1298, 285] on div at bounding box center [1335, 397] width 408 height 442
click at [1307, 278] on span "Cuando es movido a esta etapa" at bounding box center [1277, 276] width 163 height 16
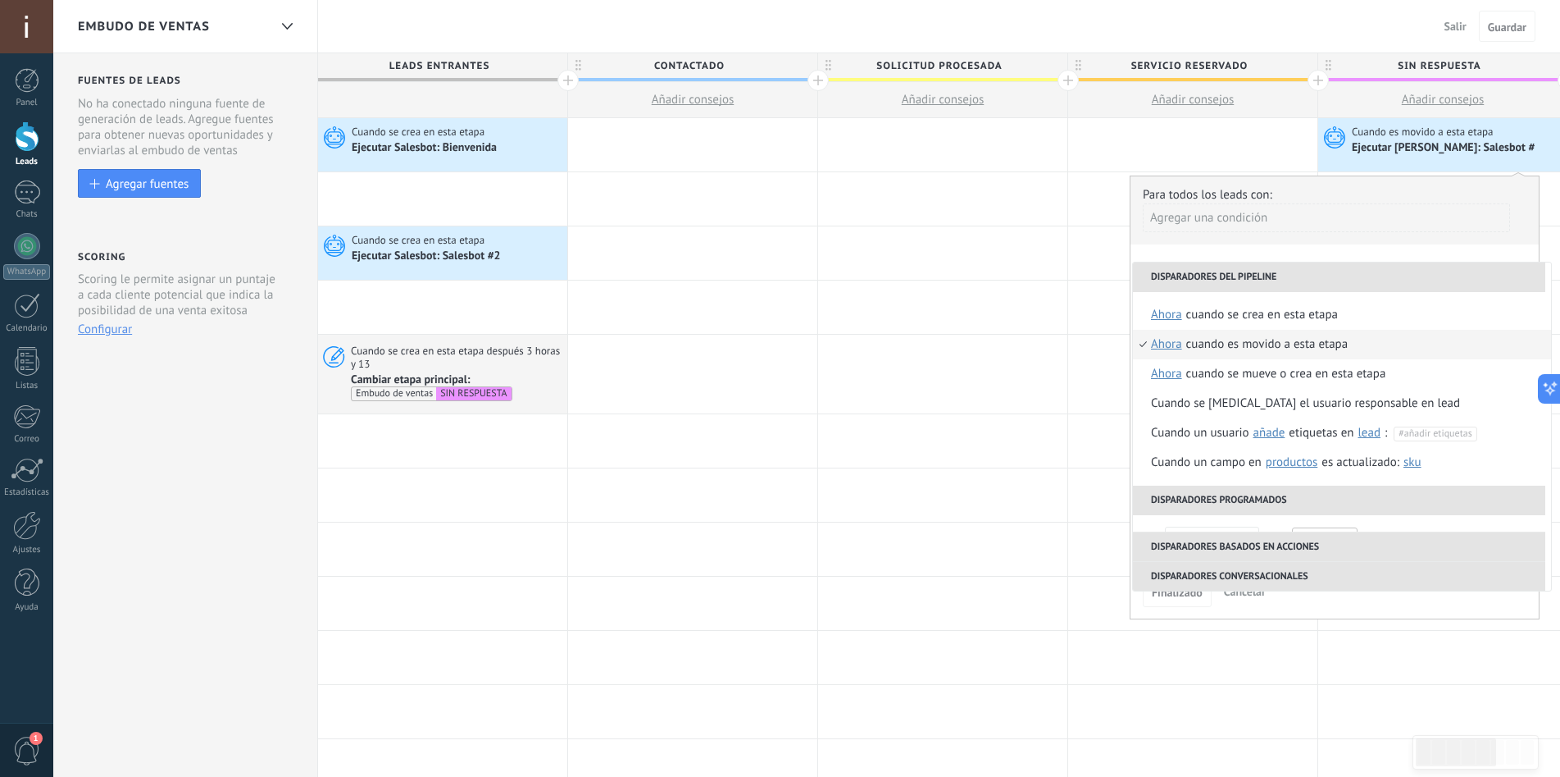
click at [1307, 278] on li "Disparadores del pipeline" at bounding box center [1339, 277] width 412 height 30
click at [1316, 278] on li "Disparadores del pipeline" at bounding box center [1339, 277] width 412 height 30
click at [1255, 342] on div "Cuando es movido a esta etapa" at bounding box center [1268, 345] width 162 height 30
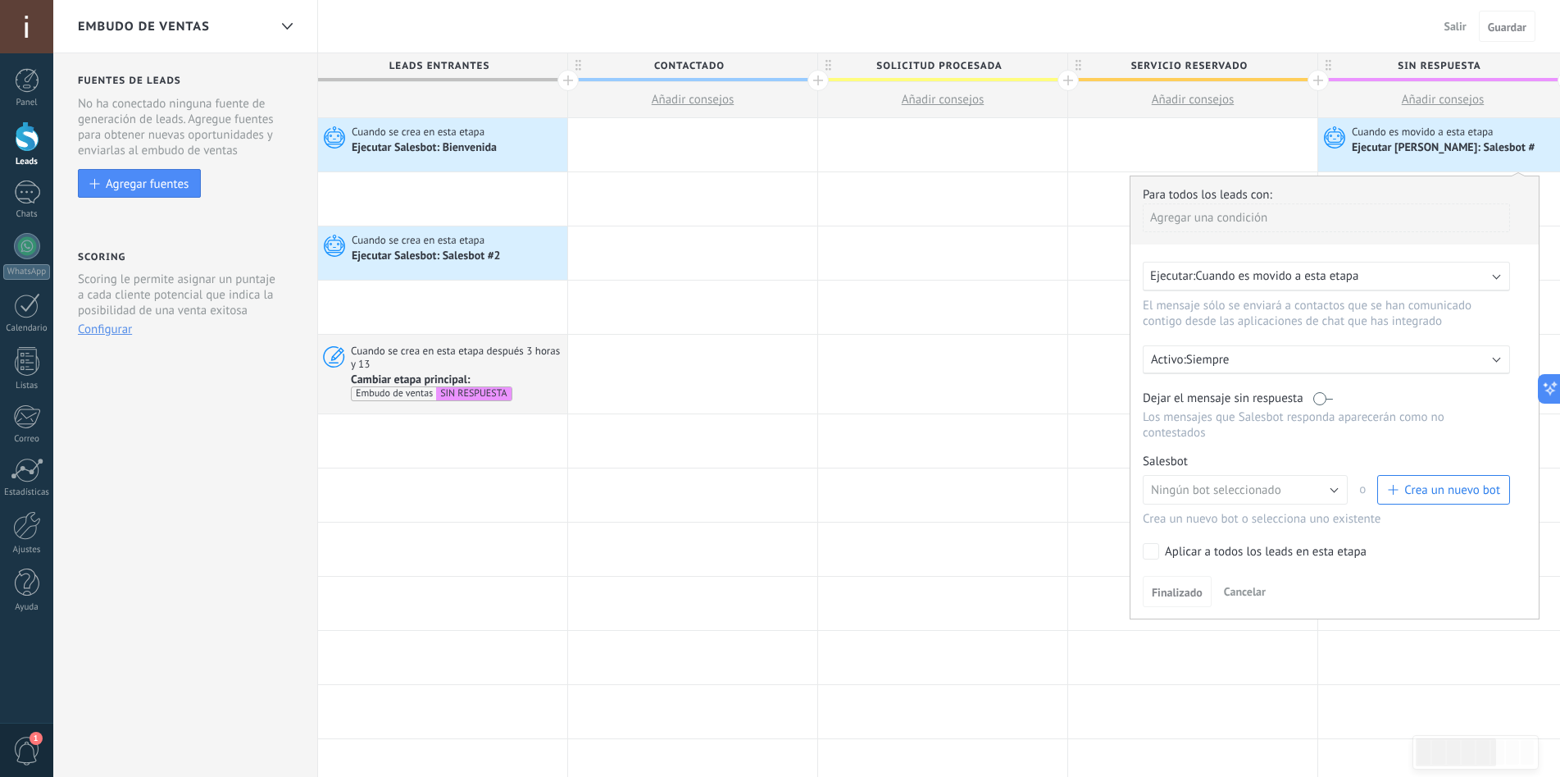
click at [1248, 359] on p "Siempre" at bounding box center [1330, 360] width 287 height 16
click at [1248, 359] on li "Siempre" at bounding box center [1358, 358] width 450 height 29
click at [1261, 493] on span "Ningún bot seleccionado" at bounding box center [1216, 490] width 130 height 16
click at [1381, 489] on button "Crea un nuevo bot" at bounding box center [1444, 490] width 133 height 30
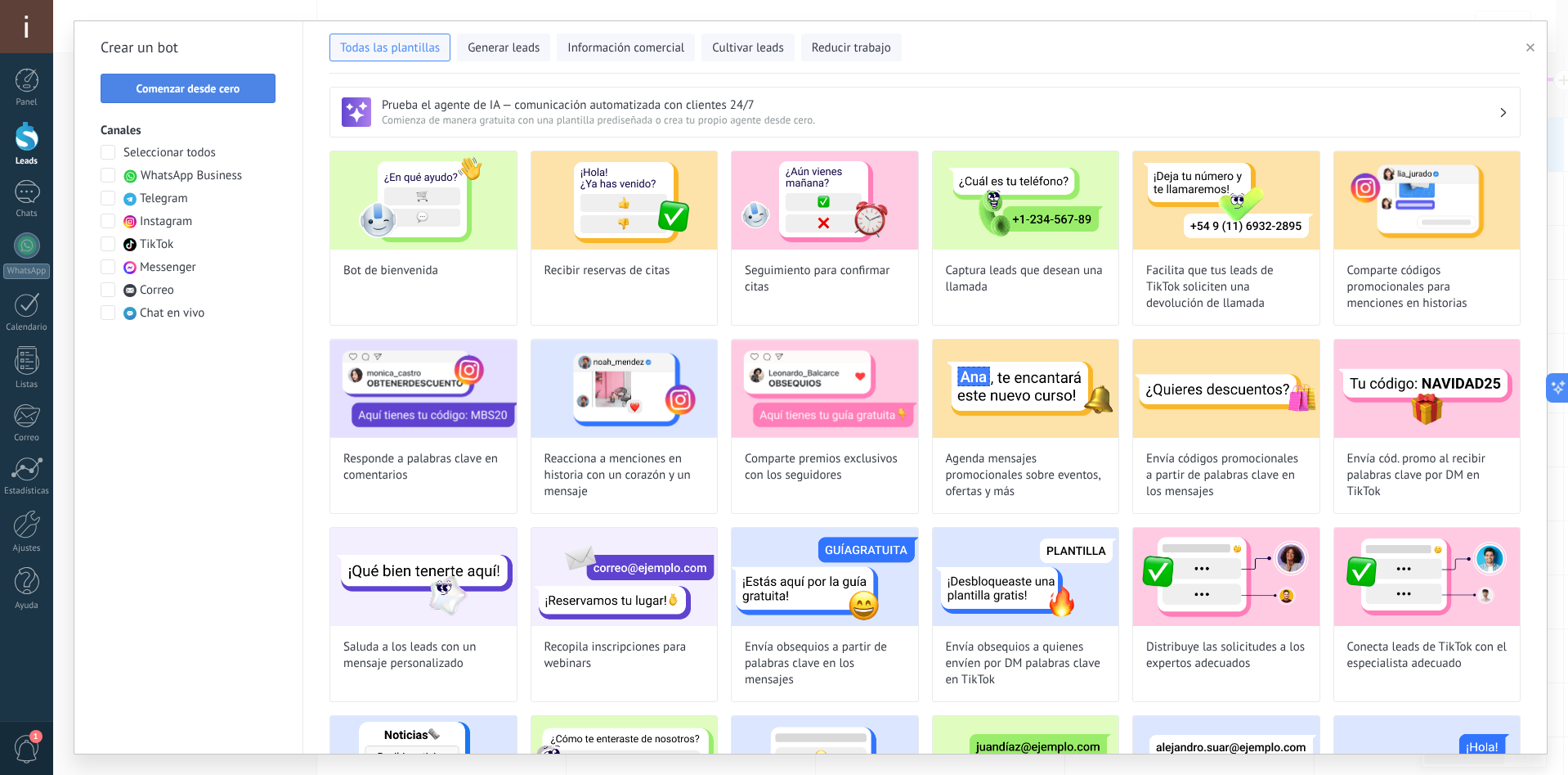
click at [184, 98] on button "Comenzar desde cero" at bounding box center [187, 89] width 174 height 30
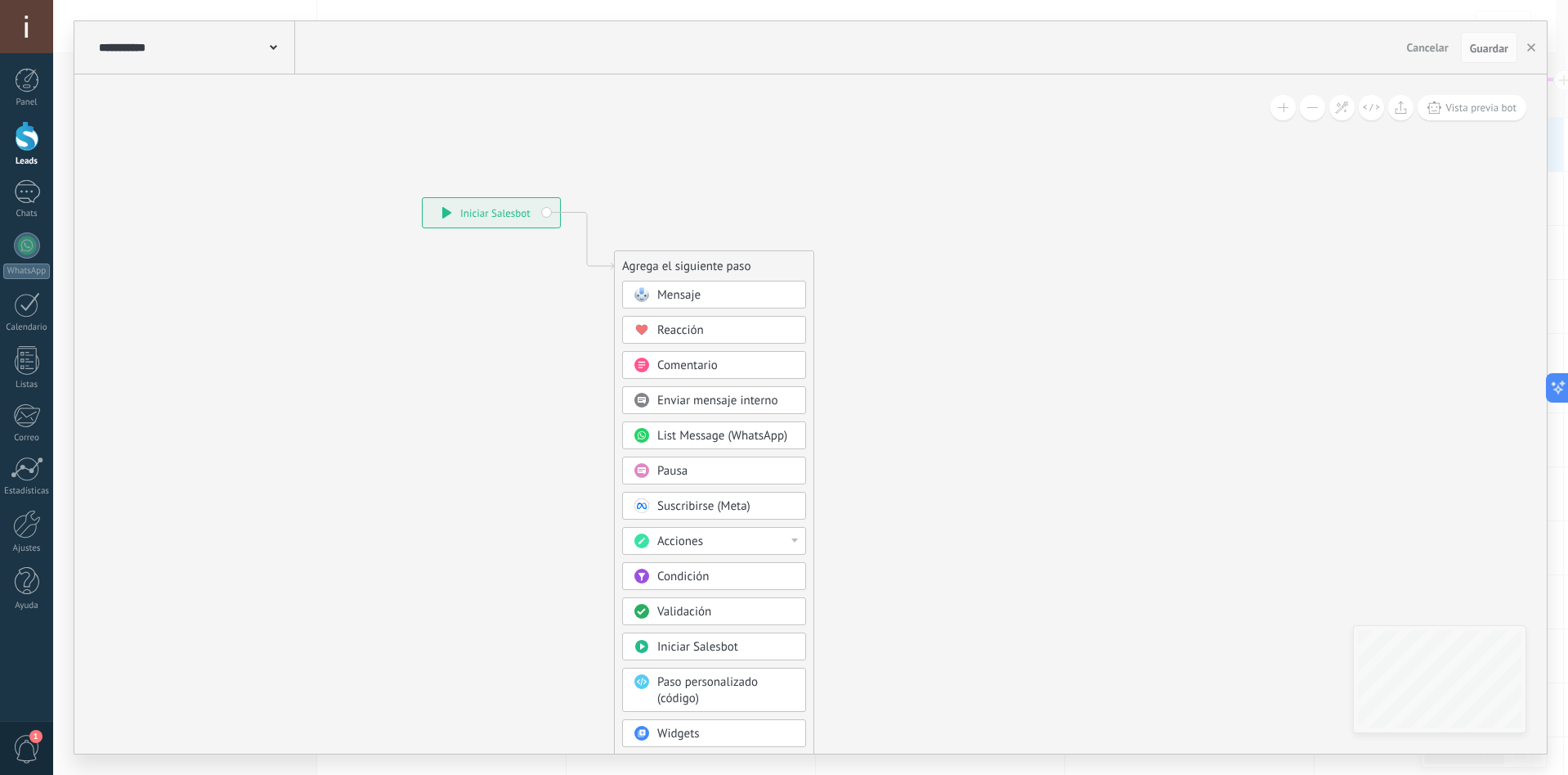
click at [725, 284] on div "Mensaje" at bounding box center [714, 294] width 183 height 28
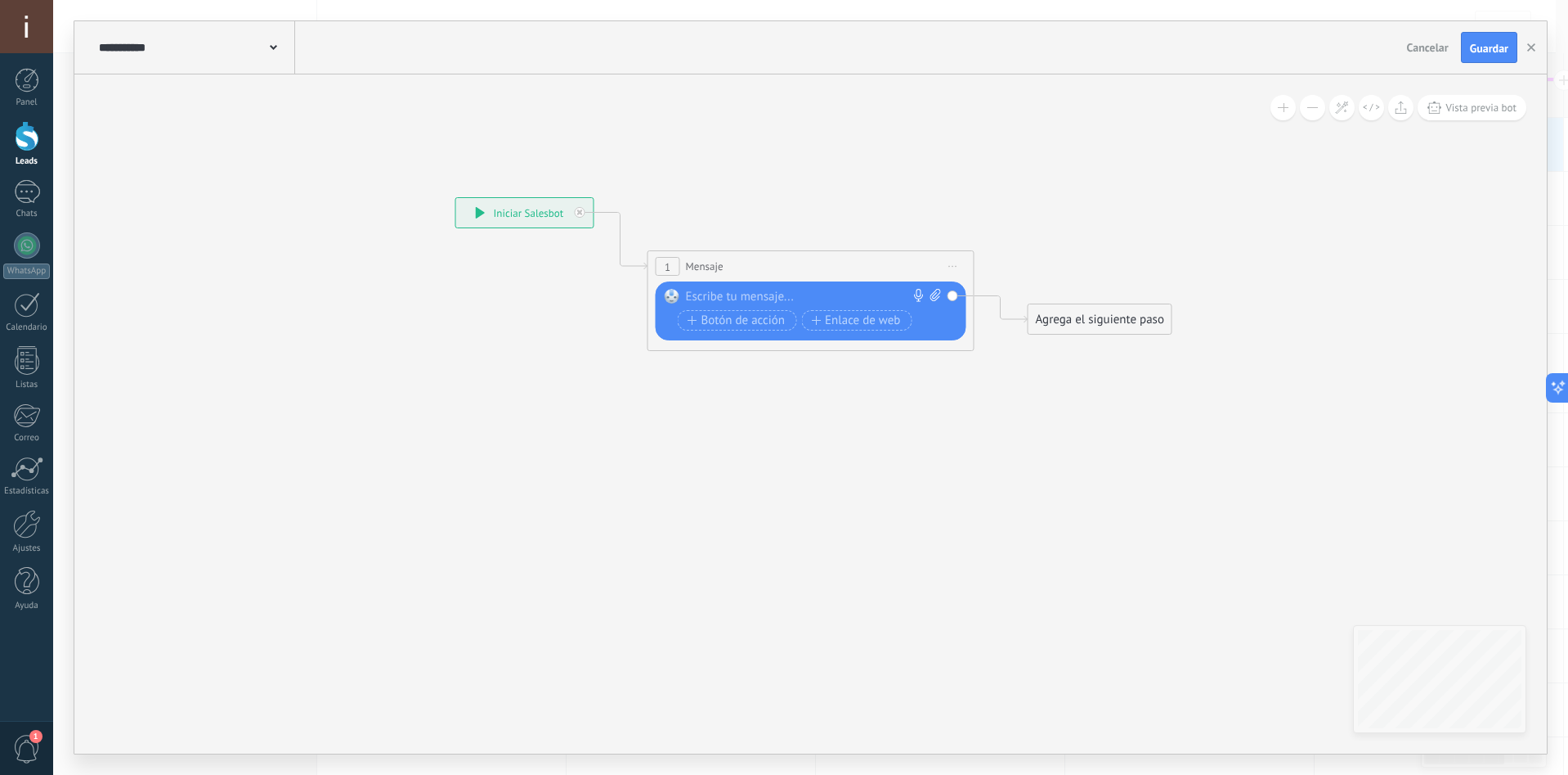
click at [791, 303] on div at bounding box center [807, 296] width 243 height 16
click at [784, 285] on div "Reemplazar Quitar Convertir a mensaje de voz Arrastre la imagen aquí para adjun…" at bounding box center [811, 310] width 311 height 59
click at [776, 302] on div at bounding box center [807, 296] width 243 height 16
paste div
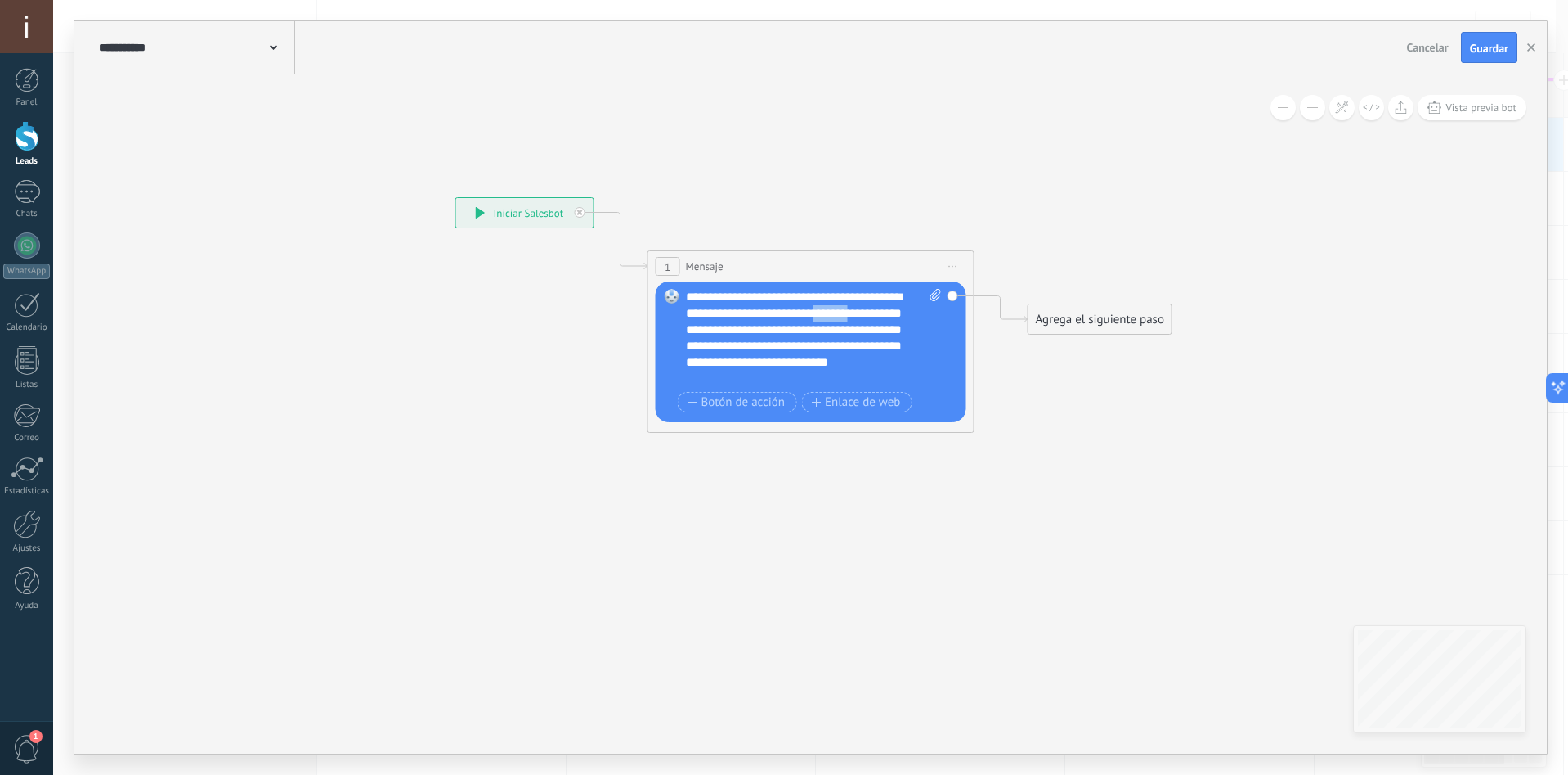
drag, startPoint x: 732, startPoint y: 329, endPoint x: 685, endPoint y: 326, distance: 47.1
click at [686, 326] on div "**********" at bounding box center [813, 337] width 256 height 98
click at [860, 350] on div "**********" at bounding box center [813, 329] width 256 height 82
drag, startPoint x: 801, startPoint y: 379, endPoint x: 730, endPoint y: 376, distance: 71.1
click at [730, 376] on div "**********" at bounding box center [813, 337] width 256 height 98
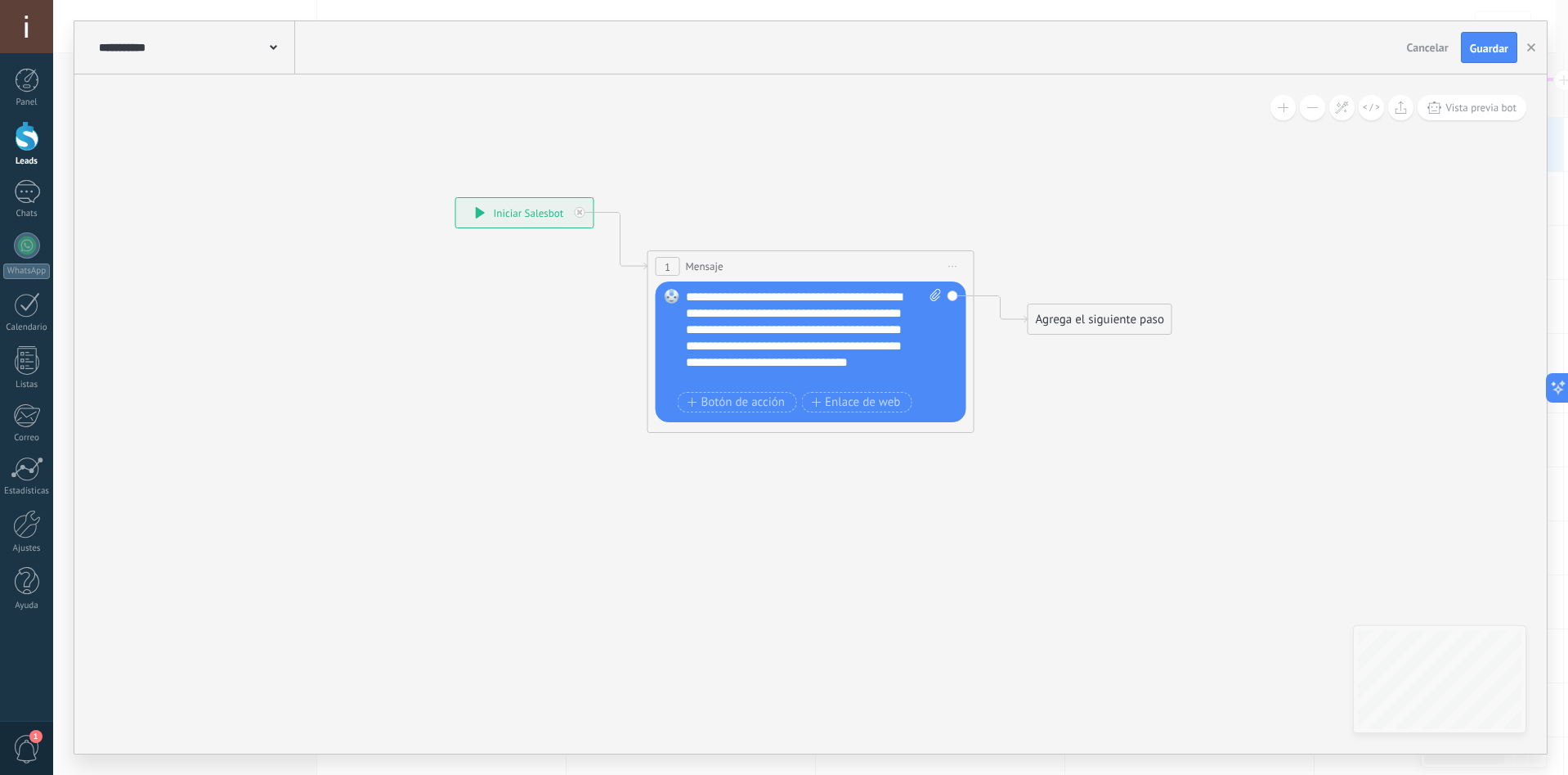
click at [1070, 316] on div "Agrega el siguiente paso" at bounding box center [1099, 319] width 143 height 27
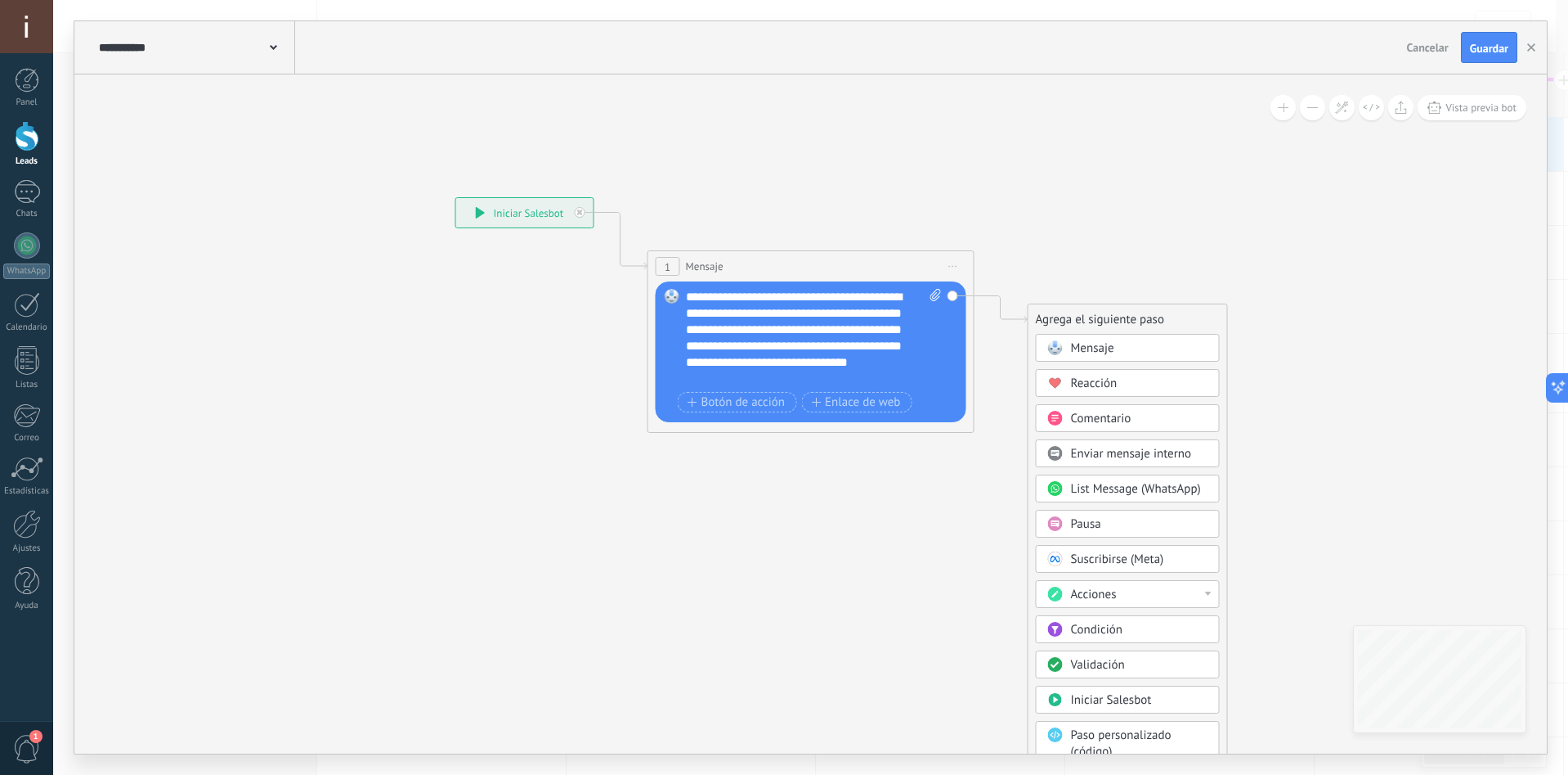
click at [1098, 345] on span "Mensaje" at bounding box center [1092, 348] width 43 height 16
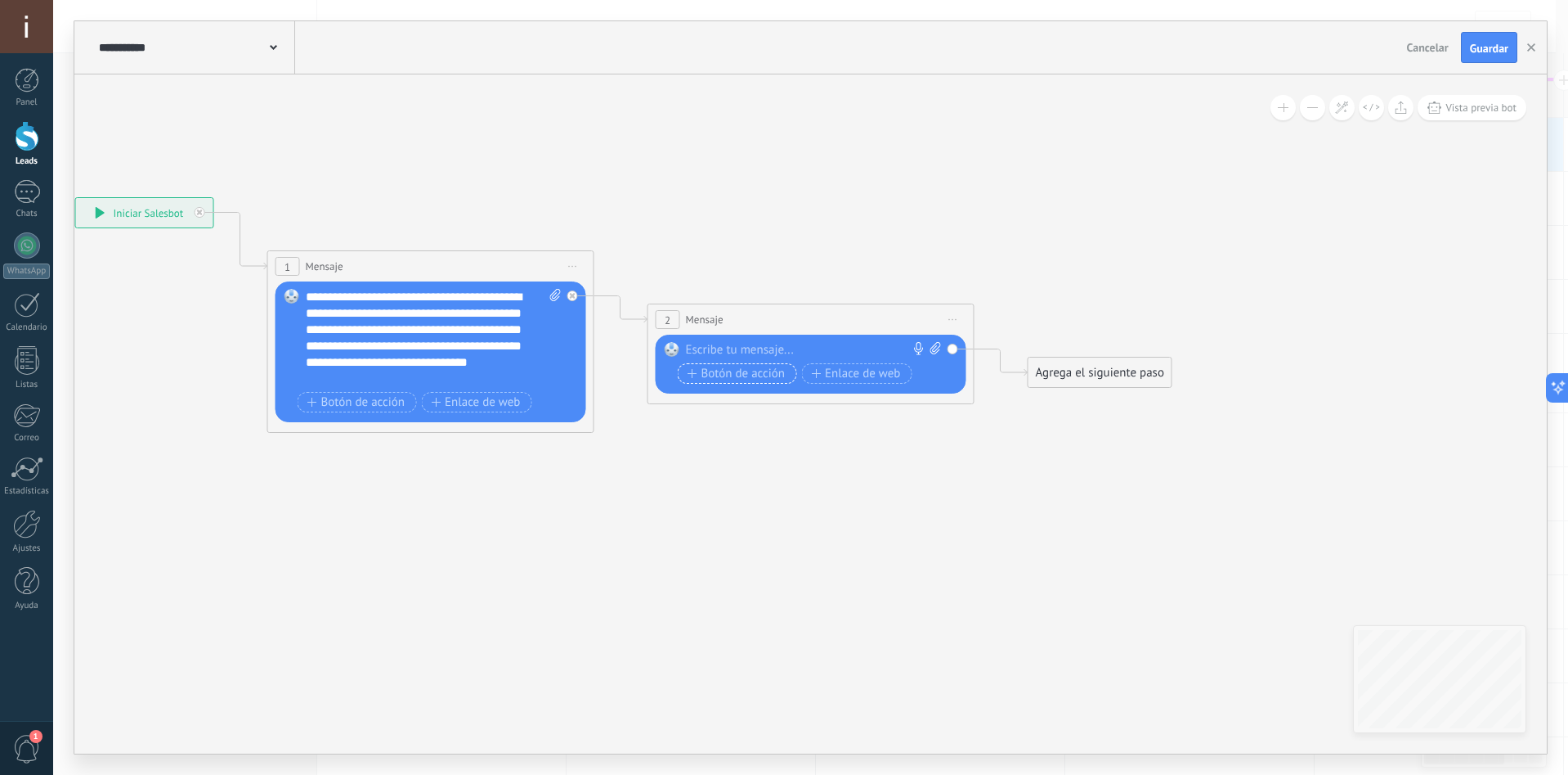
click at [733, 379] on span "Botón de acción" at bounding box center [737, 373] width 98 height 13
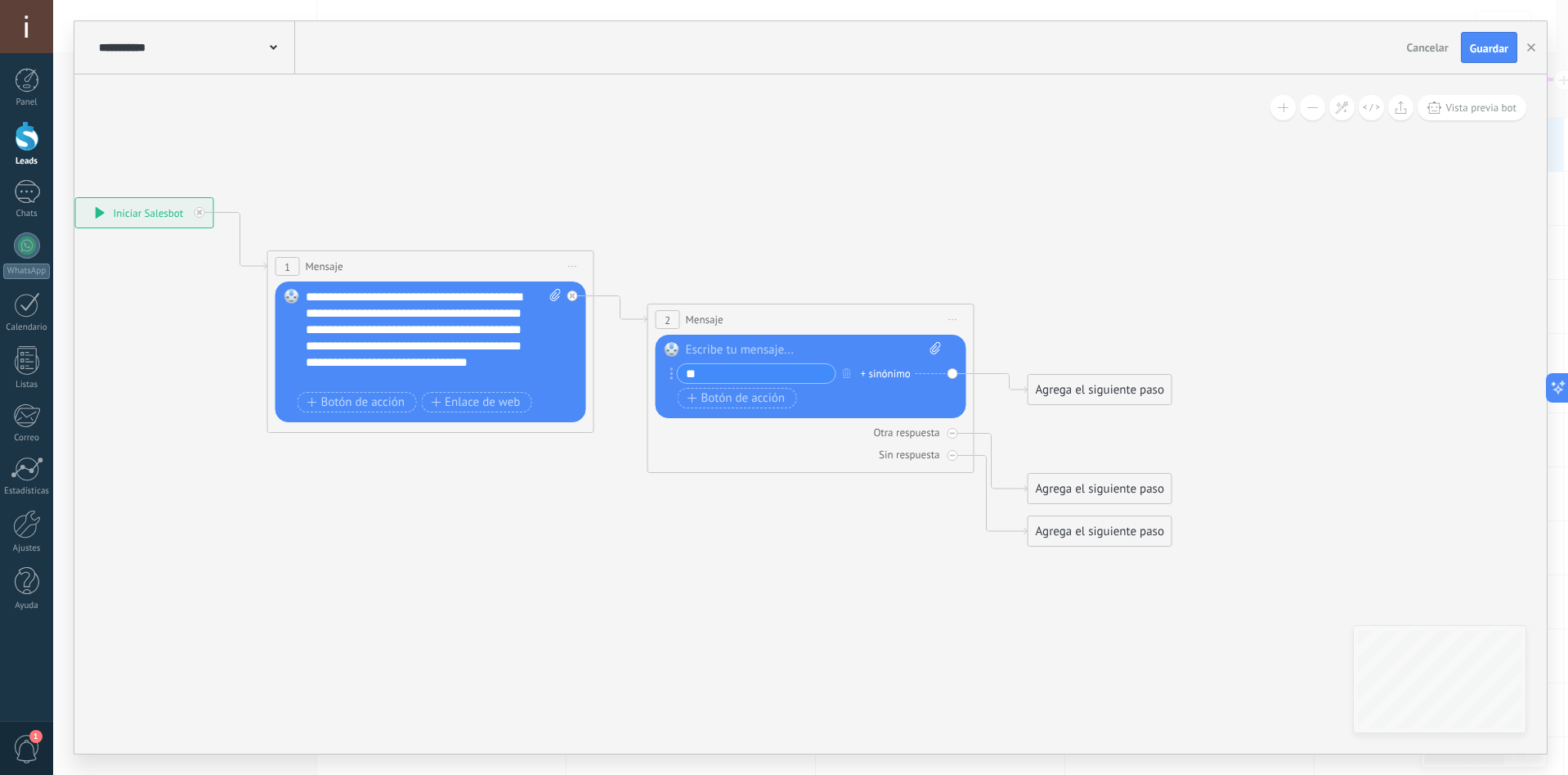
type input "*"
click at [769, 369] on input "**********" at bounding box center [757, 373] width 157 height 19
type input "**********"
click at [741, 398] on span "Botón de acción" at bounding box center [737, 398] width 98 height 13
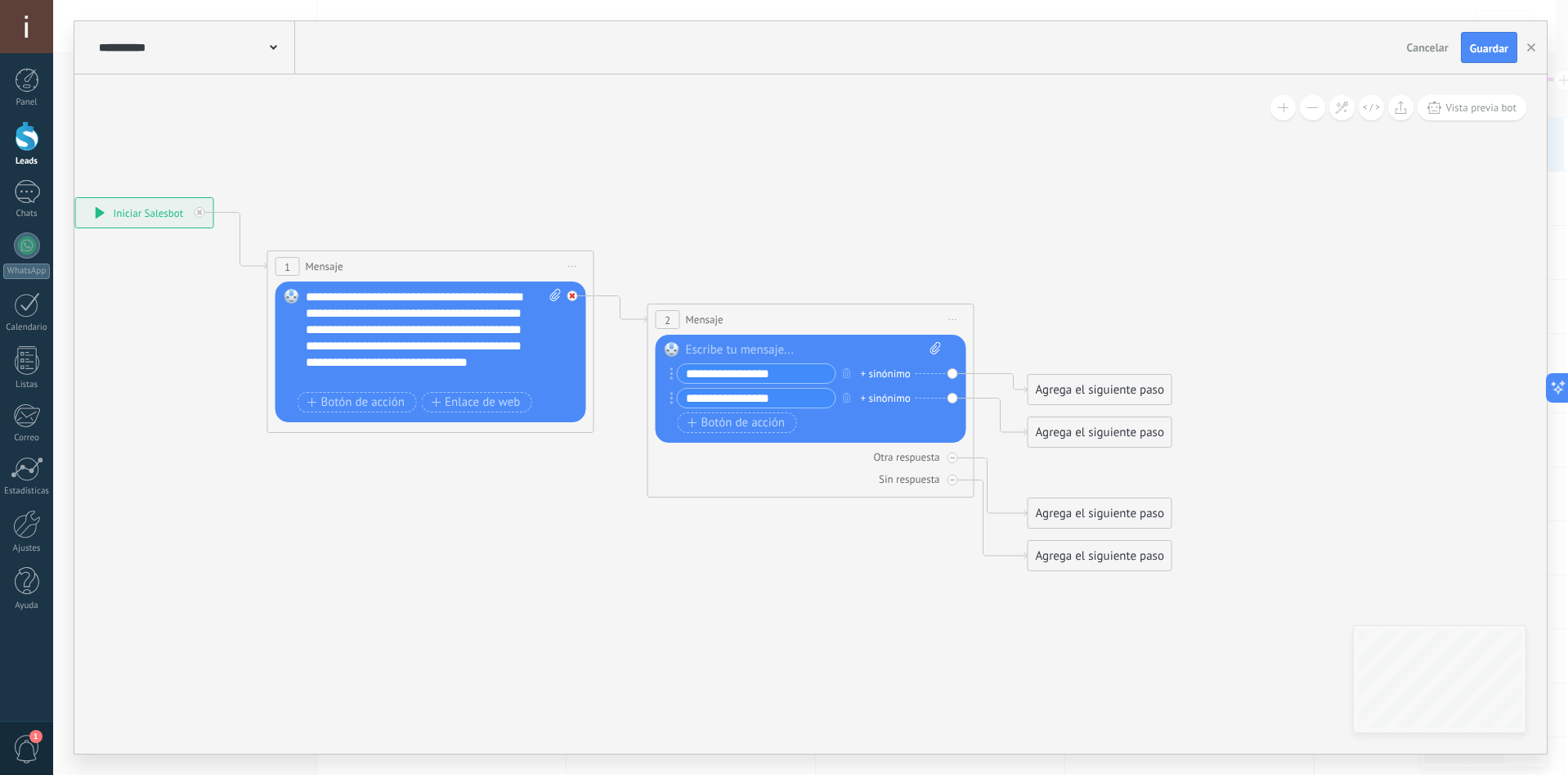
type input "**********"
click at [574, 297] on icon at bounding box center [573, 296] width 6 height 6
drag, startPoint x: 571, startPoint y: 294, endPoint x: 660, endPoint y: 314, distance: 91.2
click at [75, 197] on div "**********" at bounding box center [75, 197] width 0 height 0
click at [663, 315] on div "2" at bounding box center [668, 319] width 25 height 19
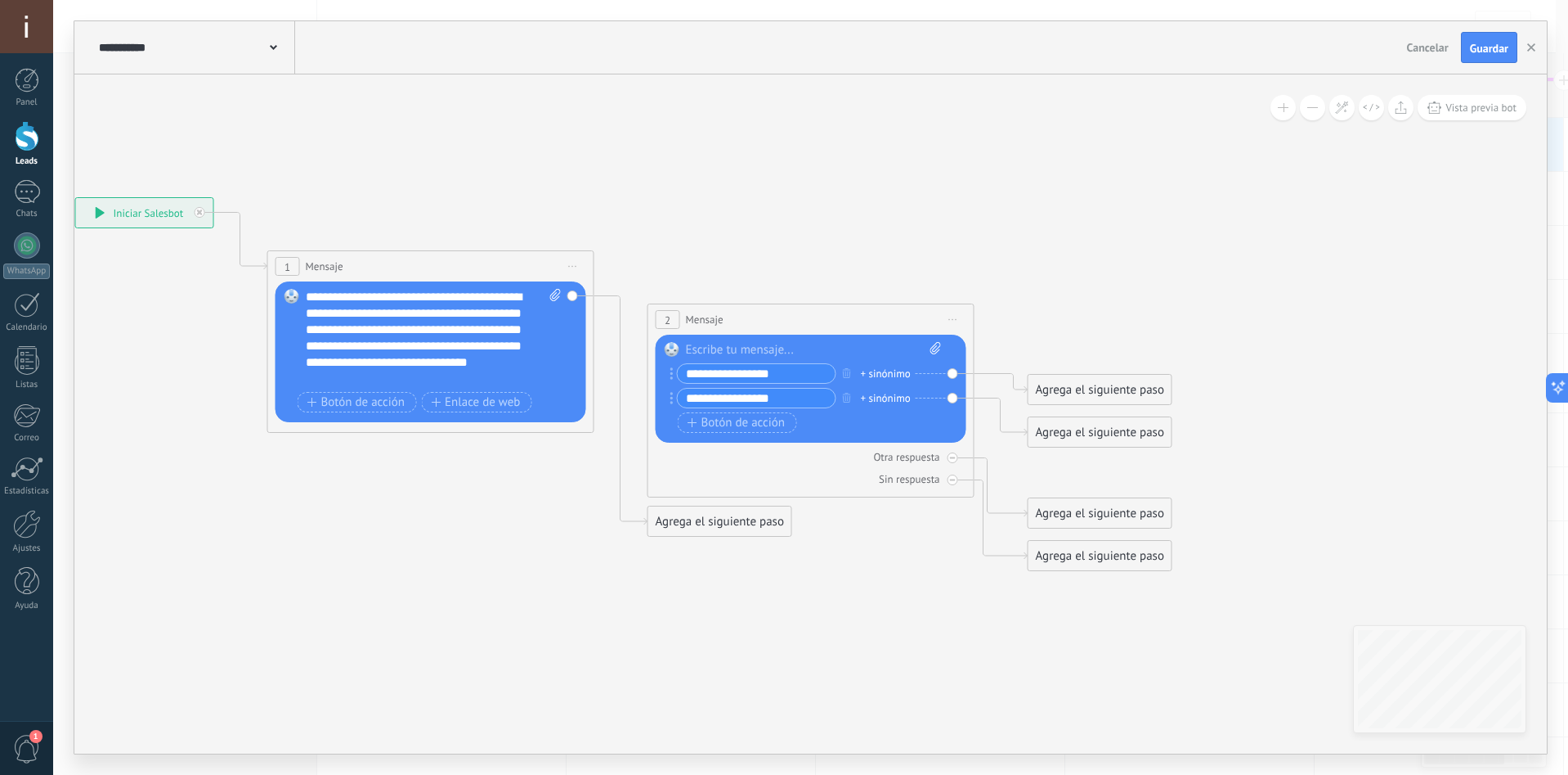
click at [576, 297] on div "Reemplazar Quitar Convertir a mensaje de voz Arrastre la imagen aquí para adjun…" at bounding box center [431, 351] width 311 height 141
click at [573, 293] on div "Reemplazar Quitar Convertir a mensaje de voz Arrastre la imagen aquí para adjun…" at bounding box center [431, 351] width 311 height 141
click at [573, 294] on div "Reemplazar Quitar Convertir a mensaje de voz Arrastre la imagen aquí para adjun…" at bounding box center [431, 351] width 311 height 141
click at [674, 525] on div "Agrega el siguiente paso" at bounding box center [719, 521] width 143 height 27
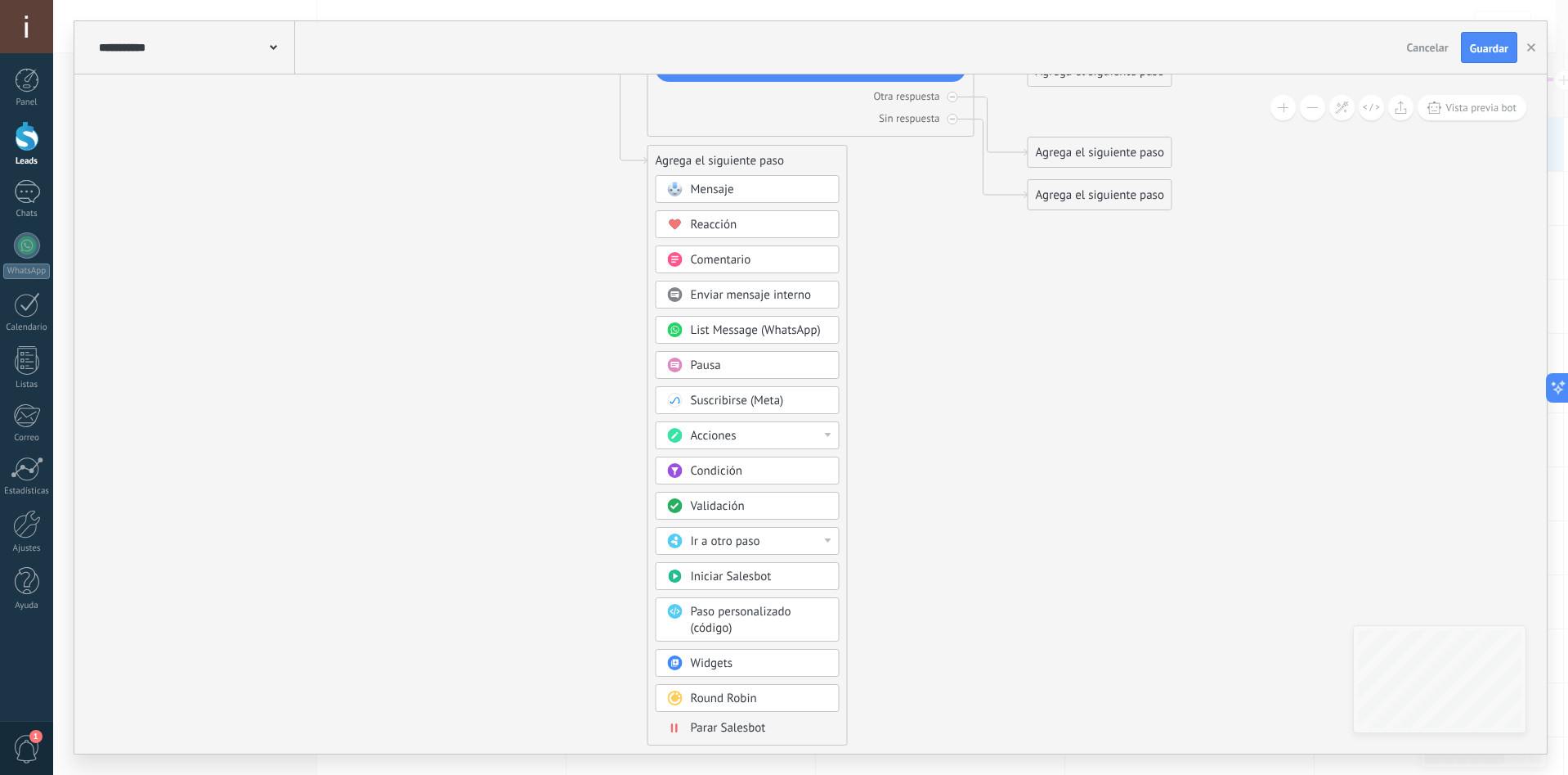
click at [752, 545] on span "Ir a otro paso" at bounding box center [726, 542] width 70 height 16
click at [752, 545] on div "2: Mensaje" at bounding box center [747, 542] width 182 height 28
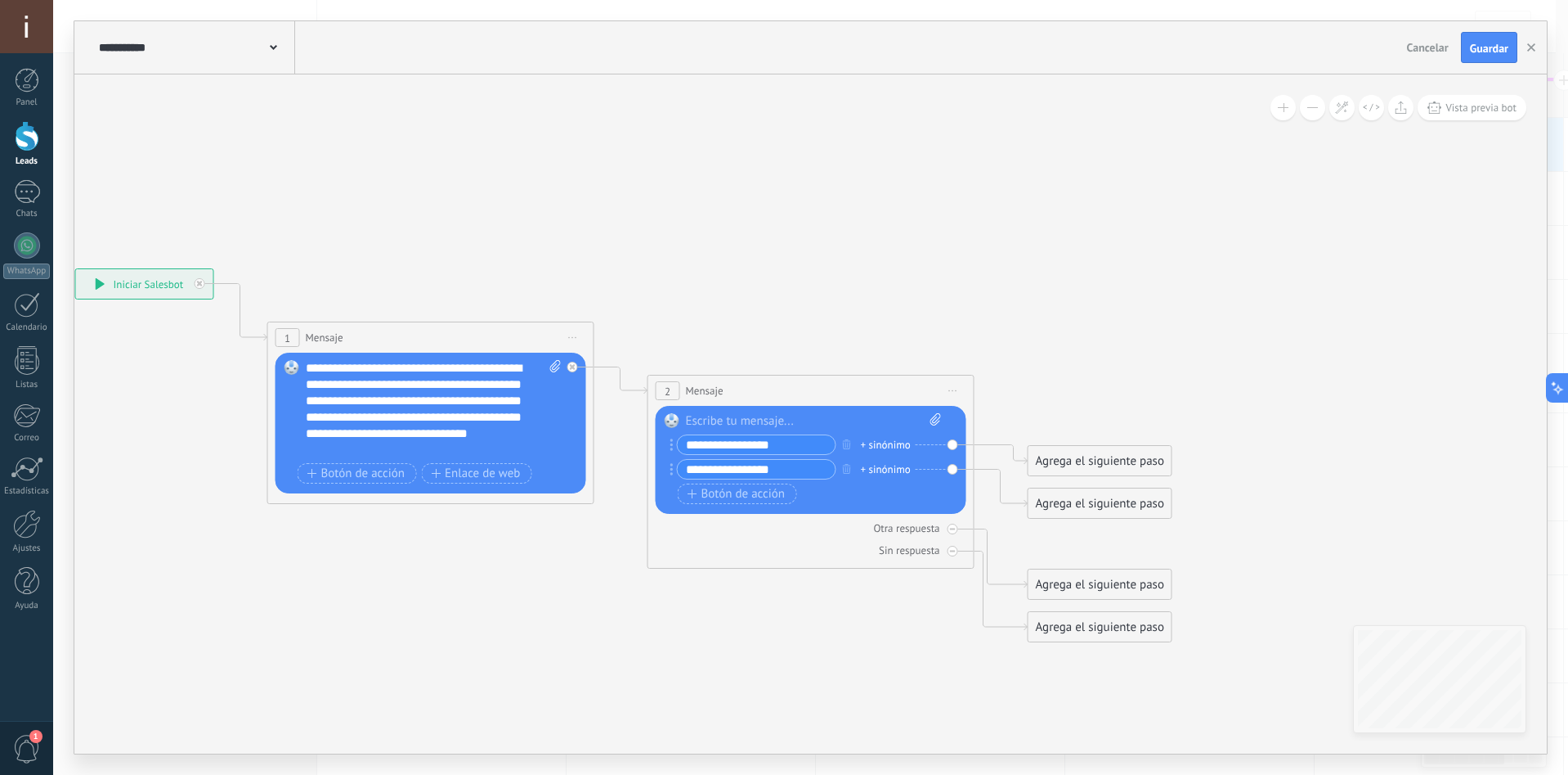
click at [571, 333] on span "Iniciar vista previa aquí Cambiar nombre Duplicar [GEOGRAPHIC_DATA]" at bounding box center [573, 337] width 26 height 24
click at [794, 388] on div "2 Mensaje ******* (a): Todos los contactos - canales seleccionados Todos los co…" at bounding box center [810, 390] width 325 height 30
click at [1087, 471] on div "Agrega el siguiente paso" at bounding box center [1099, 461] width 143 height 27
click at [1106, 490] on span "Mensaje" at bounding box center [1092, 490] width 43 height 16
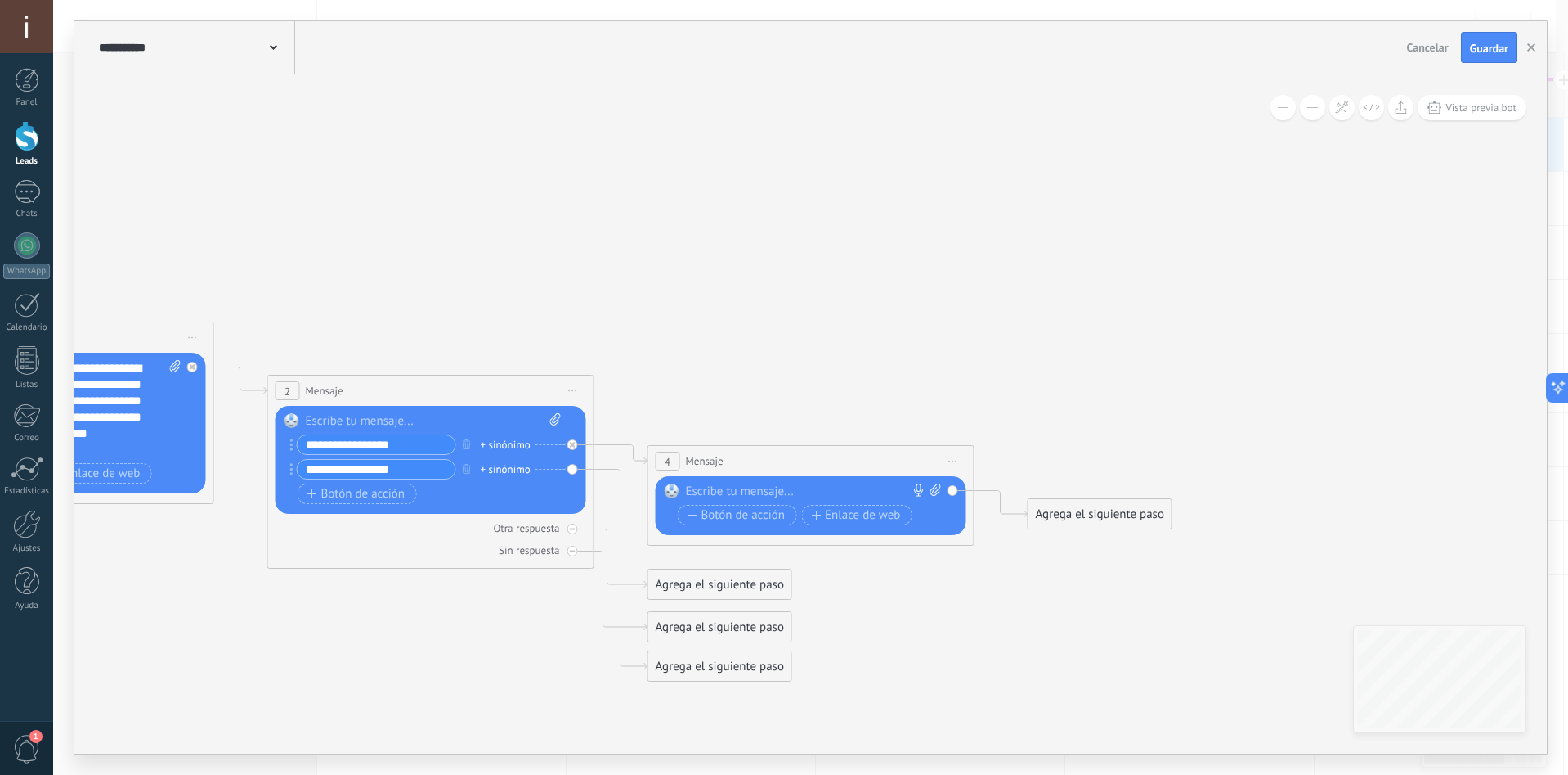
click at [826, 487] on div at bounding box center [807, 492] width 243 height 16
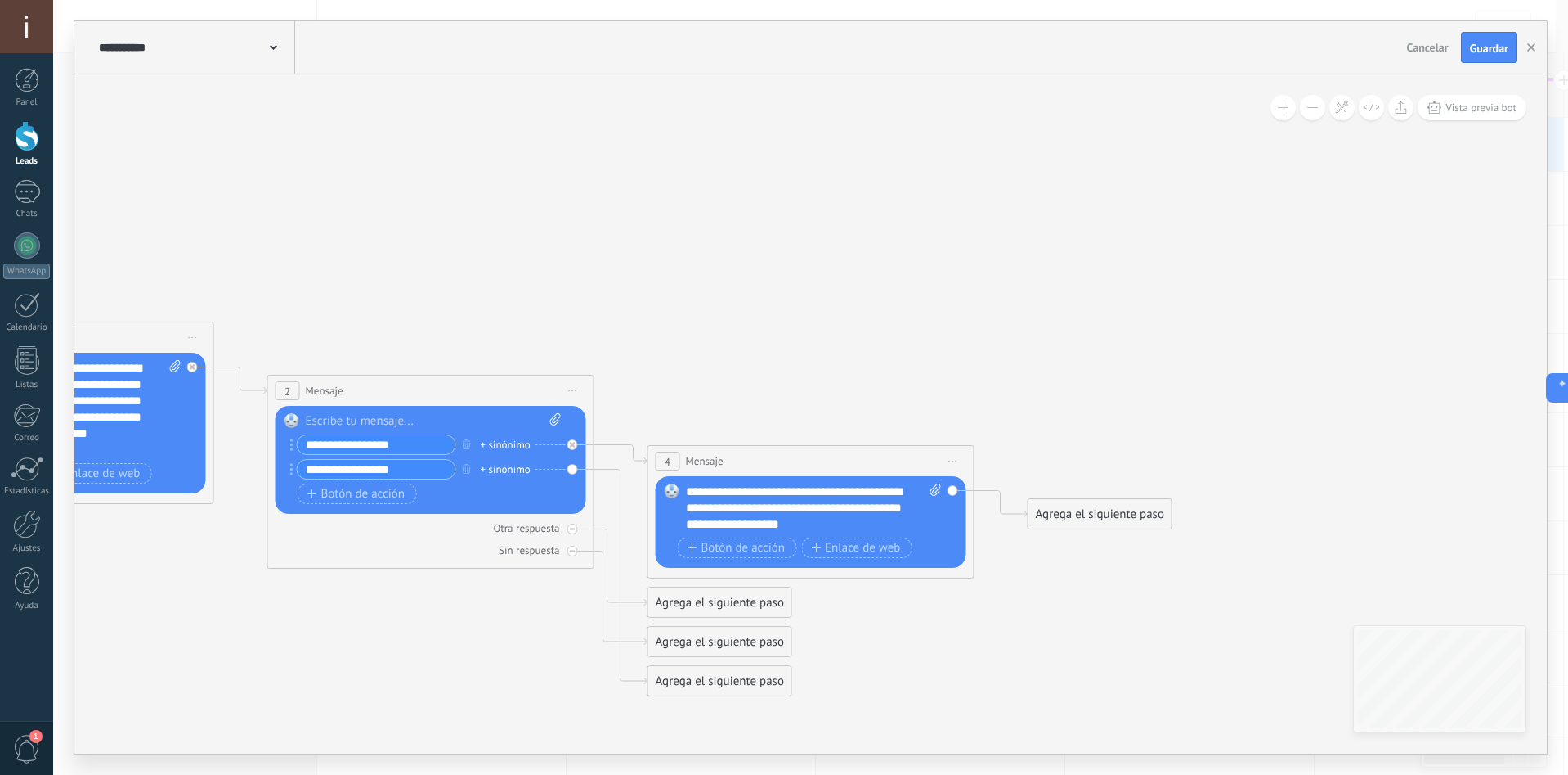
click at [707, 495] on div "**********" at bounding box center [813, 508] width 256 height 49
click at [568, 471] on div "Reemplazar Quitar Convertir a mensaje de voz Arrastre la imagen aquí para adjun…" at bounding box center [431, 460] width 311 height 108
click at [671, 684] on div "Agrega el siguiente paso" at bounding box center [719, 680] width 143 height 27
click at [719, 703] on span "Mensaje" at bounding box center [712, 710] width 43 height 16
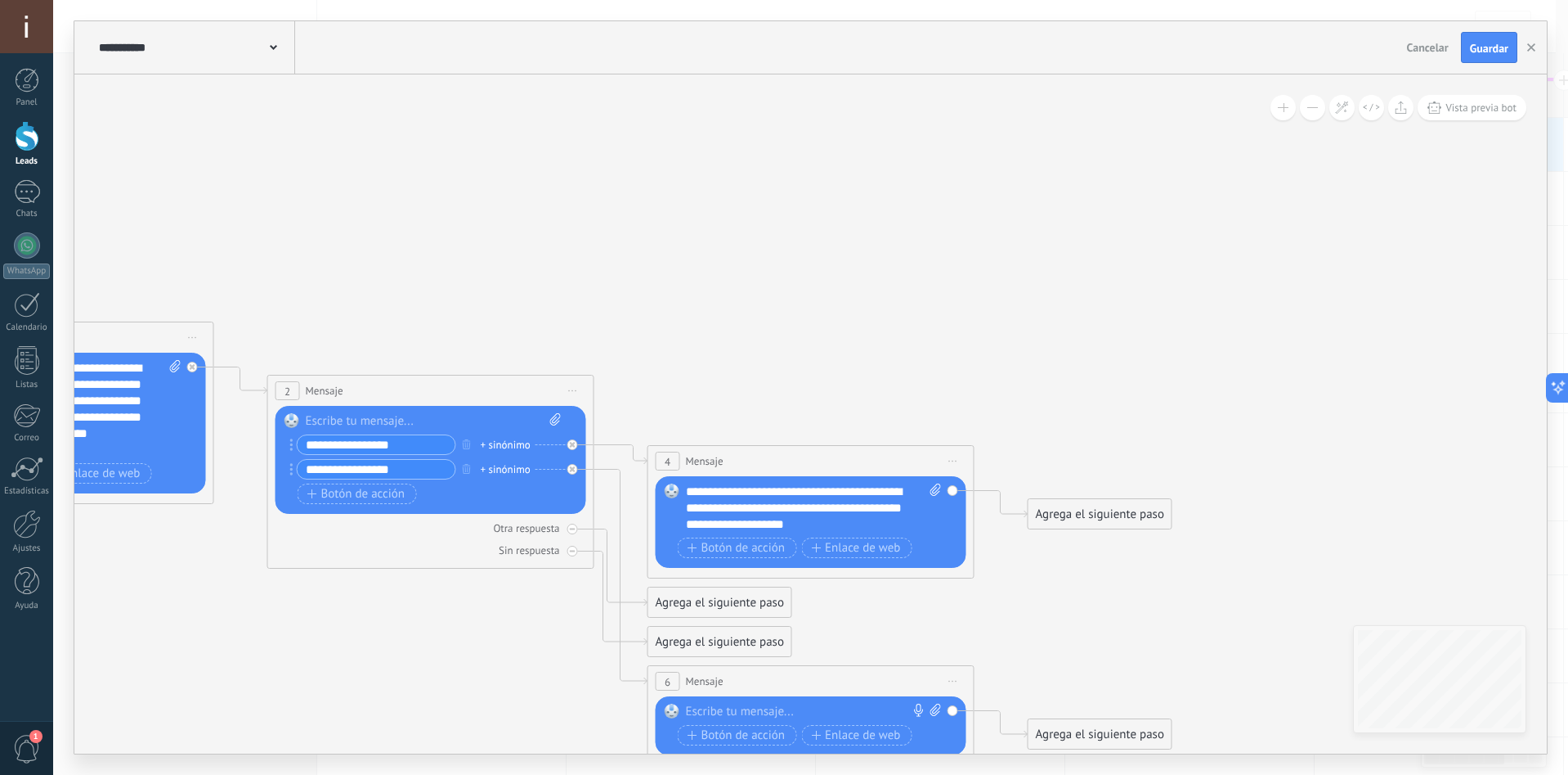
click at [750, 707] on div at bounding box center [807, 711] width 243 height 16
click at [752, 731] on div "**********" at bounding box center [813, 719] width 256 height 33
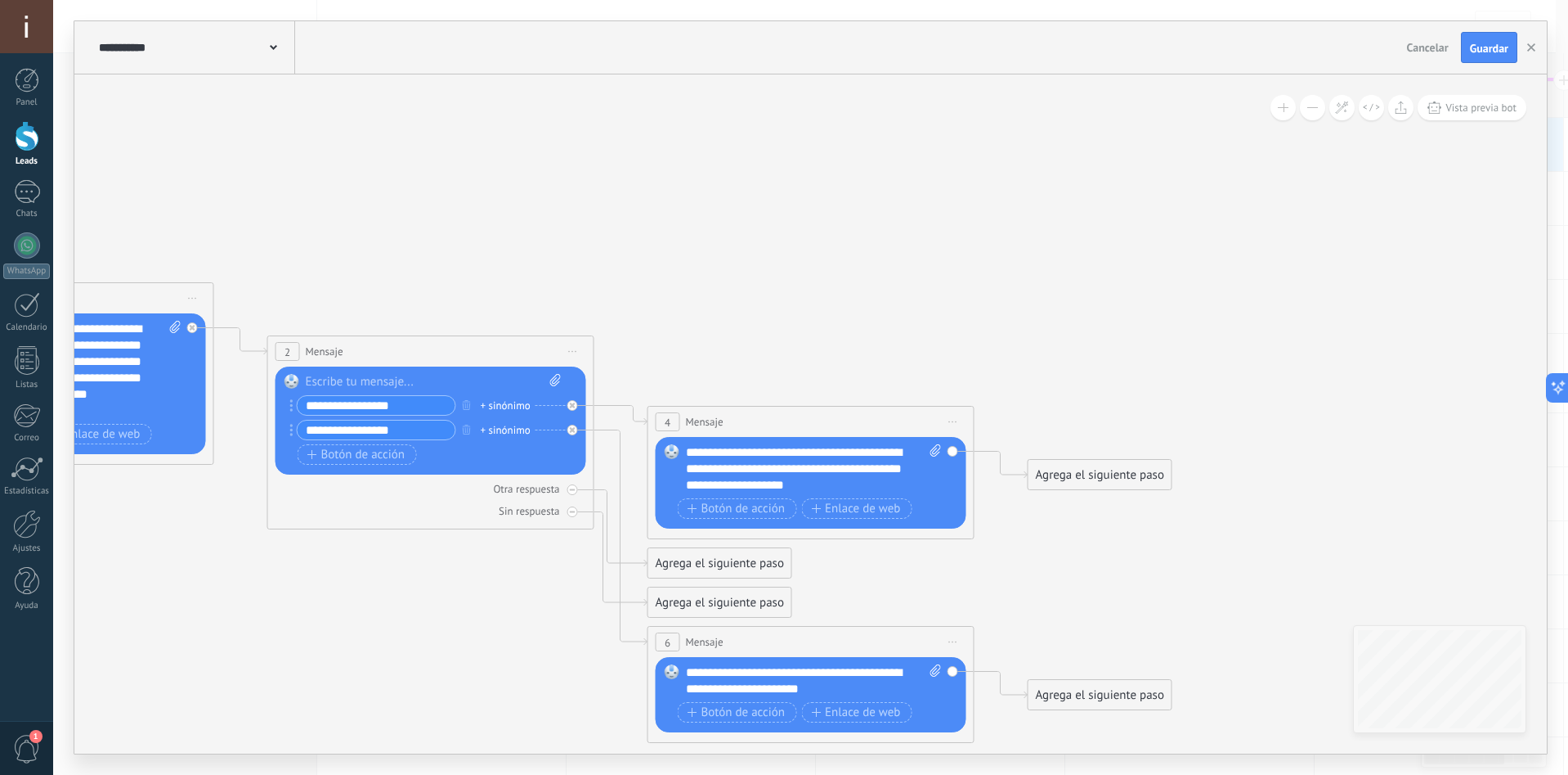
click at [281, 39] on div "**********" at bounding box center [194, 47] width 200 height 52
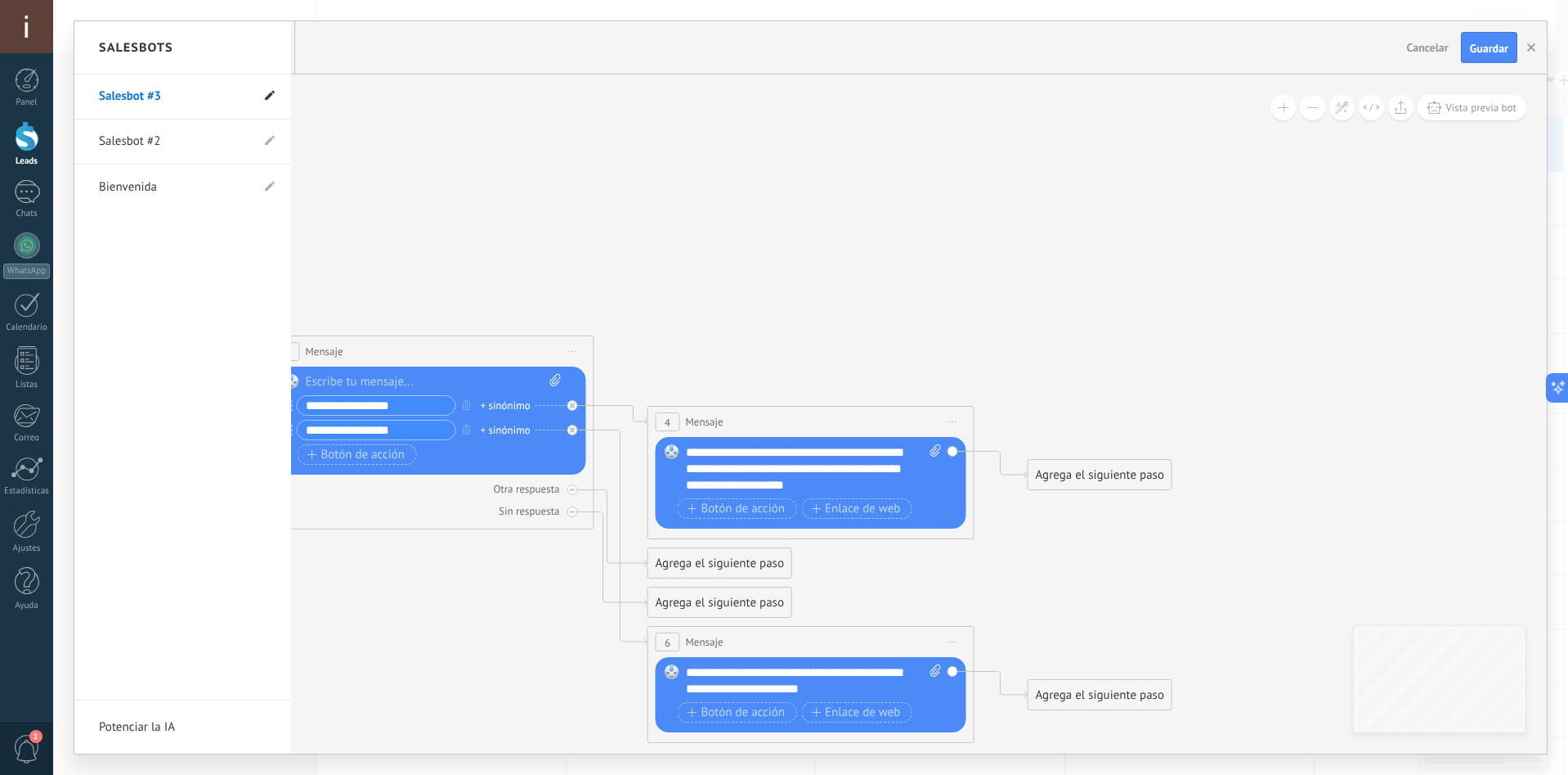
click at [270, 98] on icon at bounding box center [270, 96] width 10 height 10
drag, startPoint x: 175, startPoint y: 102, endPoint x: 72, endPoint y: 97, distance: 103.1
click at [72, 97] on div "**********" at bounding box center [809, 387] width 1514 height 775
type input "**********"
click at [267, 140] on icon at bounding box center [270, 141] width 10 height 10
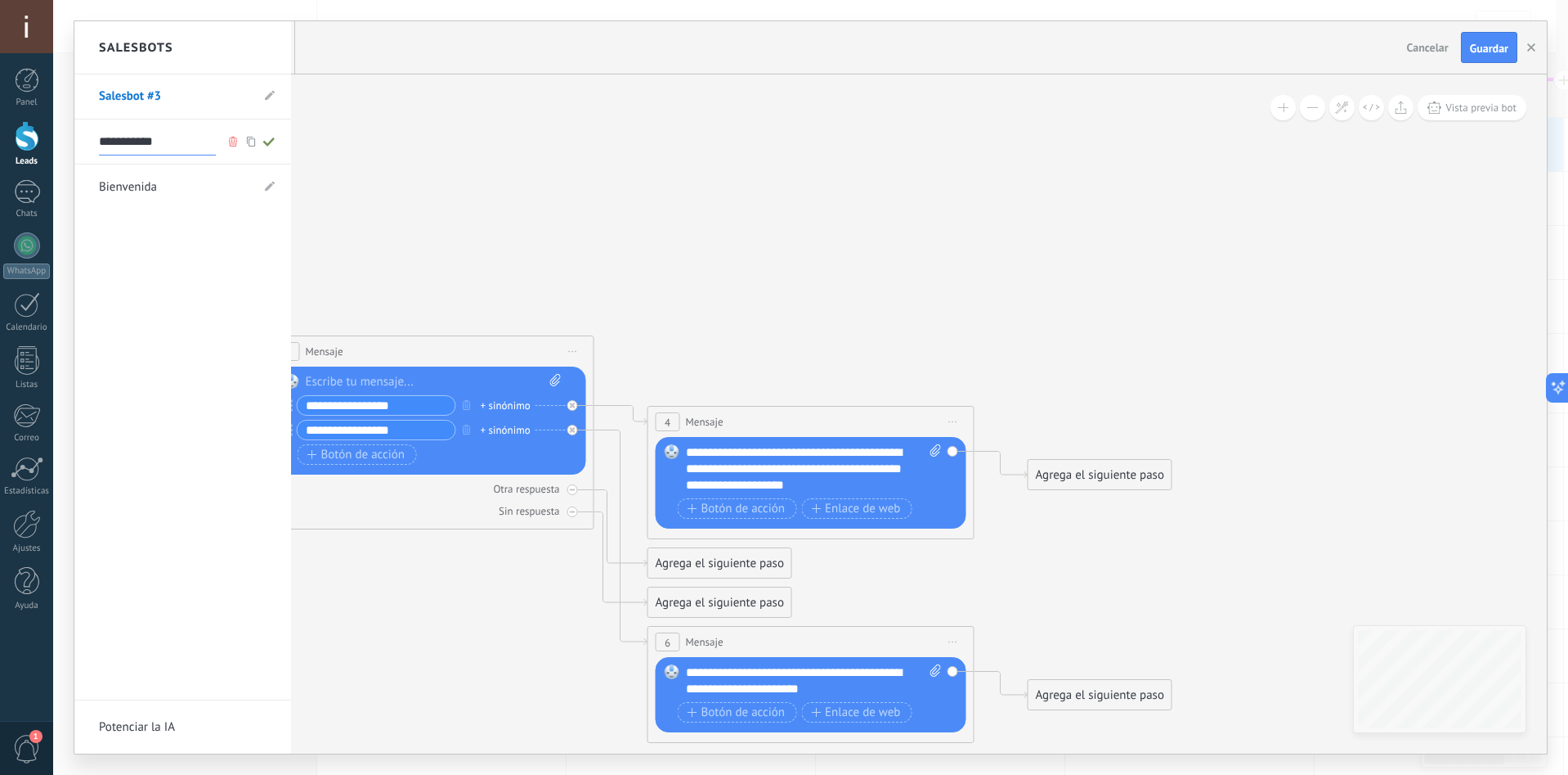
drag, startPoint x: 170, startPoint y: 143, endPoint x: 7, endPoint y: 145, distance: 163.0
click at [7, 145] on body ".abccls-1,.abccls-2{fill-rule:evenodd}.abccls-2{fill:#fff} .abfcls-1{fill:none}…" at bounding box center [784, 387] width 1568 height 775
click at [270, 85] on li "Salesbot #3" at bounding box center [182, 97] width 216 height 45
click at [263, 99] on li "Salesbot #3" at bounding box center [182, 97] width 216 height 45
click at [273, 95] on icon at bounding box center [270, 96] width 10 height 10
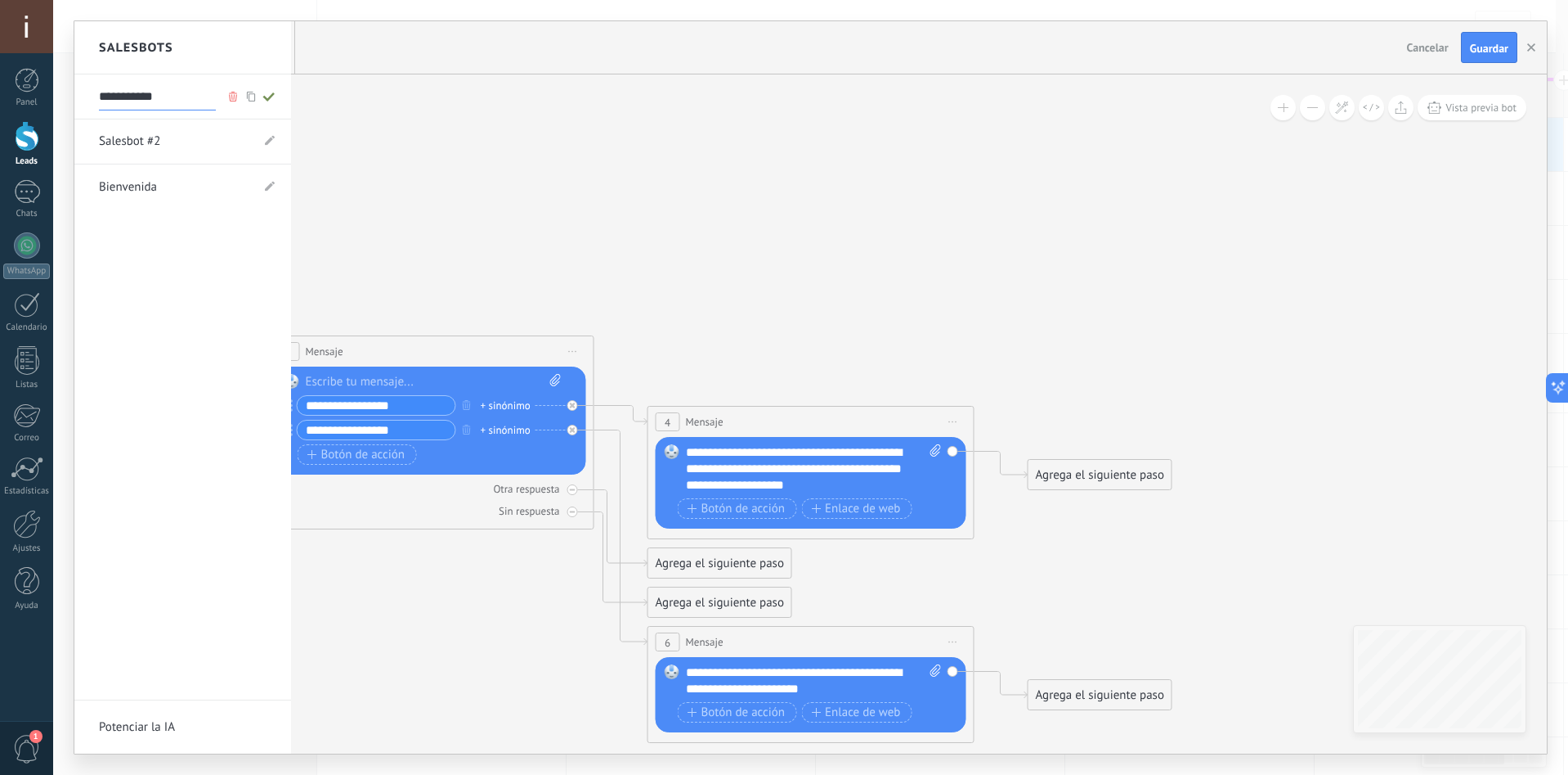
drag, startPoint x: 179, startPoint y: 98, endPoint x: 66, endPoint y: 94, distance: 113.1
click at [66, 94] on div "**********" at bounding box center [809, 387] width 1514 height 775
type input "**********"
click at [274, 95] on icon at bounding box center [269, 97] width 18 height 10
type input "**********"
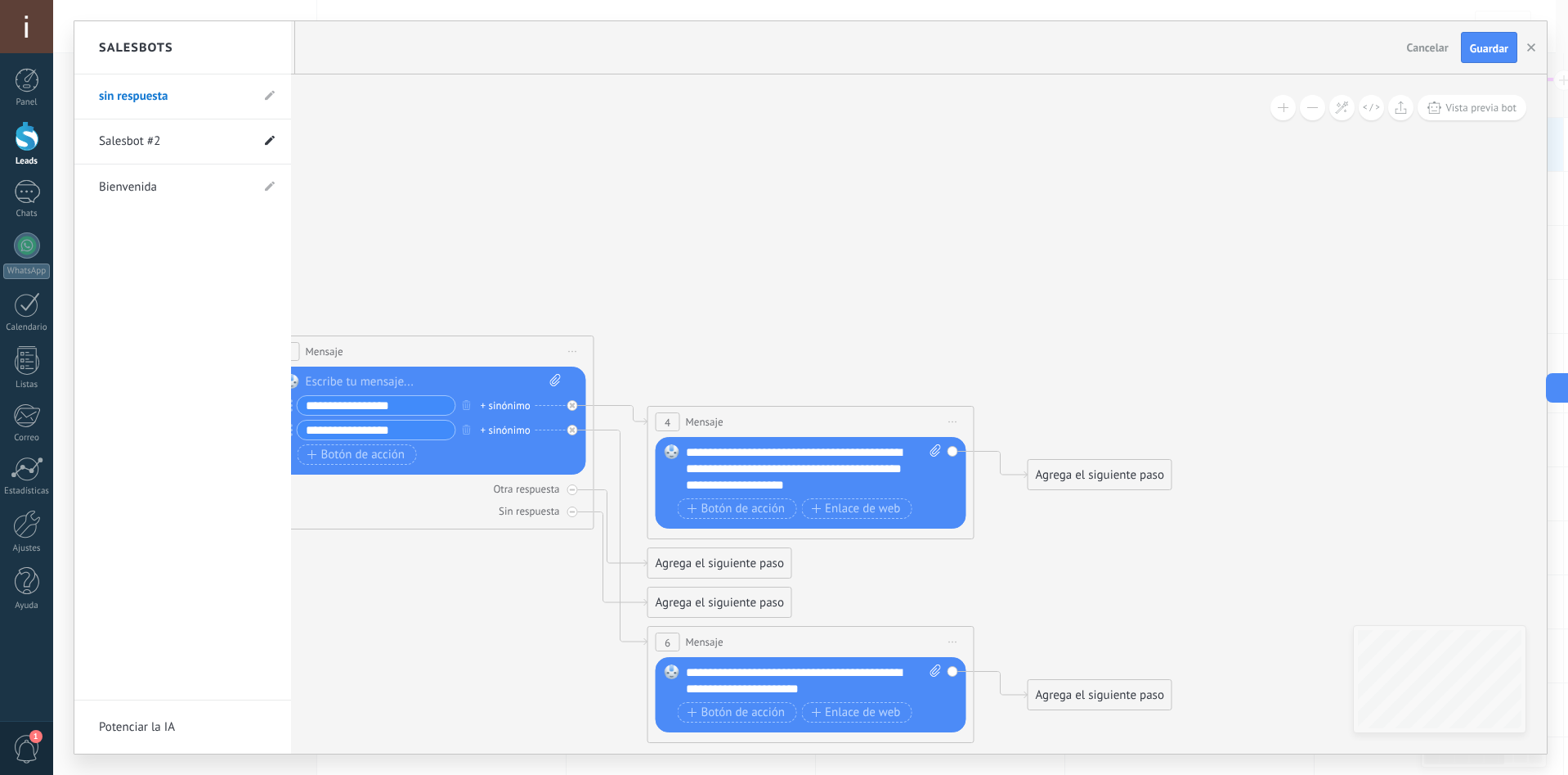
click at [269, 136] on icon at bounding box center [270, 141] width 10 height 10
drag, startPoint x: 175, startPoint y: 143, endPoint x: 77, endPoint y: 143, distance: 98.0
click at [77, 143] on li "**********" at bounding box center [182, 142] width 216 height 45
type input "**********"
click at [265, 143] on use at bounding box center [267, 142] width 11 height 9
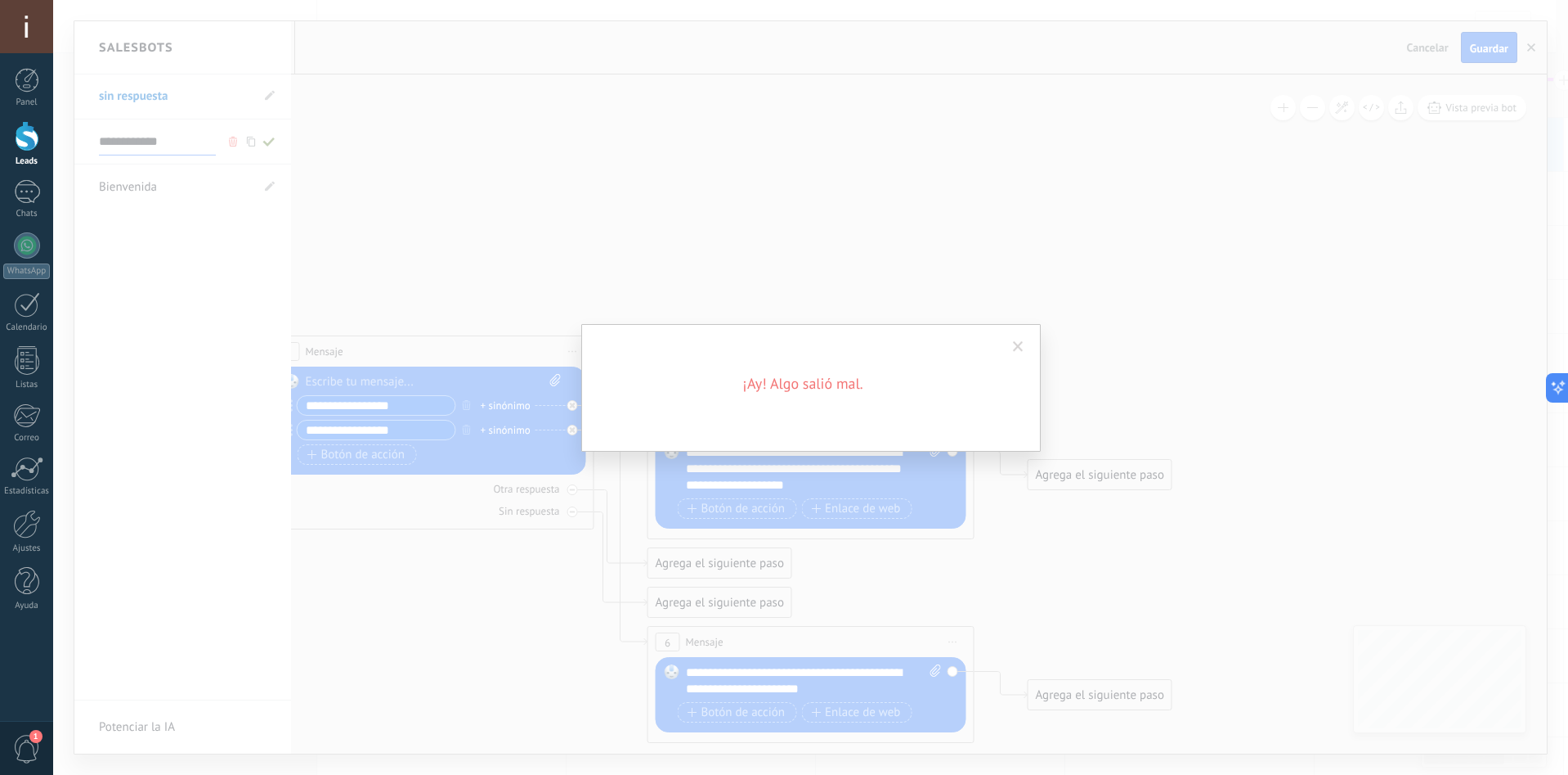
click at [1019, 346] on span at bounding box center [1018, 346] width 11 height 11
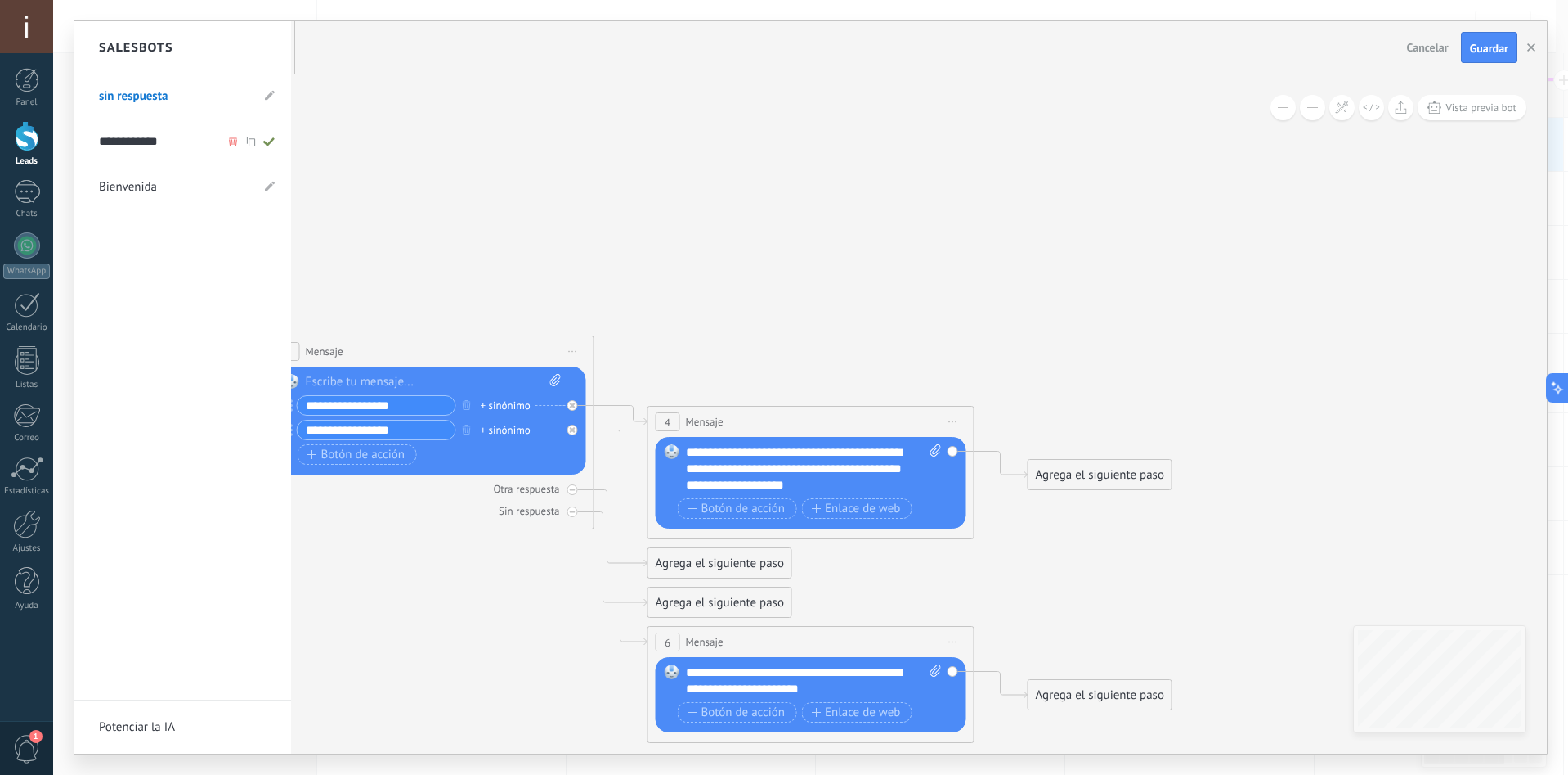
click at [1499, 52] on div at bounding box center [810, 387] width 1472 height 732
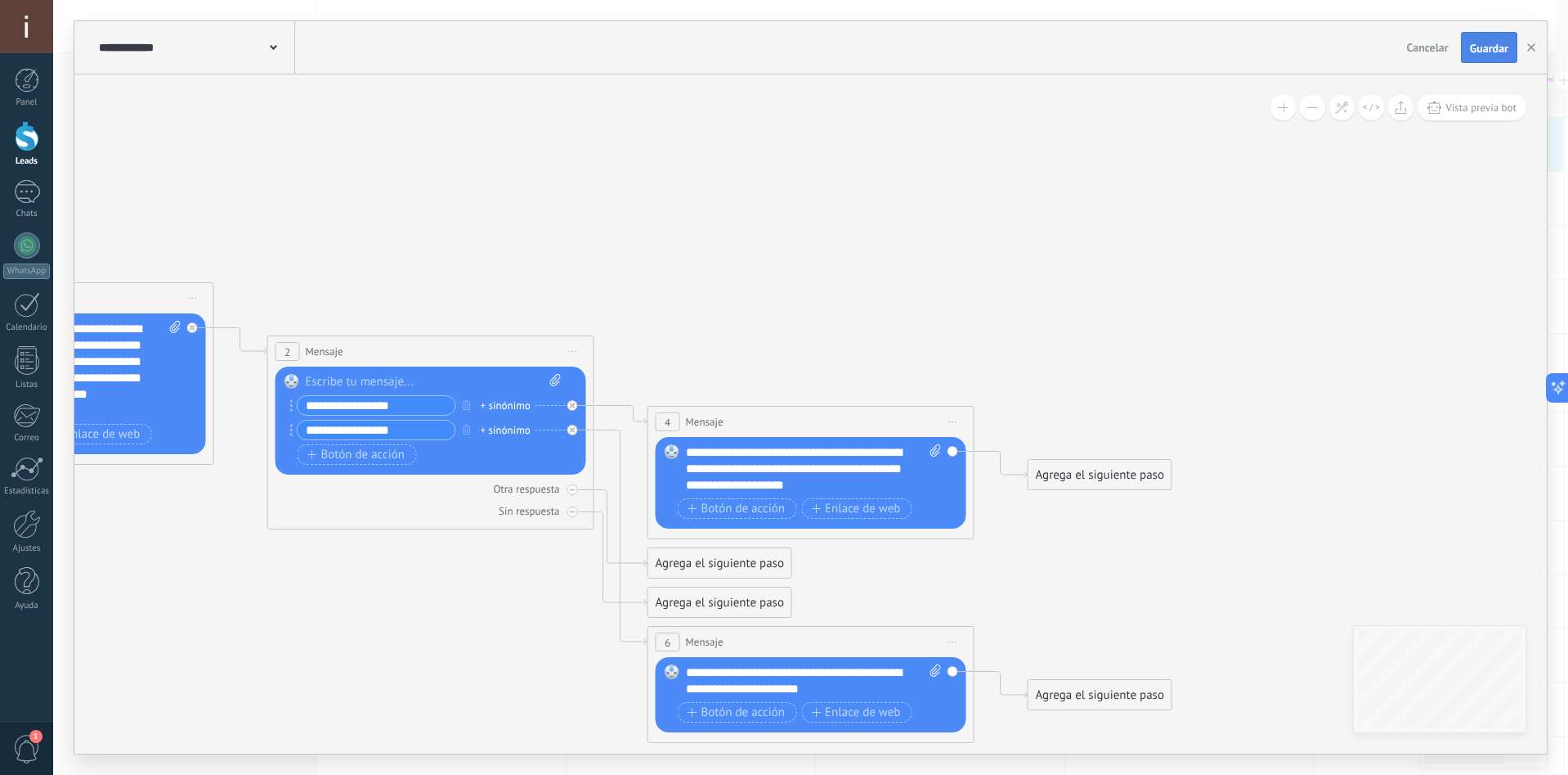
click at [1478, 52] on span "Guardar" at bounding box center [1488, 48] width 39 height 11
click at [1525, 52] on button "button" at bounding box center [1531, 48] width 25 height 30
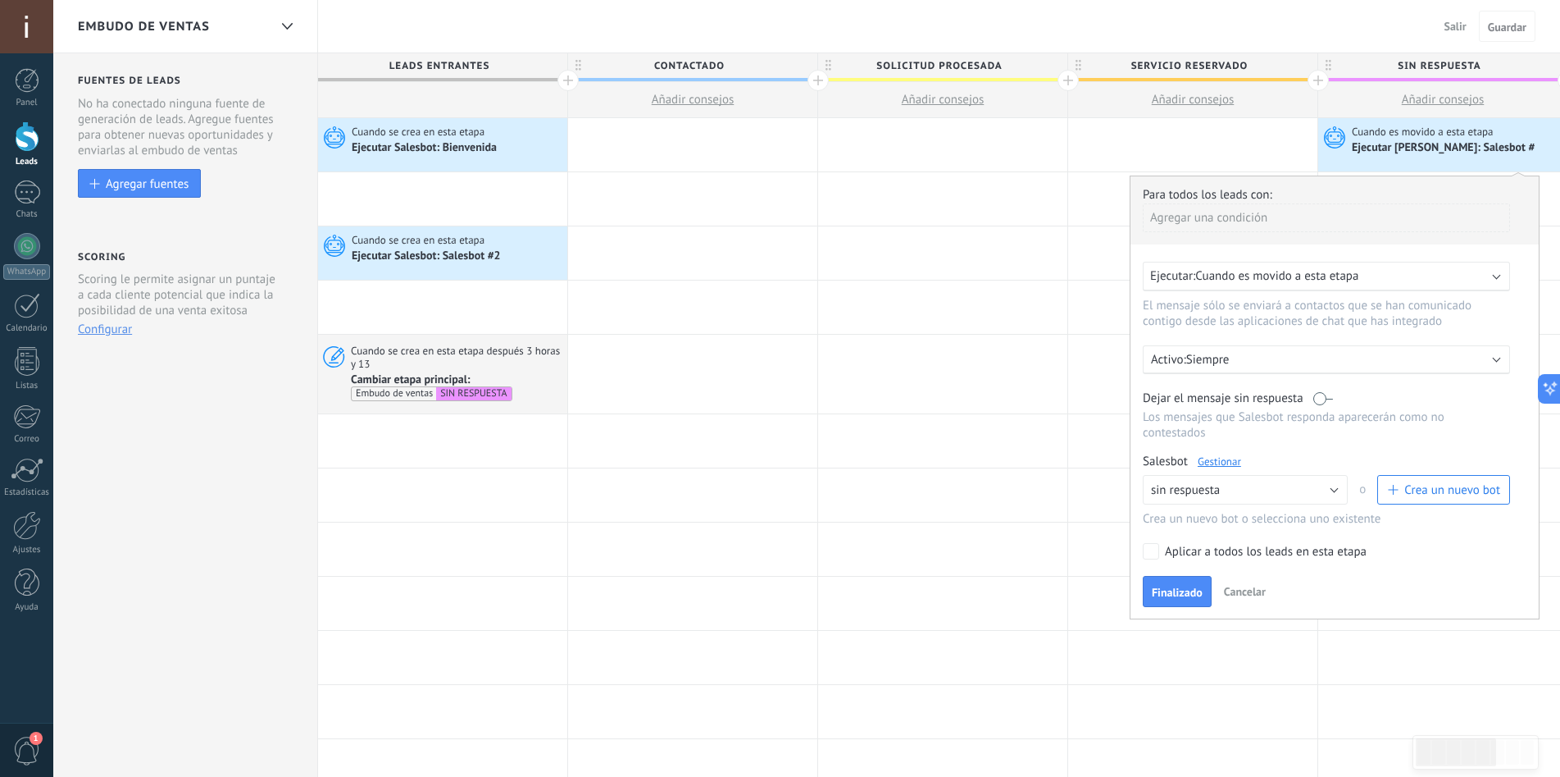
click at [1156, 561] on div "Para todos los leads con: [PERSON_NAME] una condición Ejecutar: Cuando es movid…" at bounding box center [1335, 397] width 410 height 444
click at [1161, 552] on label "Aplicar a todos los leads en esta etapa" at bounding box center [1324, 551] width 362 height 16
click at [1173, 585] on button "Finalizado" at bounding box center [1177, 591] width 69 height 31
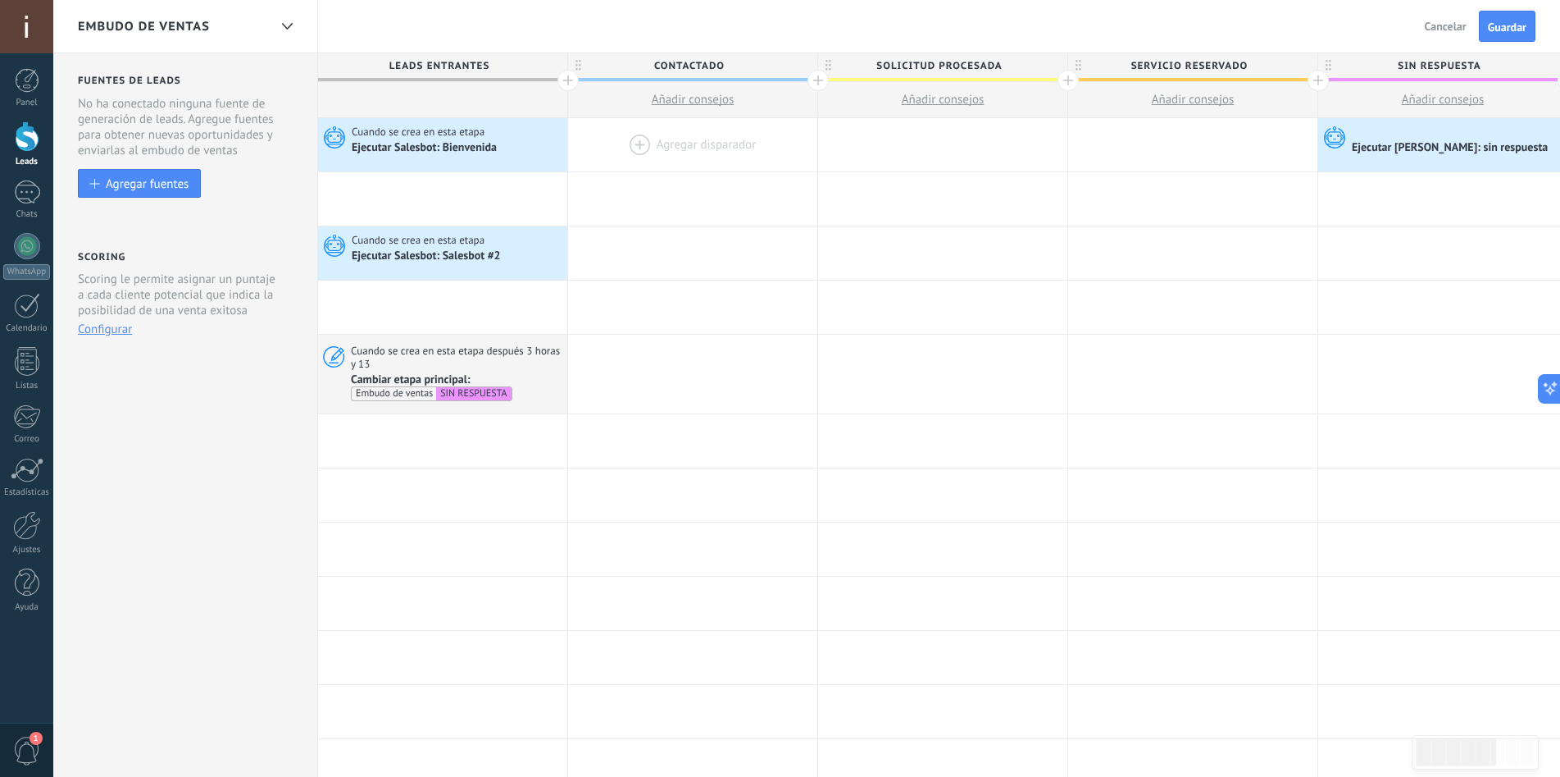
click at [719, 143] on div at bounding box center [692, 144] width 249 height 53
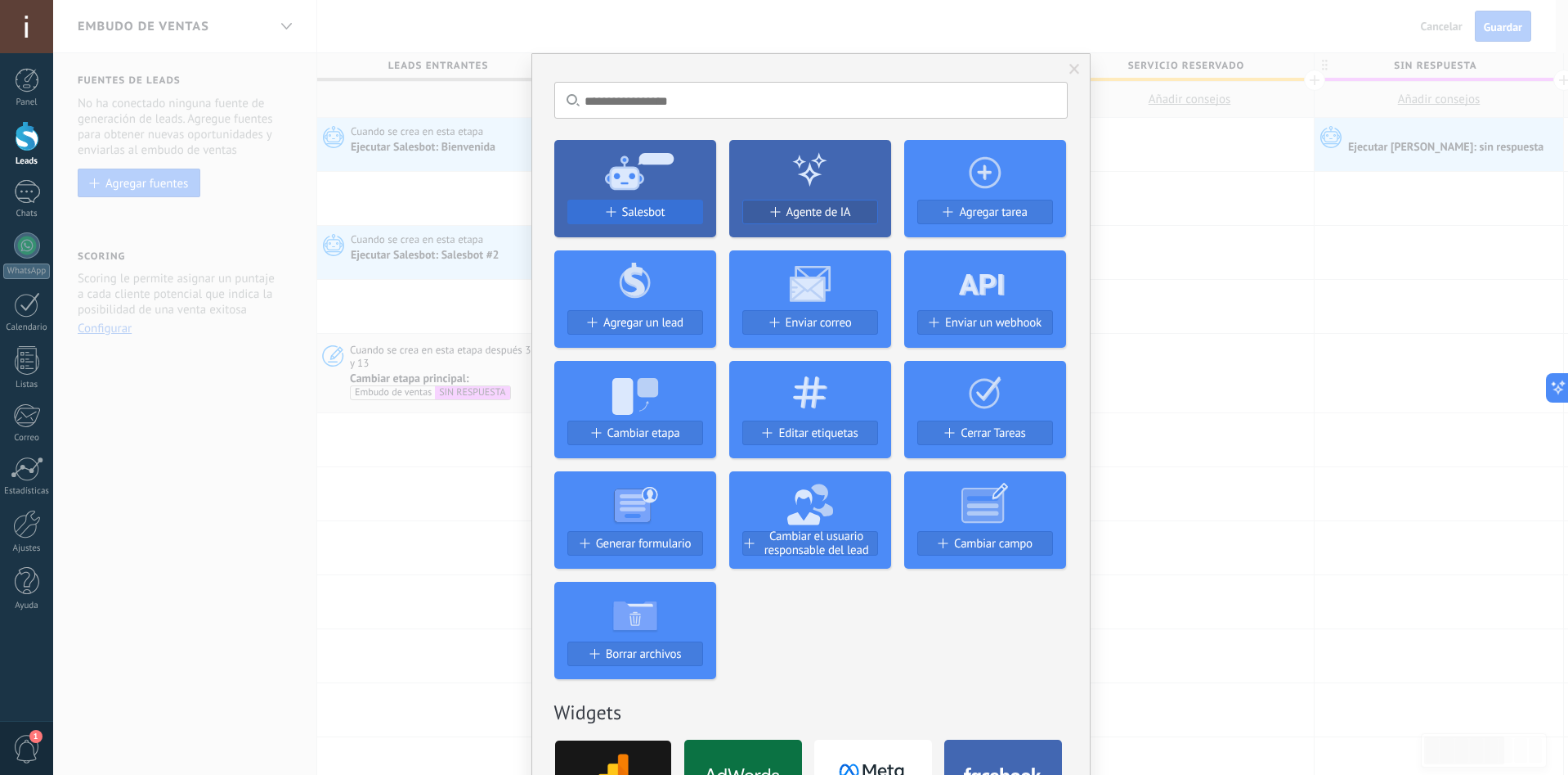
click at [658, 215] on span "Salesbot" at bounding box center [643, 212] width 43 height 14
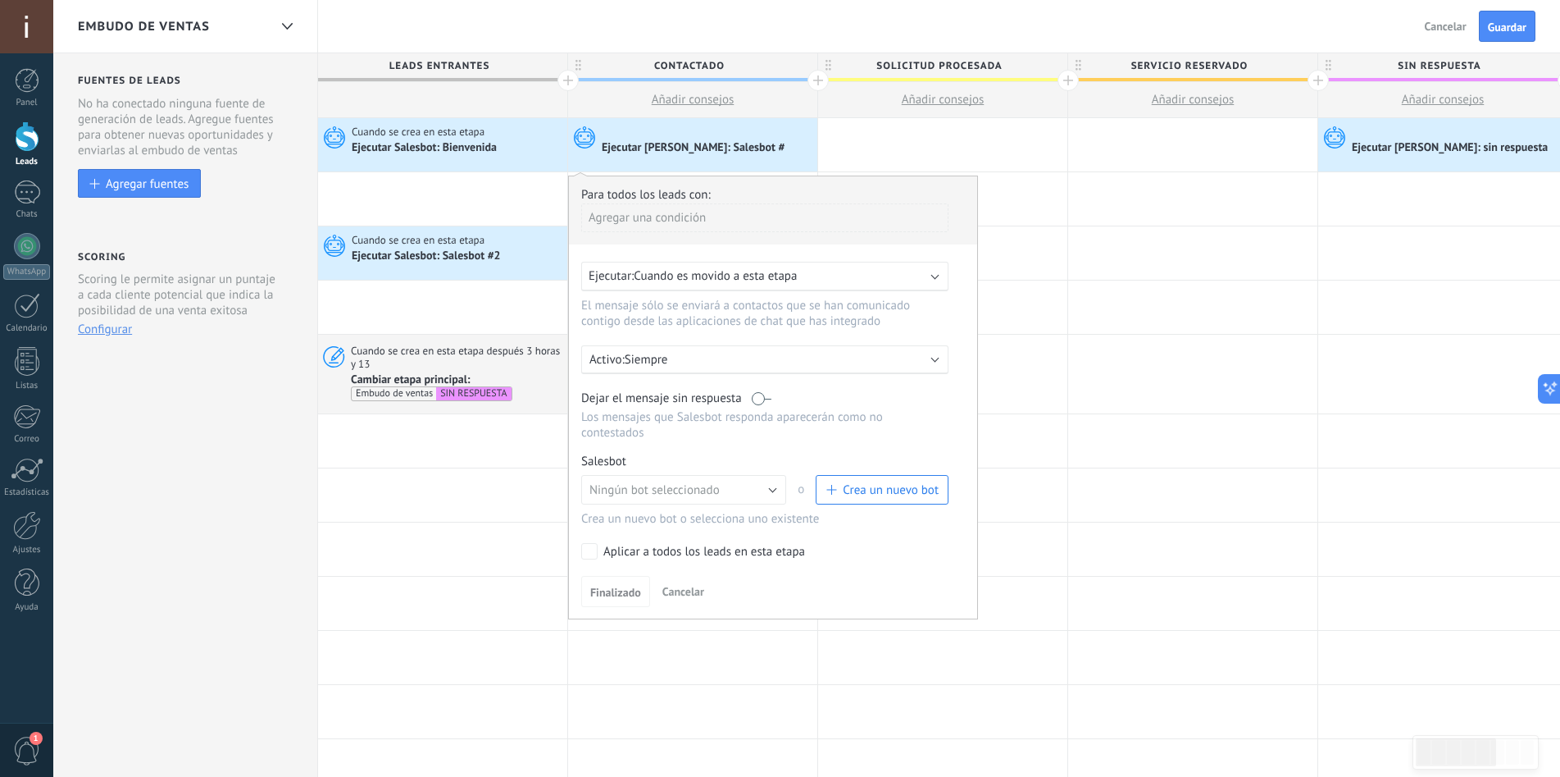
click at [860, 262] on div "Ejecutar: Cuando es movido a esta etapa" at bounding box center [764, 277] width 367 height 30
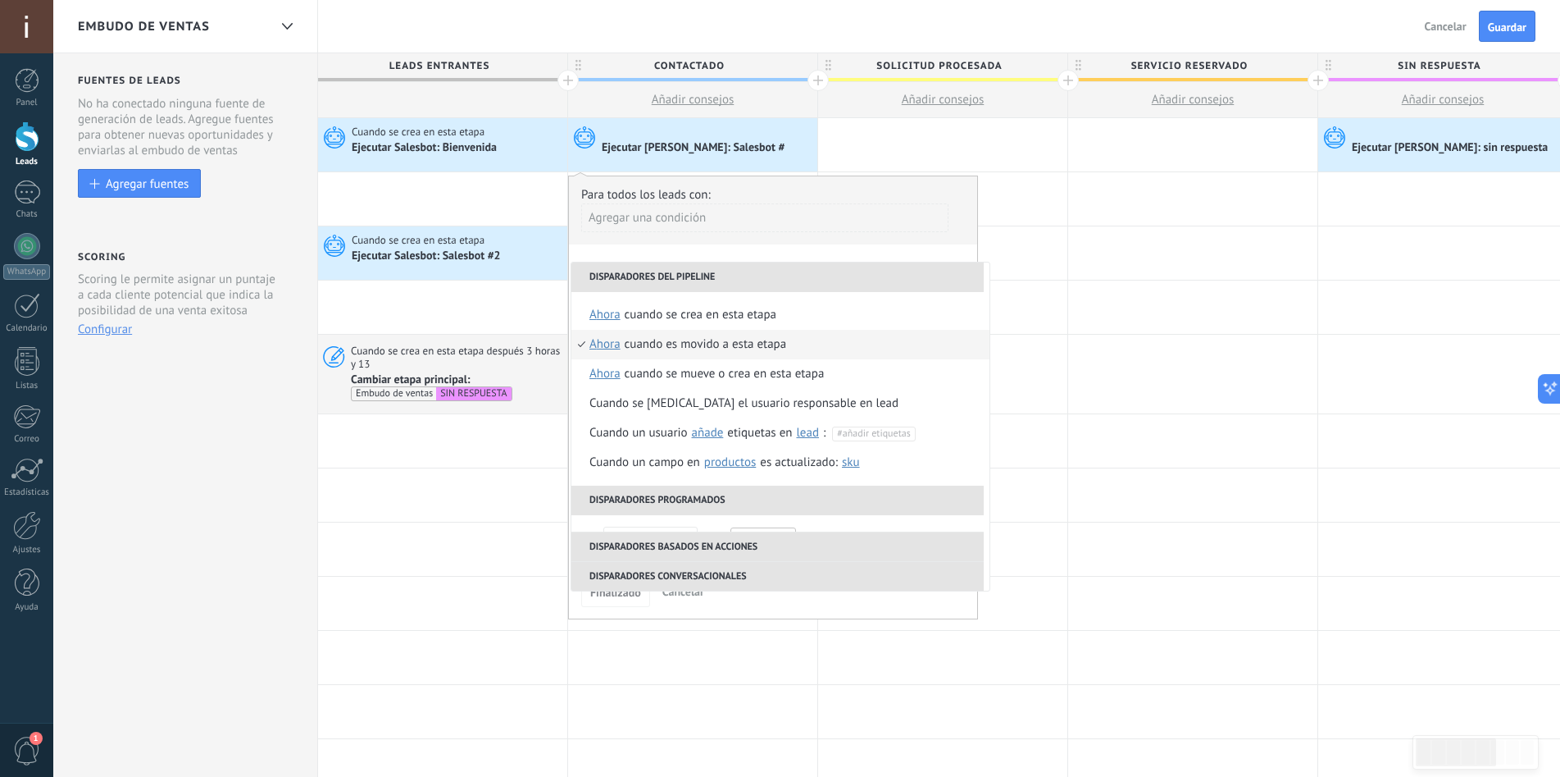
click at [758, 248] on div "**********" at bounding box center [773, 397] width 410 height 444
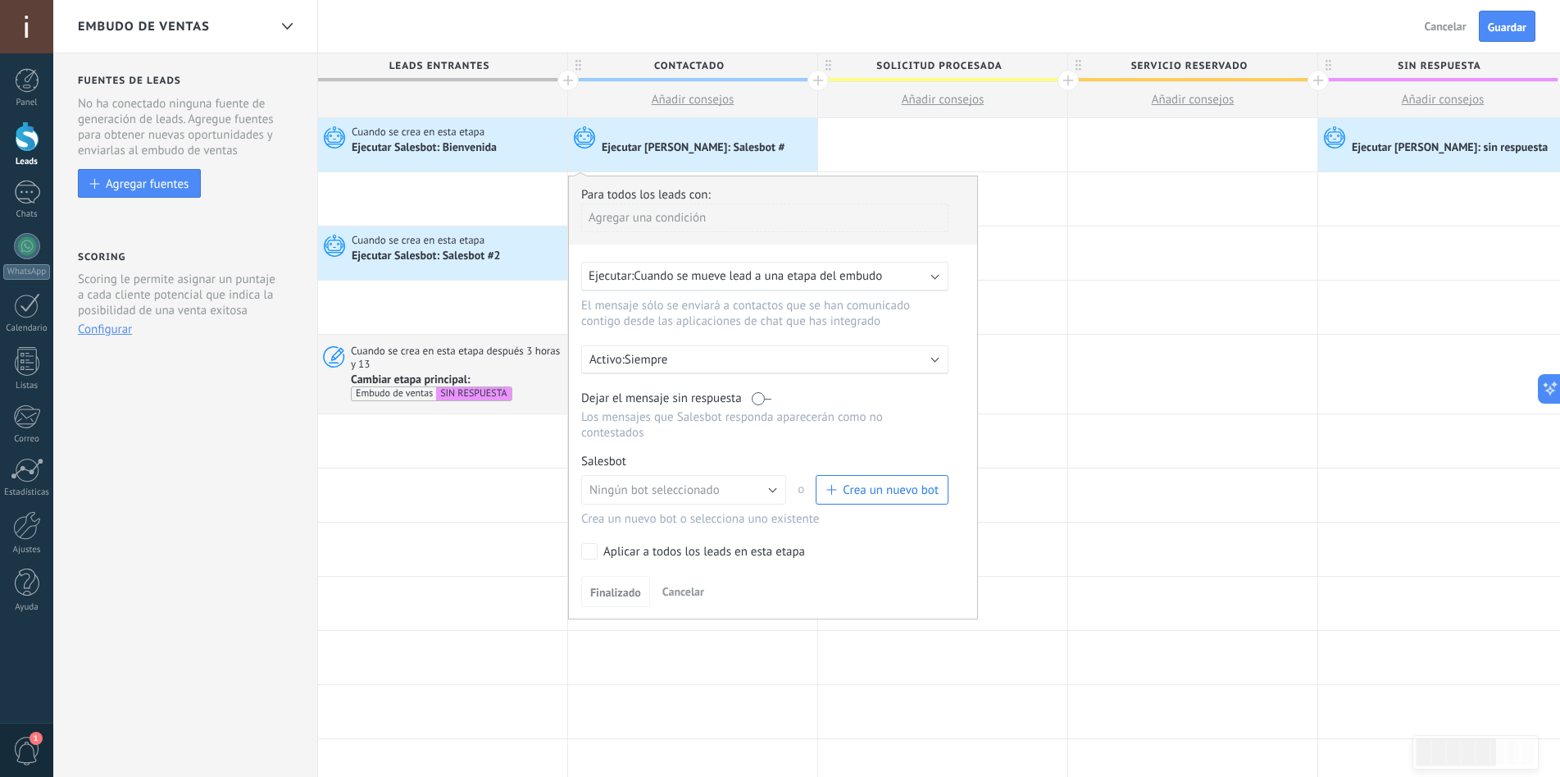
click at [863, 490] on span "Crea un nuevo bot" at bounding box center [891, 490] width 96 height 16
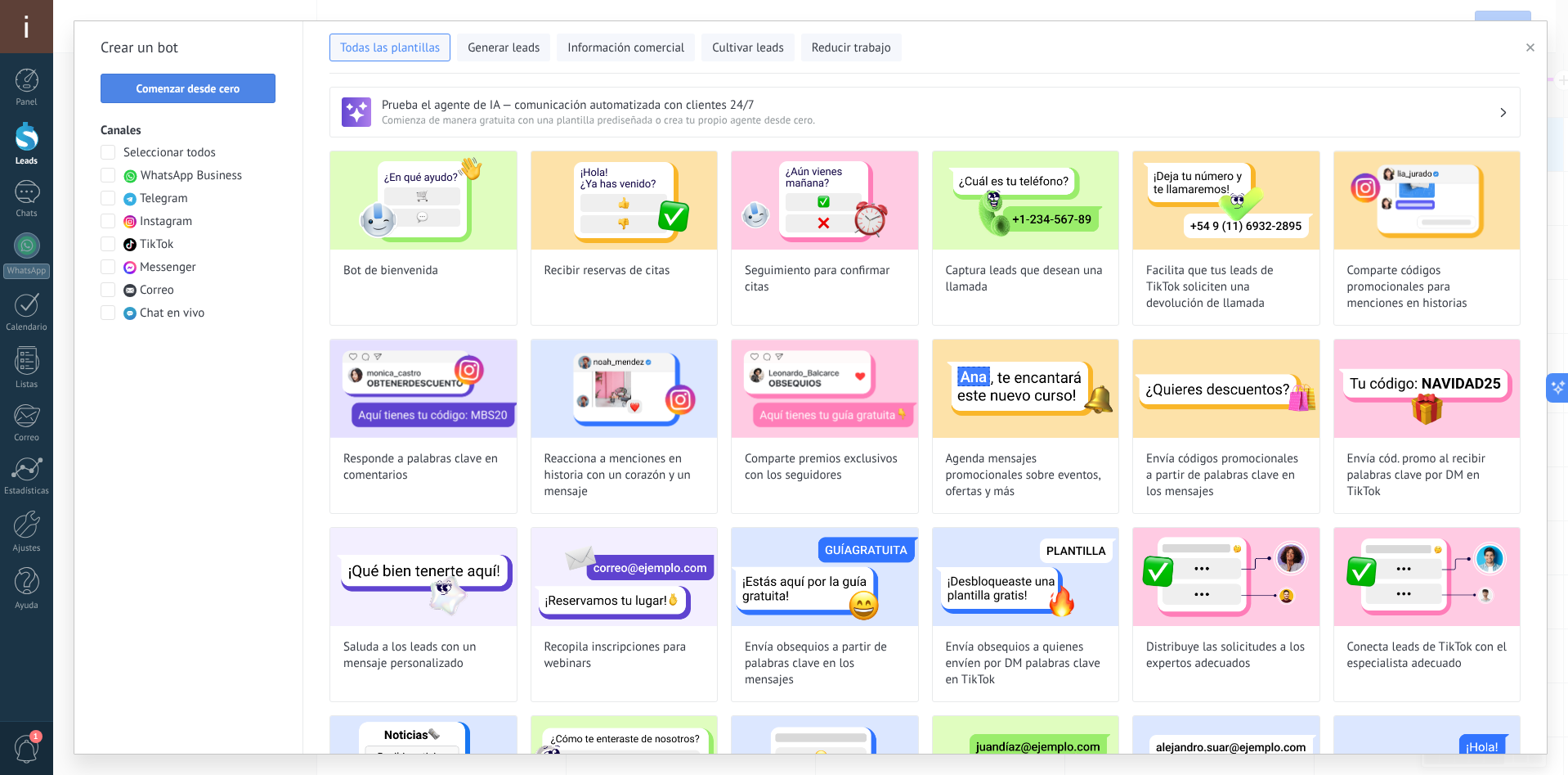
click at [232, 78] on button "Comenzar desde cero" at bounding box center [187, 89] width 174 height 30
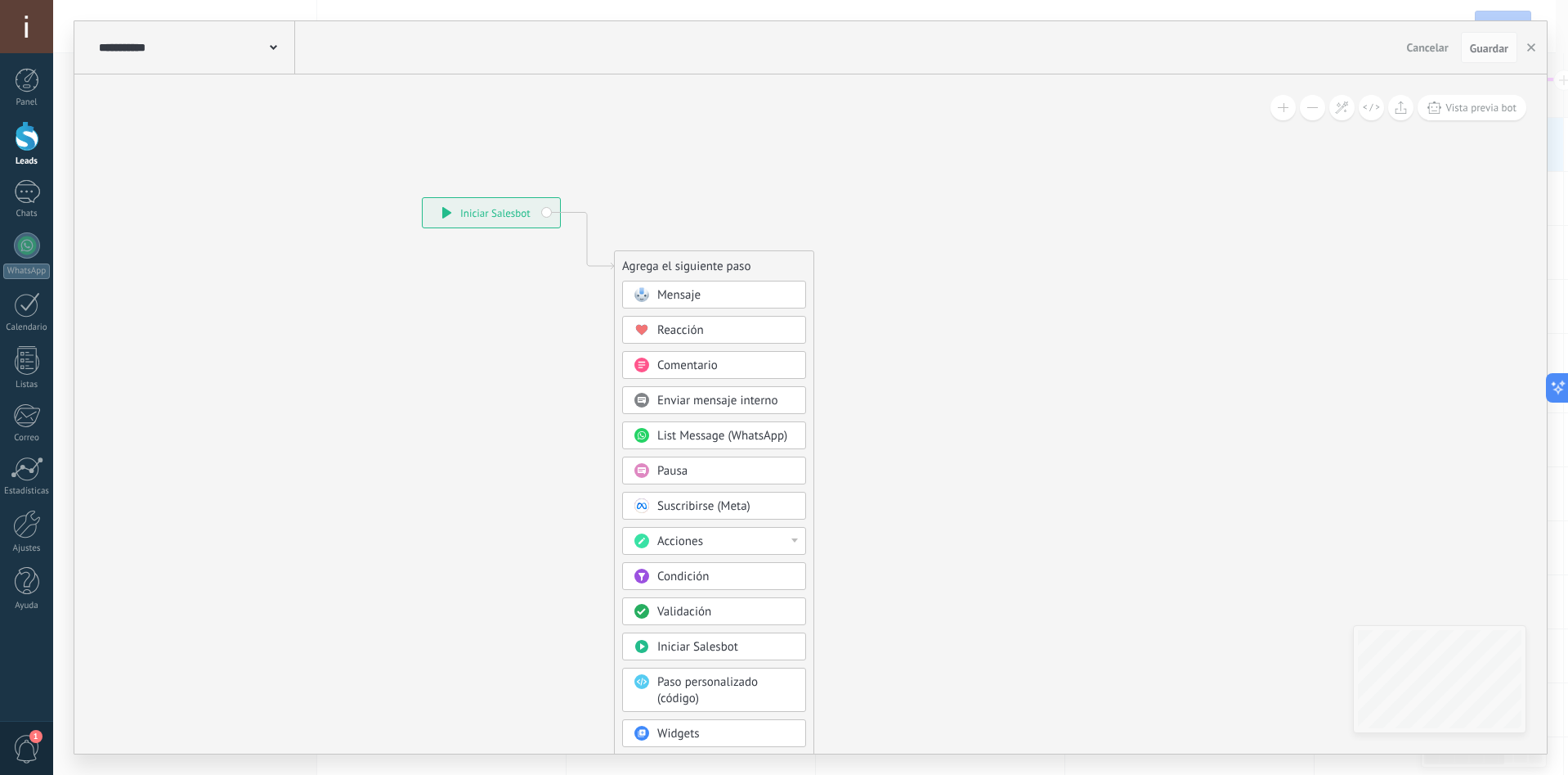
click at [702, 293] on div "Mensaje" at bounding box center [726, 295] width 138 height 16
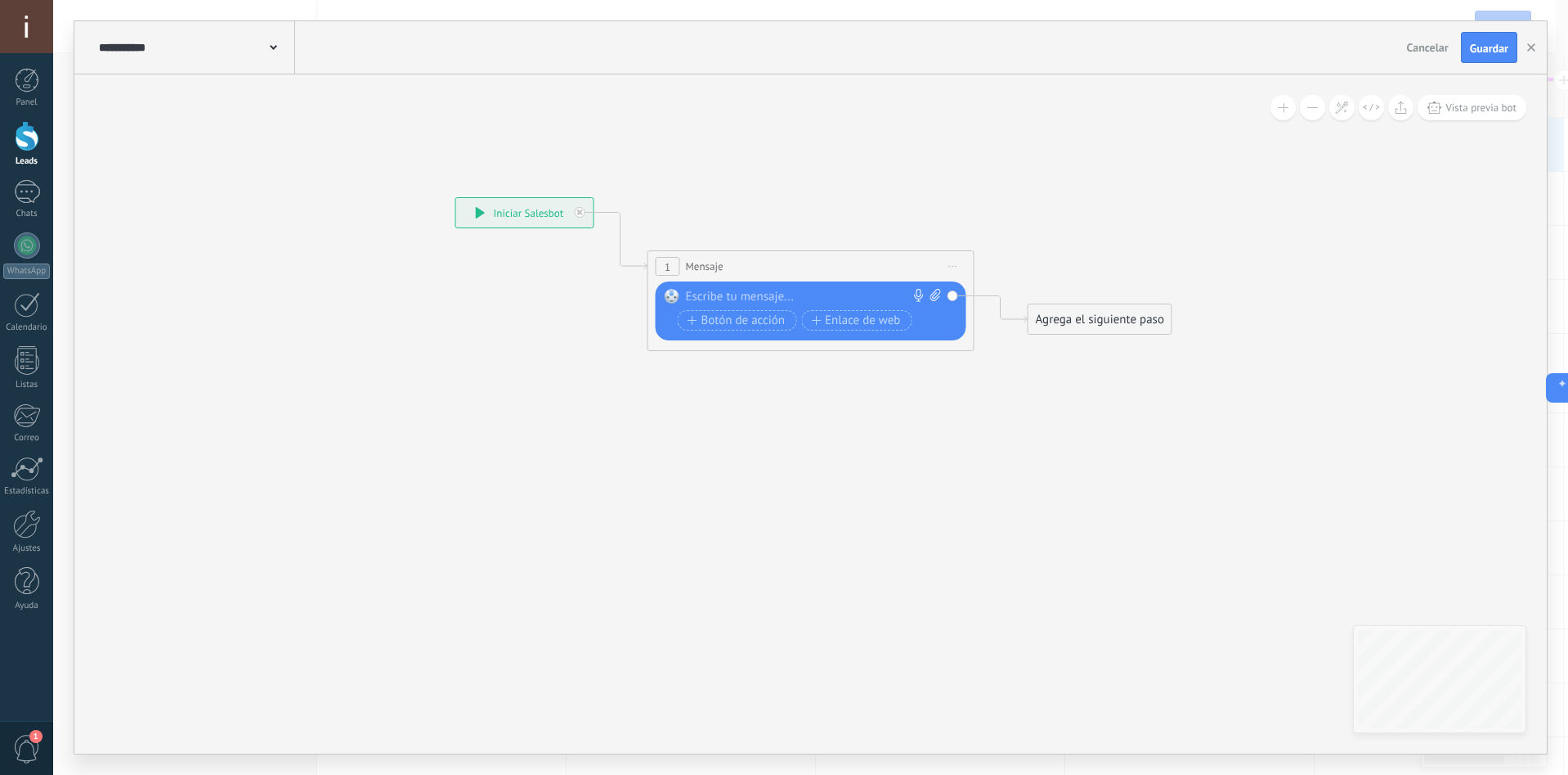
click at [811, 296] on div at bounding box center [807, 296] width 243 height 16
click at [777, 297] on div at bounding box center [807, 296] width 243 height 16
paste div
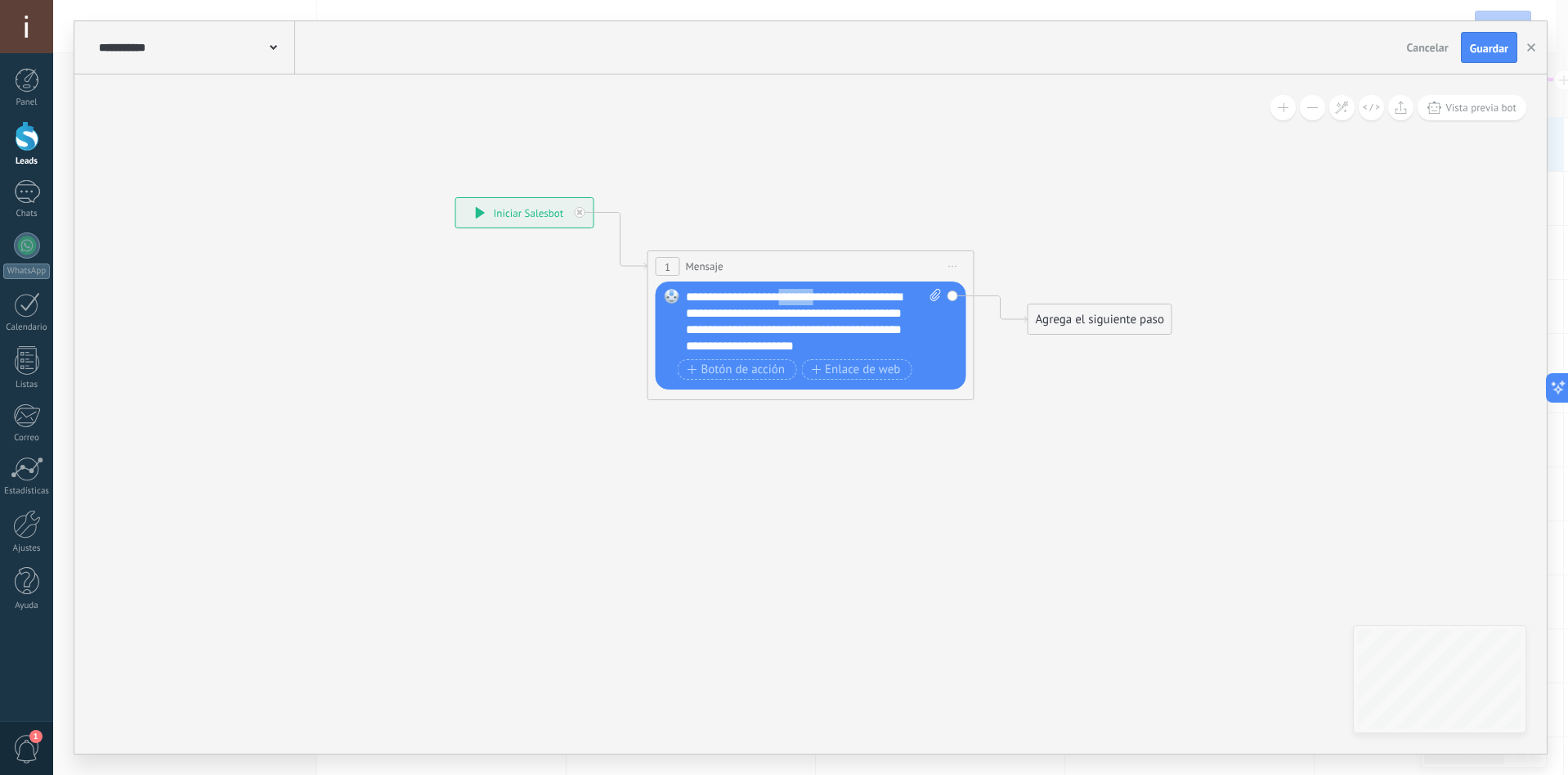
drag, startPoint x: 814, startPoint y: 297, endPoint x: 779, endPoint y: 300, distance: 35.1
click at [779, 300] on div "**********" at bounding box center [813, 321] width 256 height 66
click at [766, 312] on div "**********" at bounding box center [813, 321] width 256 height 66
click at [770, 310] on div "**********" at bounding box center [813, 321] width 256 height 66
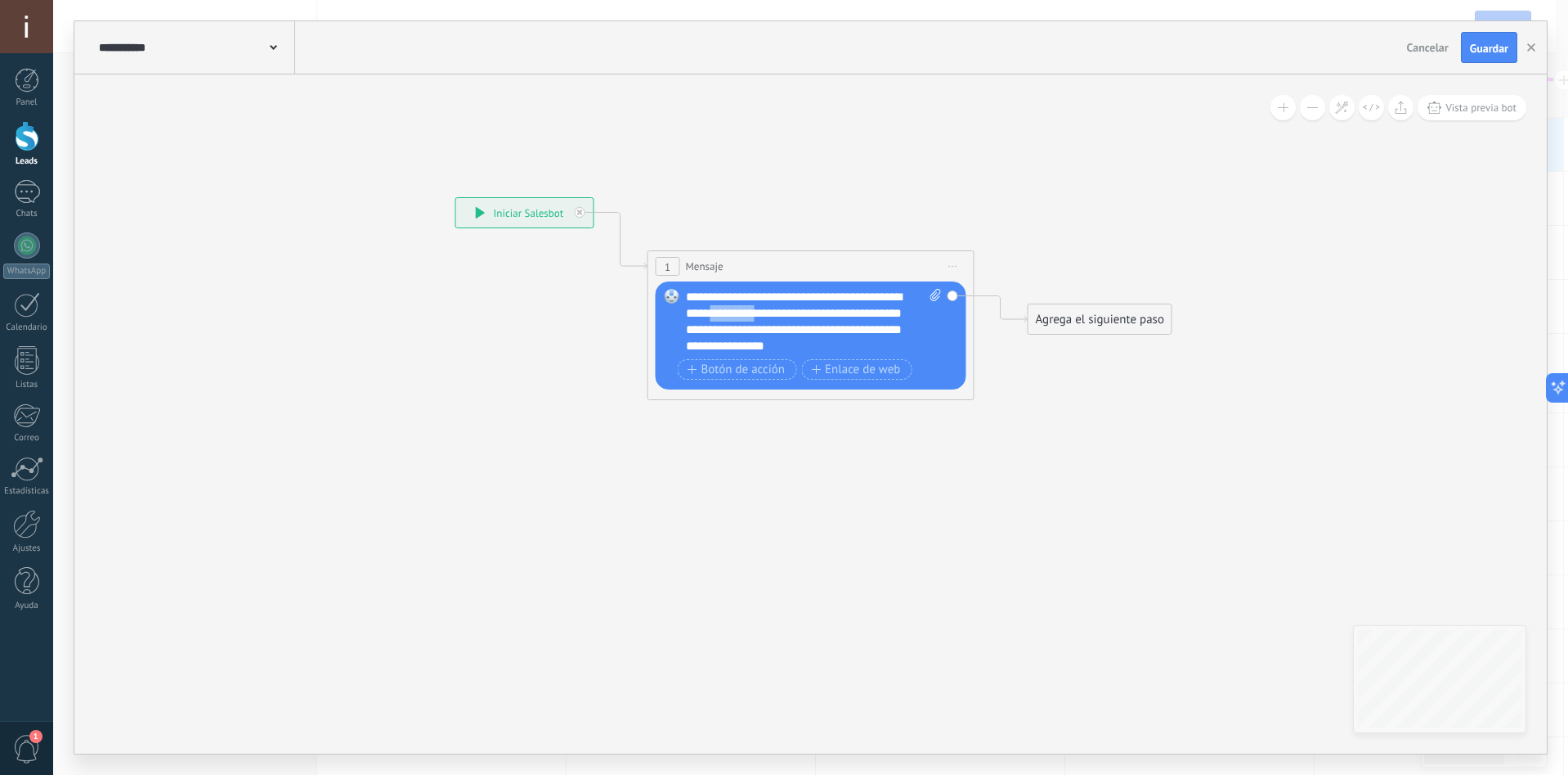
click at [770, 310] on div "**********" at bounding box center [813, 321] width 256 height 66
click at [813, 329] on div "**********" at bounding box center [813, 321] width 256 height 66
click at [878, 334] on div "**********" at bounding box center [813, 321] width 256 height 66
click at [761, 309] on div "**********" at bounding box center [813, 321] width 256 height 66
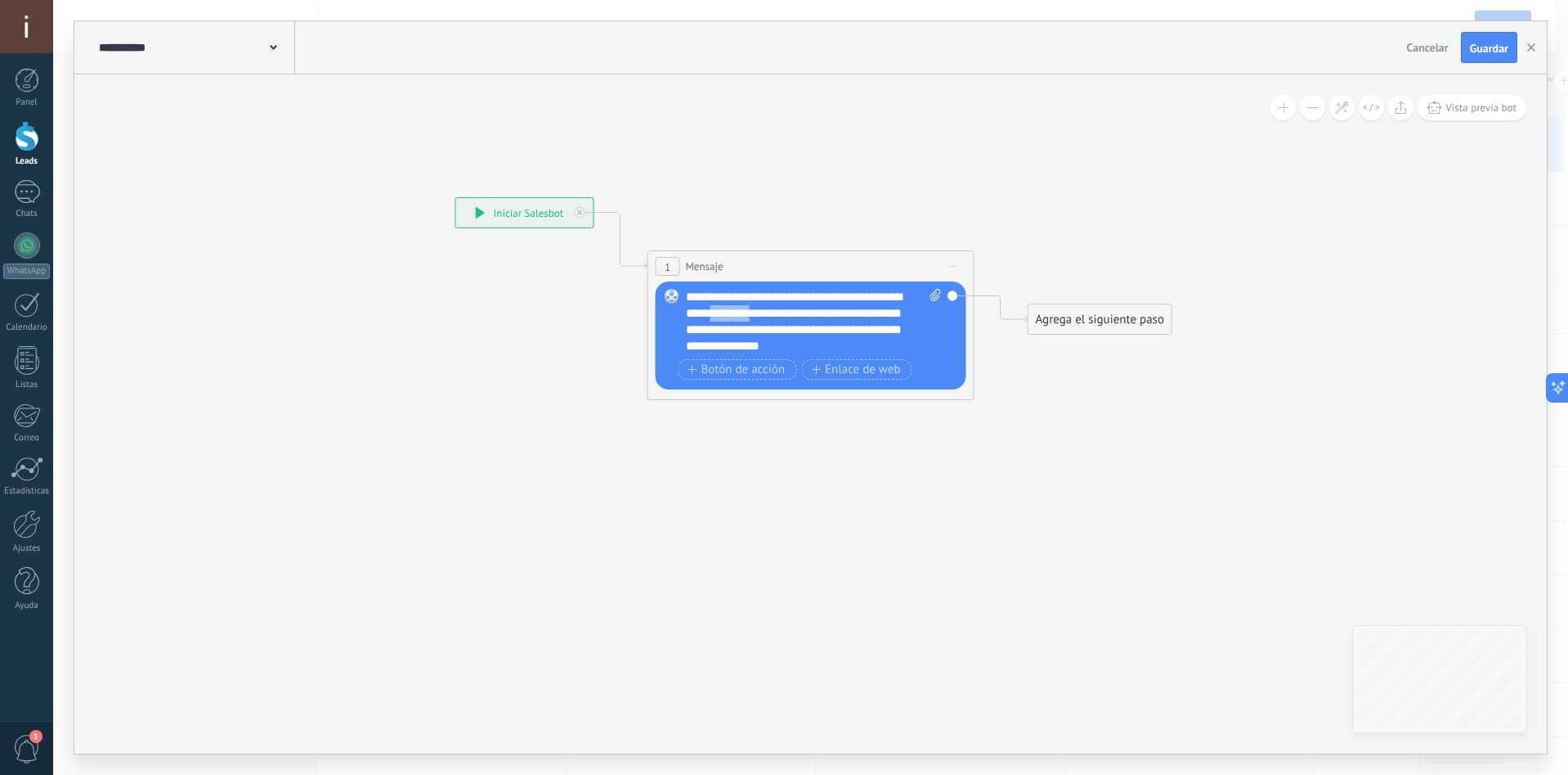
click at [772, 317] on div "**********" at bounding box center [813, 321] width 256 height 66
click at [759, 312] on div "**********" at bounding box center [813, 321] width 256 height 66
click at [776, 316] on div "**********" at bounding box center [813, 321] width 256 height 66
drag, startPoint x: 778, startPoint y: 316, endPoint x: 764, endPoint y: 318, distance: 14.1
click at [764, 318] on div "**********" at bounding box center [813, 321] width 256 height 66
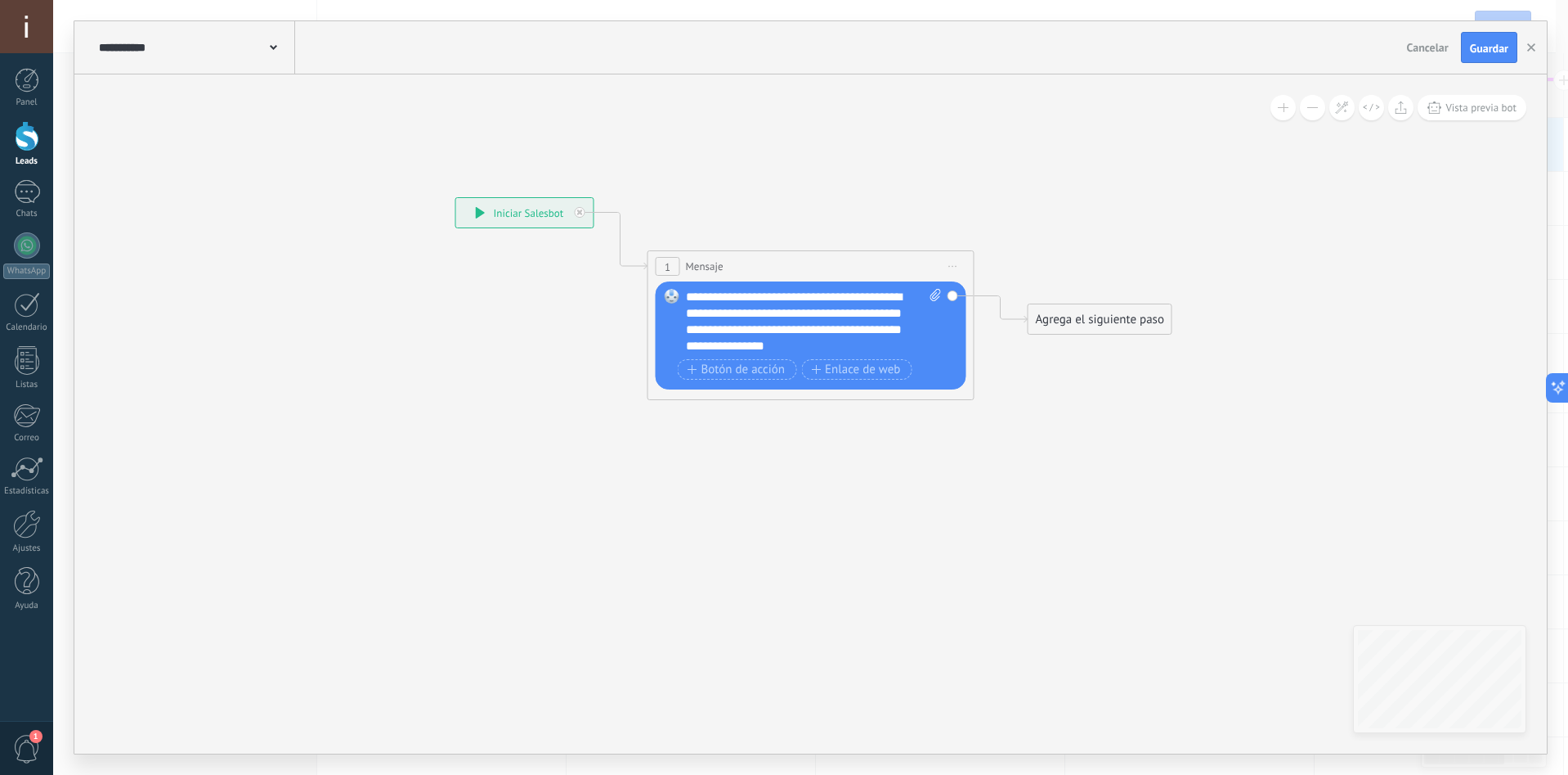
click at [773, 314] on div "**********" at bounding box center [813, 321] width 256 height 66
click at [784, 314] on div "**********" at bounding box center [813, 321] width 256 height 66
click at [1478, 54] on span "Guardar" at bounding box center [1488, 48] width 39 height 11
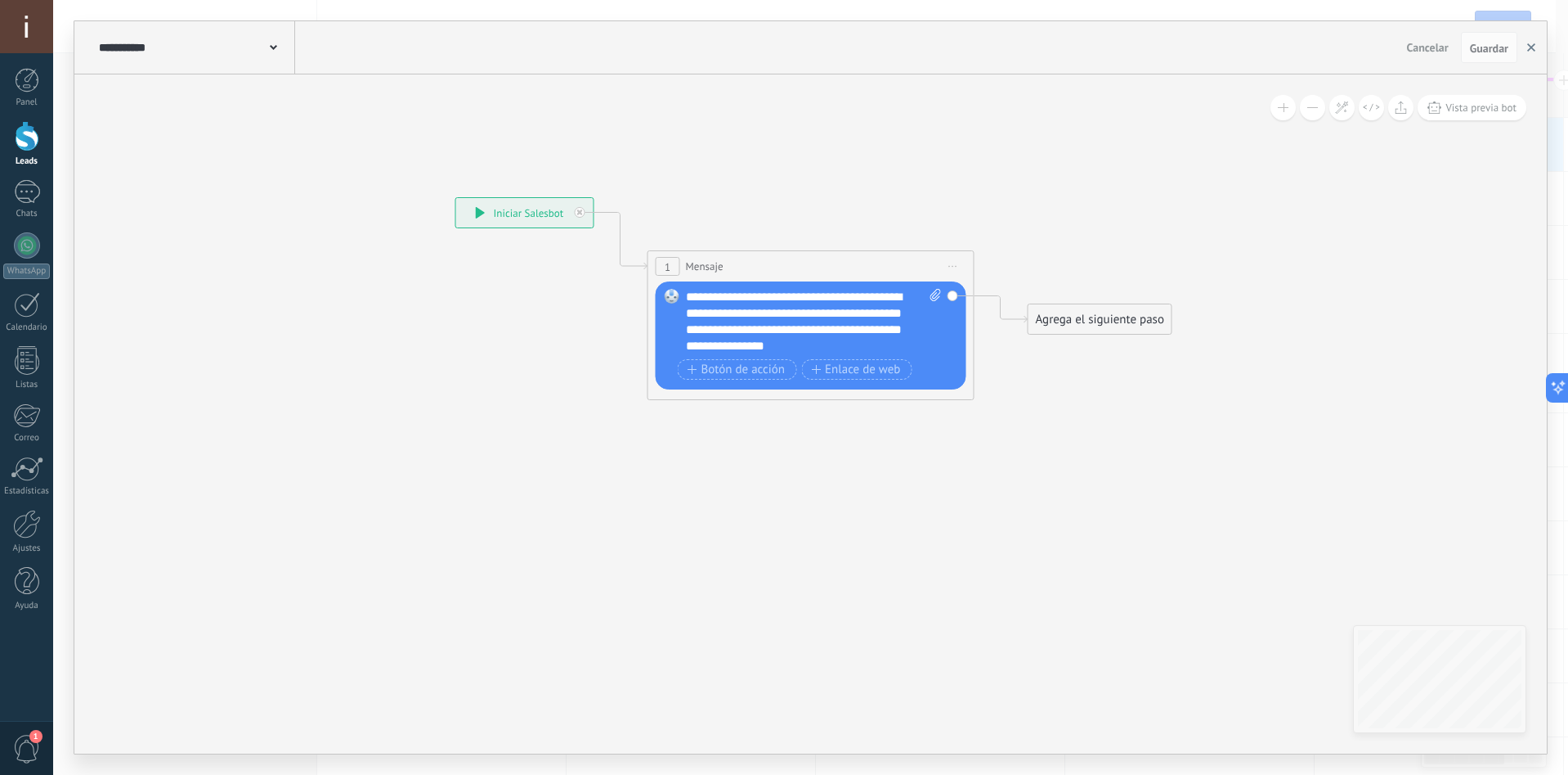
click at [1530, 48] on use "button" at bounding box center [1531, 47] width 8 height 8
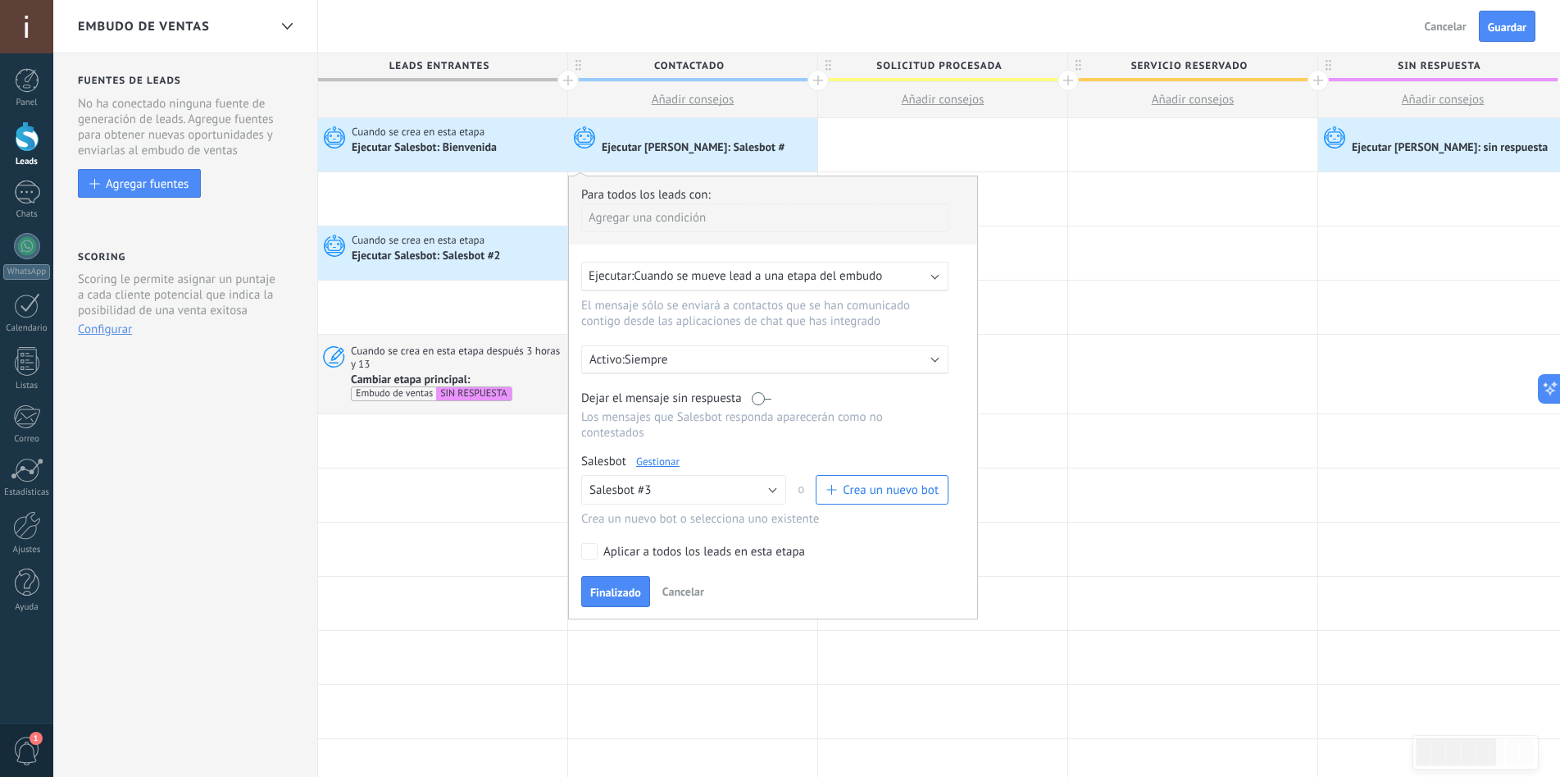
click at [661, 463] on link "Gestionar" at bounding box center [657, 461] width 43 height 14
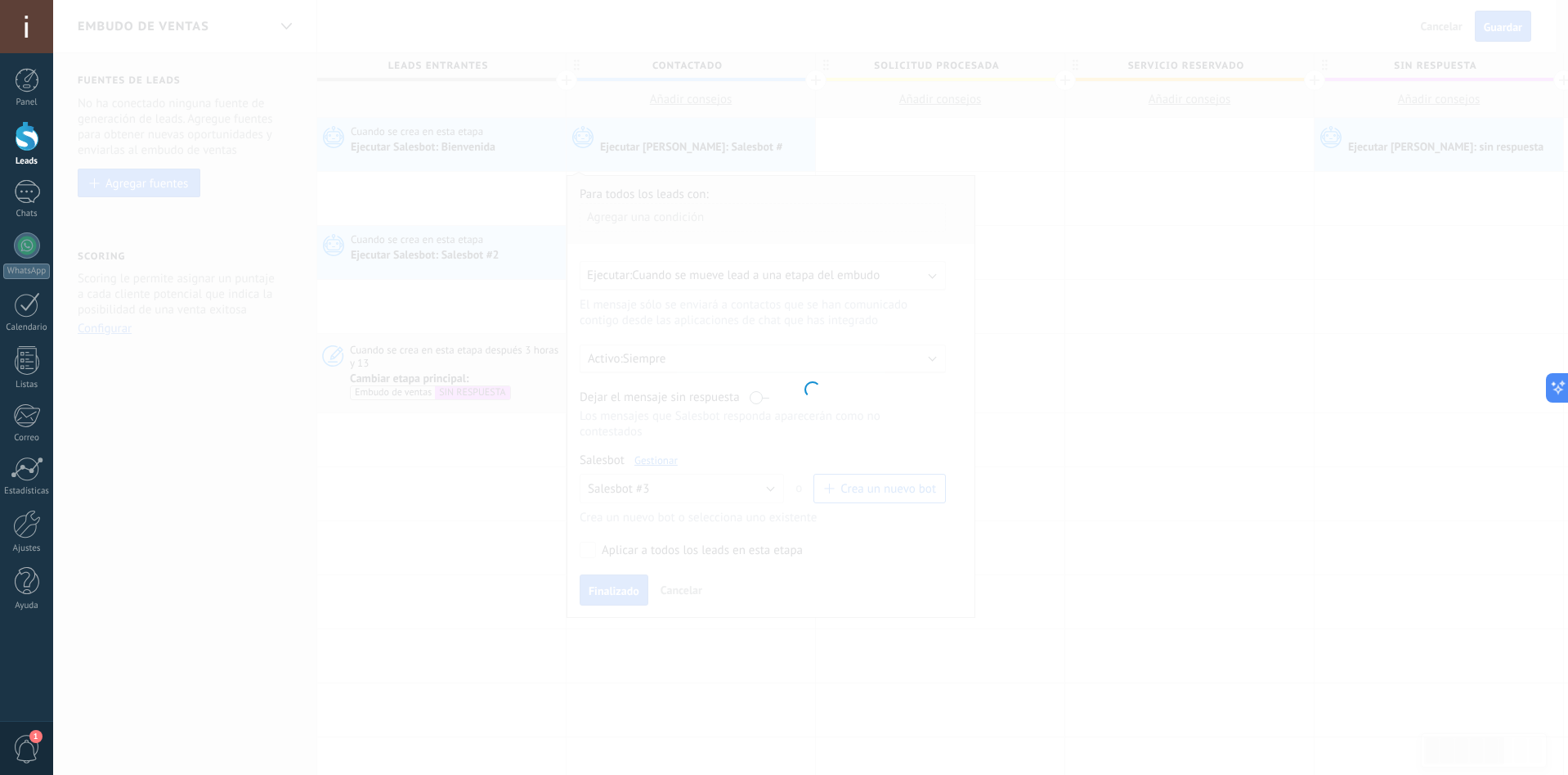
type input "**********"
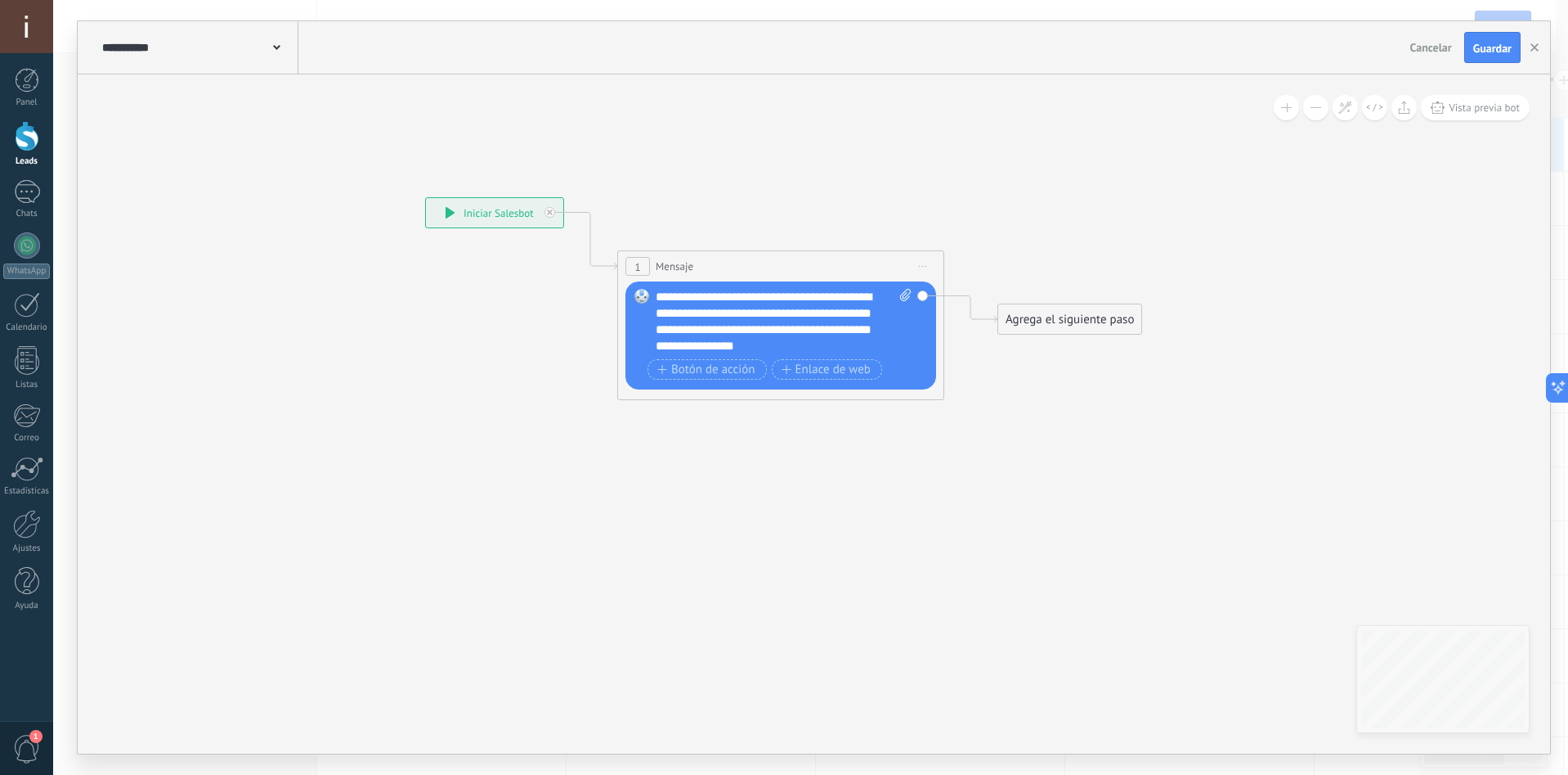
click at [275, 48] on use at bounding box center [276, 47] width 7 height 5
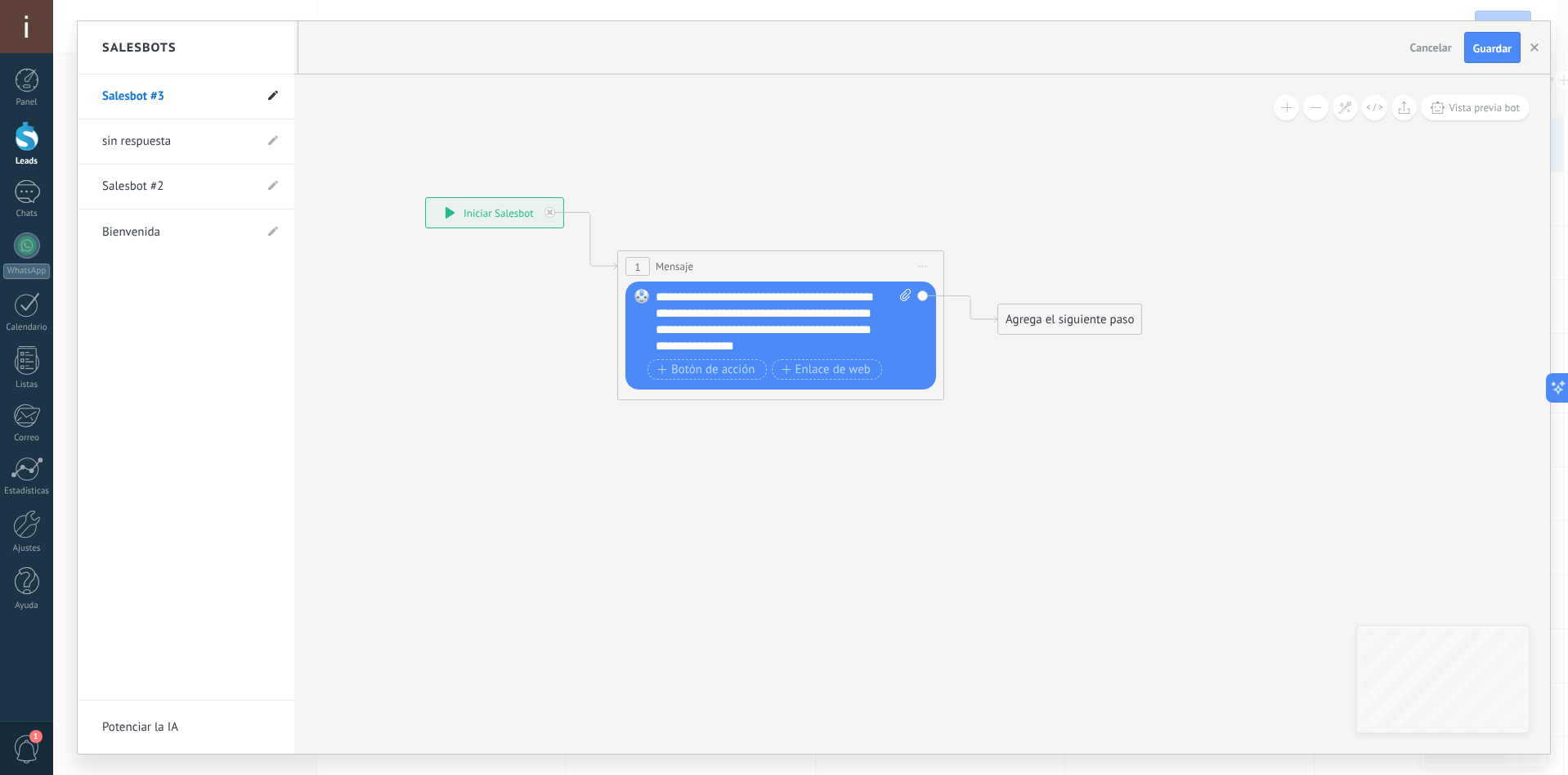
click at [275, 95] on use at bounding box center [273, 96] width 10 height 10
drag, startPoint x: 187, startPoint y: 93, endPoint x: 27, endPoint y: 102, distance: 160.3
click at [27, 102] on body ".abccls-1,.abccls-2{fill-rule:evenodd}.abccls-2{fill:#fff} .abfcls-1{fill:none}…" at bounding box center [784, 387] width 1568 height 775
click at [197, 91] on input "**********" at bounding box center [159, 97] width 117 height 26
type input "*********"
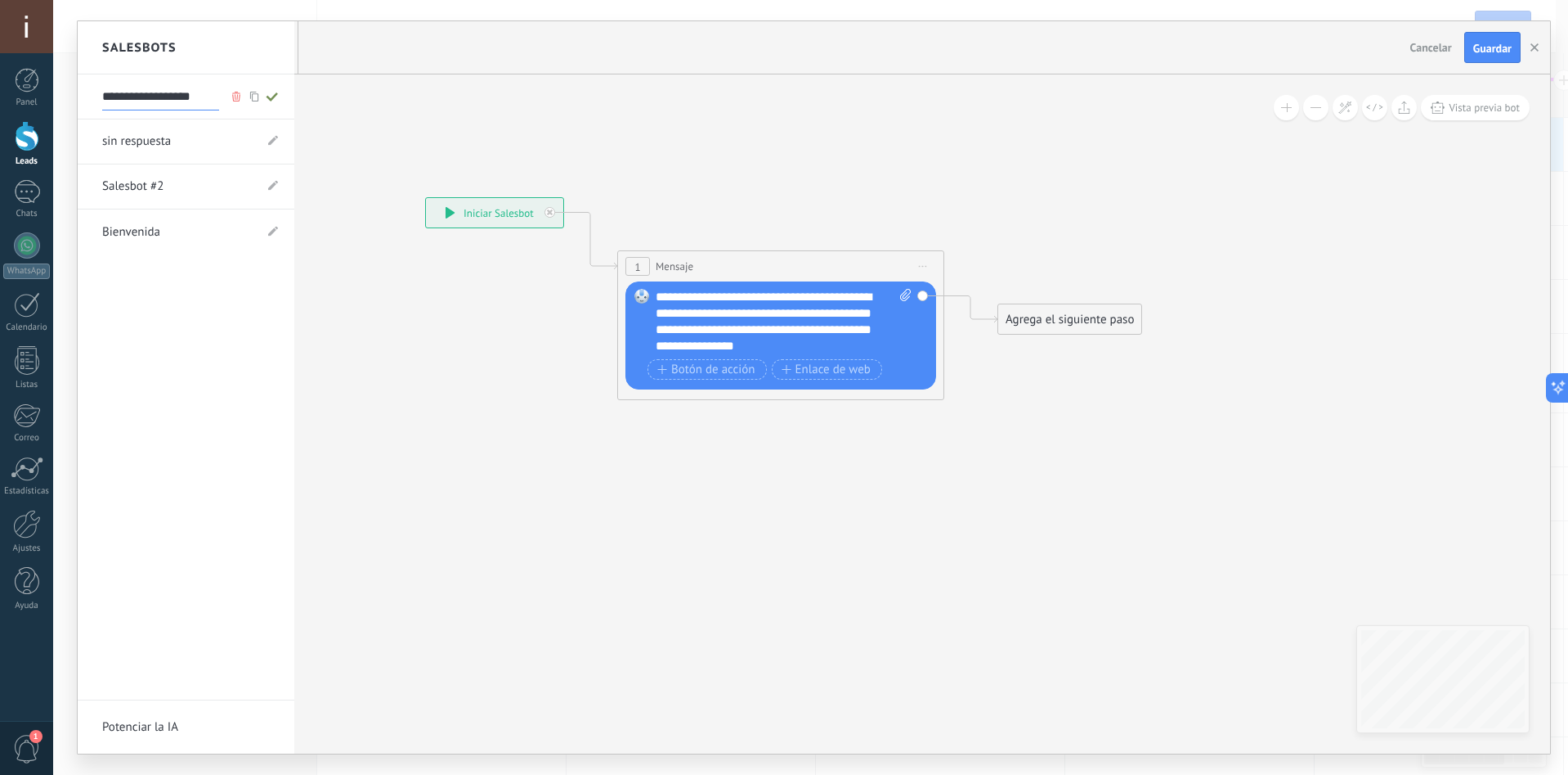
type input "**********"
click at [271, 95] on icon at bounding box center [272, 97] width 18 height 10
type input "**********"
click at [271, 184] on icon at bounding box center [273, 186] width 10 height 10
drag, startPoint x: 178, startPoint y: 186, endPoint x: 46, endPoint y: 184, distance: 132.0
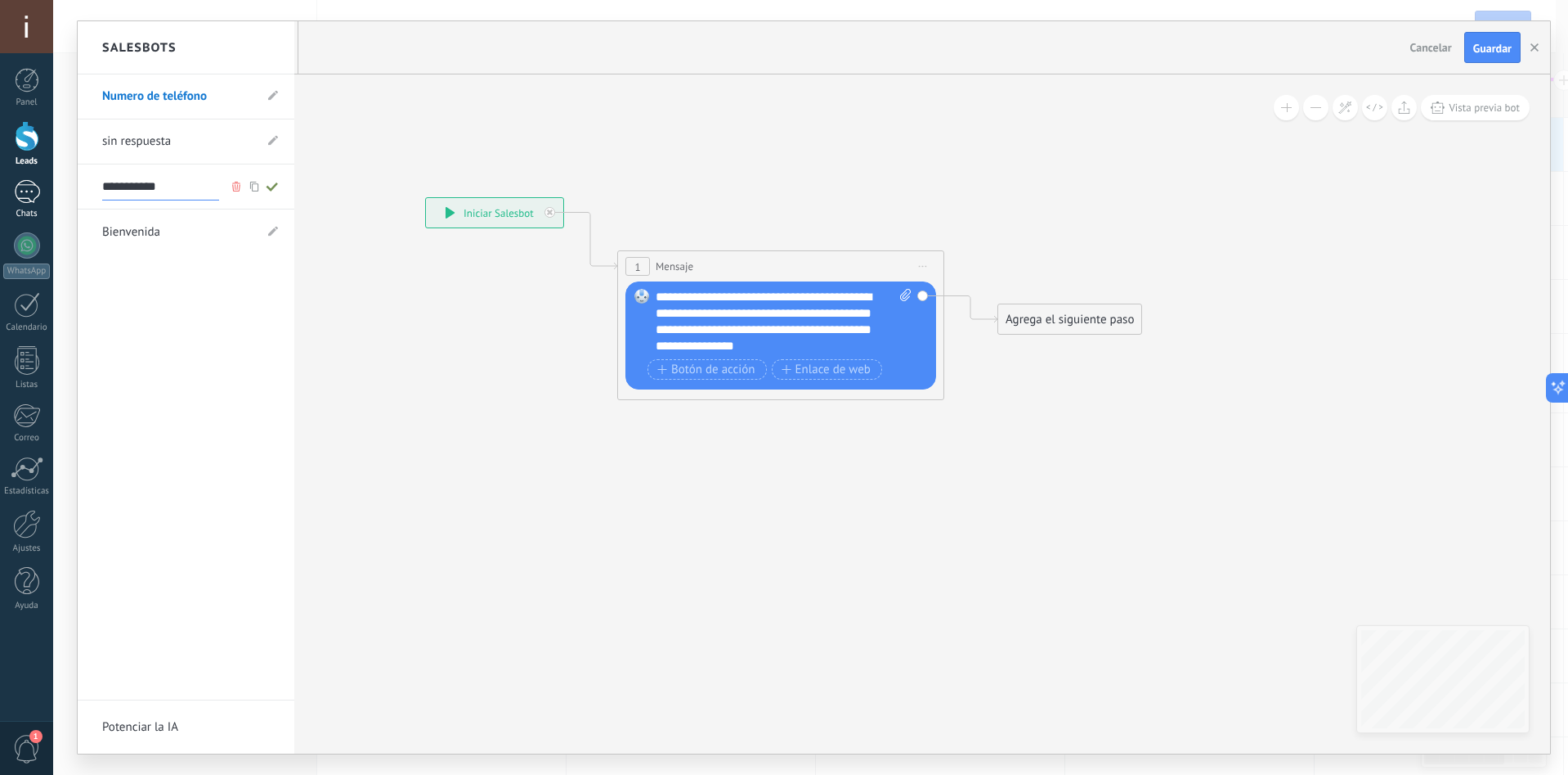
click at [46, 184] on body ".abccls-1,.abccls-2{fill-rule:evenodd}.abccls-2{fill:#fff} .abfcls-1{fill:none}…" at bounding box center [784, 387] width 1568 height 775
type input "*"
type input "*******"
type input "**********"
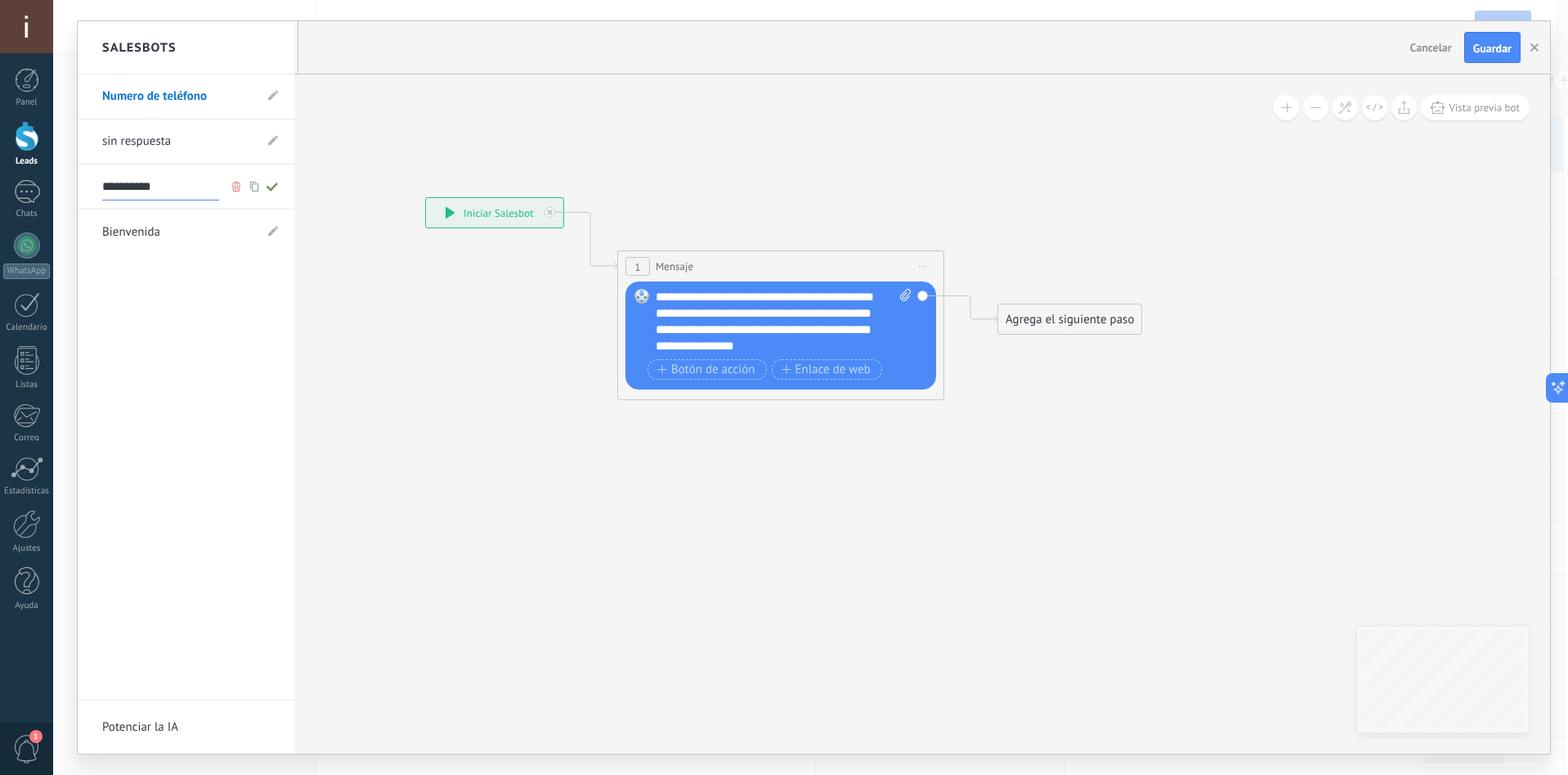
click at [1478, 55] on div at bounding box center [813, 387] width 1472 height 732
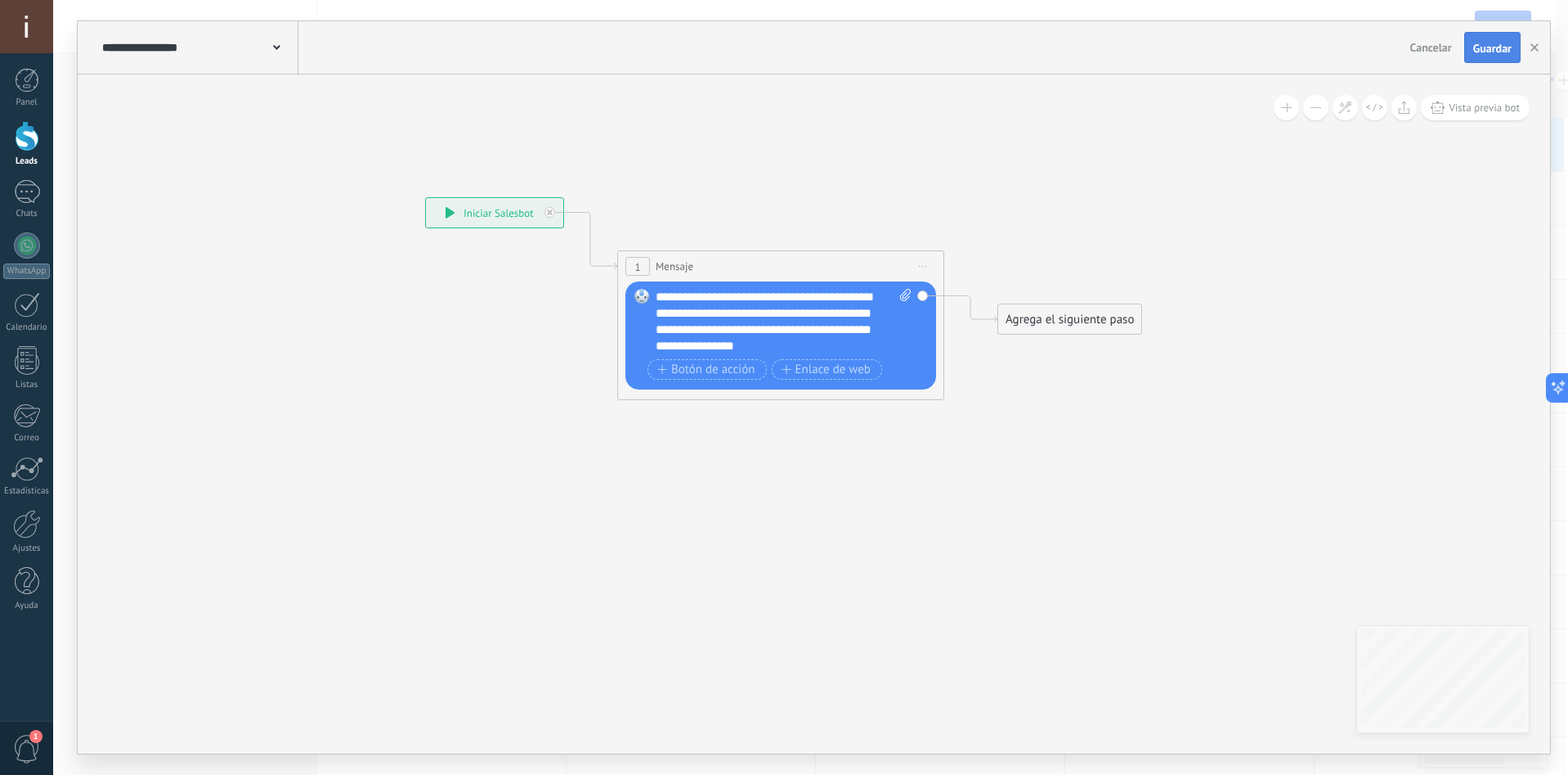
click at [1490, 51] on span "Guardar" at bounding box center [1492, 48] width 39 height 11
click at [1532, 48] on icon "button" at bounding box center [1534, 47] width 8 height 8
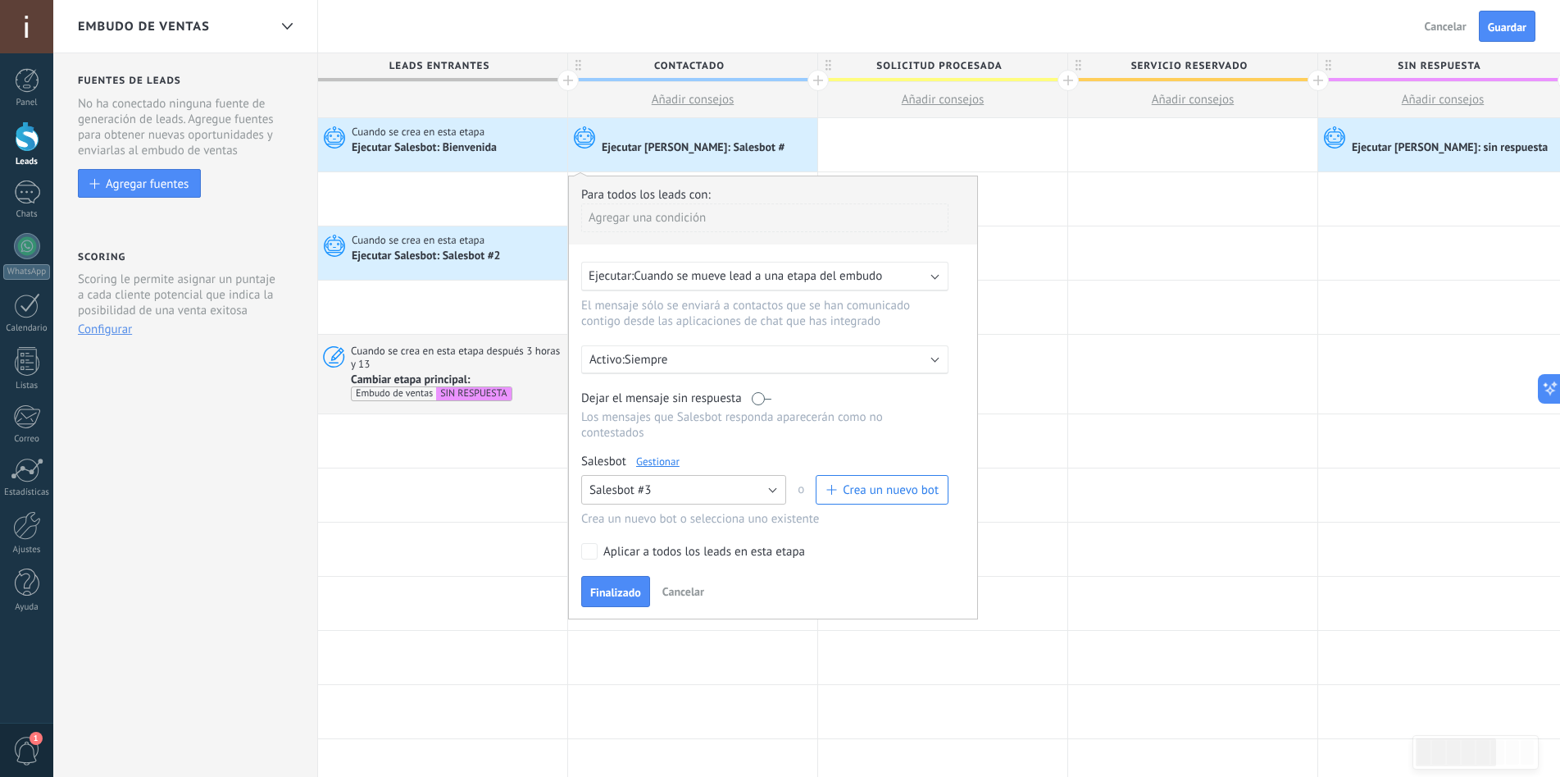
click at [711, 491] on button "Salesbot #3" at bounding box center [683, 490] width 205 height 30
click at [662, 516] on span "Salesbot #3" at bounding box center [676, 518] width 209 height 16
click at [617, 588] on span "Finalizado" at bounding box center [615, 591] width 51 height 11
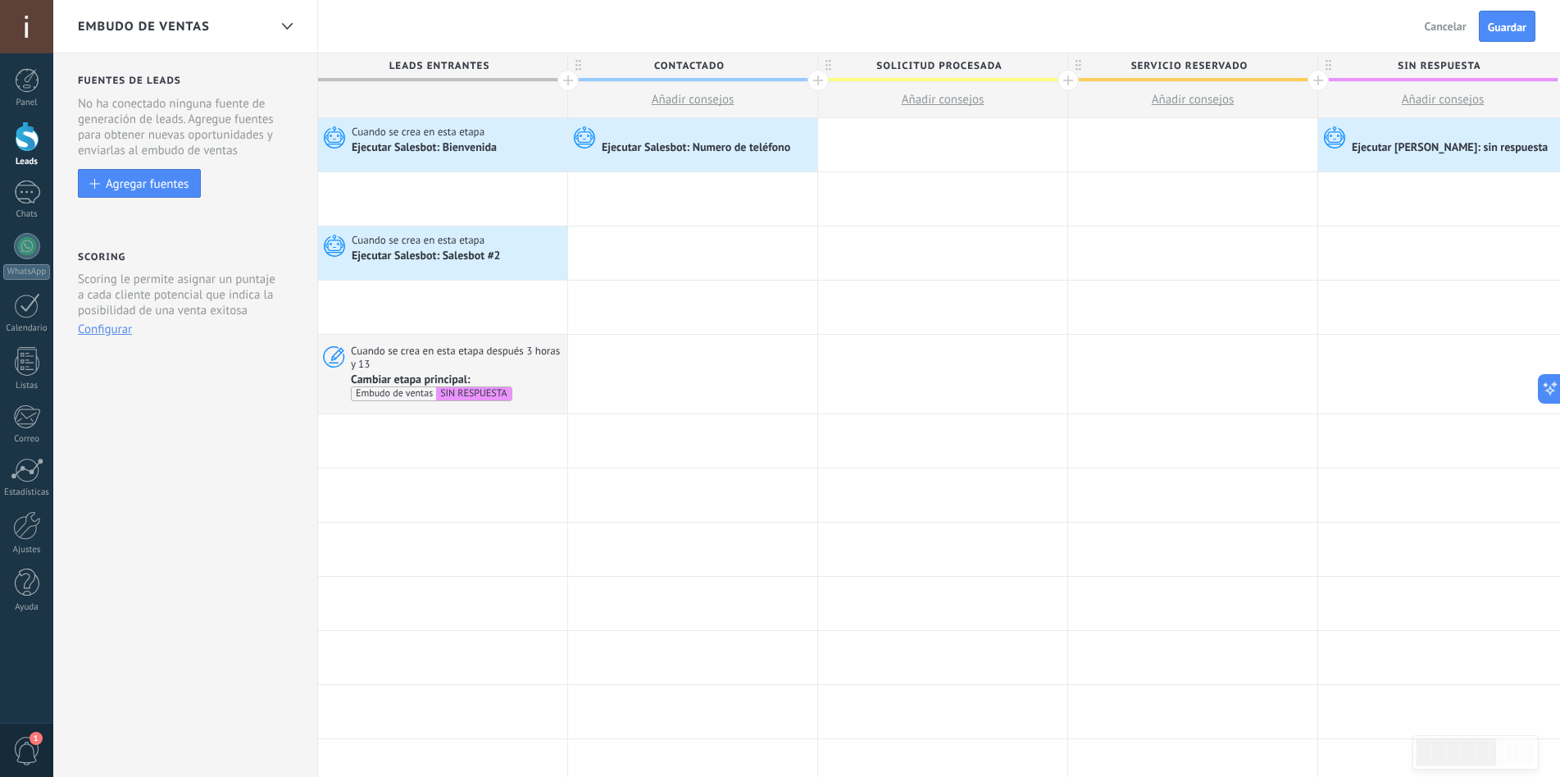
click at [740, 61] on span "Contactado" at bounding box center [688, 65] width 241 height 25
type input "********"
click at [967, 66] on span "Solicitud procesada" at bounding box center [938, 65] width 241 height 25
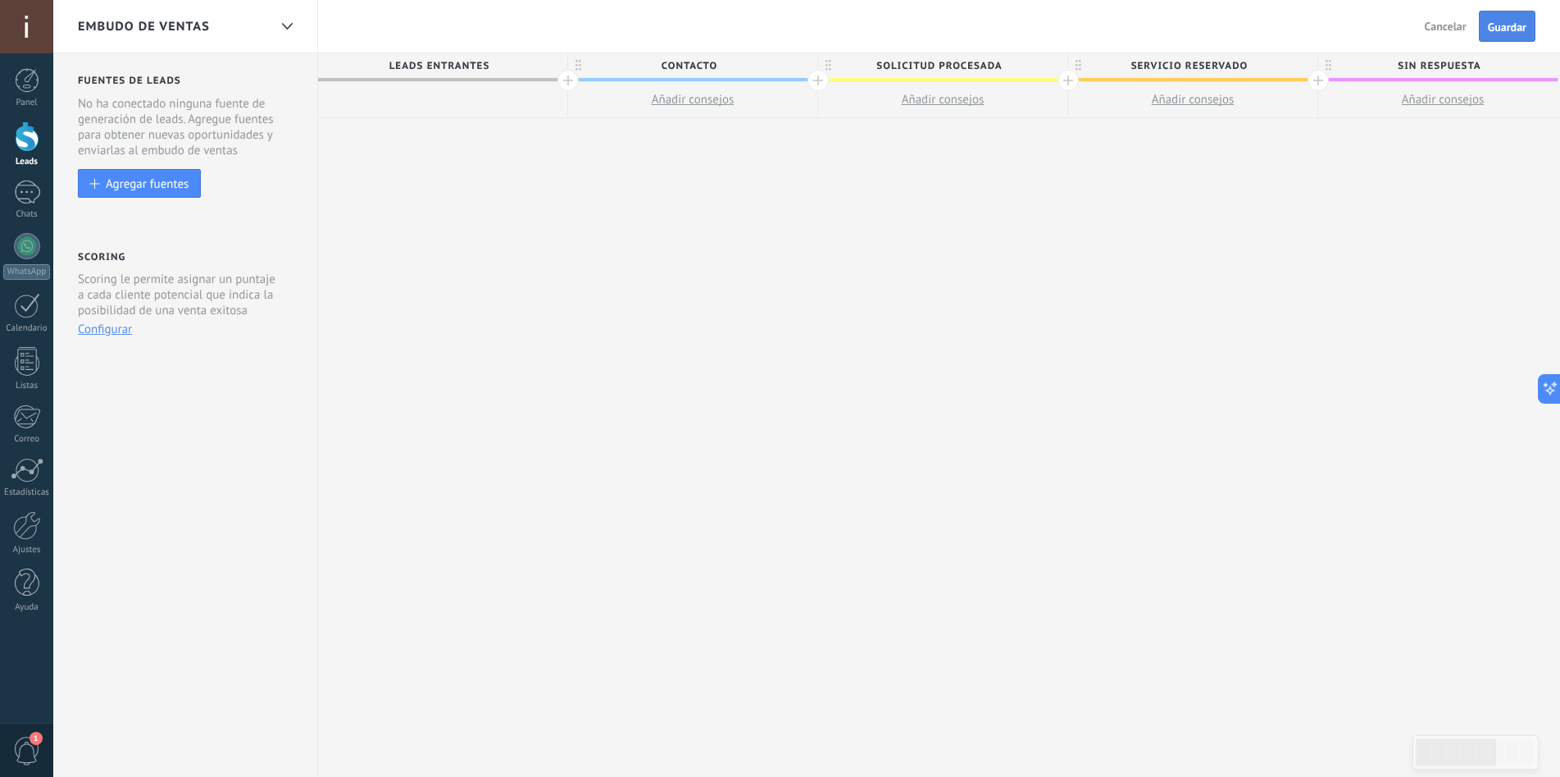
click at [1513, 33] on span "Guardar" at bounding box center [1507, 26] width 39 height 11
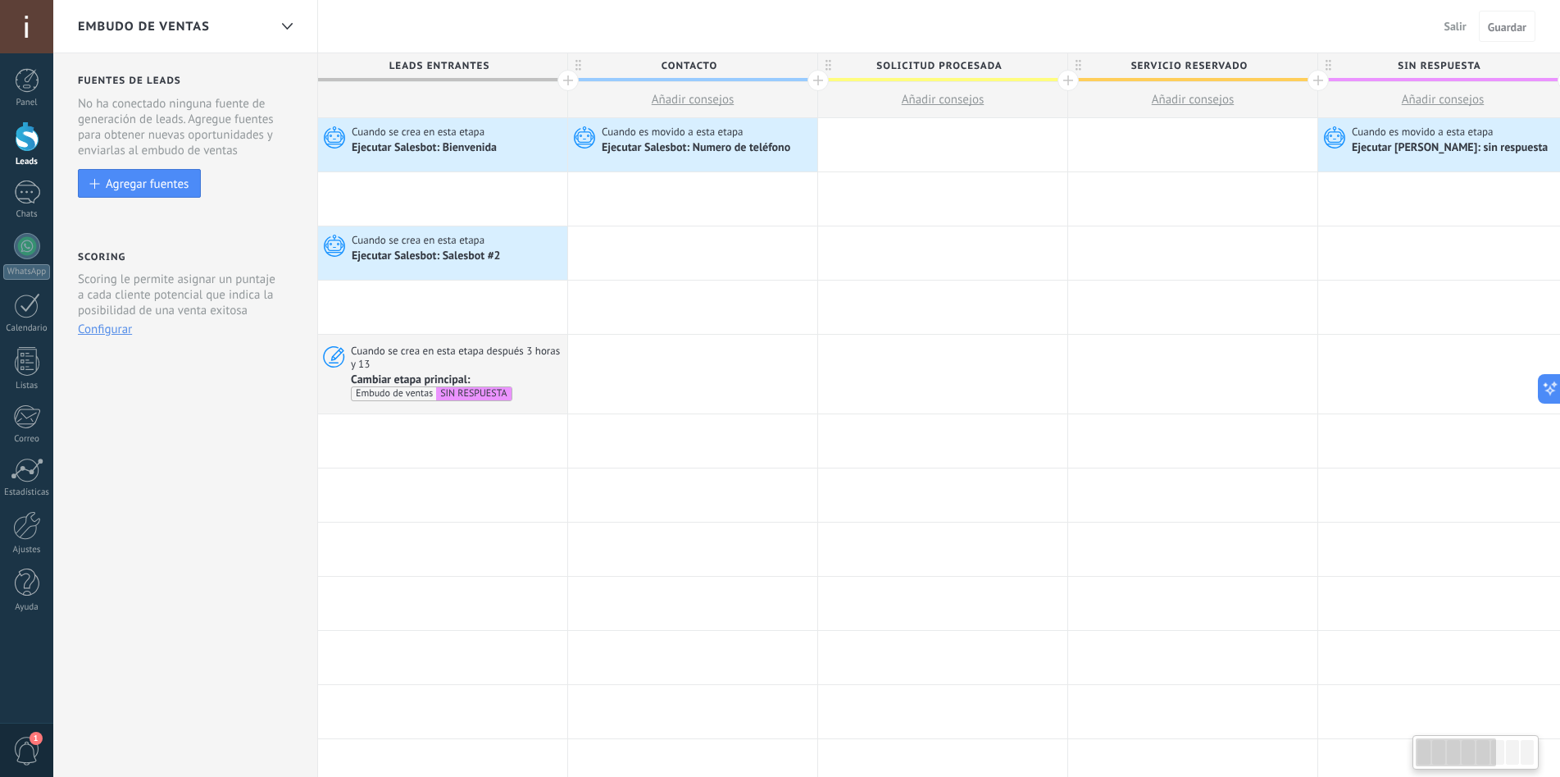
scroll to position [0, 2]
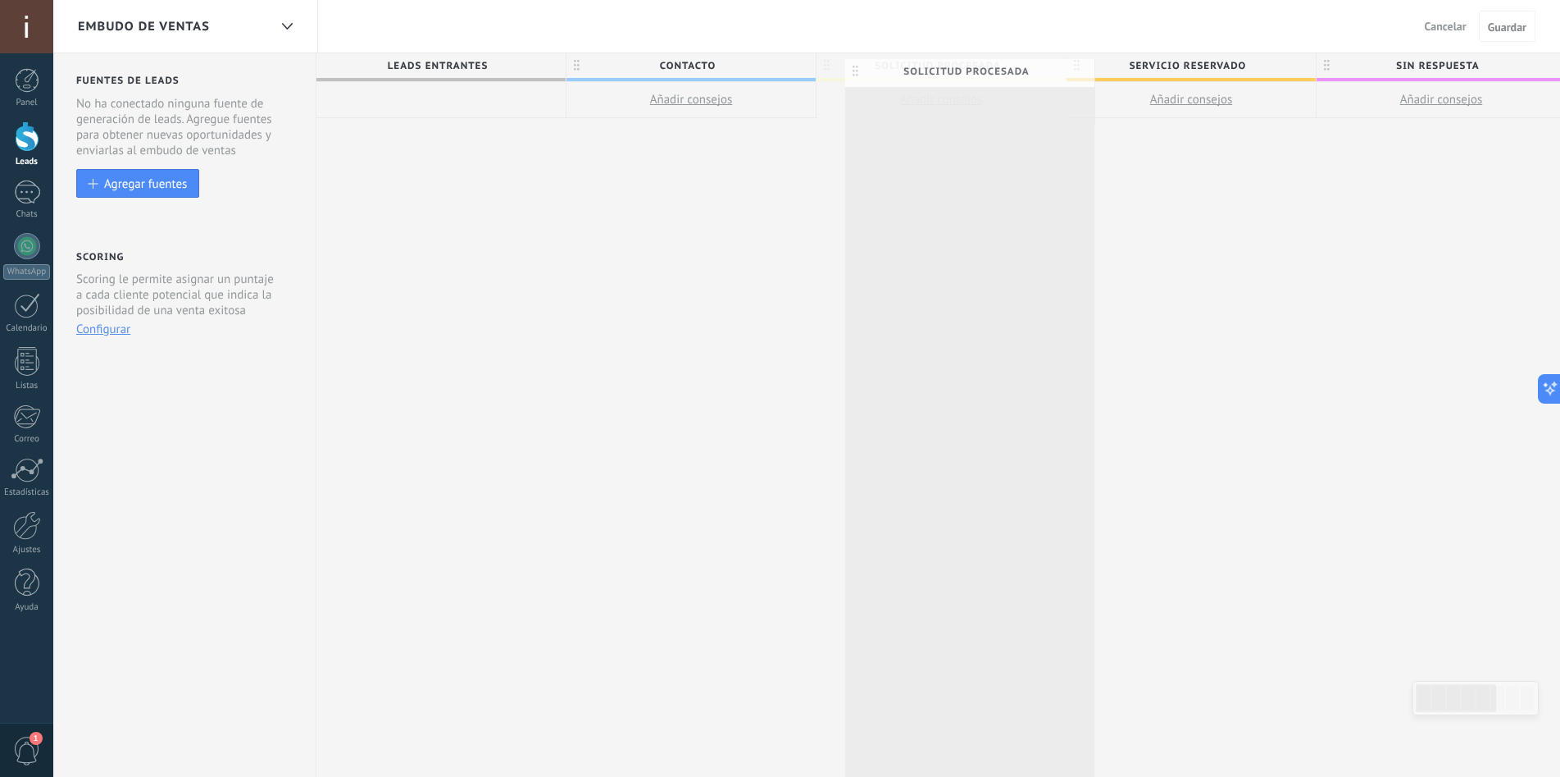
drag, startPoint x: 1003, startPoint y: 63, endPoint x: 1032, endPoint y: 69, distance: 29.3
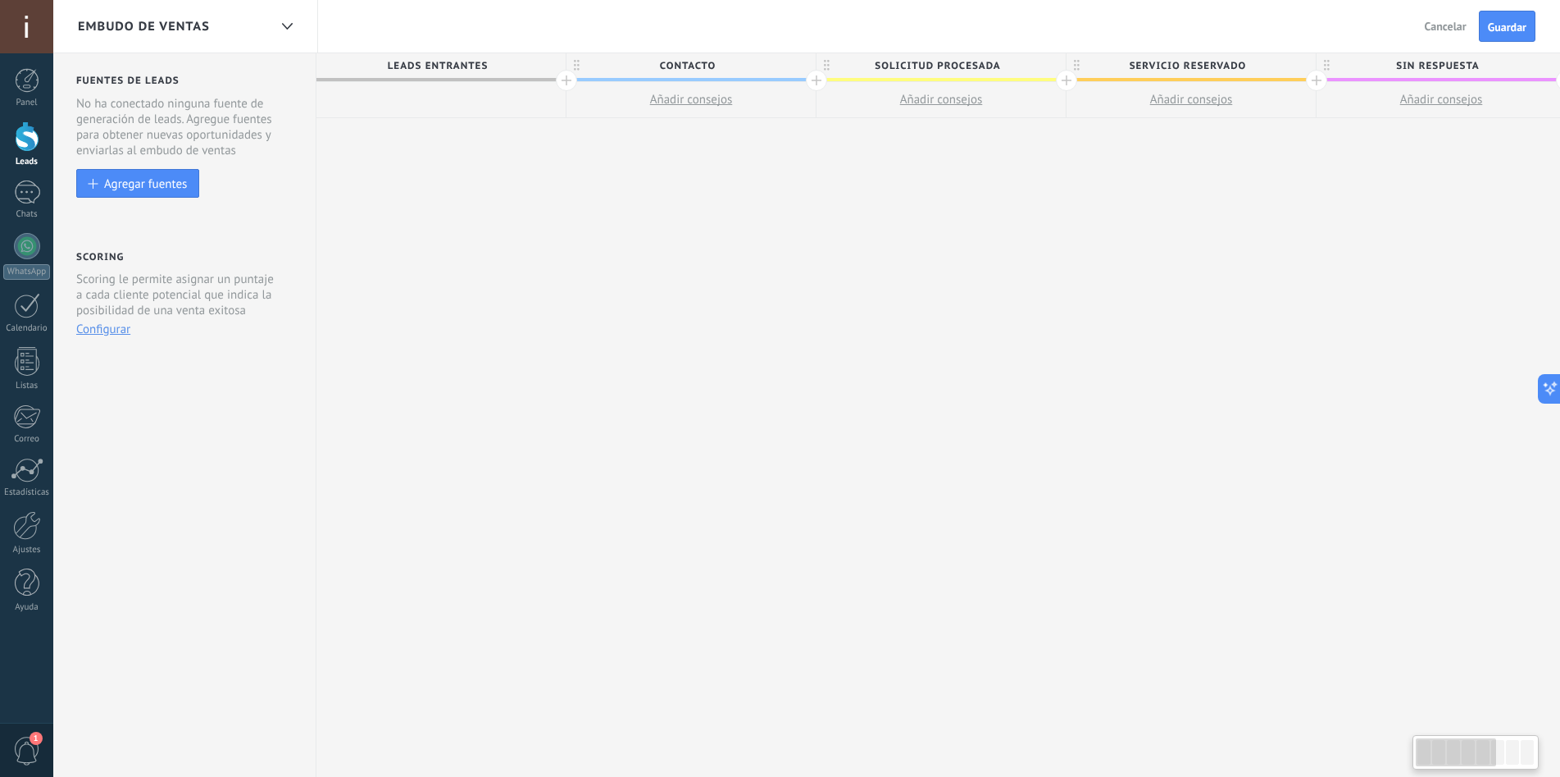
click at [986, 69] on span "Solicitud procesada" at bounding box center [937, 65] width 241 height 25
click at [942, 62] on input "*******" at bounding box center [937, 65] width 217 height 25
type input "*******"
click at [958, 70] on span "REVISON" at bounding box center [937, 65] width 241 height 25
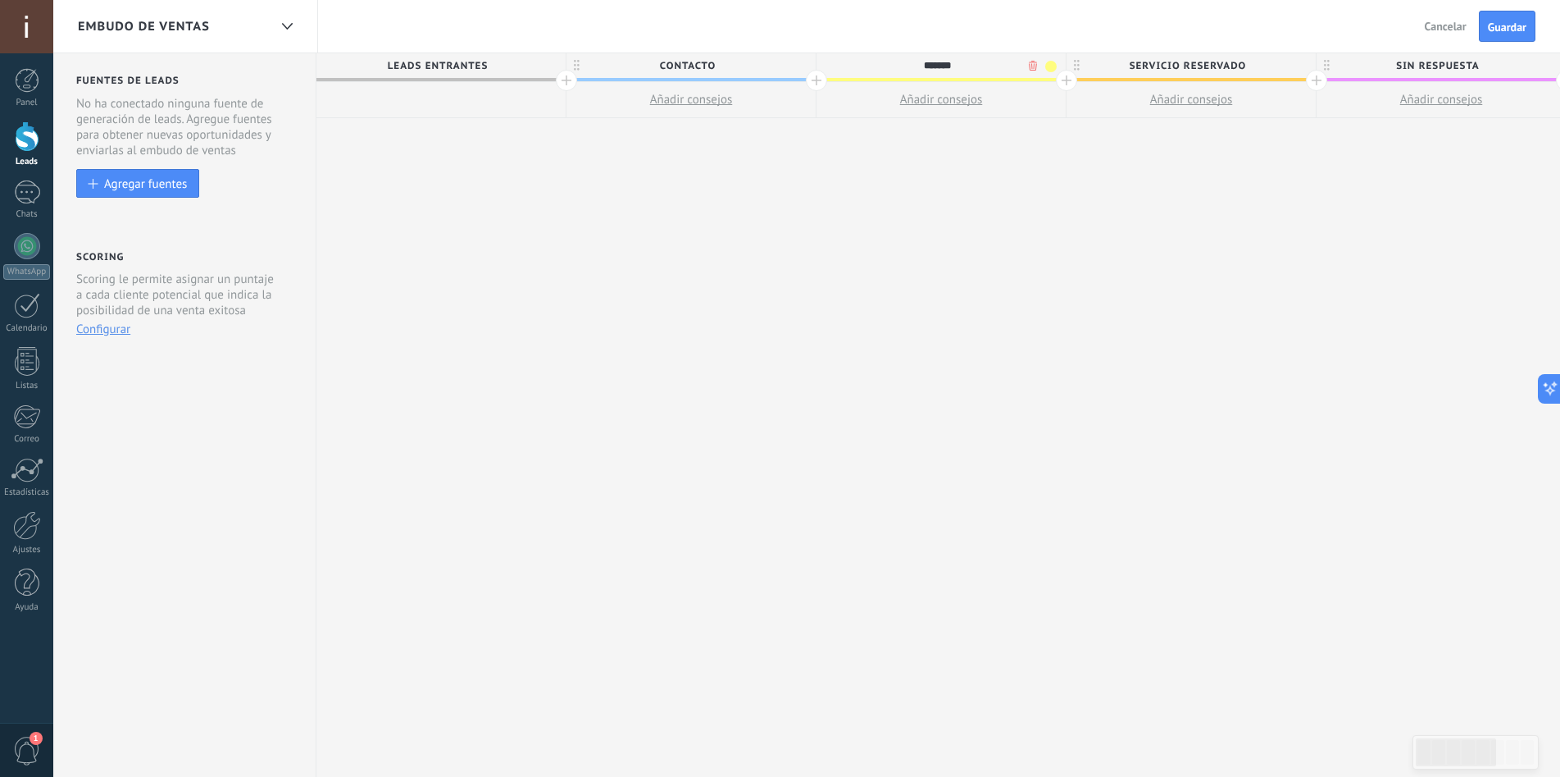
click at [958, 70] on input "*******" at bounding box center [937, 65] width 217 height 25
type input "********"
click at [1253, 69] on span "Servicio reservado" at bounding box center [1187, 65] width 241 height 25
click at [1250, 66] on span "Servicio reservado" at bounding box center [1187, 65] width 241 height 25
type input "********"
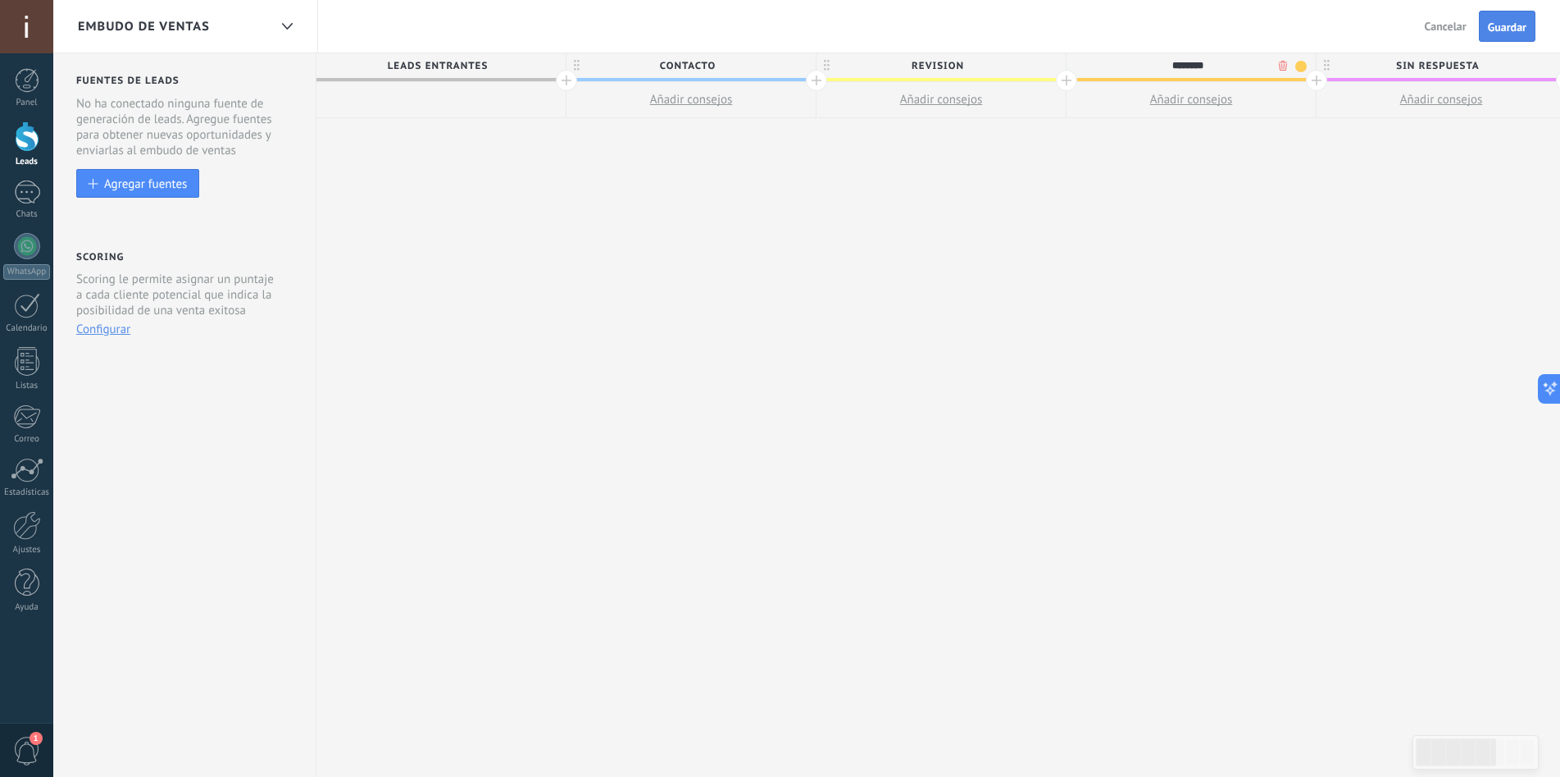
click at [1528, 32] on button "Guardar" at bounding box center [1507, 26] width 57 height 31
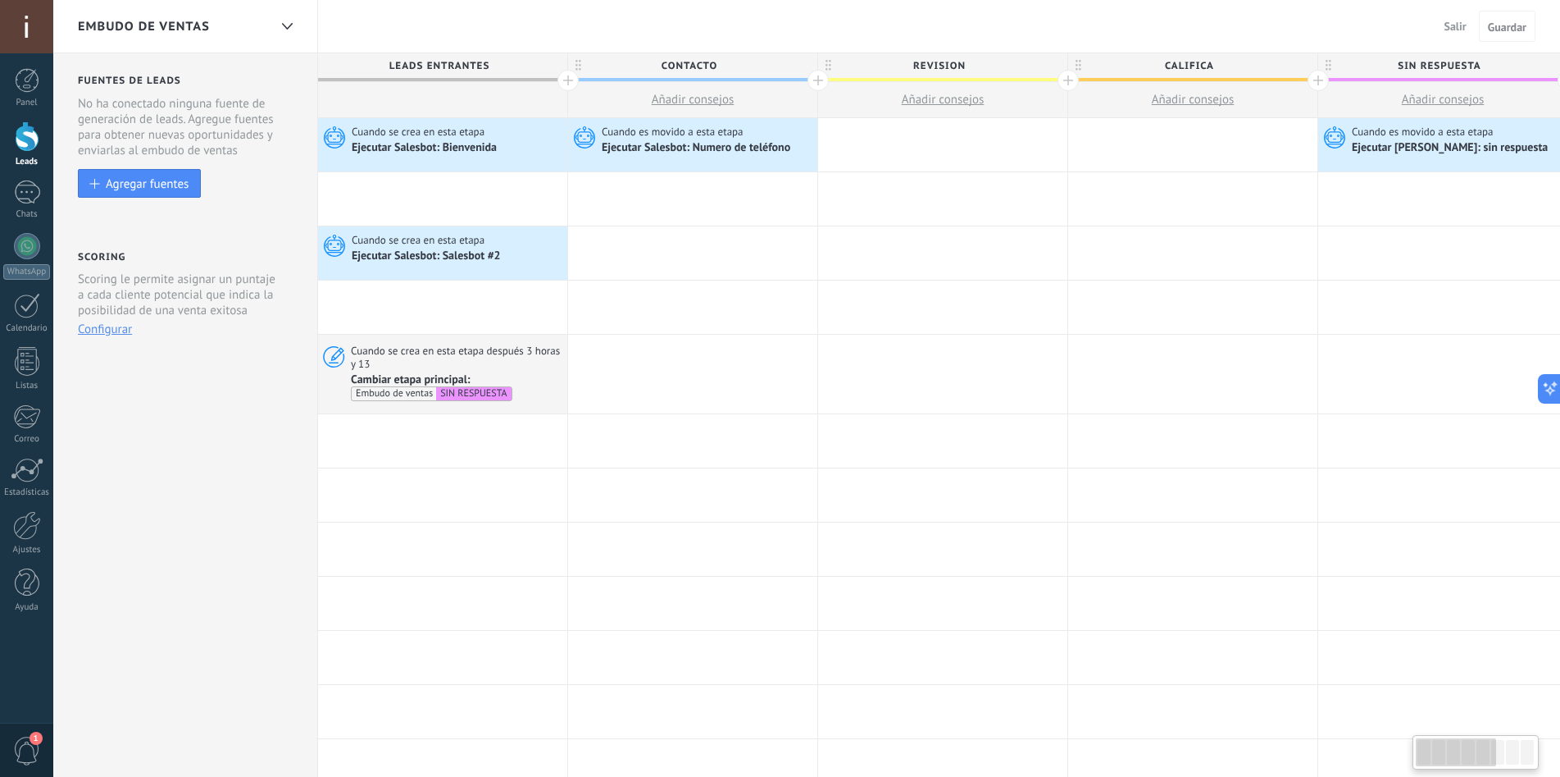
scroll to position [0, 2]
click at [934, 141] on div at bounding box center [941, 144] width 249 height 53
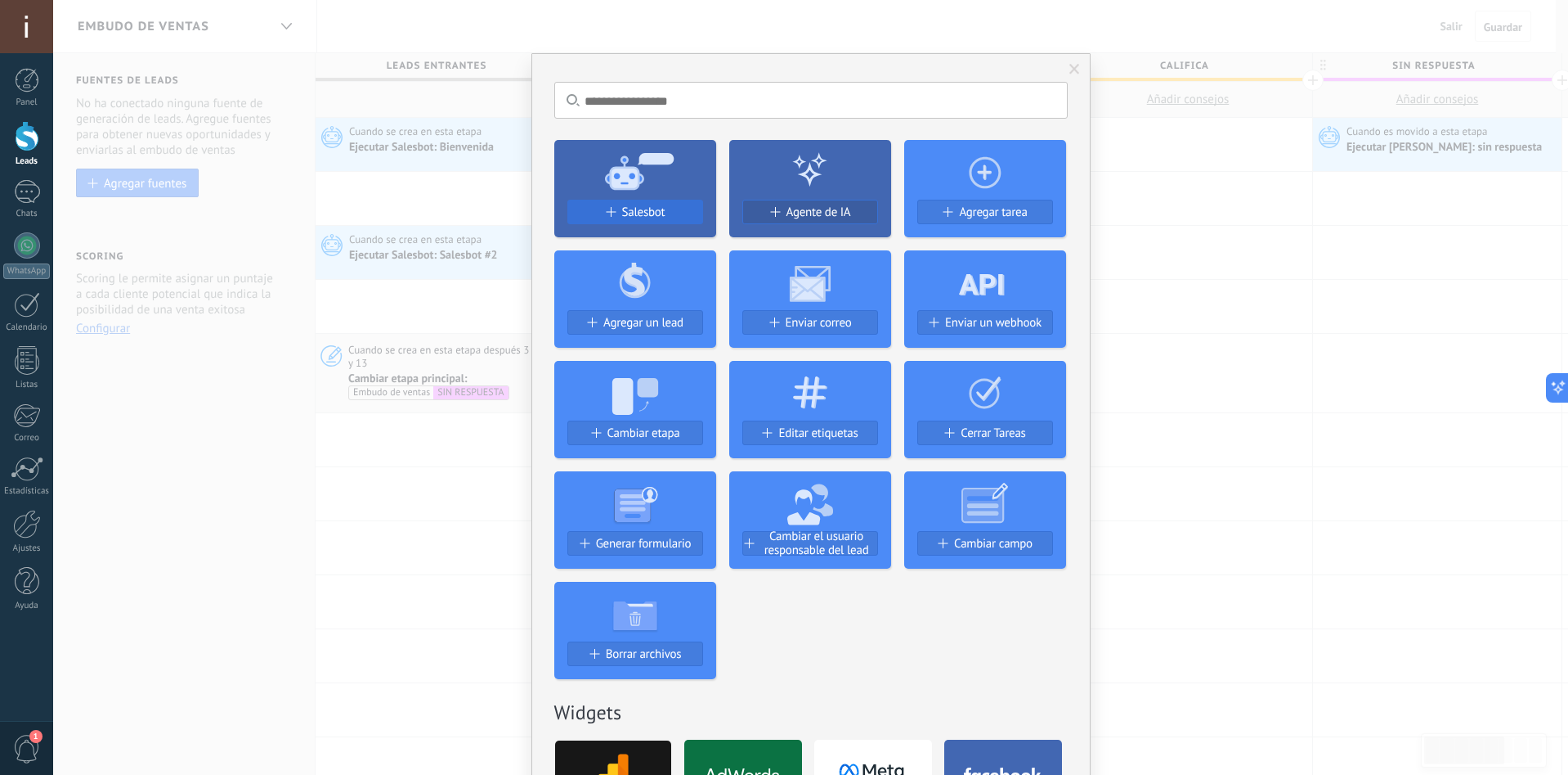
click at [651, 200] on button "Salesbot" at bounding box center [635, 211] width 136 height 25
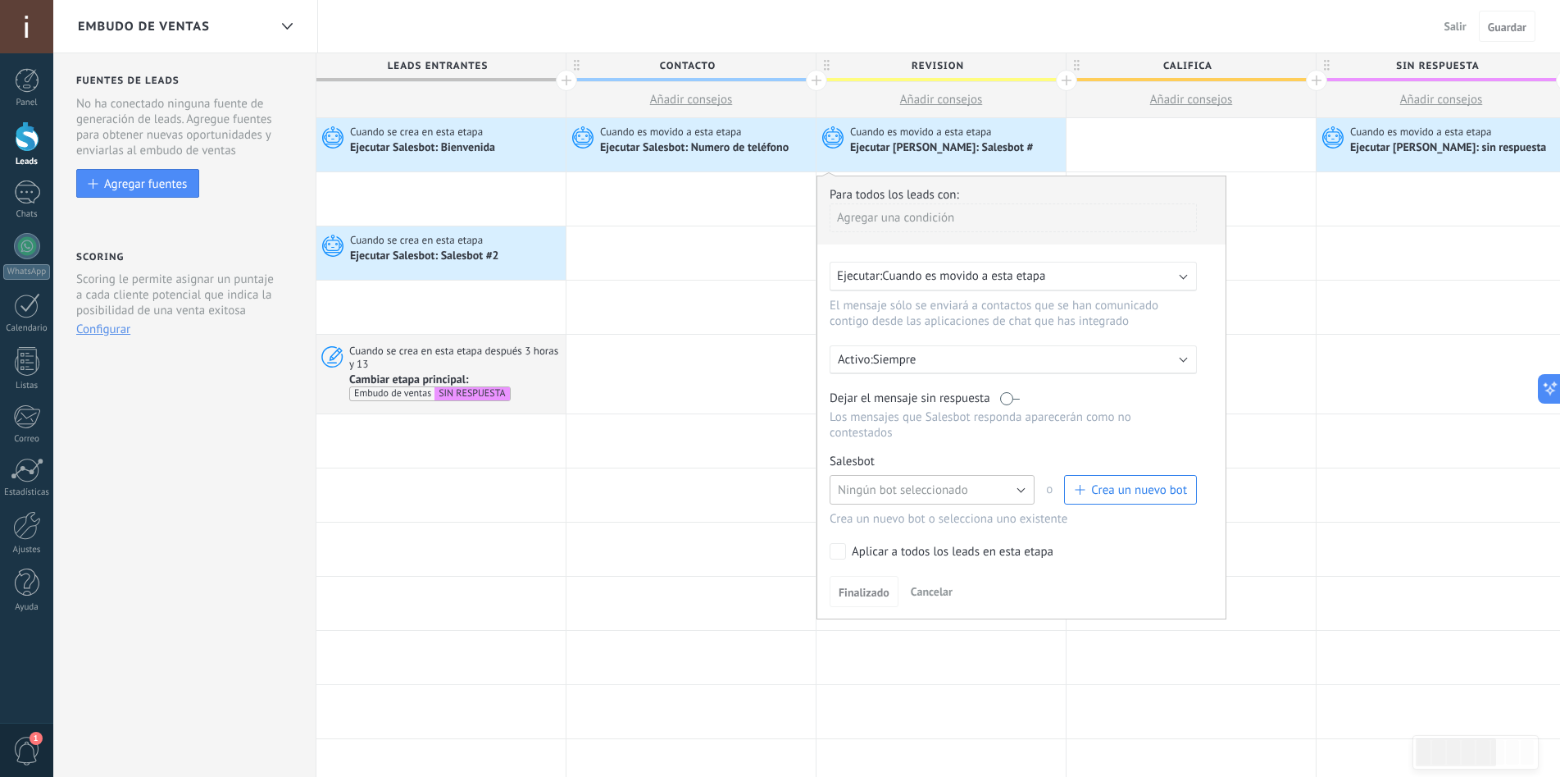
click at [971, 485] on button "Ningún bot seleccionado" at bounding box center [932, 490] width 205 height 30
click at [1090, 492] on span "Crea un nuevo bot" at bounding box center [1130, 490] width 113 height 16
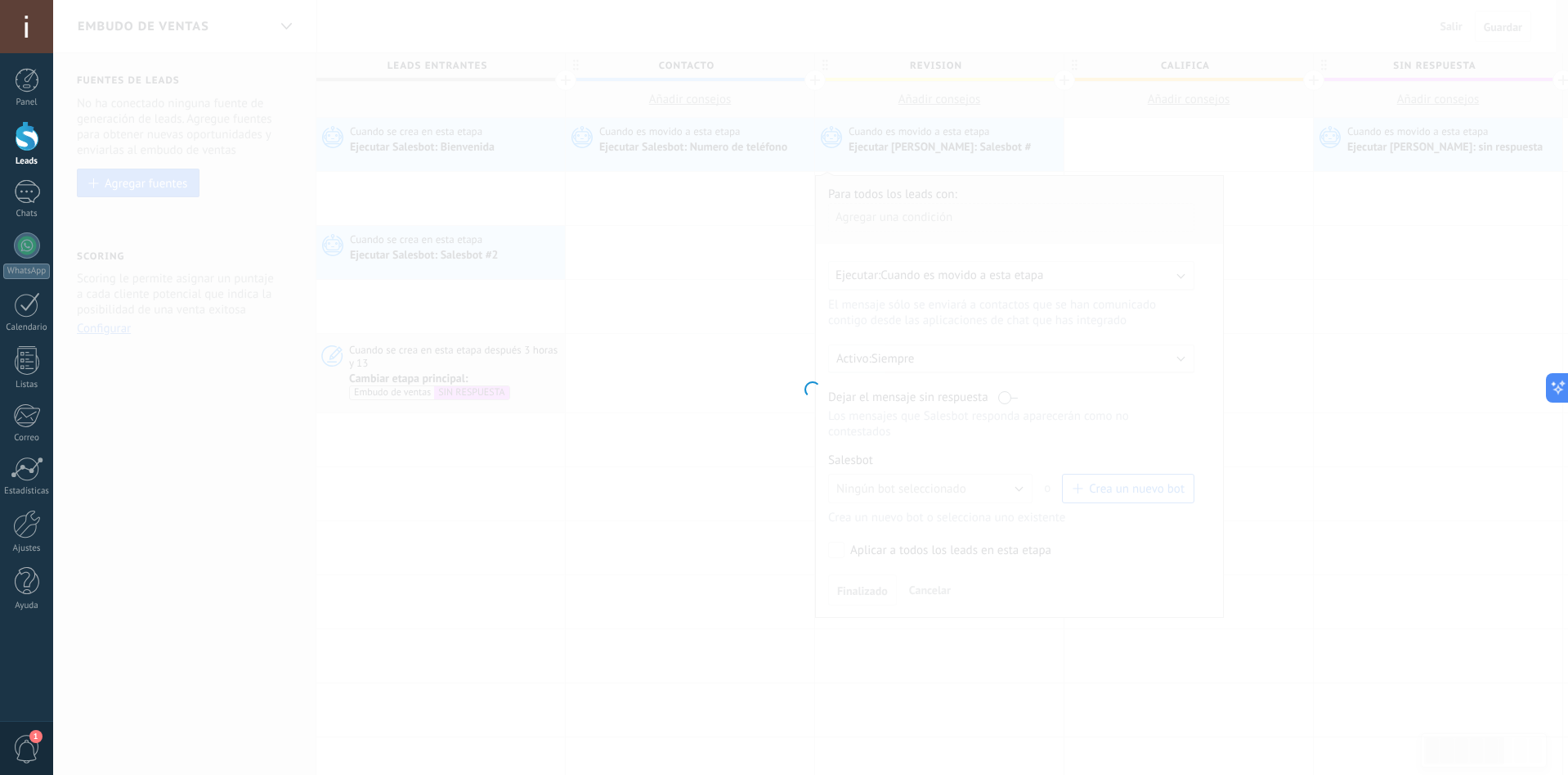
type input "**********"
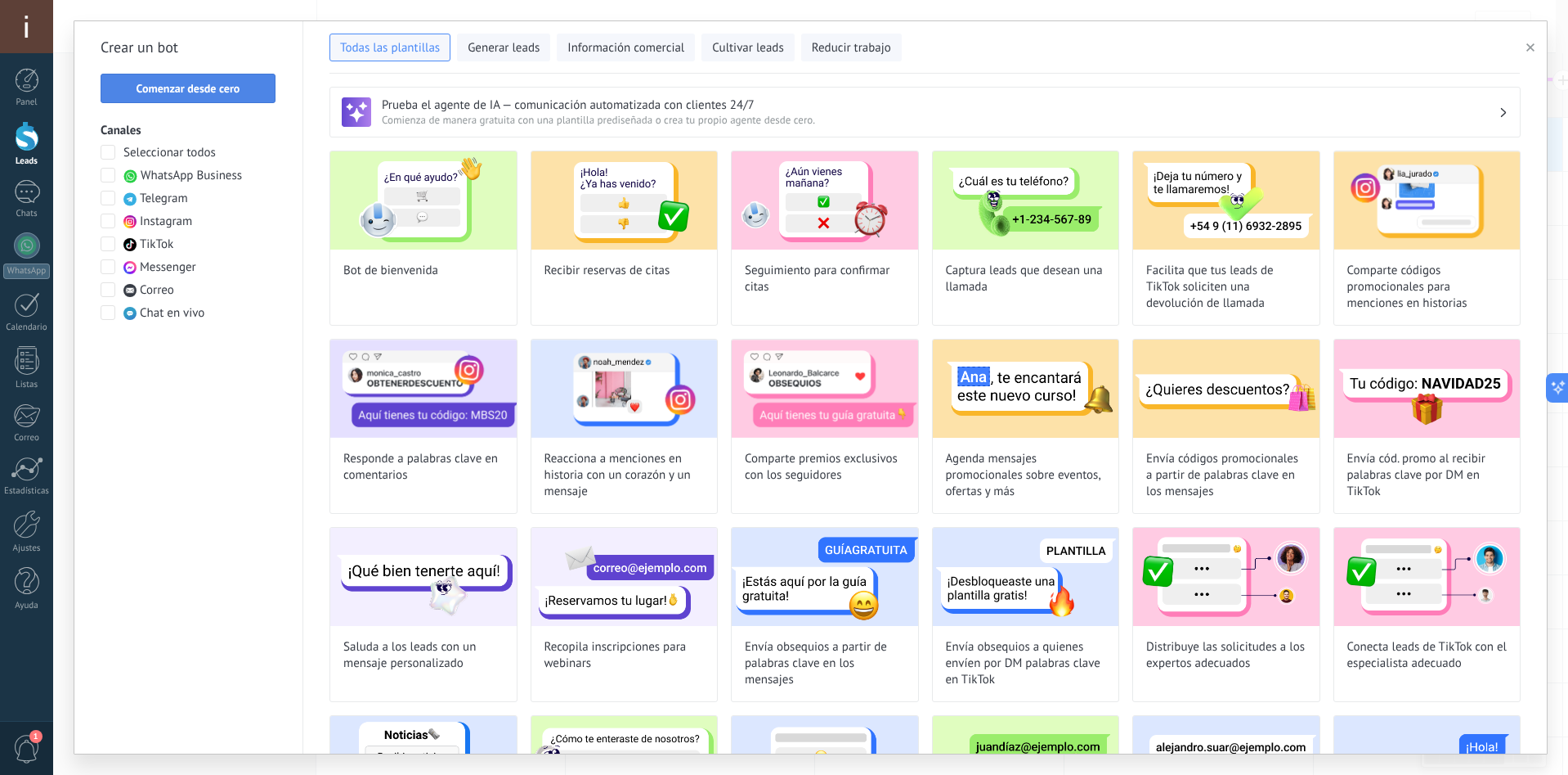
click at [188, 80] on button "Comenzar desde cero" at bounding box center [187, 89] width 174 height 30
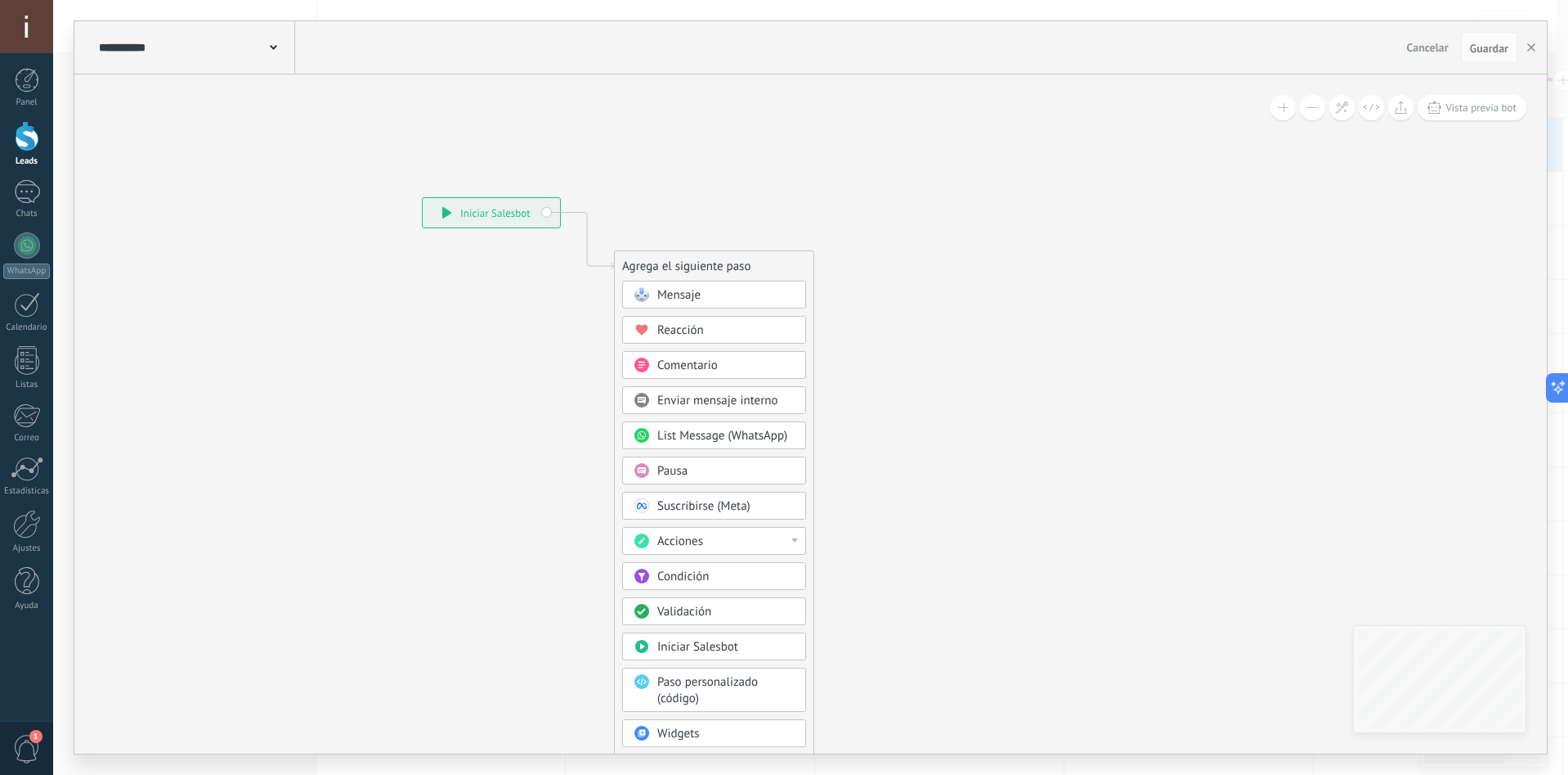
click at [275, 45] on span at bounding box center [273, 47] width 7 height 16
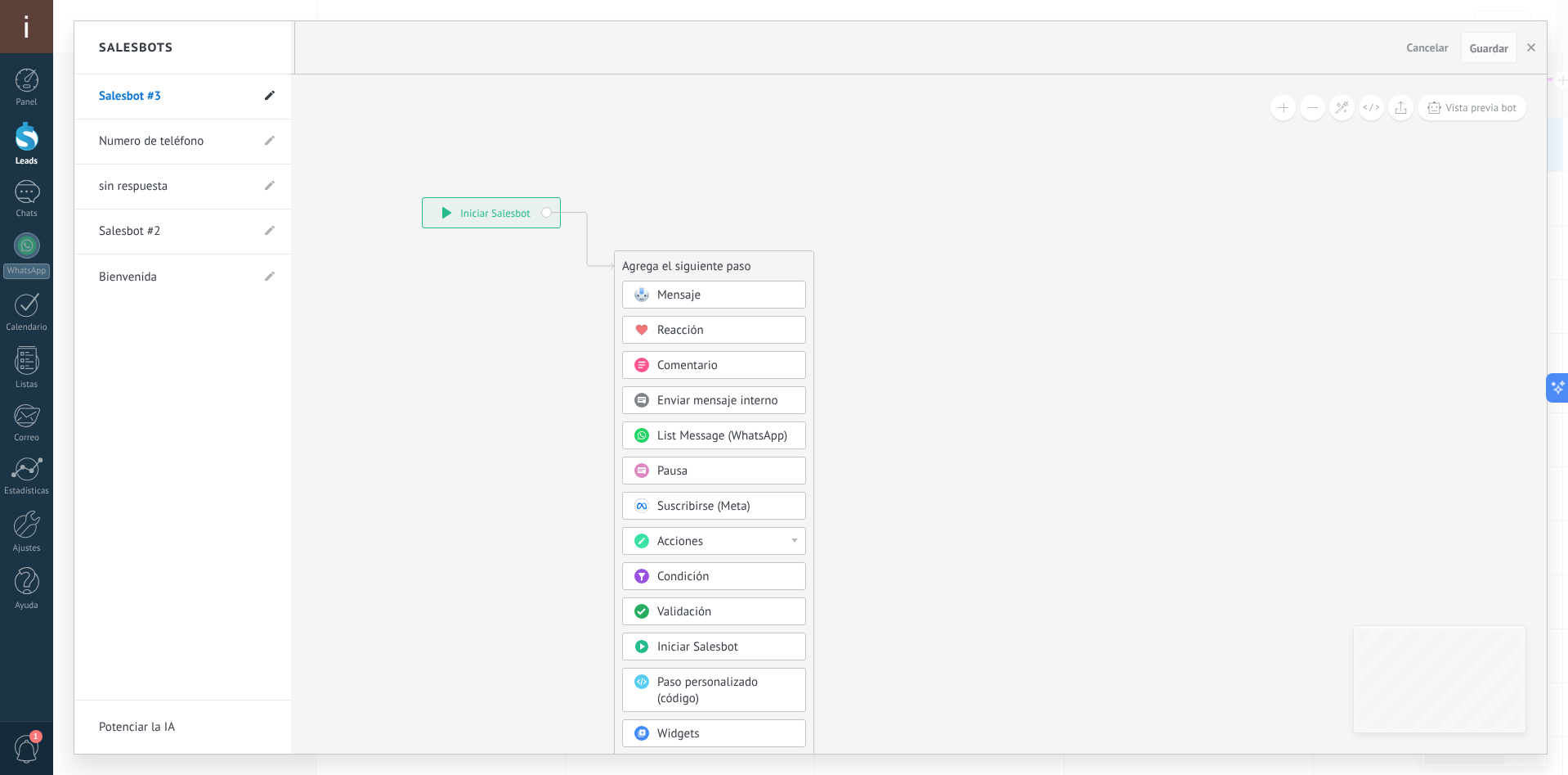
click at [266, 95] on icon at bounding box center [270, 96] width 10 height 10
type input "*****"
type input "********"
click at [265, 97] on use at bounding box center [267, 97] width 11 height 9
type input "********"
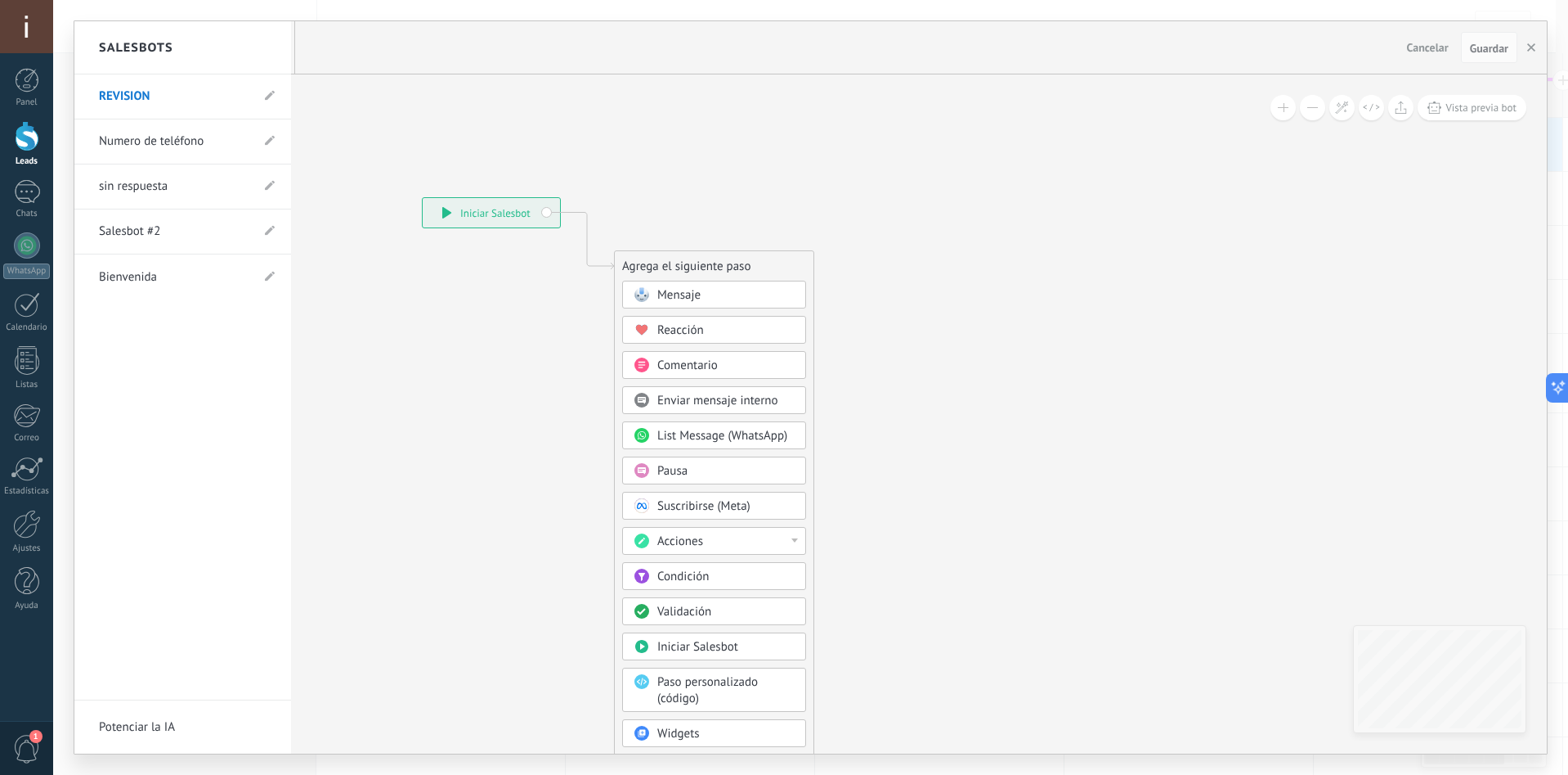
click at [692, 293] on div at bounding box center [810, 387] width 1472 height 732
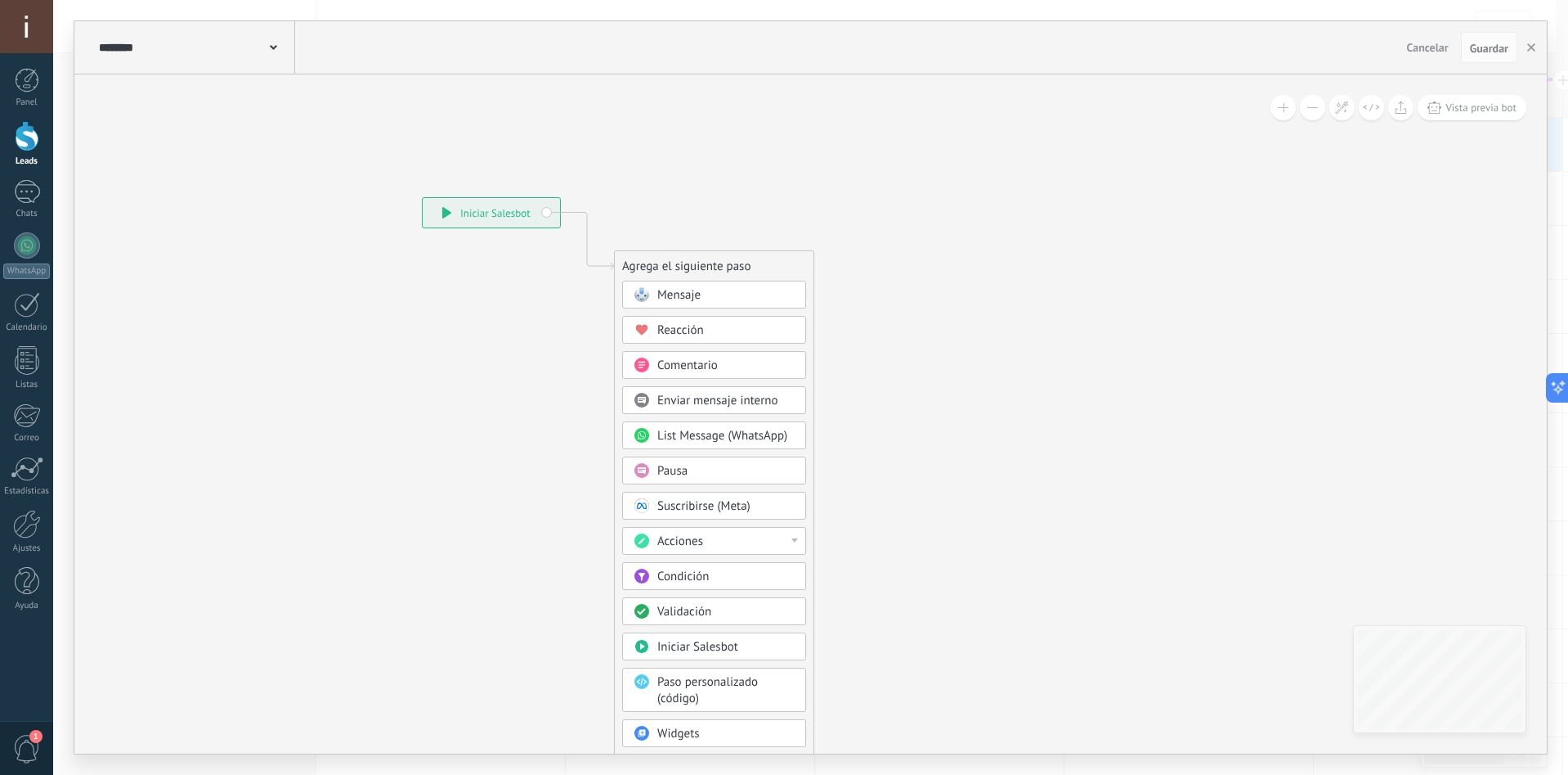
click at [698, 293] on span "Mensaje" at bounding box center [678, 295] width 43 height 16
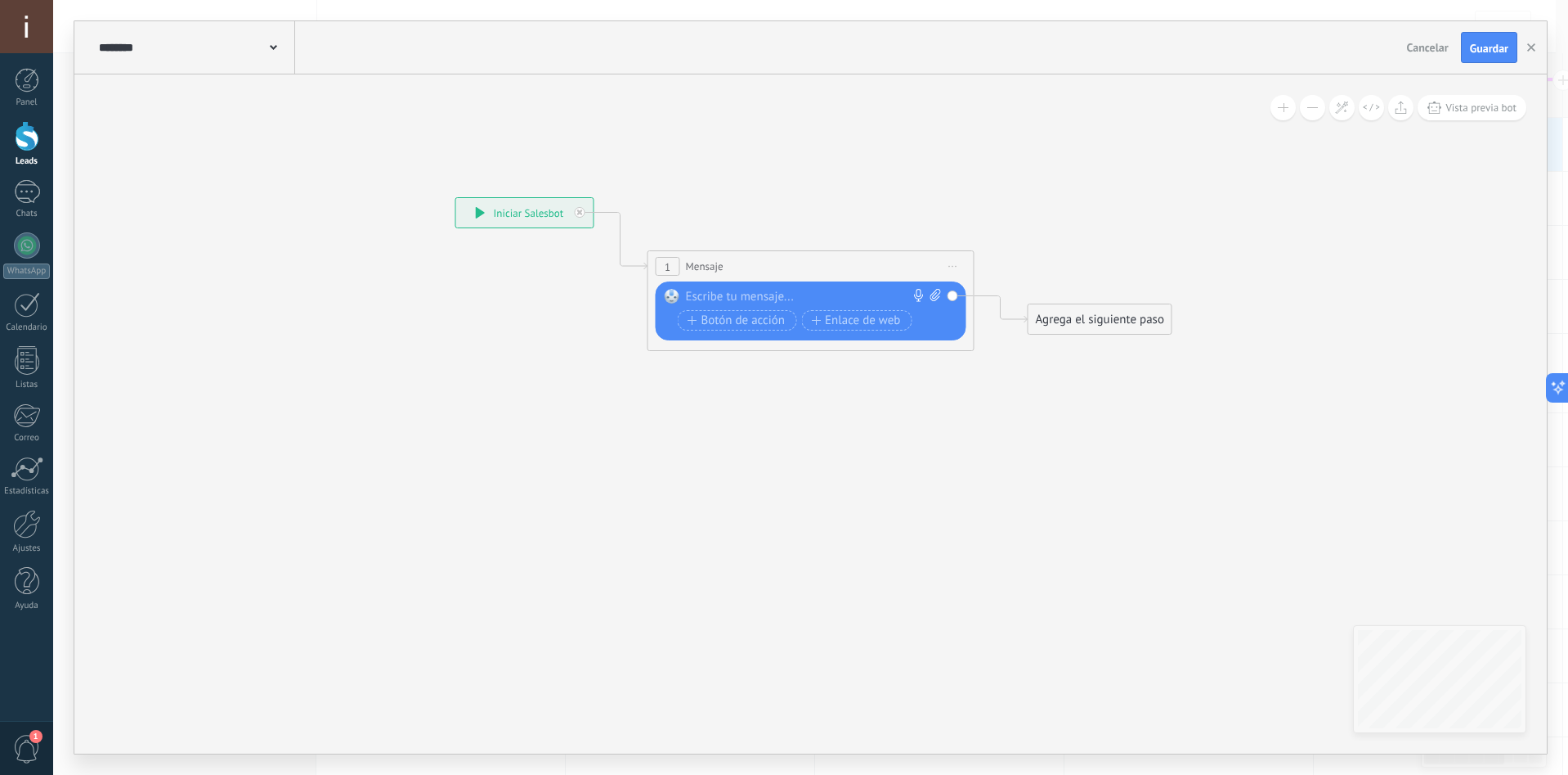
click at [747, 295] on div at bounding box center [807, 296] width 243 height 16
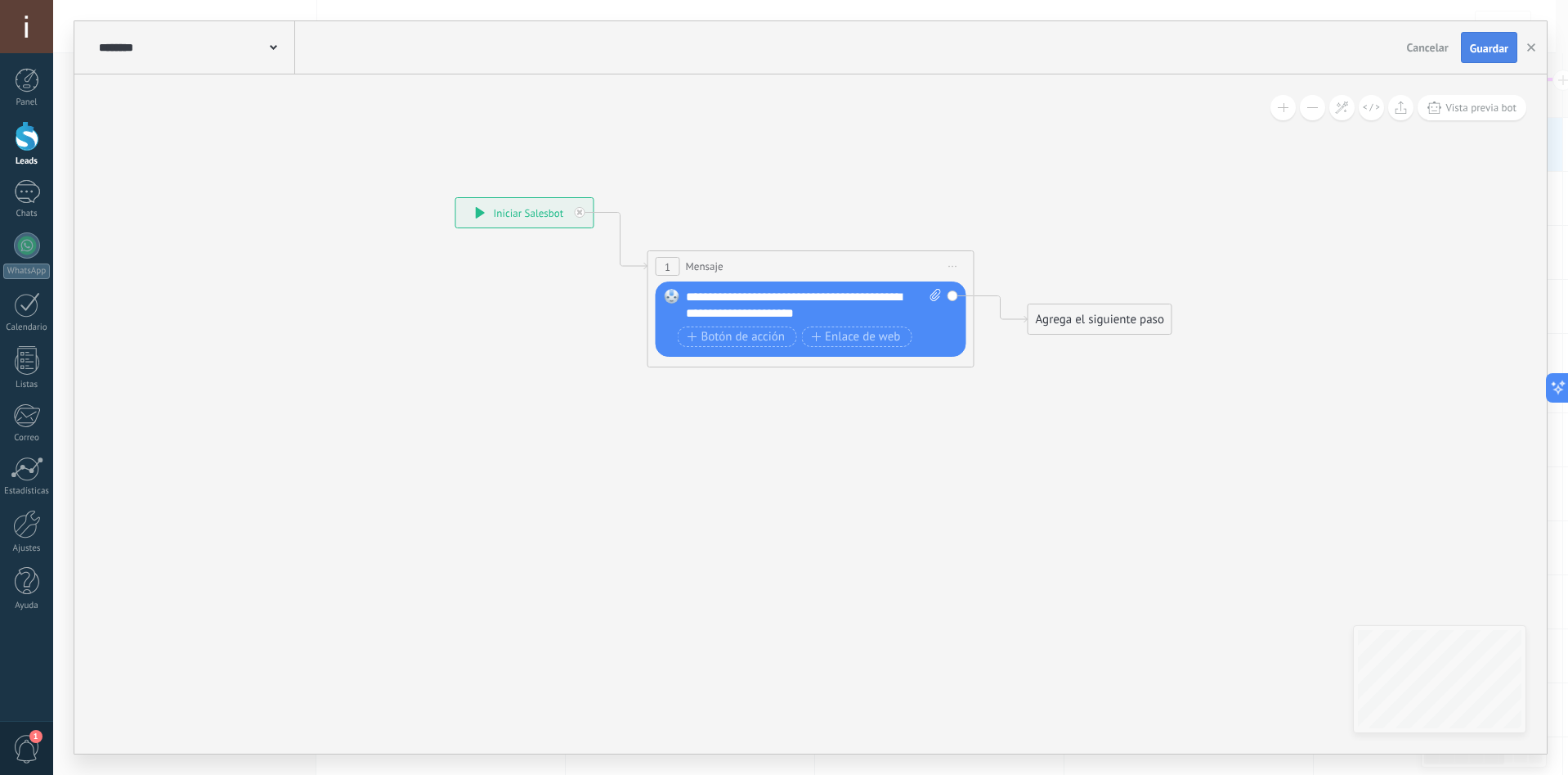
click at [1466, 50] on button "Guardar" at bounding box center [1488, 47] width 57 height 31
click at [1528, 47] on icon "button" at bounding box center [1531, 47] width 8 height 8
